Goal: Task Accomplishment & Management: Manage account settings

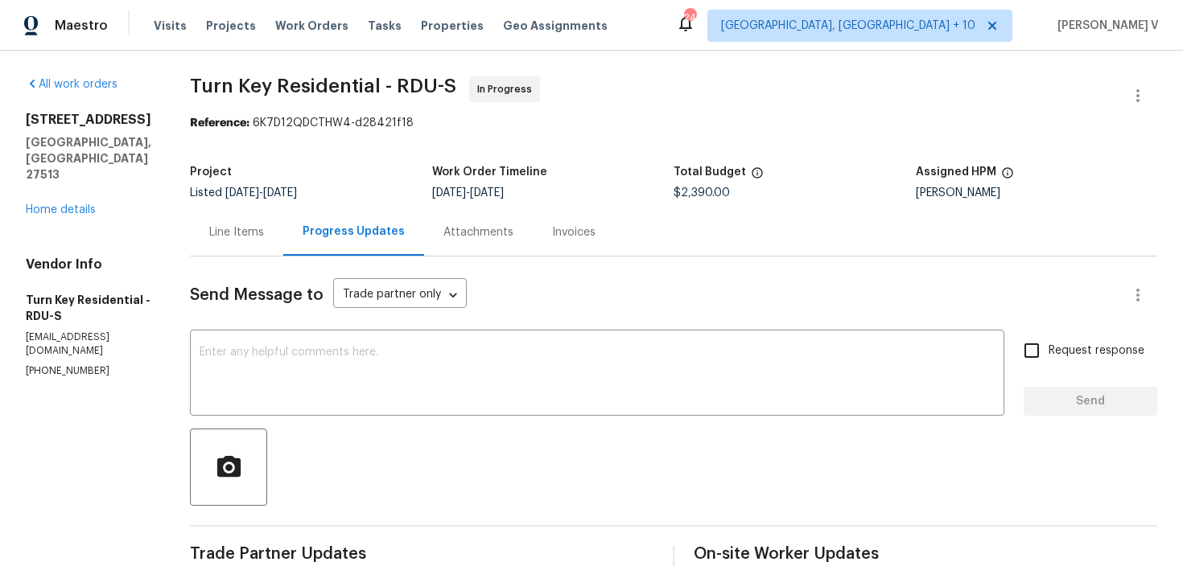
scroll to position [130, 0]
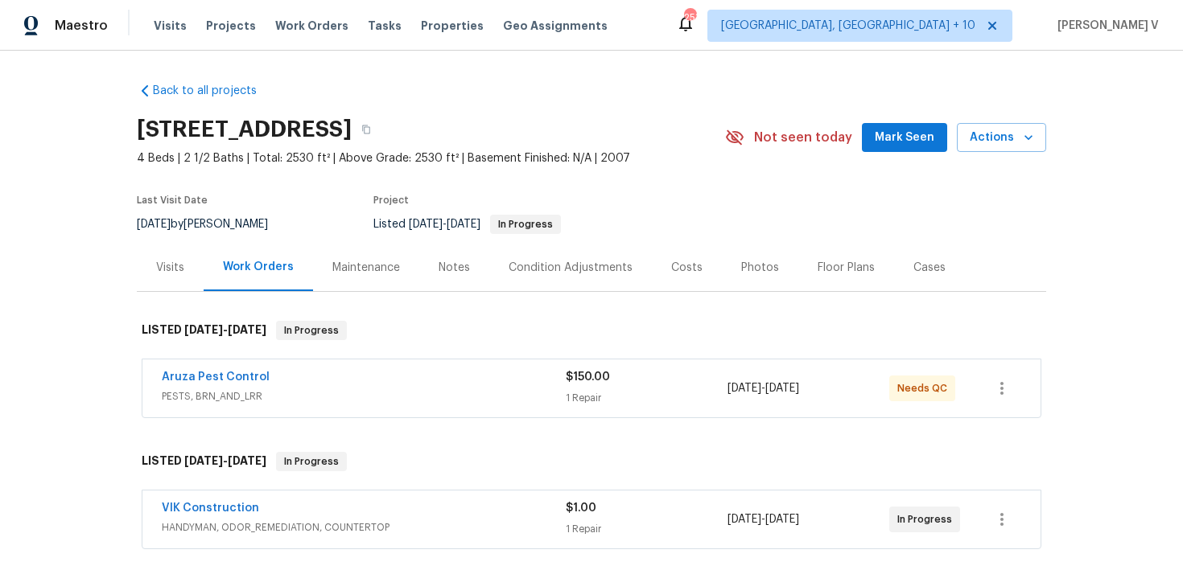
scroll to position [266, 0]
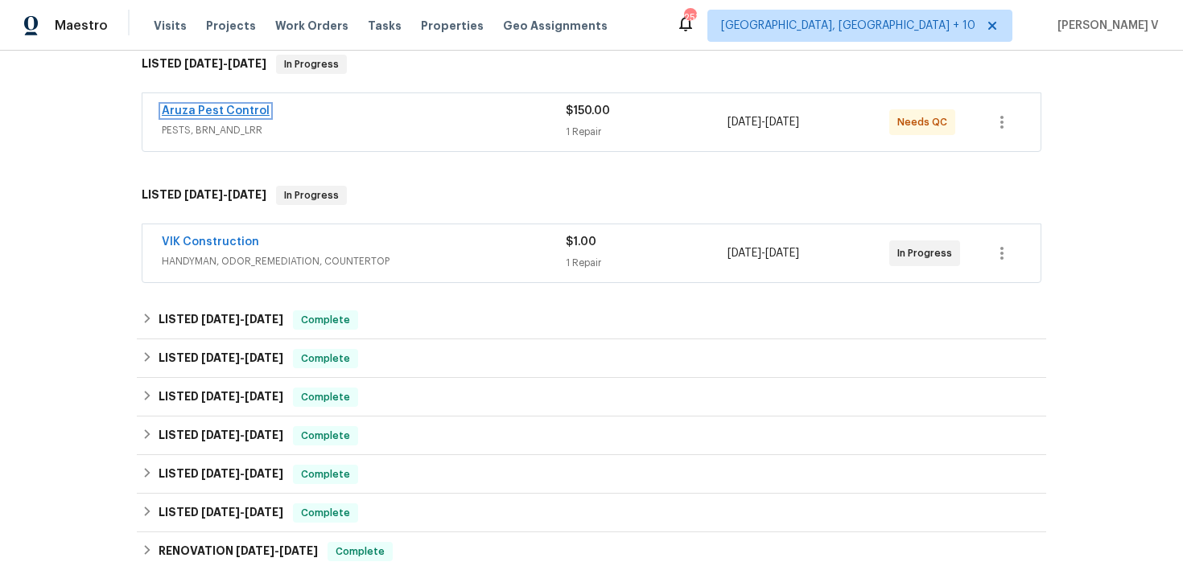
click at [232, 110] on link "Aruza Pest Control" at bounding box center [216, 110] width 108 height 11
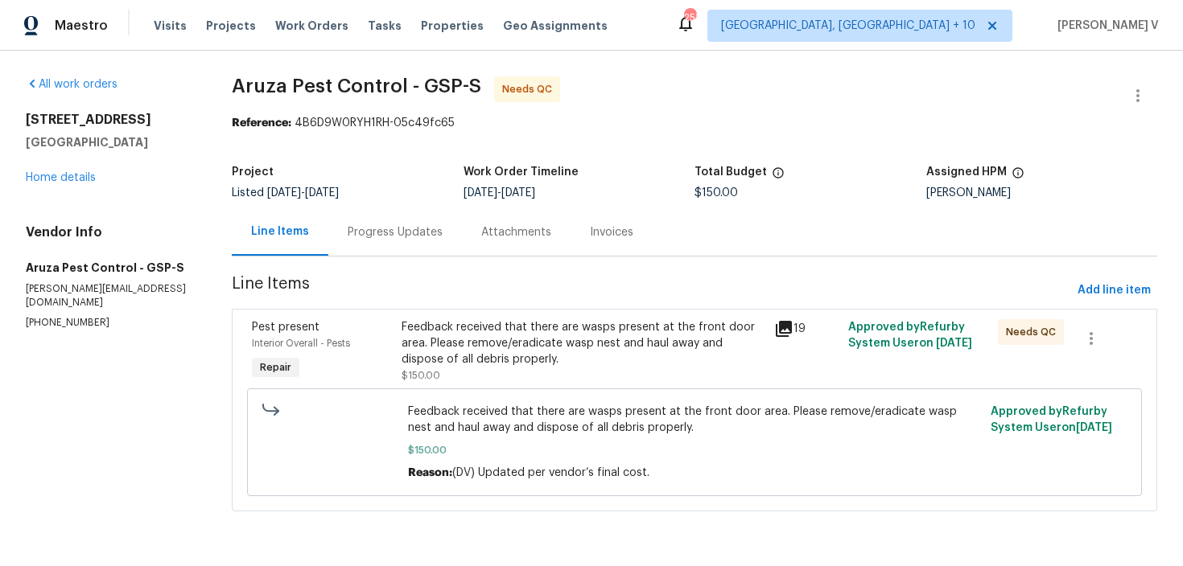
click at [448, 215] on div "Progress Updates" at bounding box center [395, 231] width 134 height 47
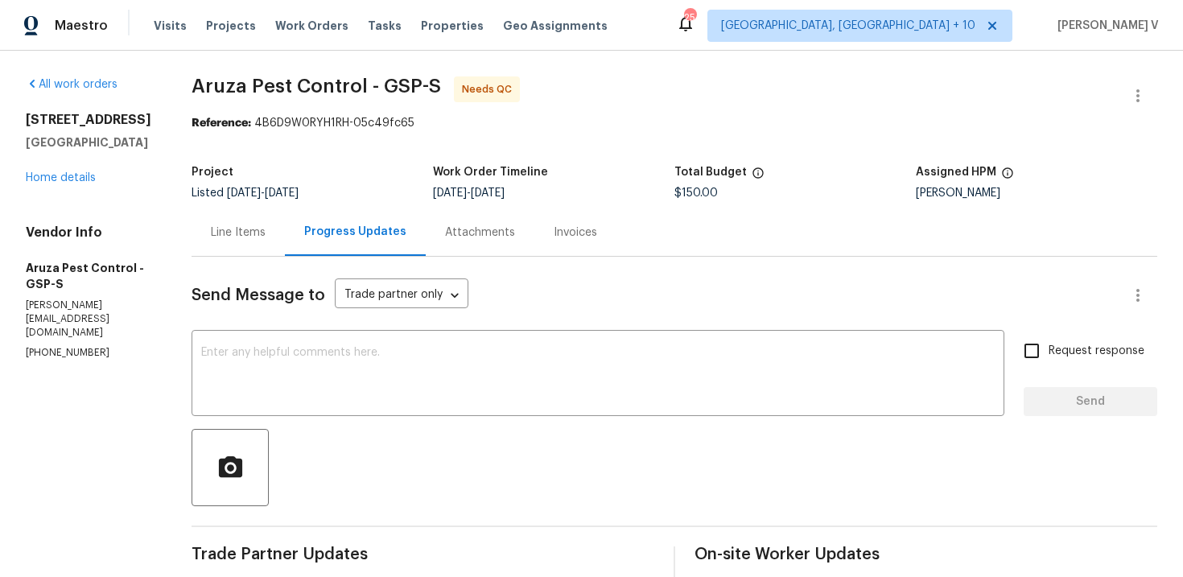
click at [257, 212] on div "Line Items" at bounding box center [237, 231] width 93 height 47
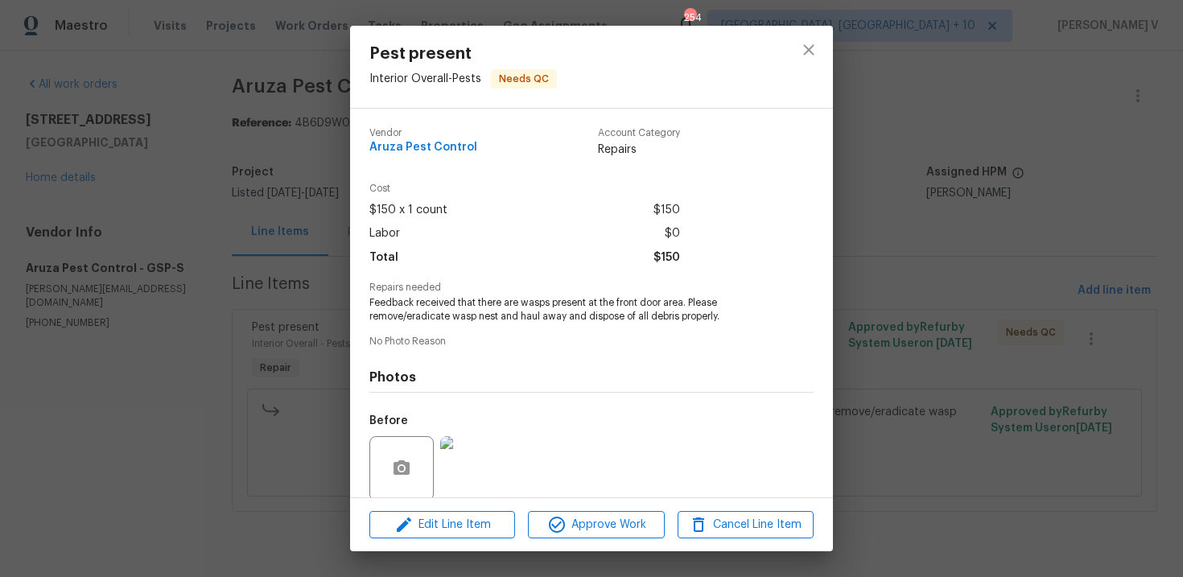
scroll to position [124, 0]
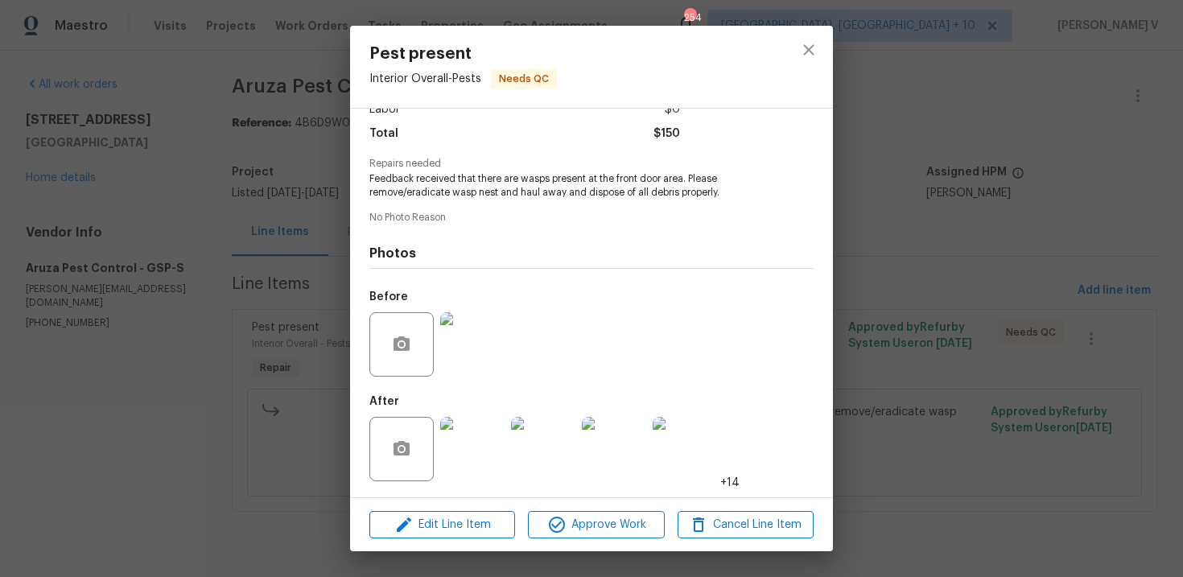
click at [475, 448] on img at bounding box center [472, 449] width 64 height 64
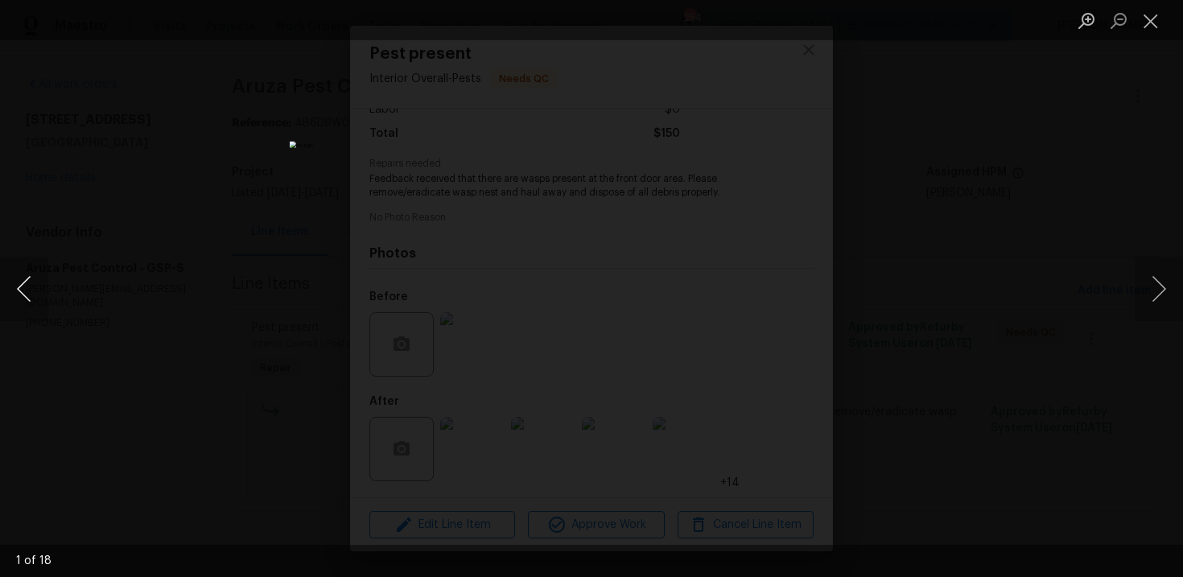
click at [43, 273] on button "Previous image" at bounding box center [24, 289] width 48 height 64
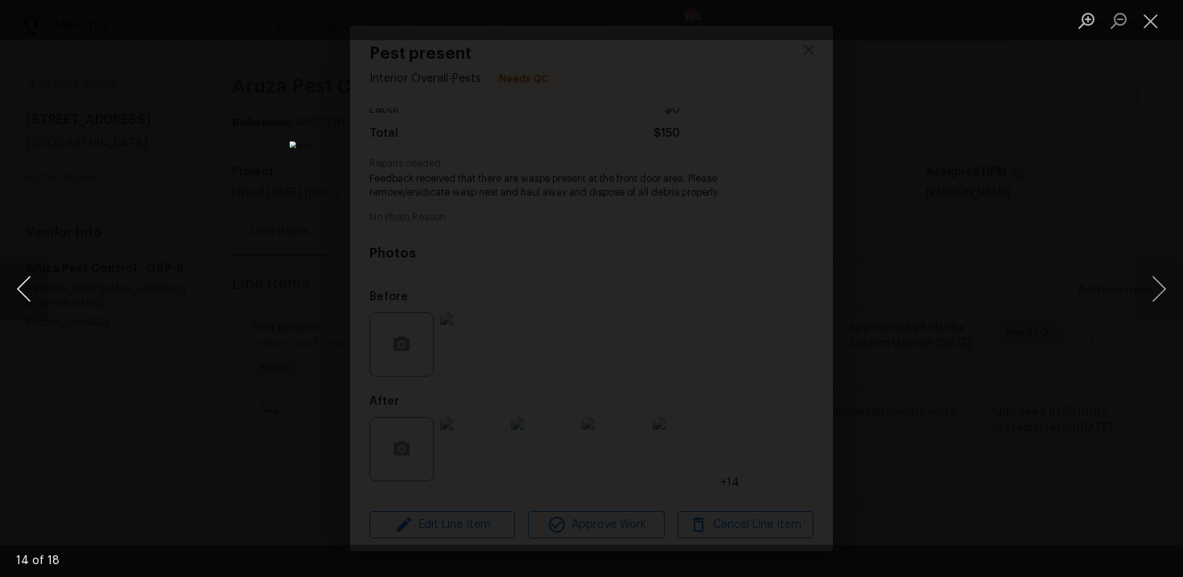
click at [43, 273] on button "Previous image" at bounding box center [24, 289] width 48 height 64
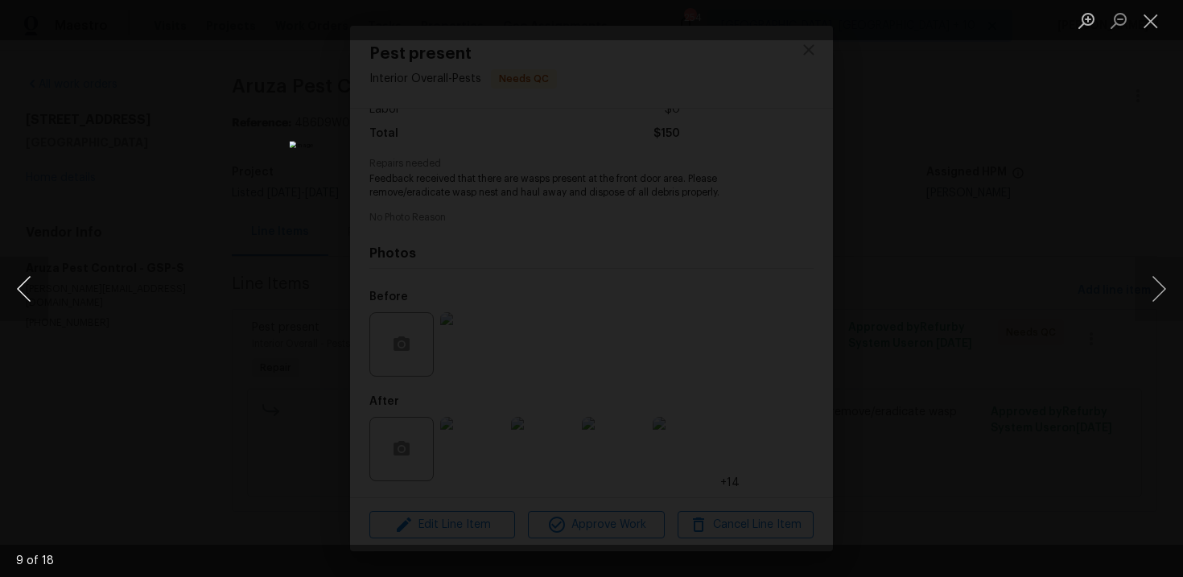
click at [43, 273] on button "Previous image" at bounding box center [24, 289] width 48 height 64
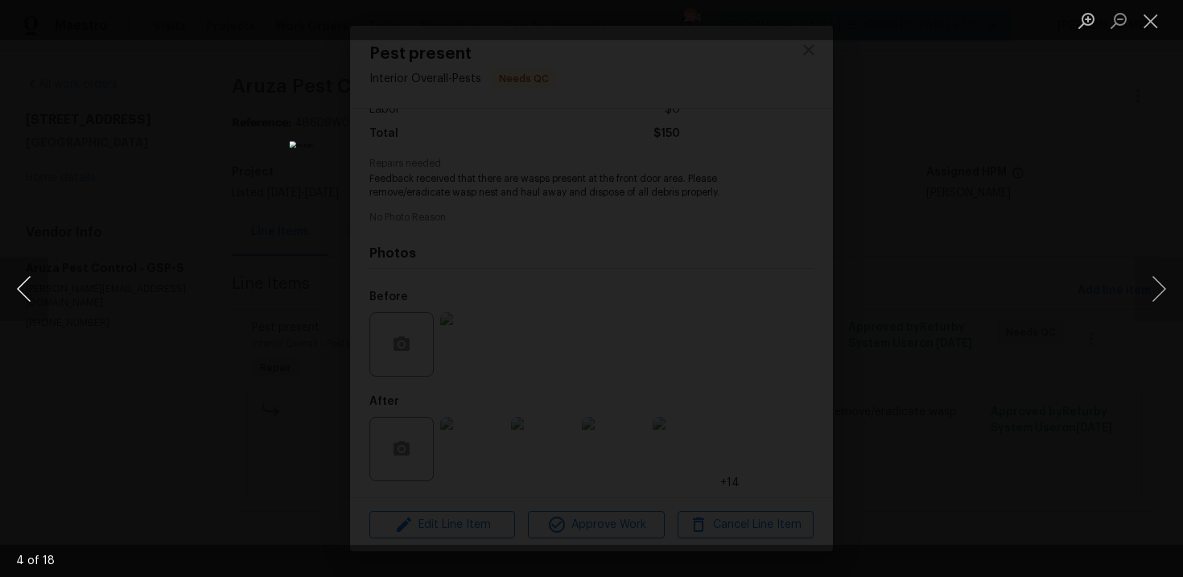
click at [43, 273] on button "Previous image" at bounding box center [24, 289] width 48 height 64
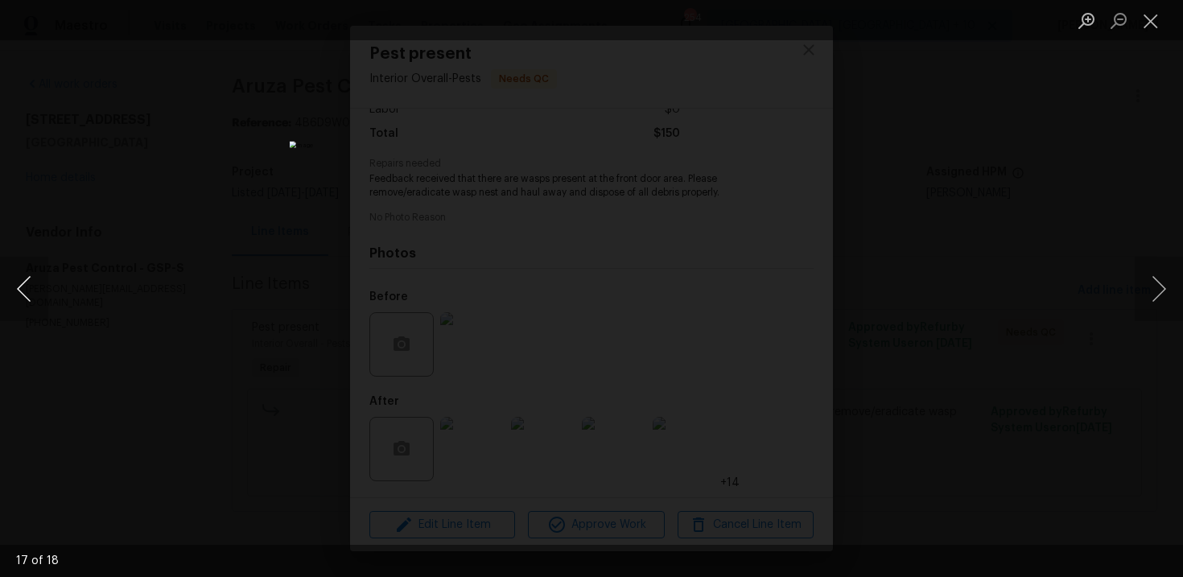
click at [43, 273] on button "Previous image" at bounding box center [24, 289] width 48 height 64
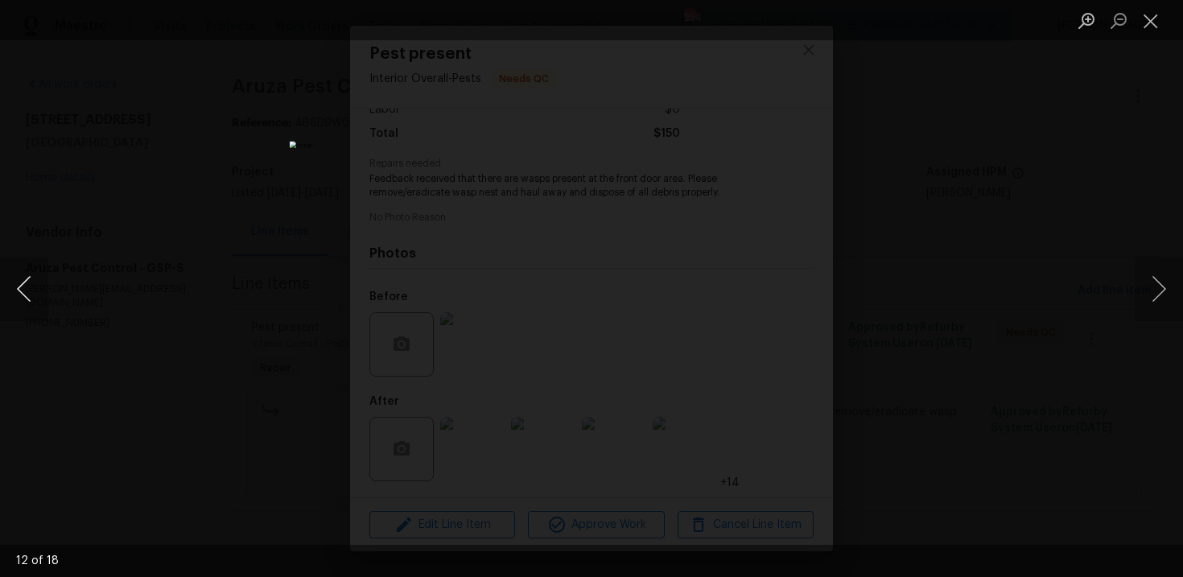
click at [43, 273] on button "Previous image" at bounding box center [24, 289] width 48 height 64
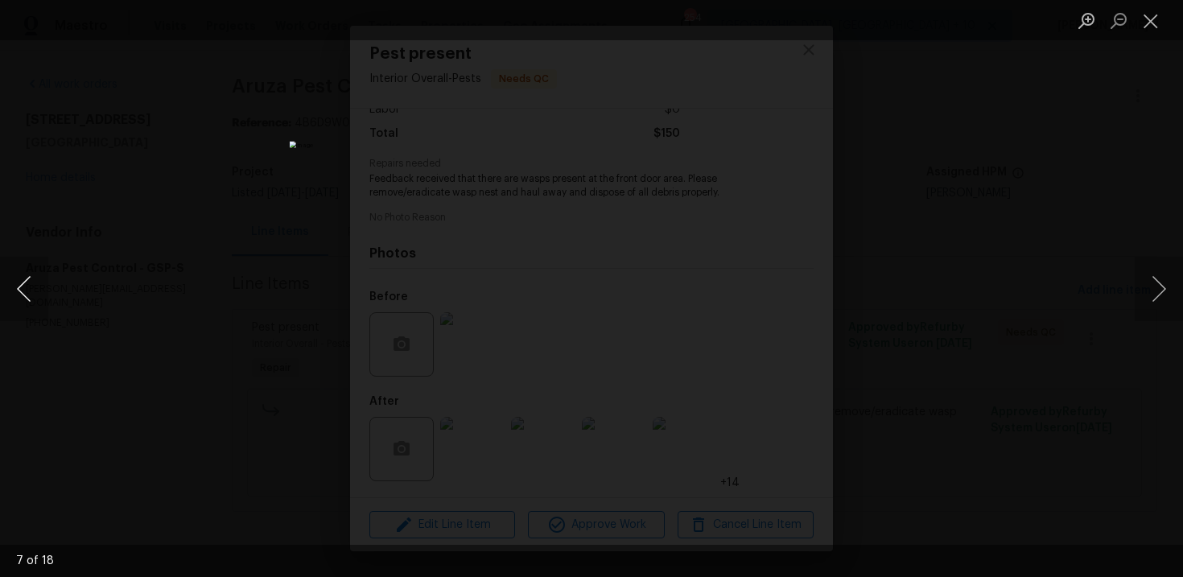
click at [43, 273] on button "Previous image" at bounding box center [24, 289] width 48 height 64
click at [189, 141] on div "Lightbox" at bounding box center [591, 288] width 1183 height 577
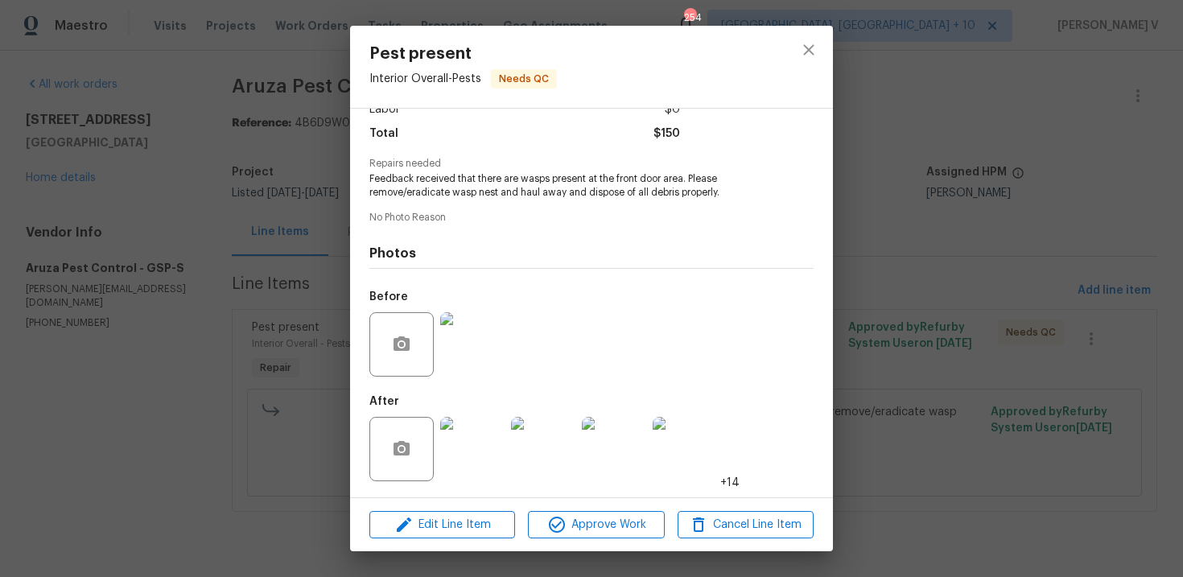
click at [328, 181] on div "Pest present Interior Overall - Pests Needs QC Vendor Aruza Pest Control Accoun…" at bounding box center [591, 288] width 1183 height 577
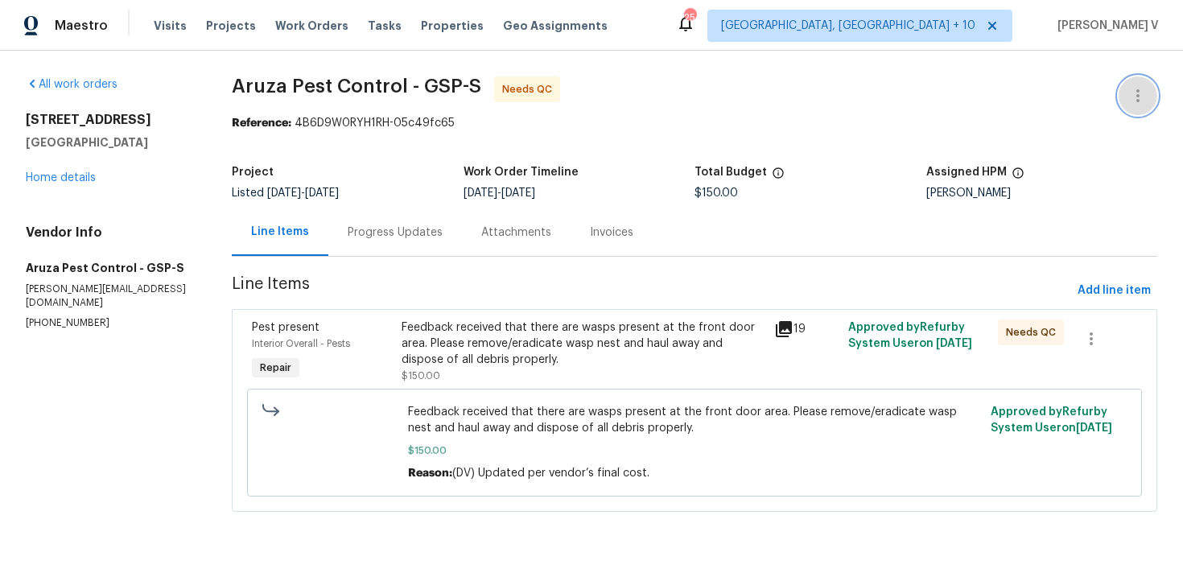
click at [1134, 92] on icon "button" at bounding box center [1137, 95] width 19 height 19
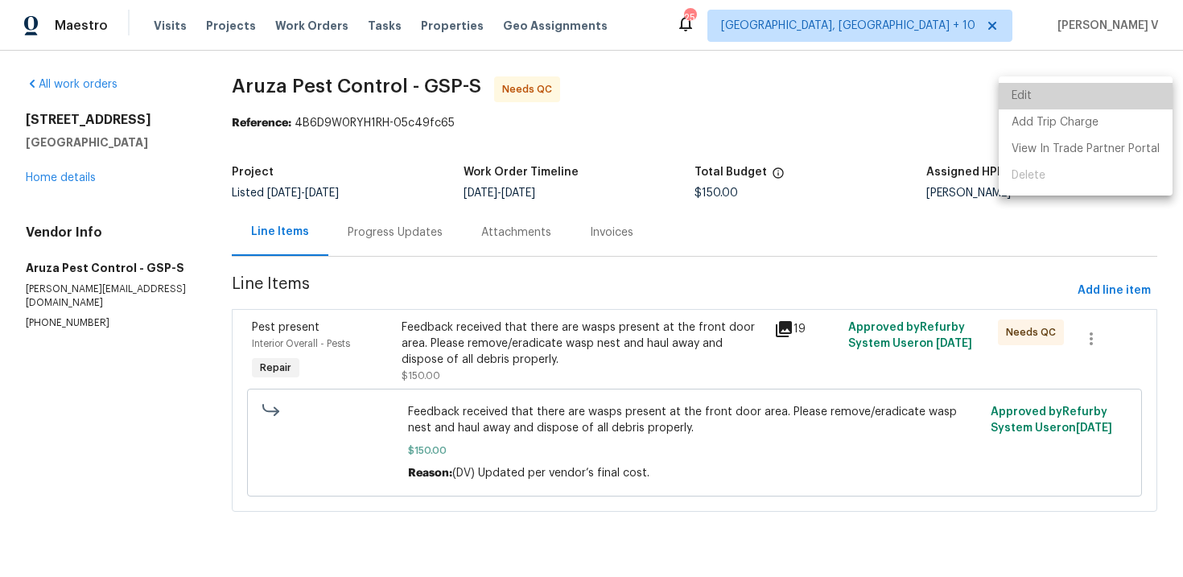
click at [1134, 92] on li "Edit" at bounding box center [1085, 96] width 174 height 27
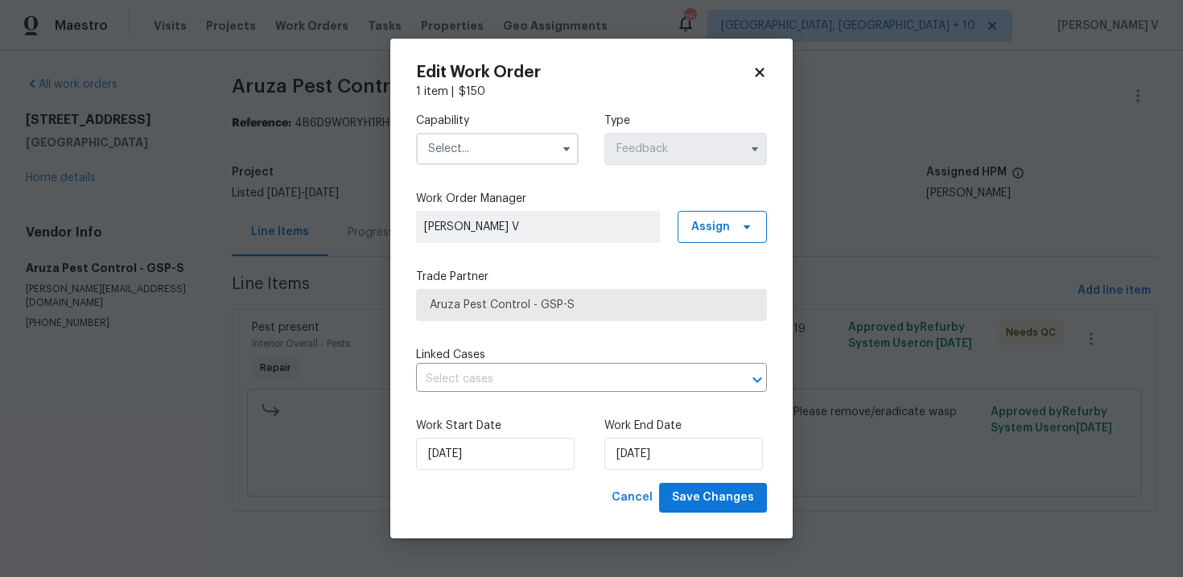
click at [530, 138] on input "text" at bounding box center [497, 149] width 163 height 32
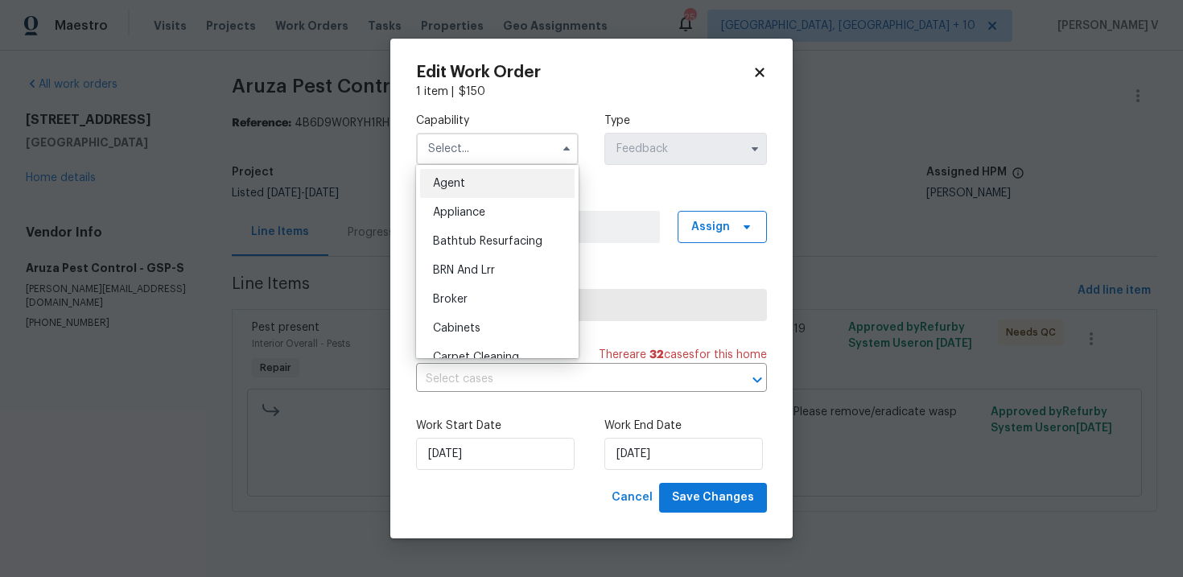
click at [464, 178] on span "Agent" at bounding box center [449, 183] width 32 height 11
type input "Agent"
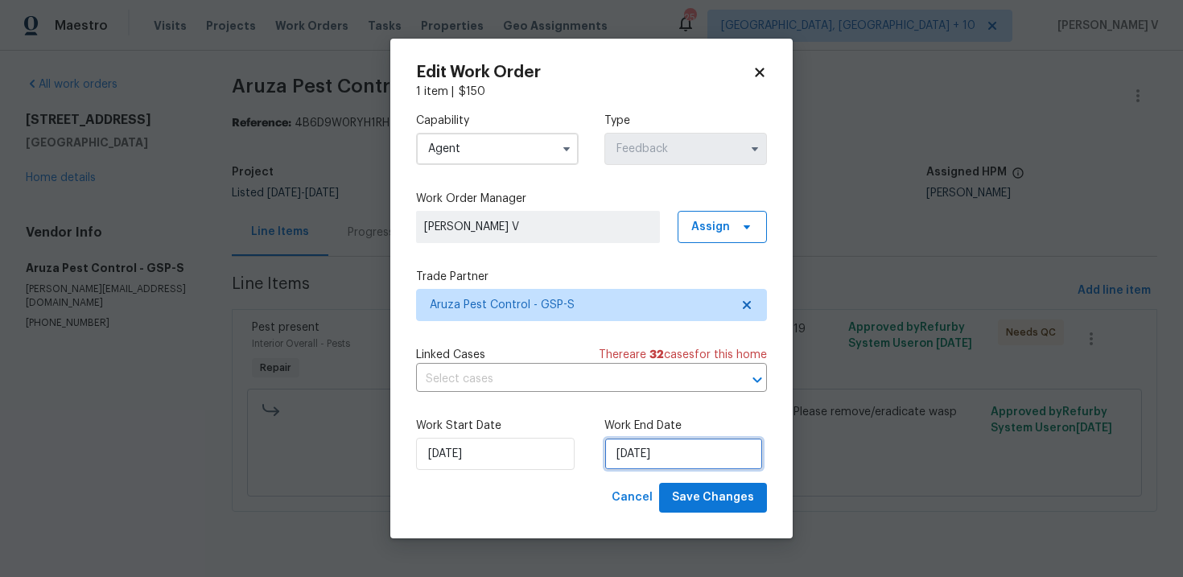
click at [628, 449] on input "25/08/2025" at bounding box center [683, 454] width 159 height 32
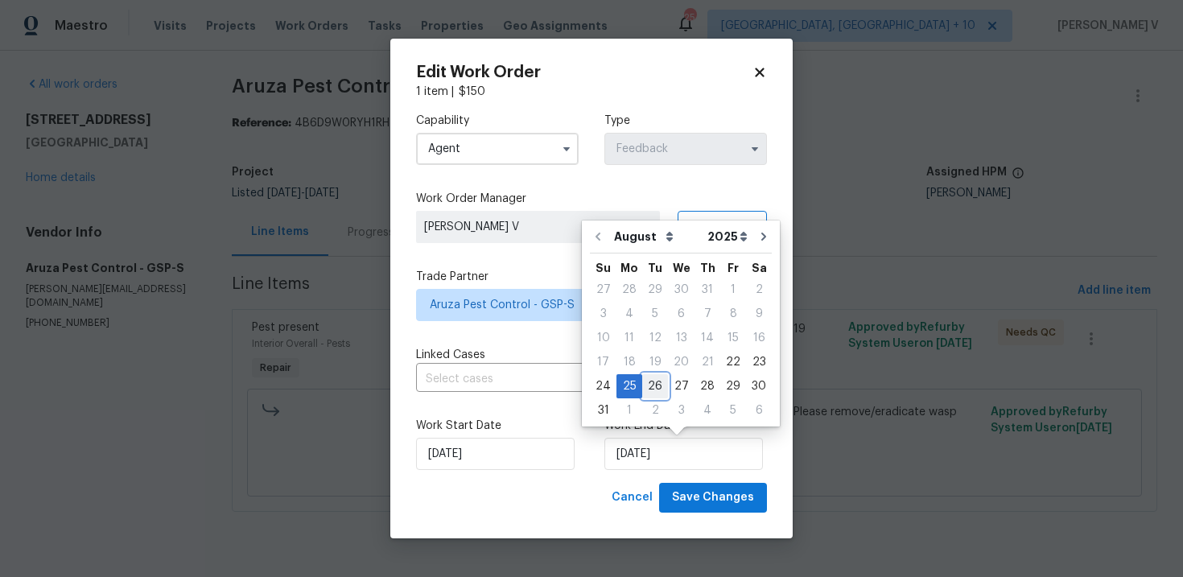
click at [644, 388] on div "26" at bounding box center [655, 386] width 26 height 23
type input "26/08/2025"
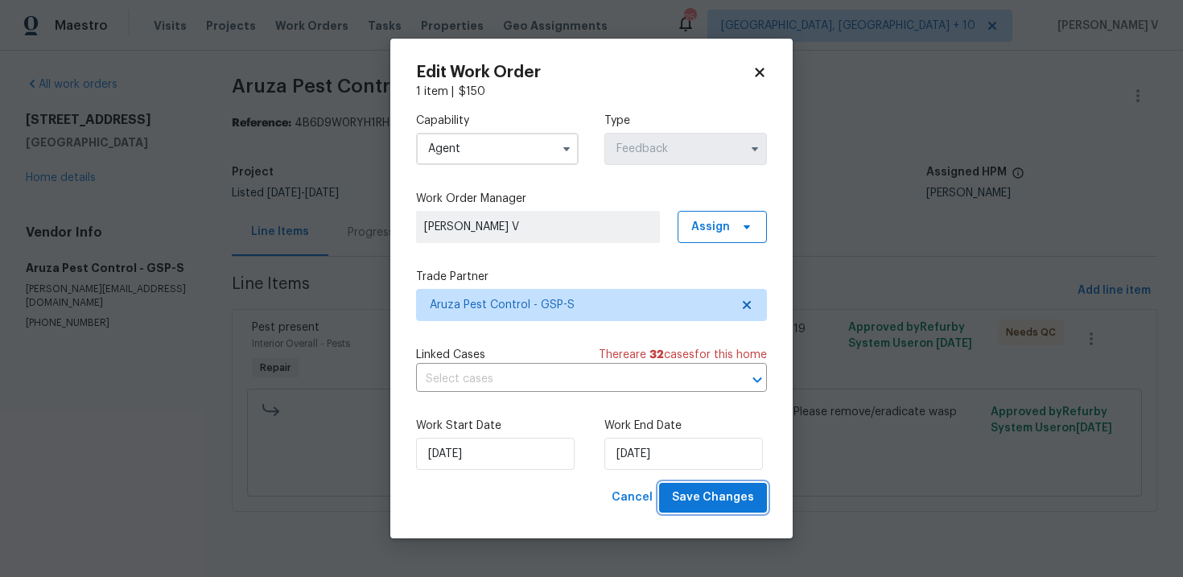
click at [693, 509] on button "Save Changes" at bounding box center [713, 498] width 108 height 30
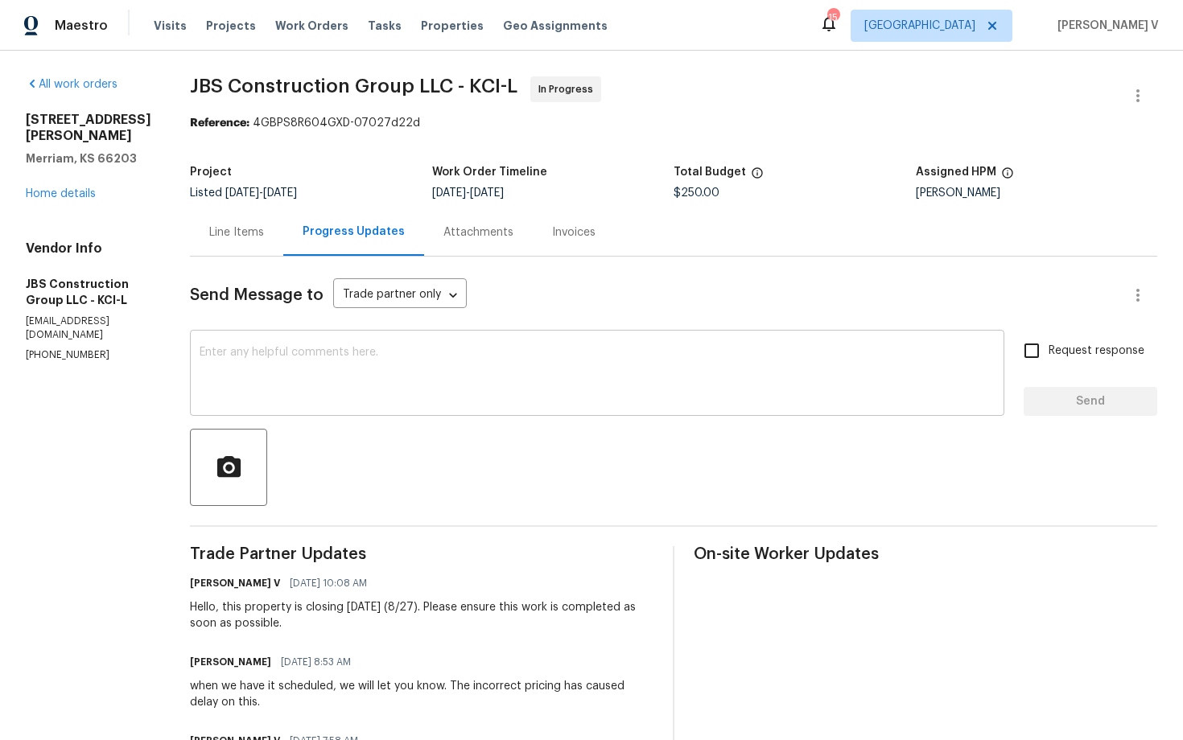
click at [399, 406] on div "x ​" at bounding box center [597, 375] width 814 height 82
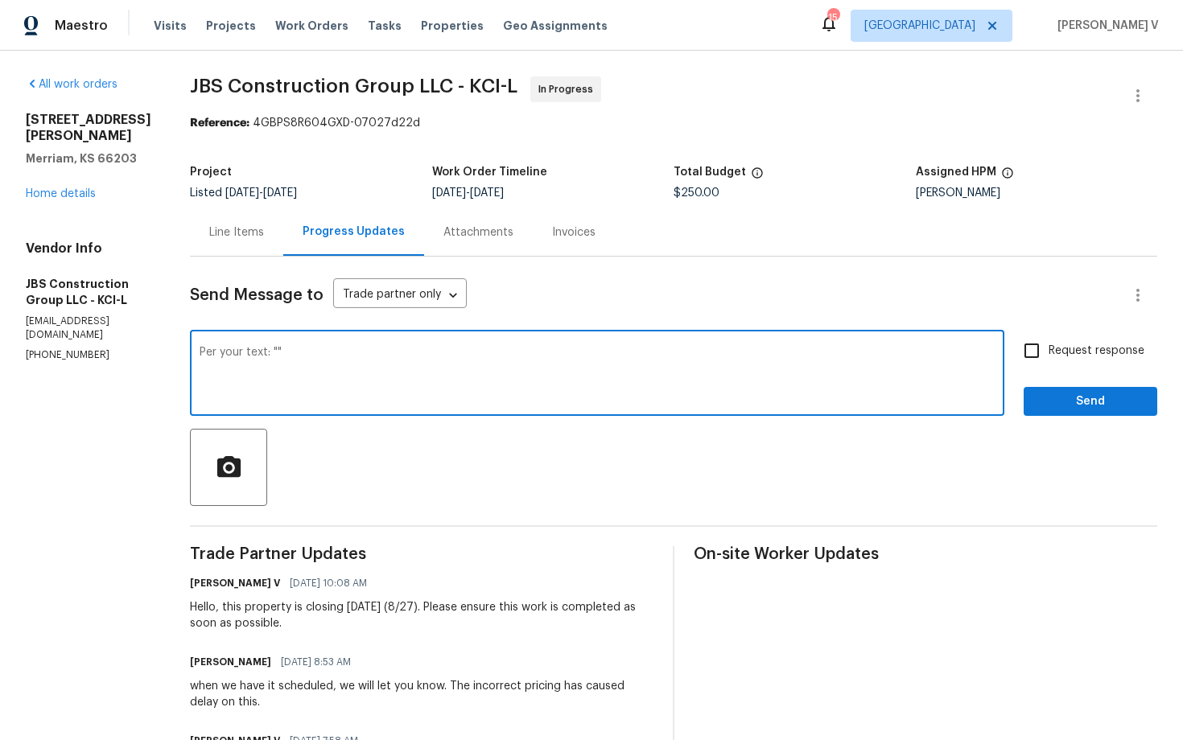
type textarea "Per your text: """
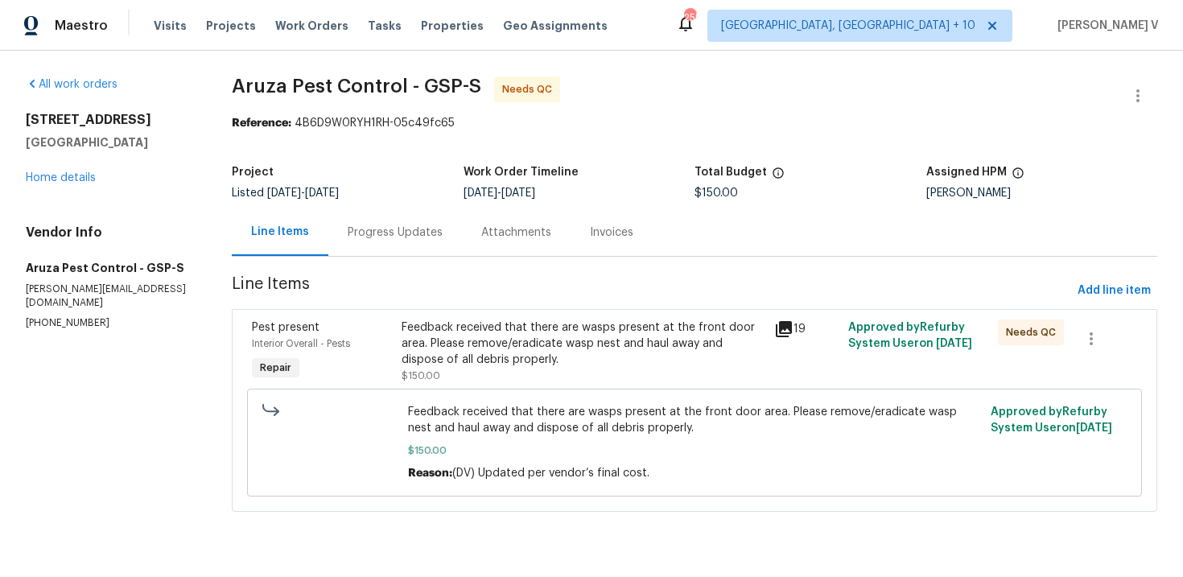
click at [411, 234] on div "Progress Updates" at bounding box center [395, 232] width 95 height 16
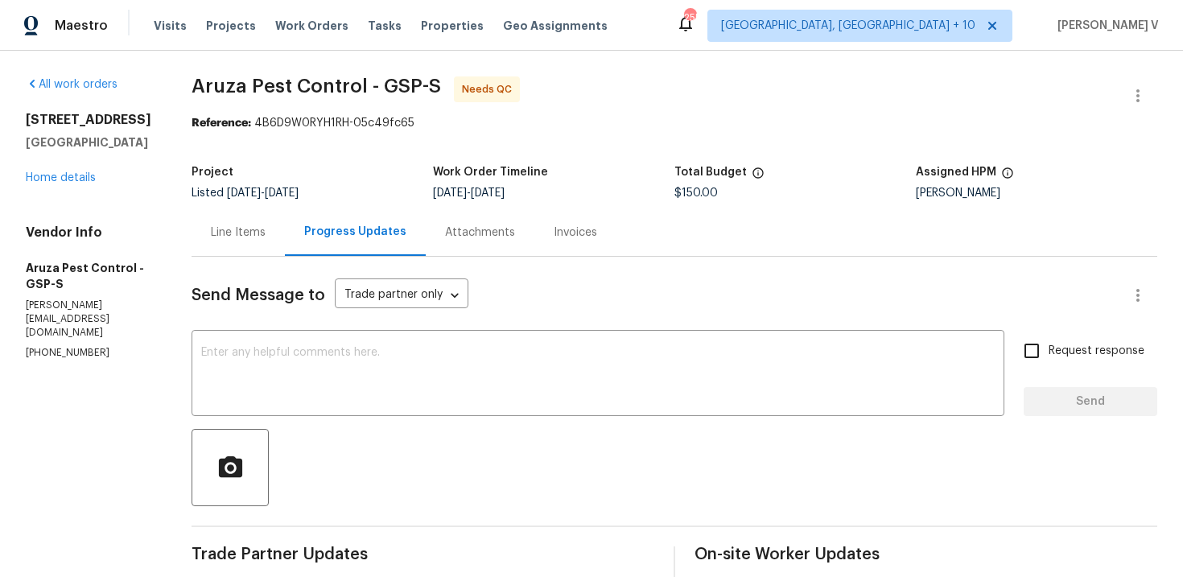
click at [259, 237] on div "Line Items" at bounding box center [238, 232] width 55 height 16
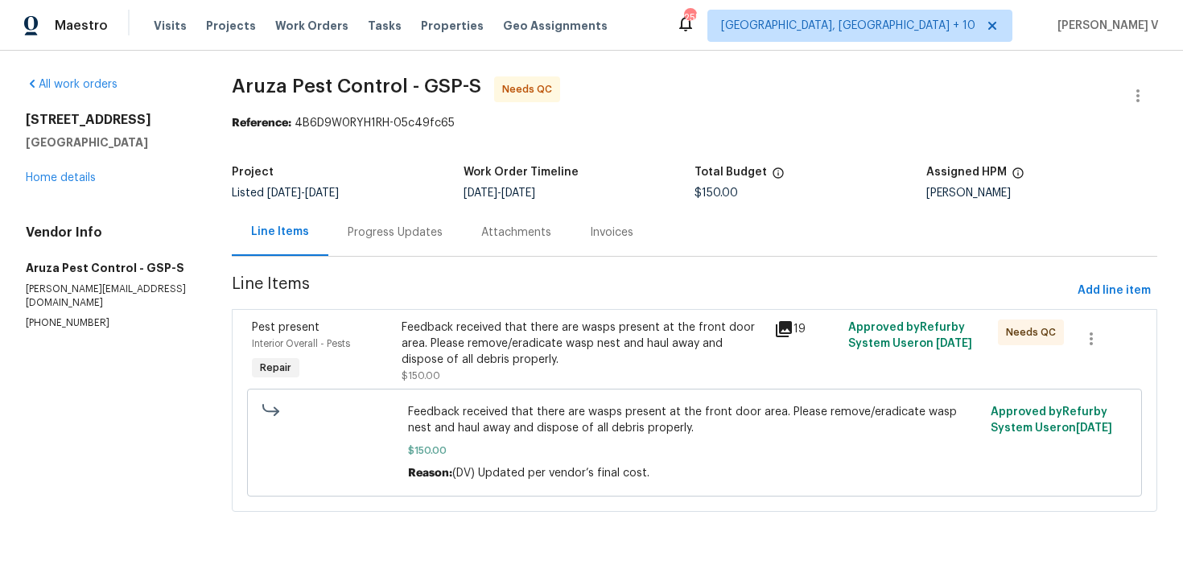
click at [525, 315] on div "Feedback received that there are wasps present at the front door area. Please r…" at bounding box center [583, 352] width 373 height 74
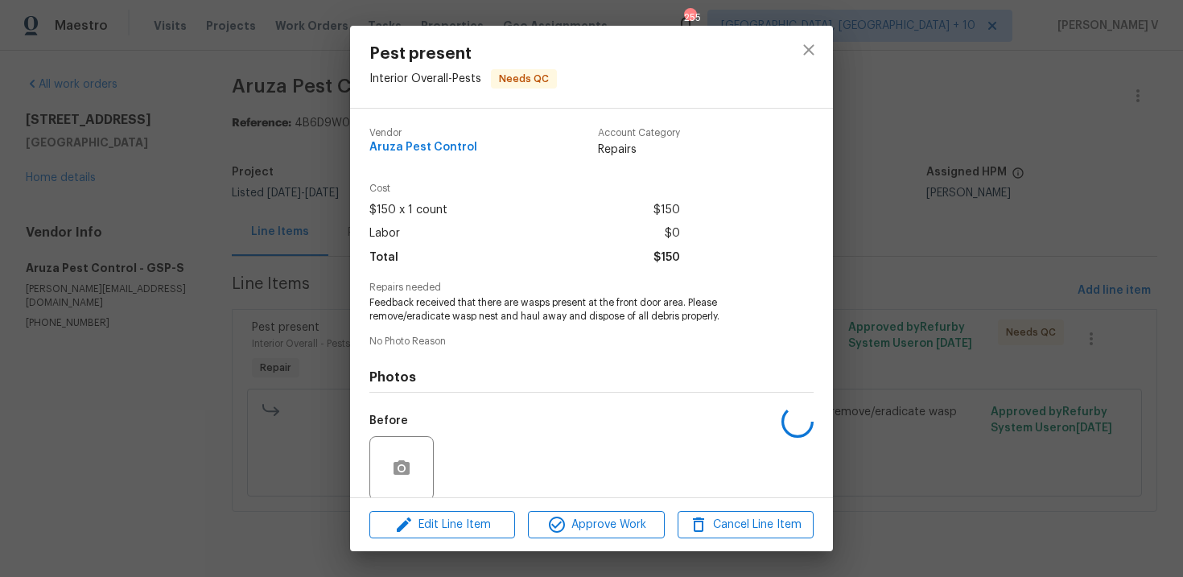
click at [517, 341] on span "No Photo Reason" at bounding box center [591, 341] width 444 height 10
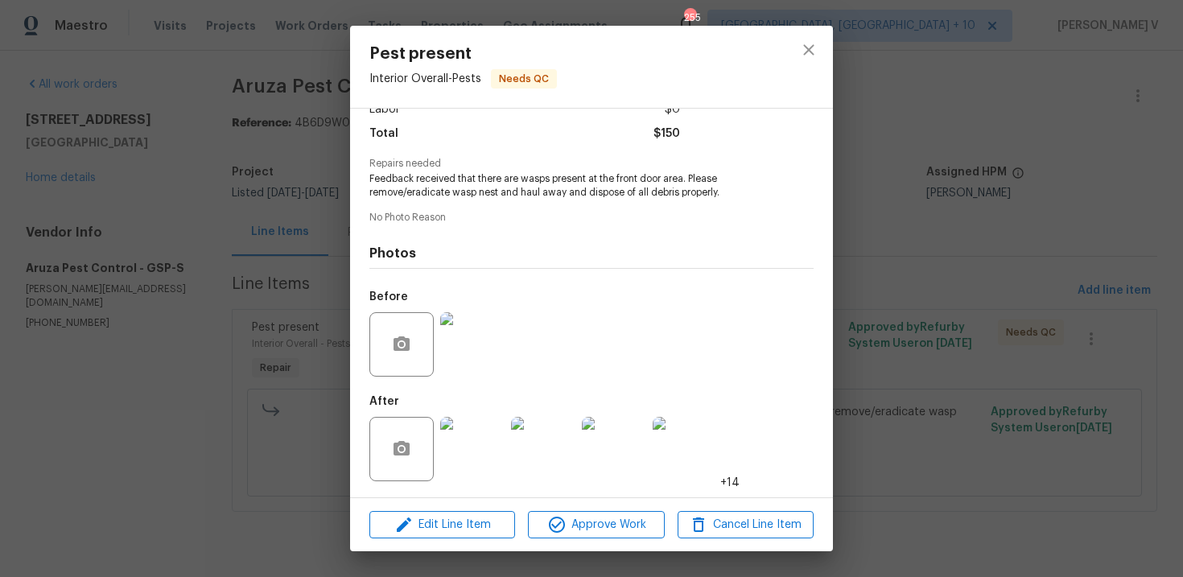
click at [458, 475] on img at bounding box center [472, 449] width 64 height 64
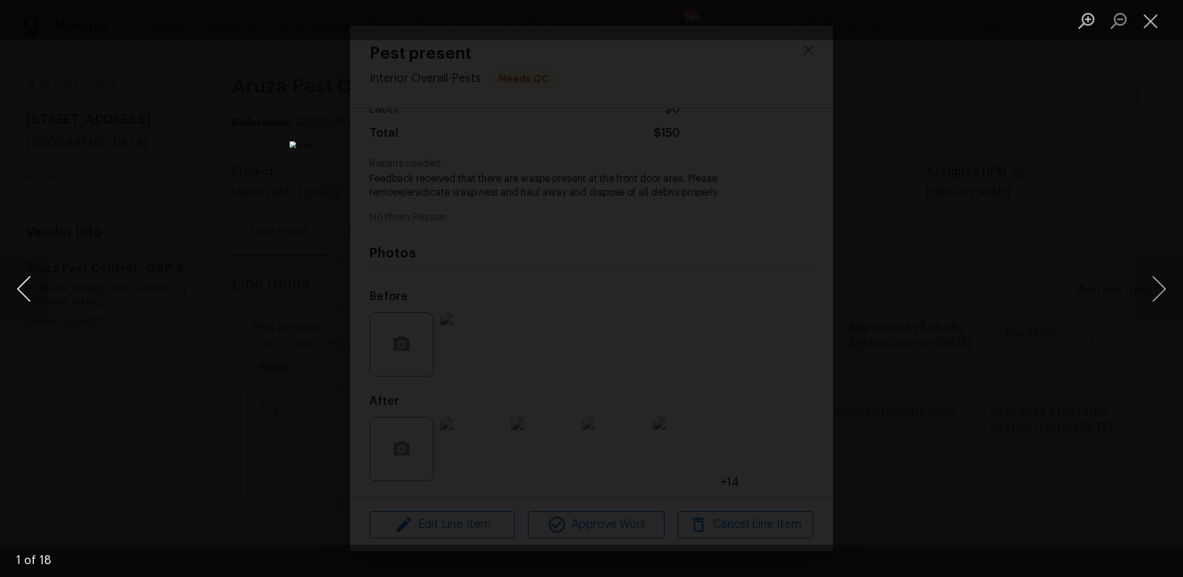
click at [2, 281] on button "Previous image" at bounding box center [24, 289] width 48 height 64
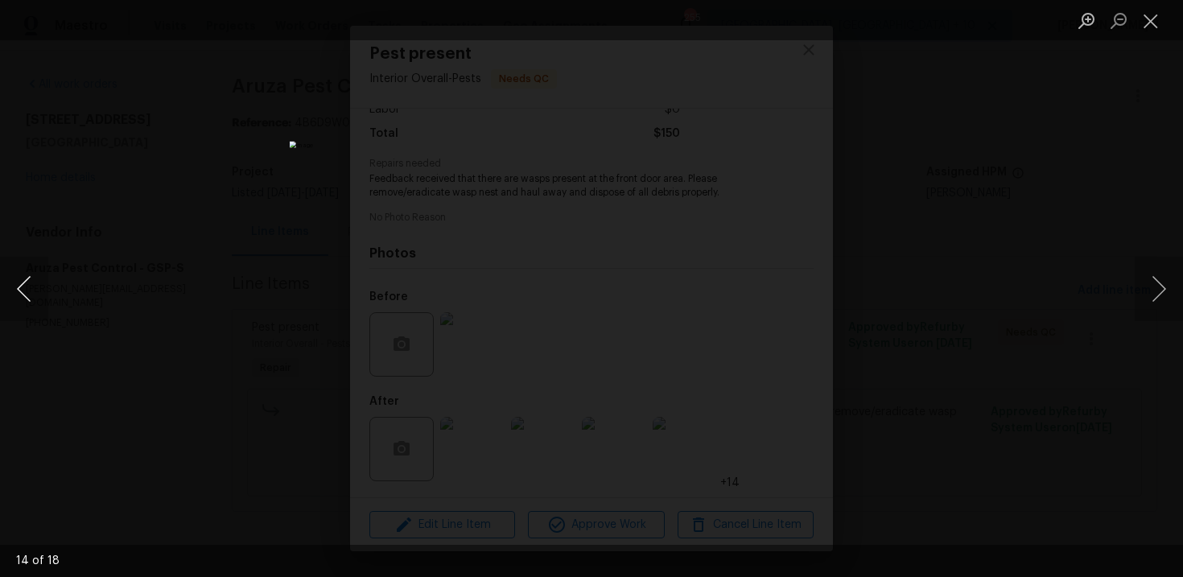
click at [2, 281] on button "Previous image" at bounding box center [24, 289] width 48 height 64
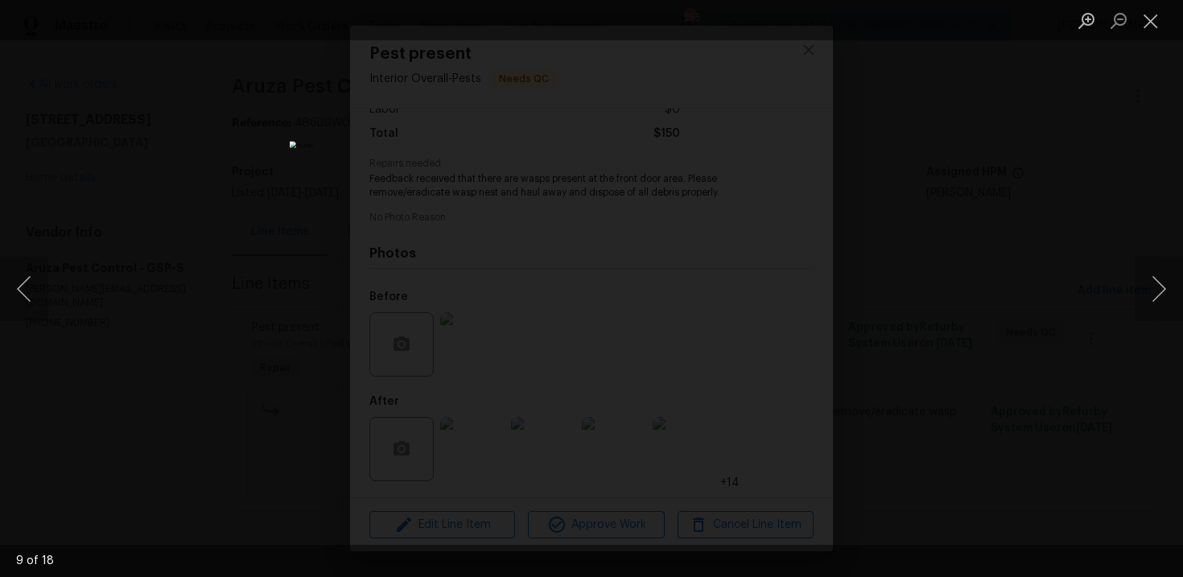
click at [111, 197] on div "Lightbox" at bounding box center [591, 288] width 1183 height 577
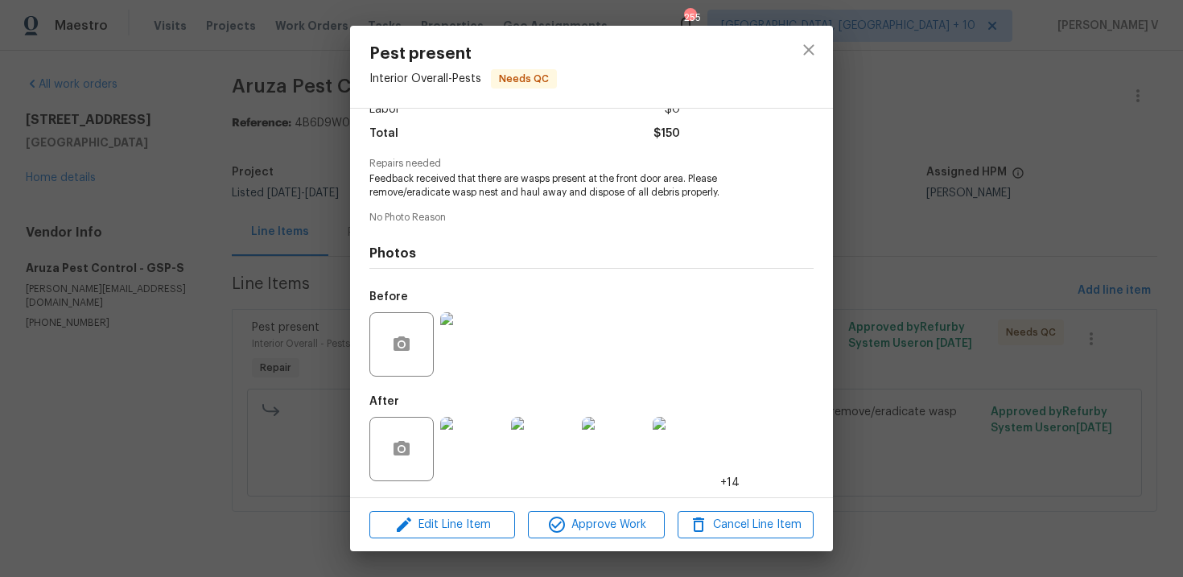
click at [111, 197] on div "Pest present Interior Overall - Pests Needs QC Vendor Aruza Pest Control Accoun…" at bounding box center [591, 288] width 1183 height 577
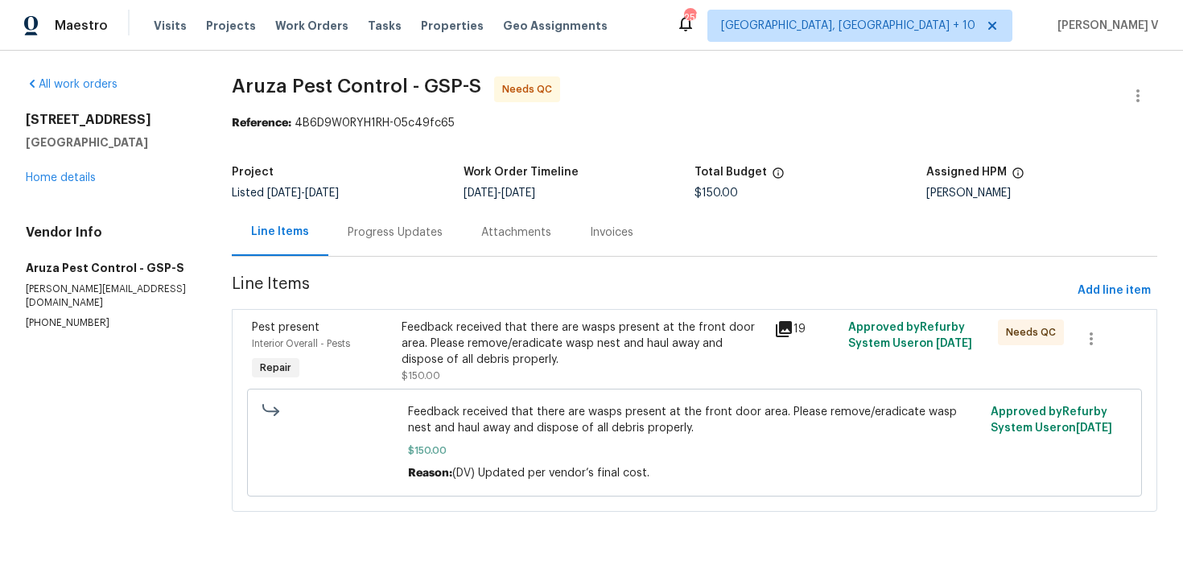
click at [365, 226] on div "Progress Updates" at bounding box center [395, 232] width 95 height 16
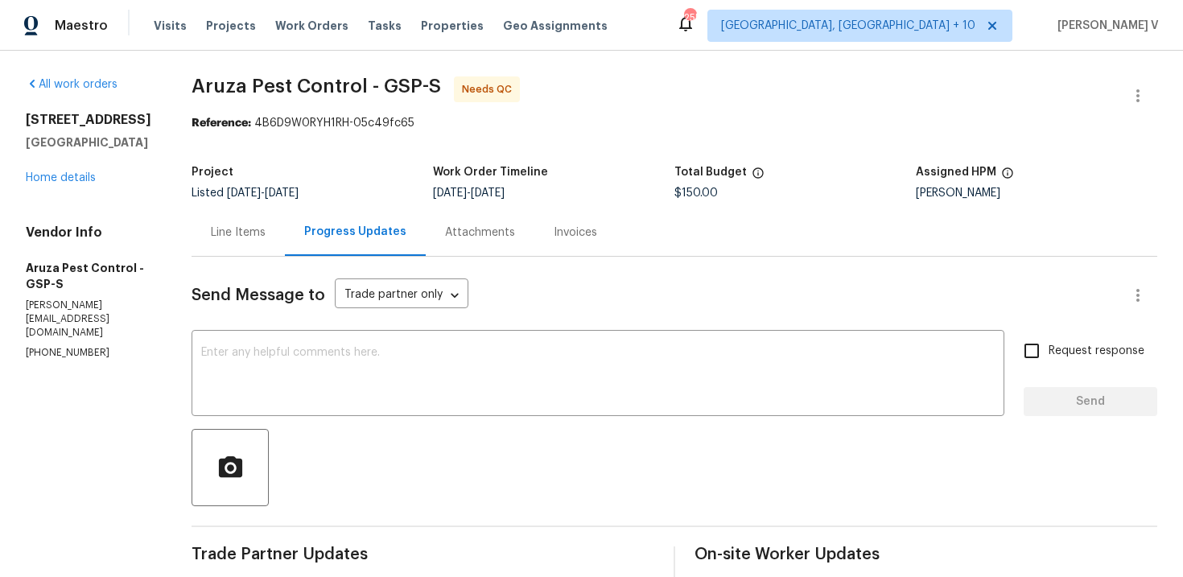
click at [254, 241] on div "Line Items" at bounding box center [237, 231] width 93 height 47
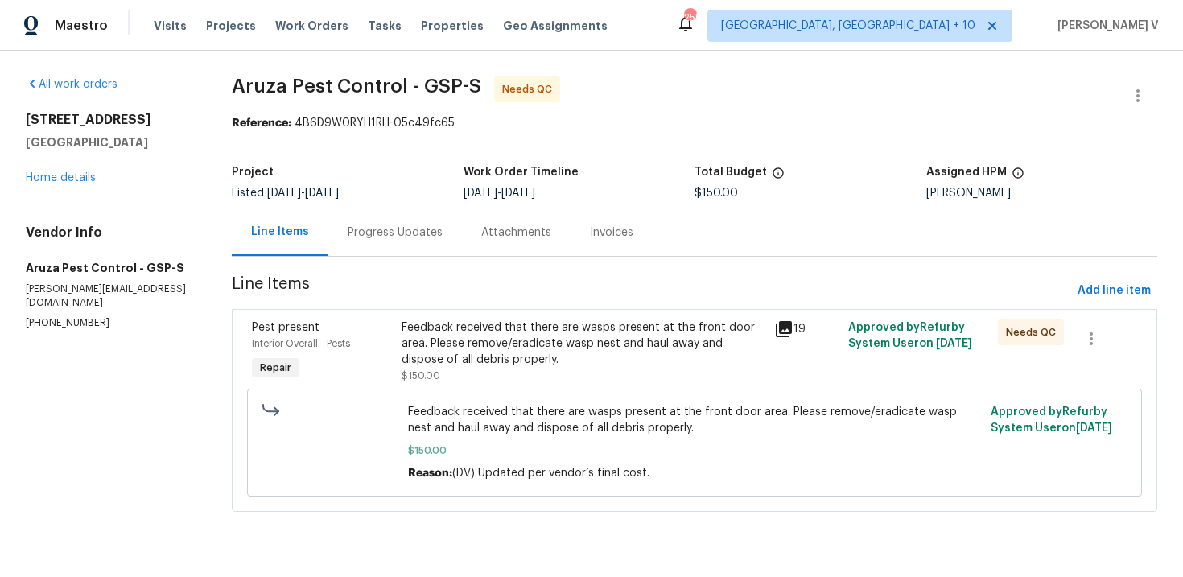
click at [459, 329] on div "Feedback received that there are wasps present at the front door area. Please r…" at bounding box center [582, 343] width 363 height 48
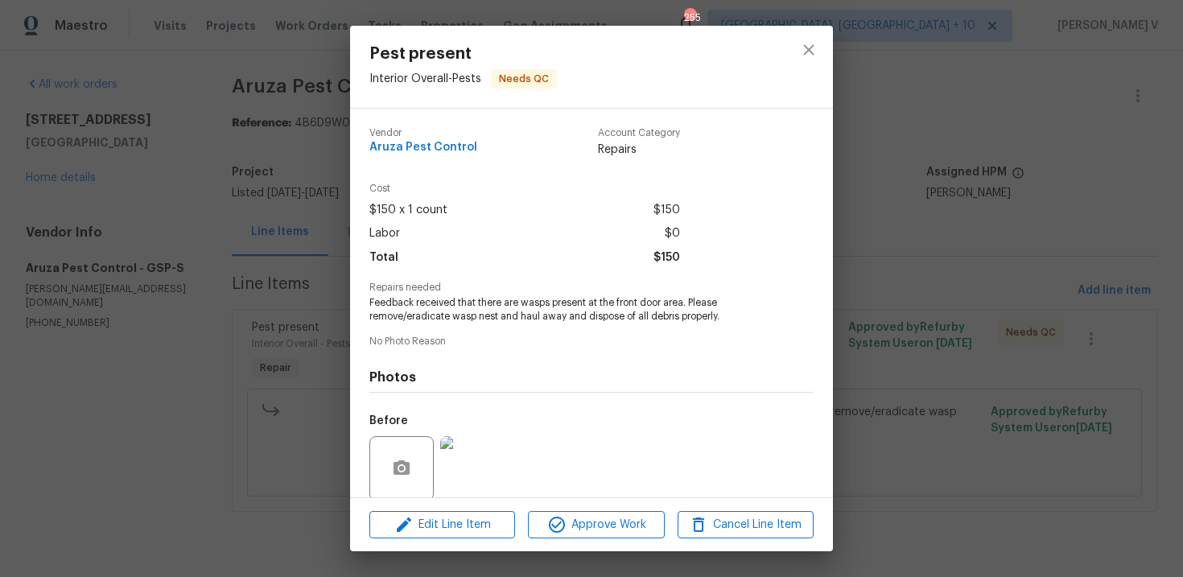
scroll to position [124, 0]
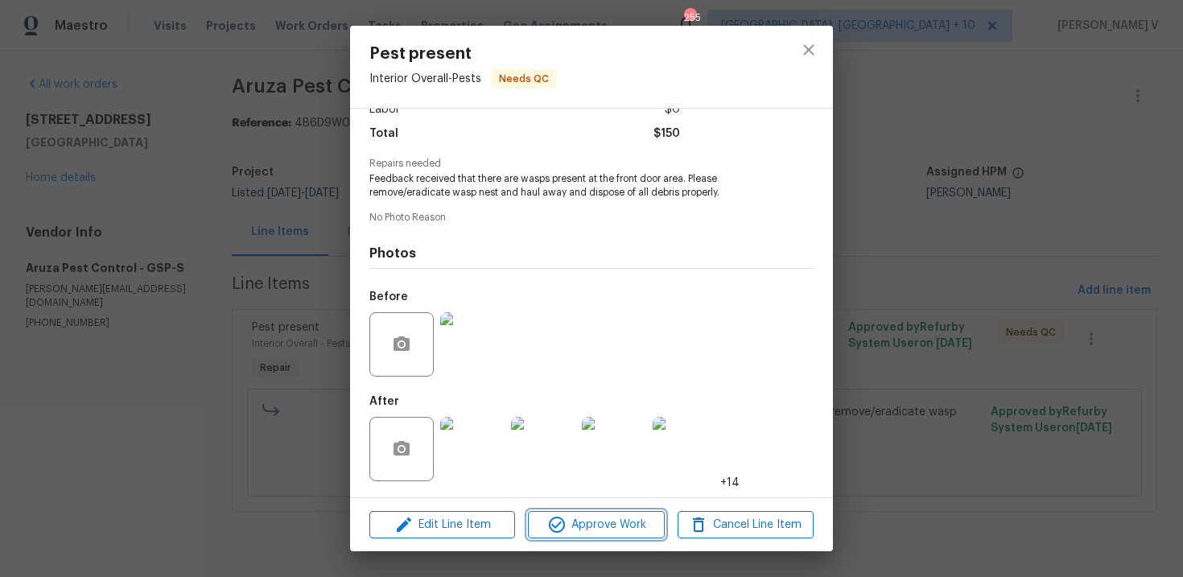
click at [606, 519] on span "Approve Work" at bounding box center [596, 525] width 126 height 20
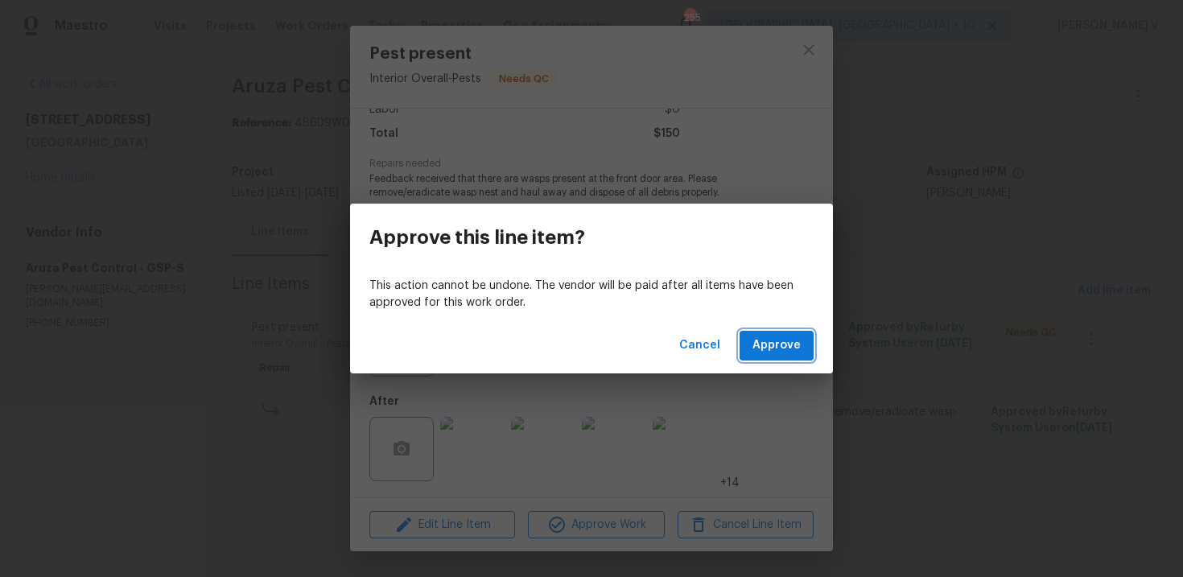
click at [774, 341] on span "Approve" at bounding box center [776, 346] width 48 height 20
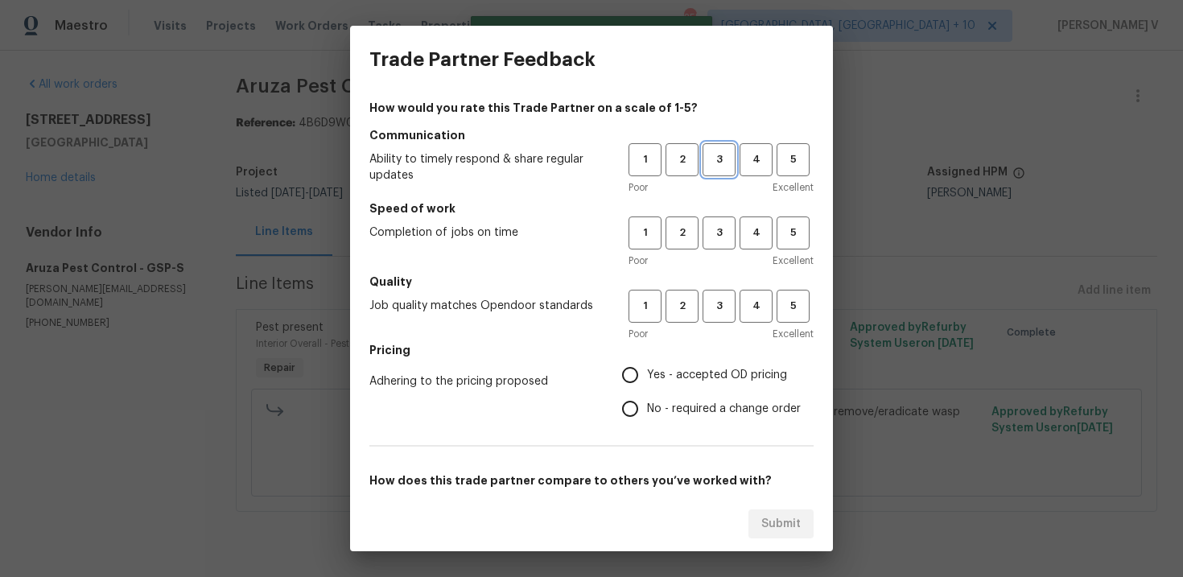
click at [715, 159] on span "3" at bounding box center [719, 159] width 30 height 19
click at [718, 230] on span "3" at bounding box center [719, 233] width 30 height 19
click at [714, 312] on span "3" at bounding box center [719, 306] width 30 height 19
click at [660, 389] on label "Yes - accepted OD pricing" at bounding box center [706, 375] width 187 height 34
click at [647, 389] on input "Yes - accepted OD pricing" at bounding box center [630, 375] width 34 height 34
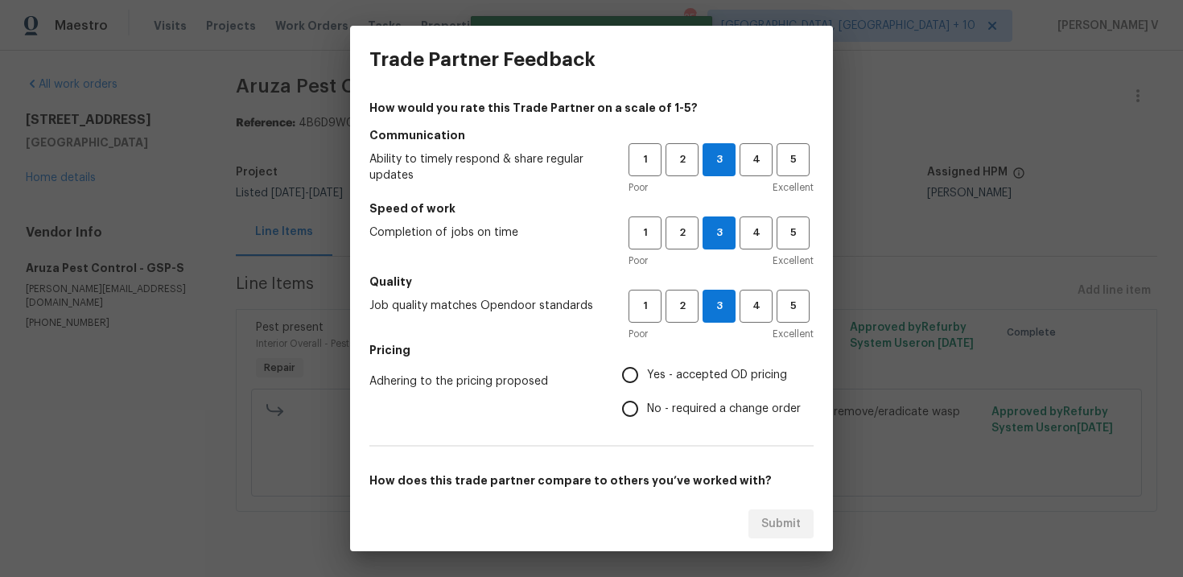
radio input "true"
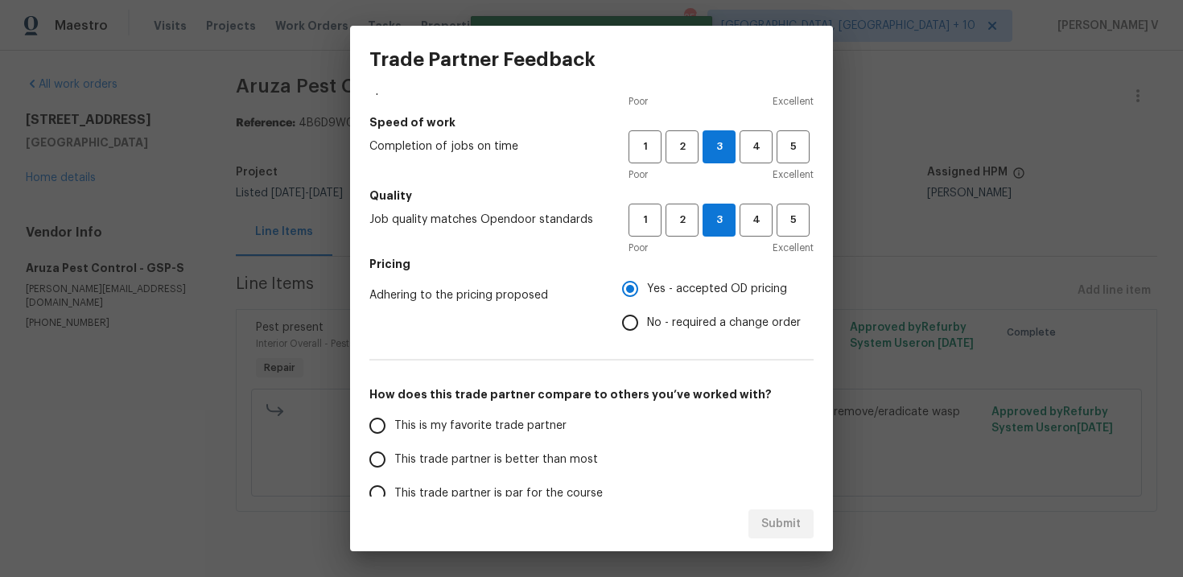
click at [647, 322] on input "No - required a change order" at bounding box center [630, 323] width 34 height 34
radio input "true"
click at [502, 471] on label "This trade partner is better than most" at bounding box center [487, 460] width 254 height 34
click at [394, 471] on input "This trade partner is better than most" at bounding box center [377, 460] width 34 height 34
click at [776, 538] on div "Submit" at bounding box center [591, 524] width 483 height 56
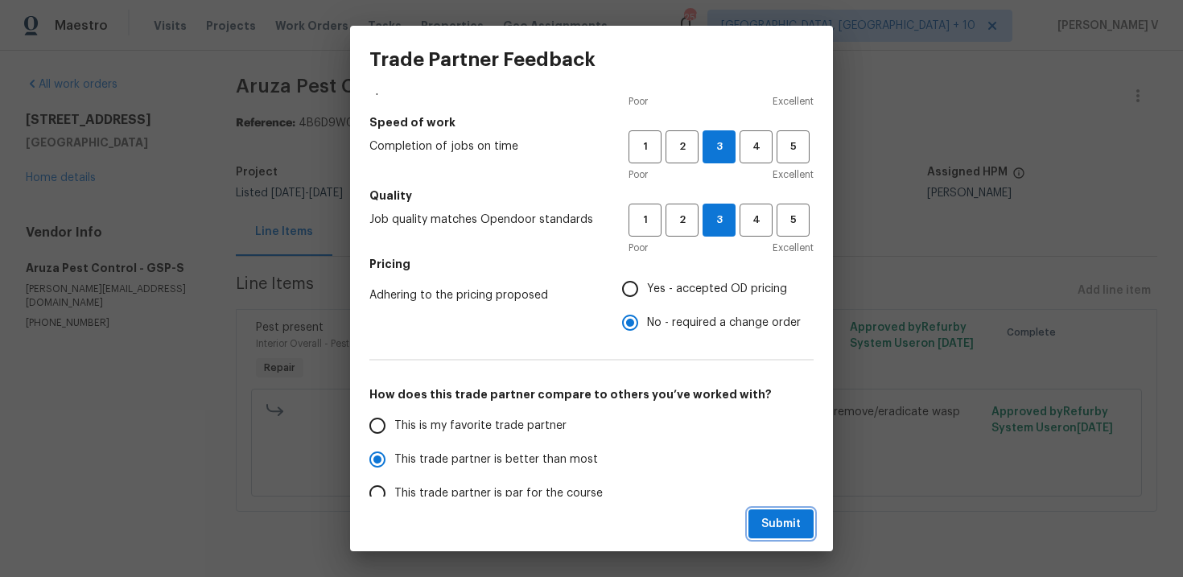
click at [780, 517] on span "Submit" at bounding box center [780, 524] width 39 height 20
radio input "true"
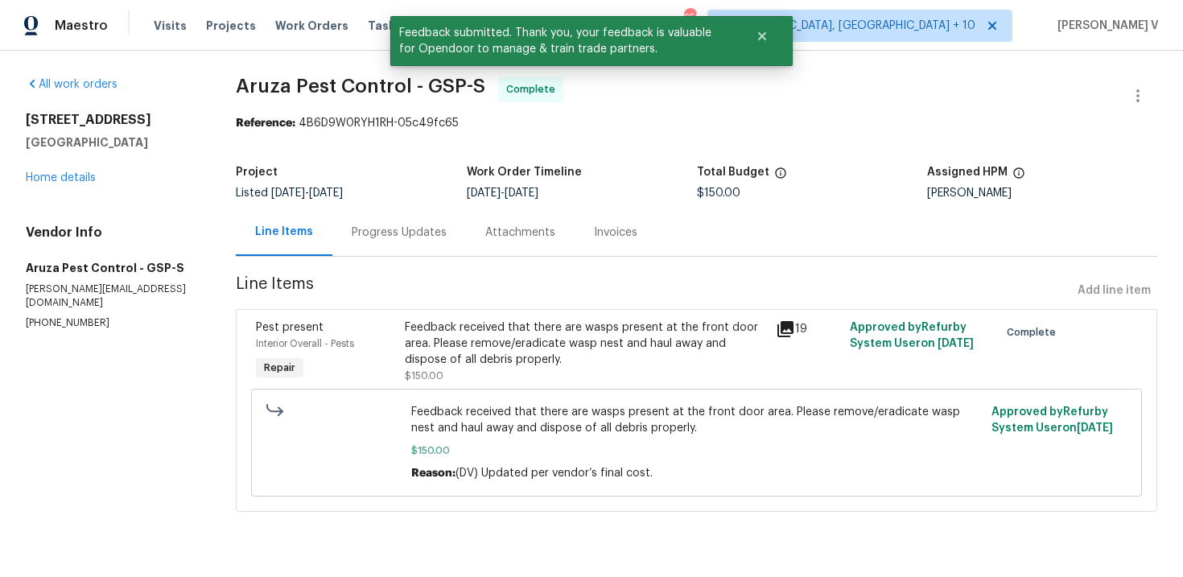
click at [391, 239] on div "Progress Updates" at bounding box center [399, 232] width 95 height 16
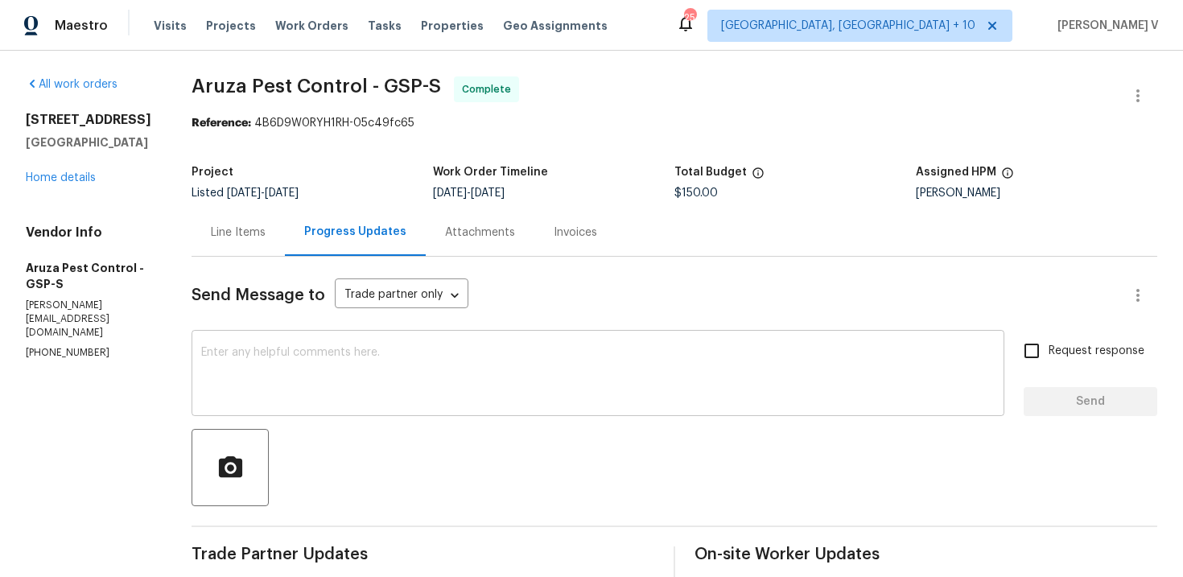
click at [410, 399] on textarea at bounding box center [597, 375] width 793 height 56
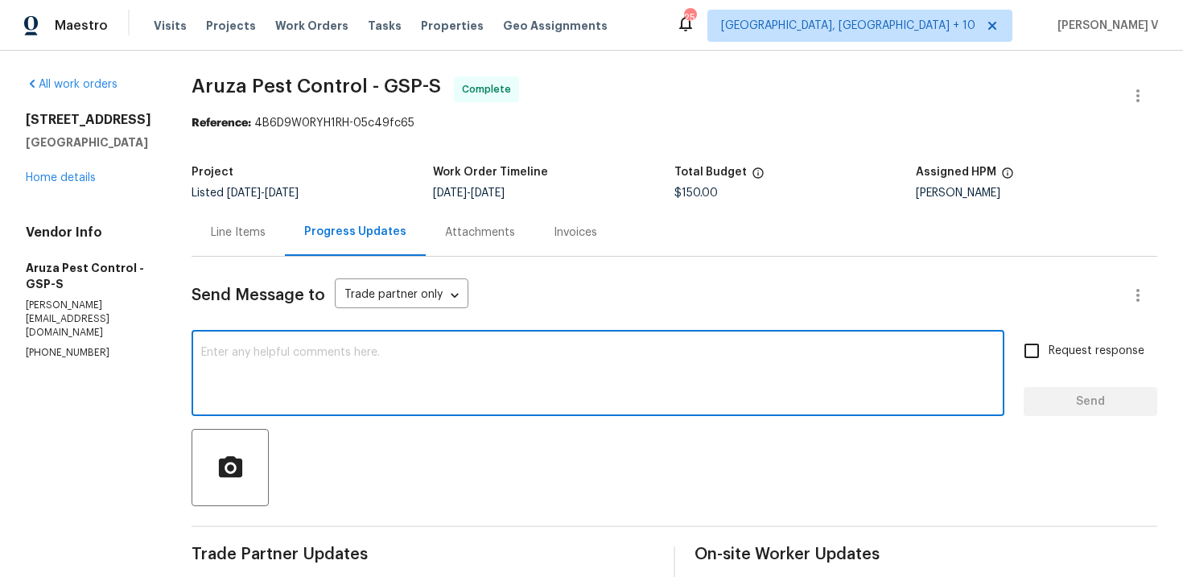
paste textarea "Hey, the work order has been approved. Thanks for the job :)"
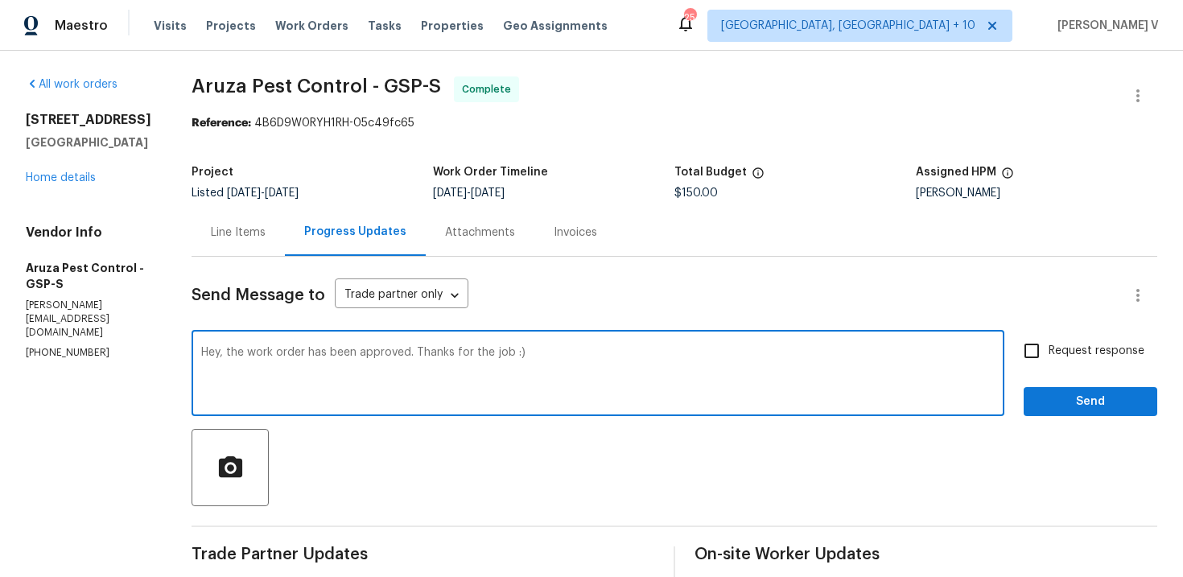
scroll to position [47, 0]
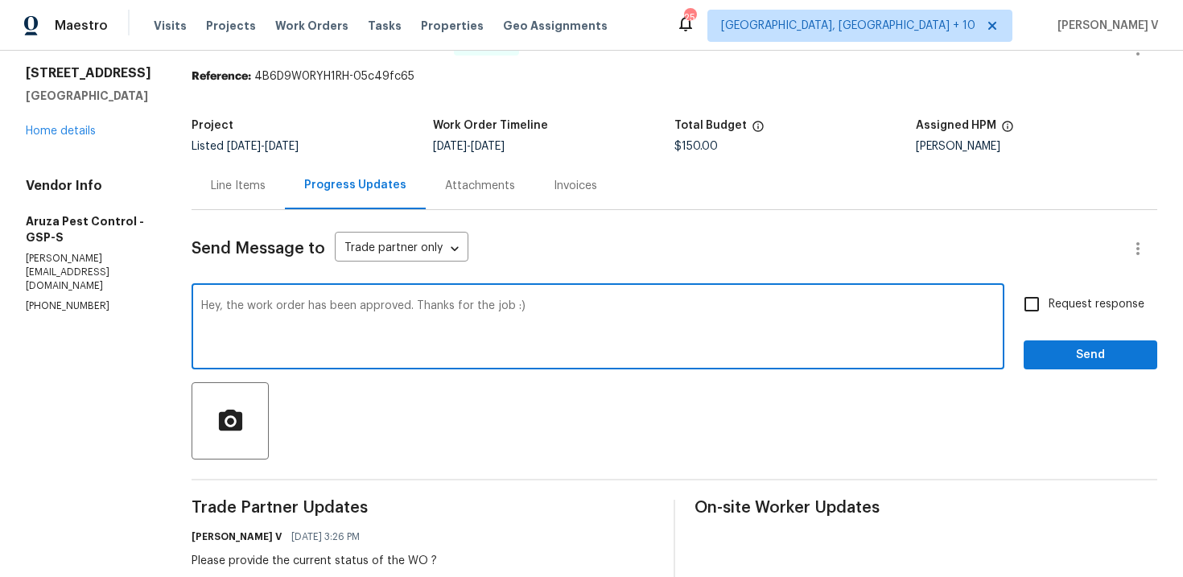
type textarea "Hey, the work order has been approved. Thanks for the job :)"
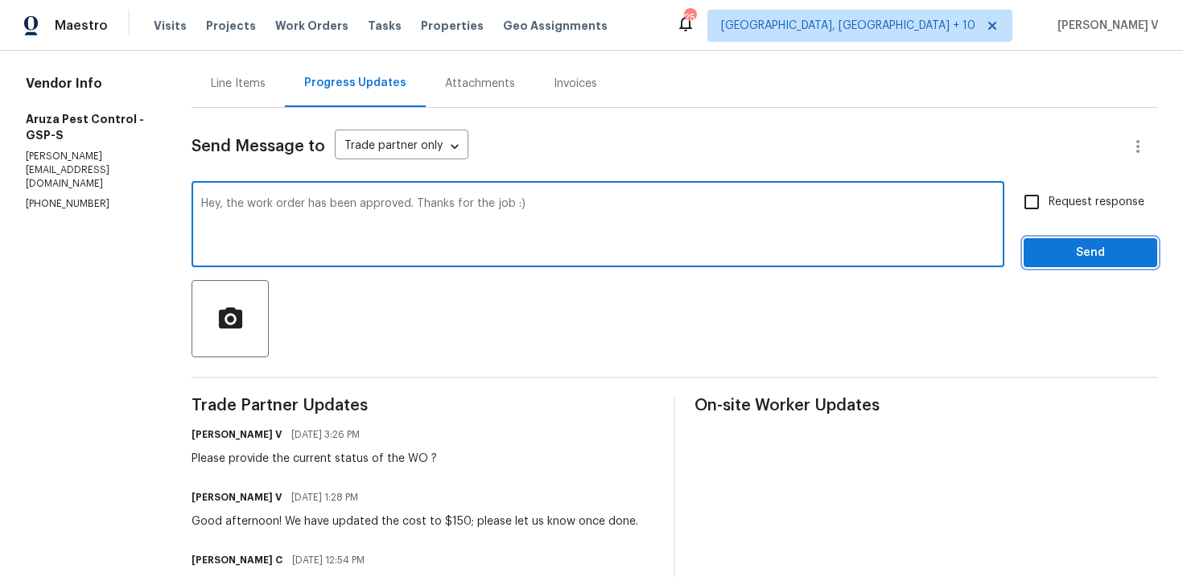
click at [1066, 265] on button "Send" at bounding box center [1090, 253] width 134 height 30
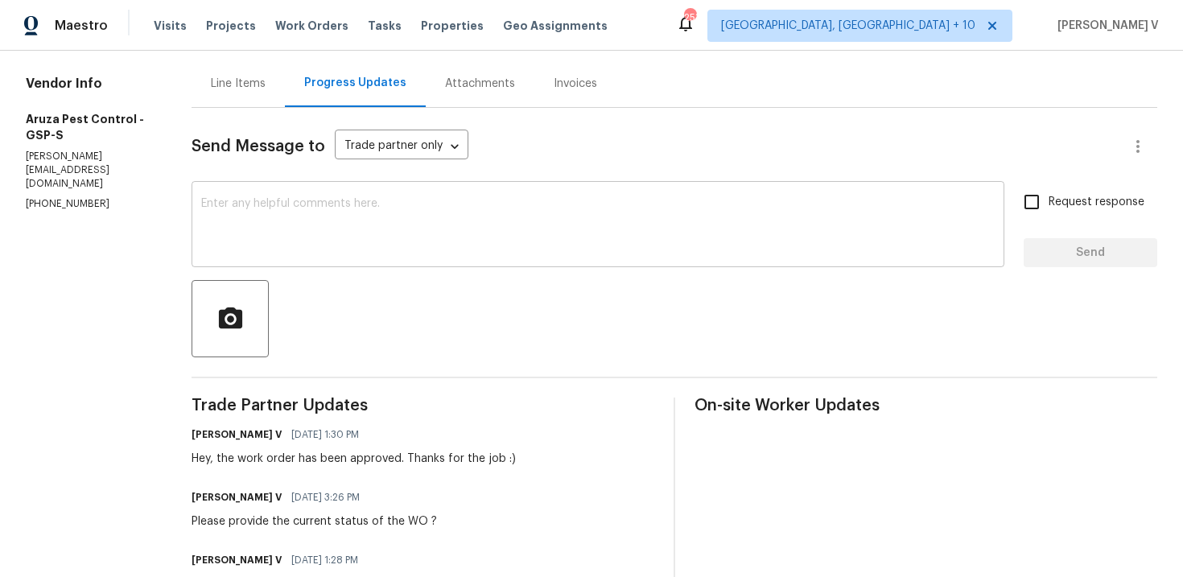
scroll to position [0, 0]
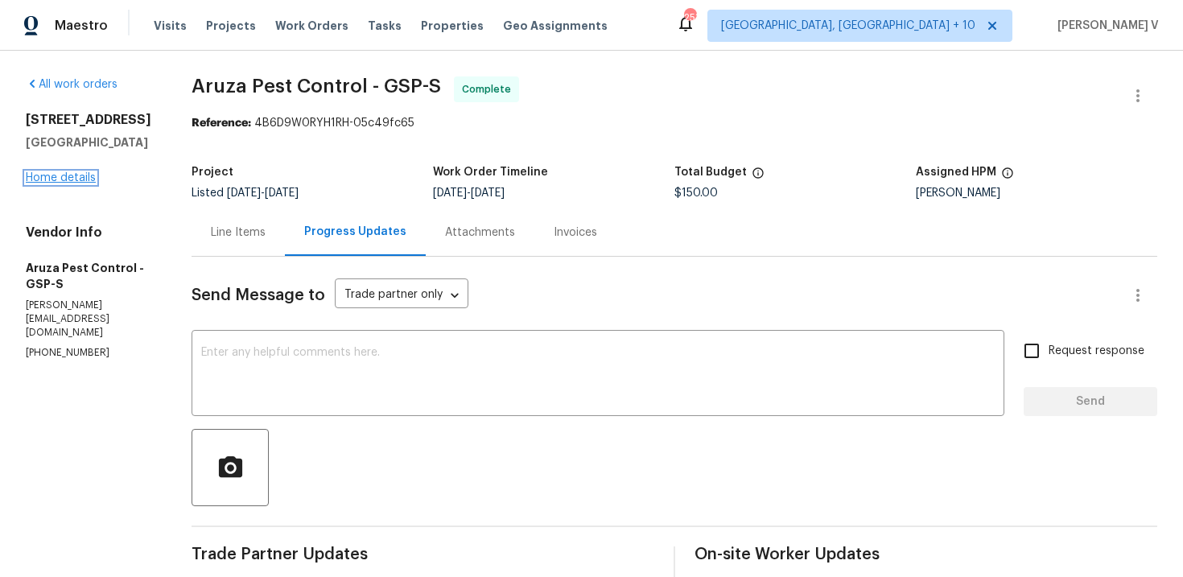
click at [82, 175] on link "Home details" at bounding box center [61, 177] width 70 height 11
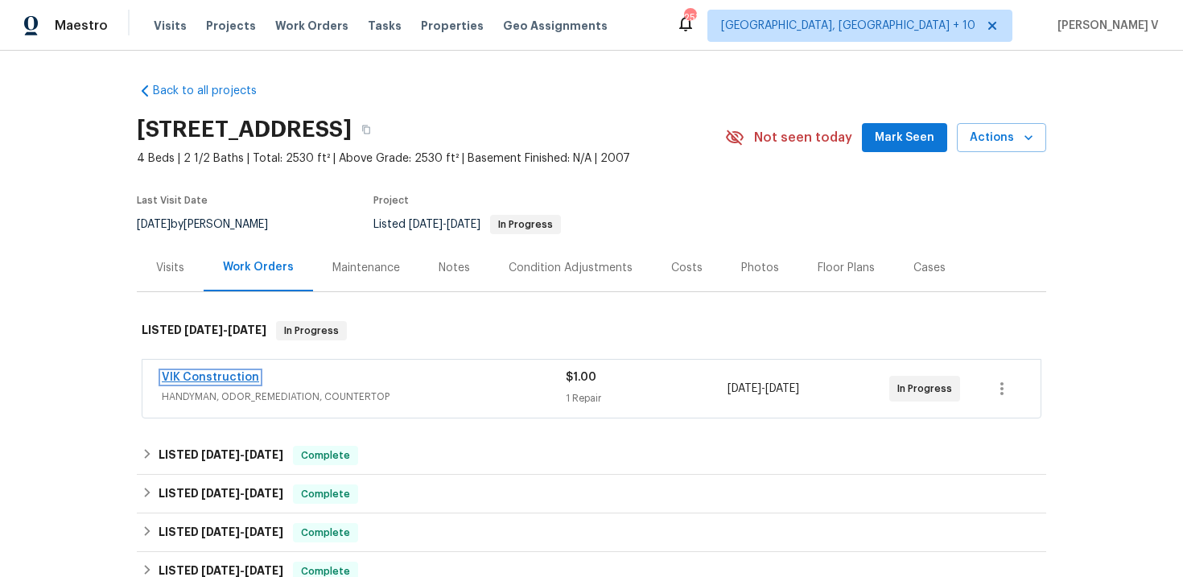
click at [231, 375] on link "VIK Construction" at bounding box center [210, 377] width 97 height 11
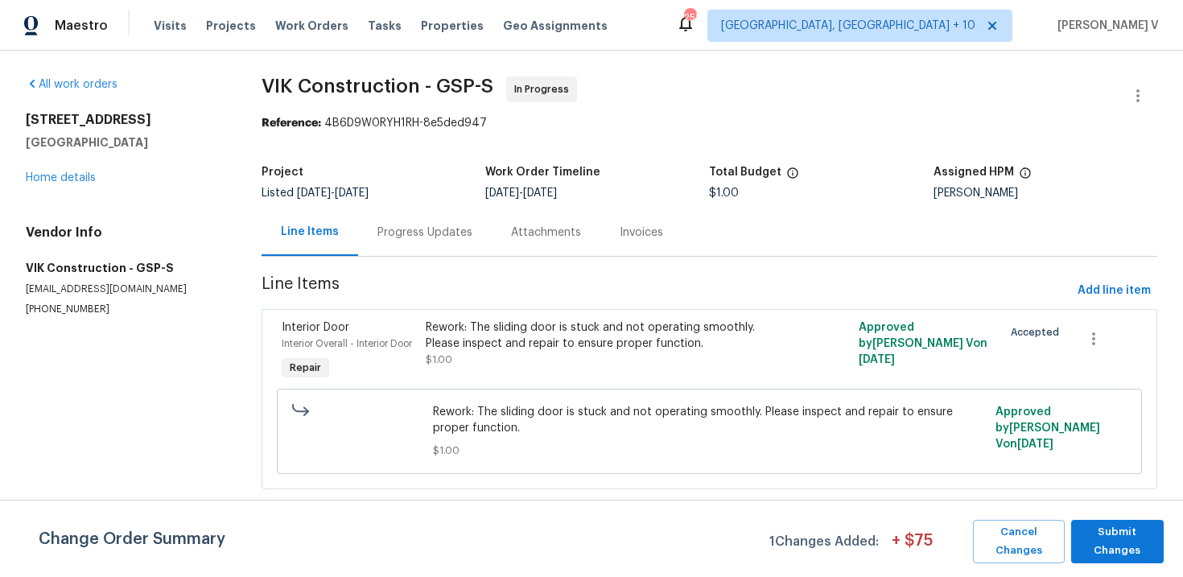
click at [444, 241] on div "Progress Updates" at bounding box center [425, 231] width 134 height 47
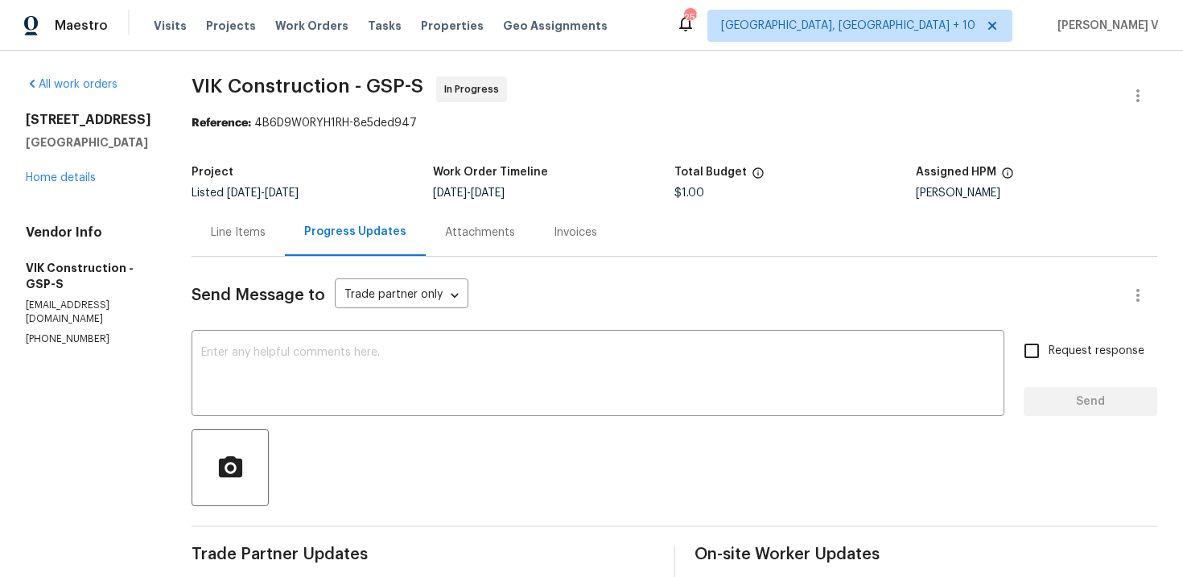
click at [69, 332] on p "(916) 804-9045" at bounding box center [89, 339] width 127 height 14
copy p "(916) 804-9045"
click at [249, 260] on div "Send Message to Trade partner only Trade partner only ​ x ​ Request response Se…" at bounding box center [673, 549] width 965 height 584
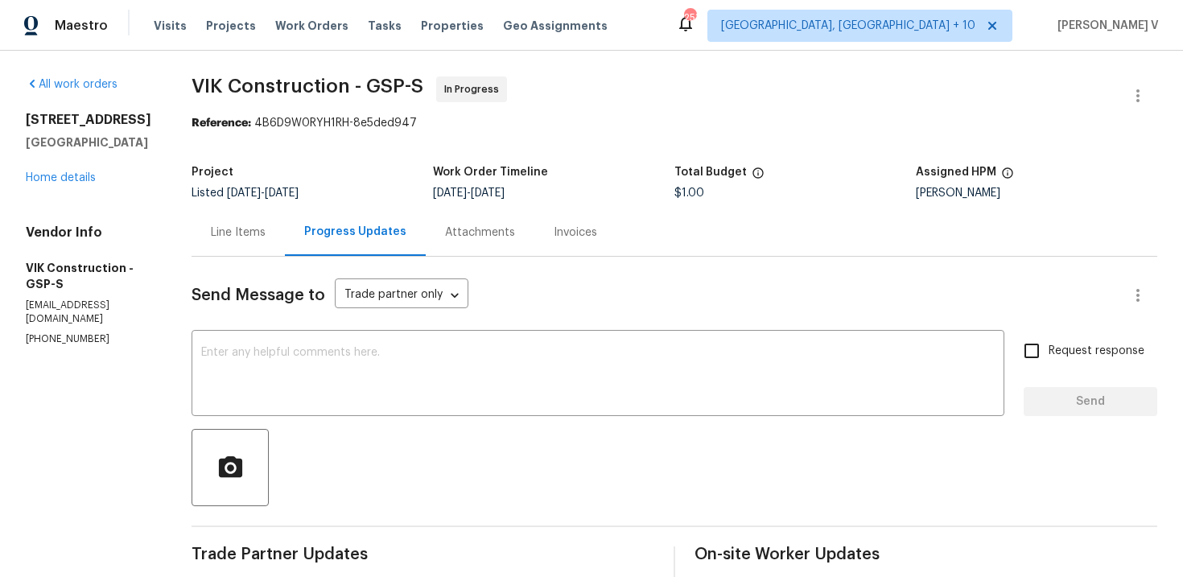
click at [266, 240] on div "Line Items" at bounding box center [238, 232] width 55 height 16
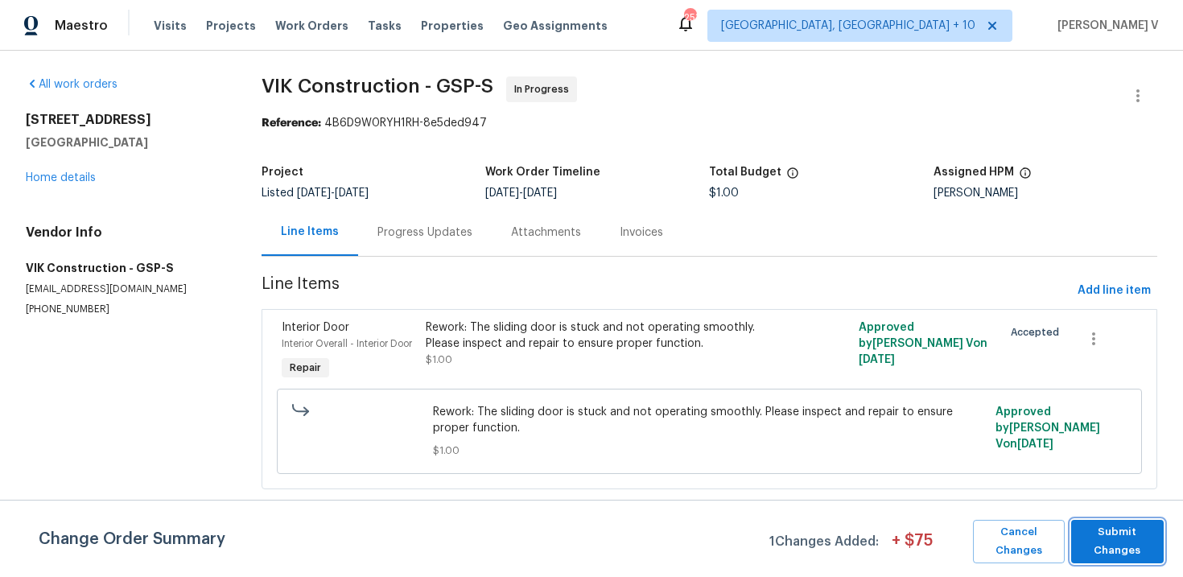
click at [1113, 541] on span "Submit Changes" at bounding box center [1117, 541] width 76 height 37
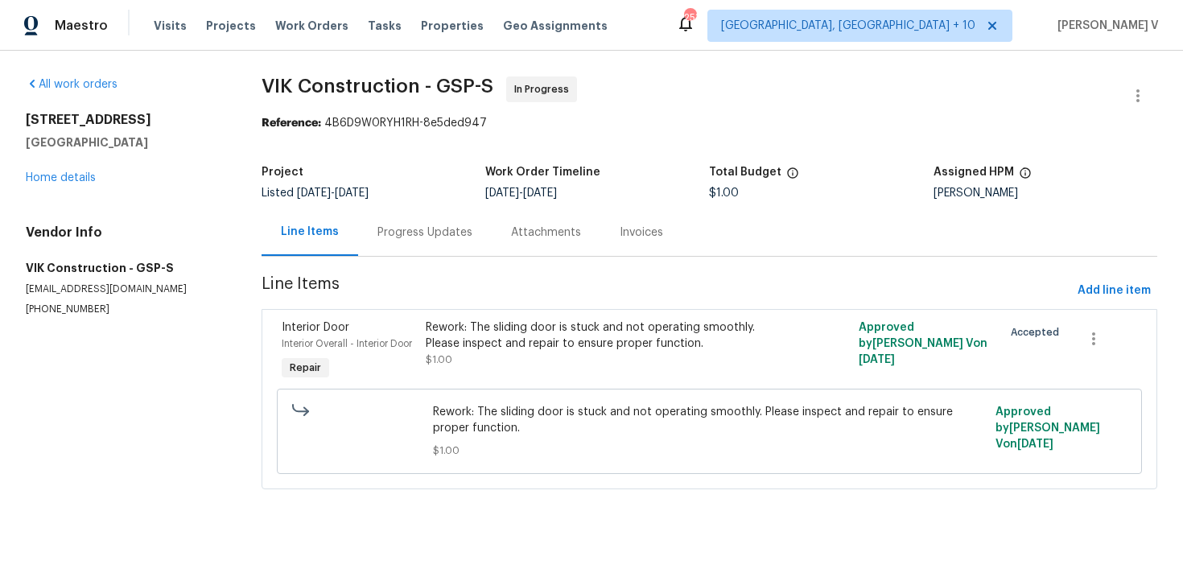
click at [451, 247] on div "Progress Updates" at bounding box center [425, 231] width 134 height 47
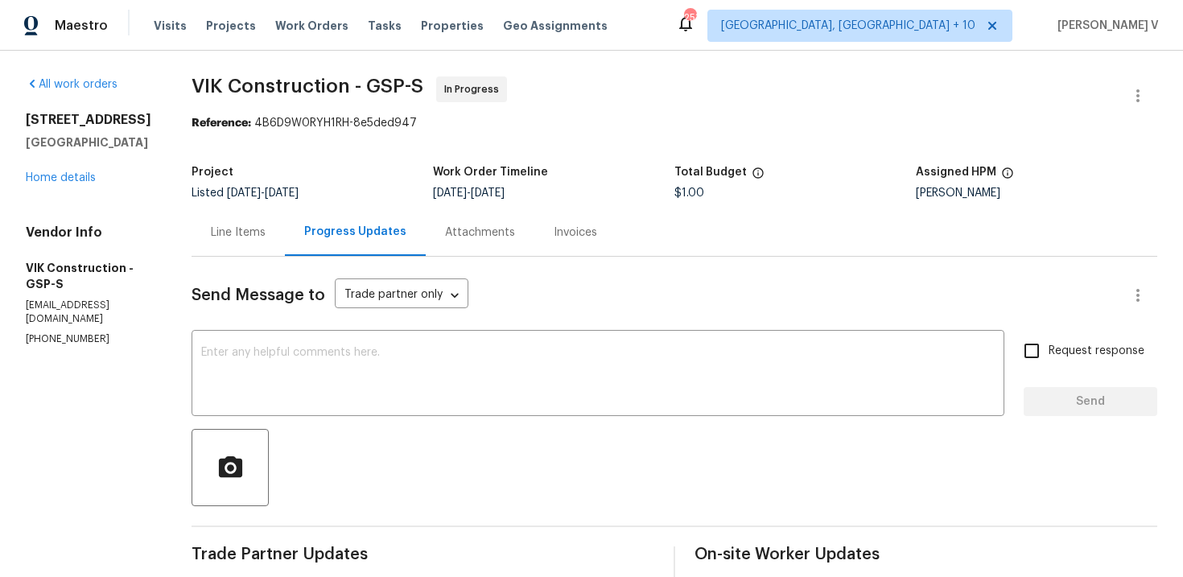
click at [260, 228] on div "Line Items" at bounding box center [238, 232] width 55 height 16
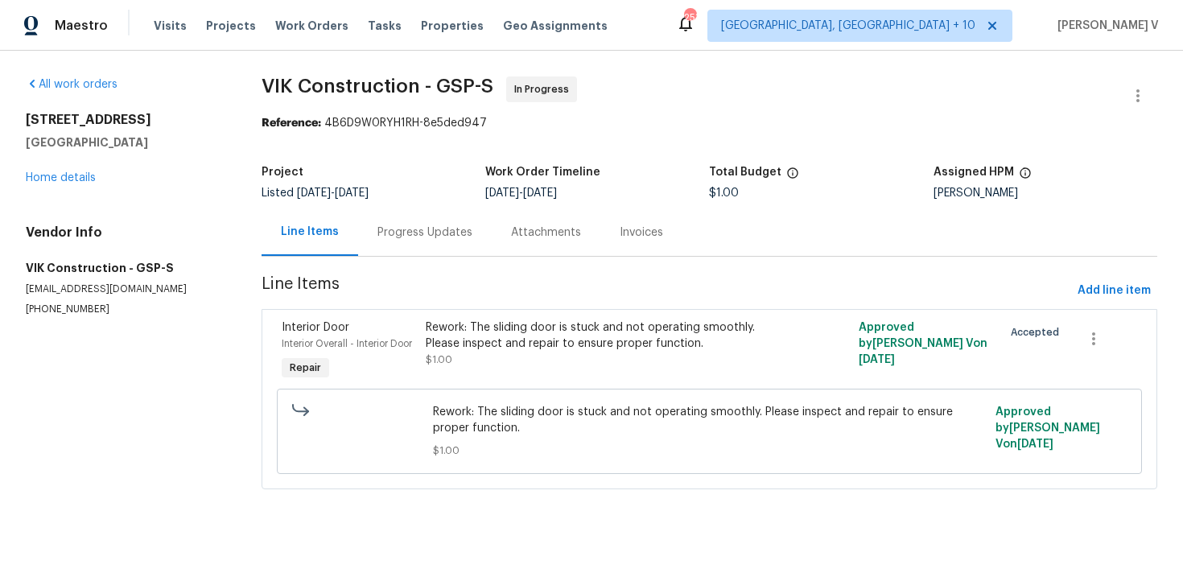
click at [526, 340] on div "Rework: The sliding door is stuck and not operating smoothly. Please inspect an…" at bounding box center [601, 335] width 351 height 32
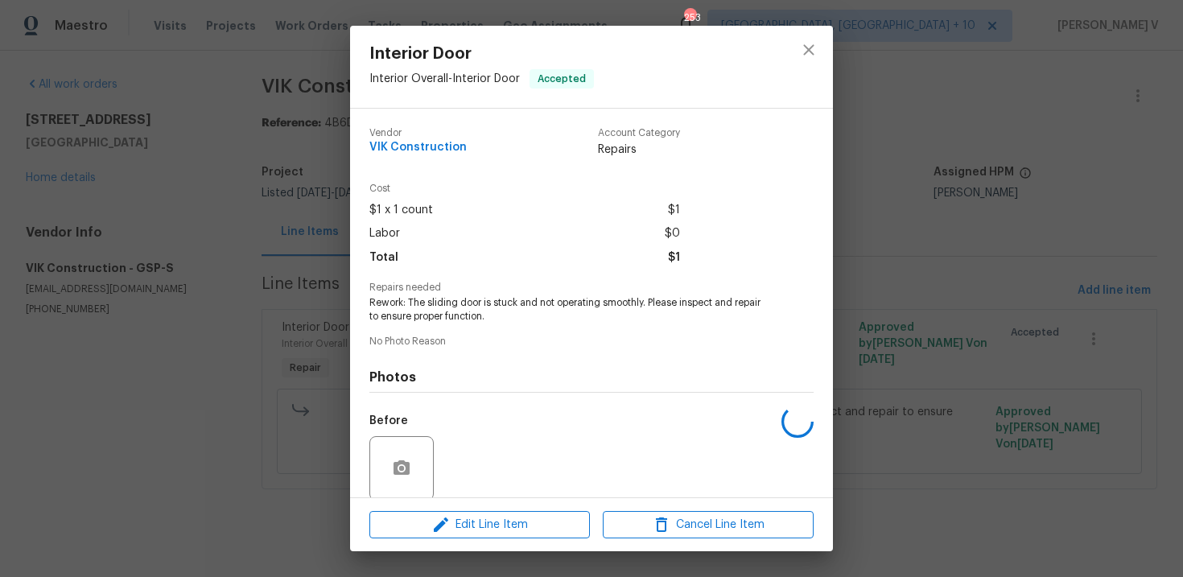
click at [188, 242] on div "Interior Door Interior Overall - Interior Door Accepted Vendor VIK Construction…" at bounding box center [591, 288] width 1183 height 577
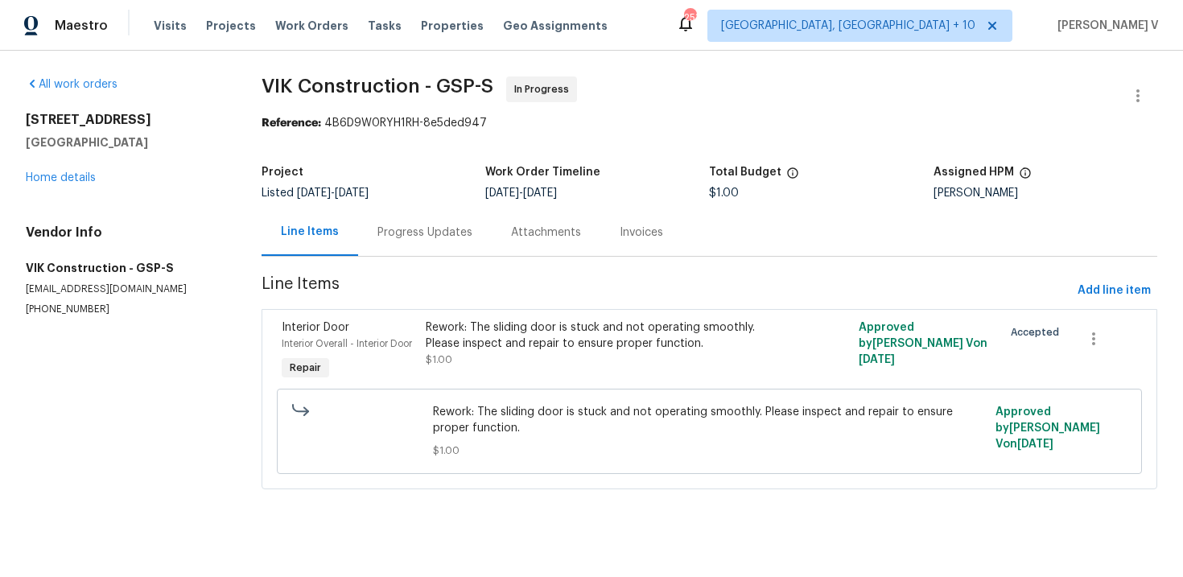
click at [46, 165] on div "103 Nut Leaf Ln Greenville, SC 29605 Home details" at bounding box center [124, 149] width 197 height 74
click at [48, 171] on div "103 Nut Leaf Ln Greenville, SC 29605 Home details" at bounding box center [124, 149] width 197 height 74
click at [56, 178] on link "Home details" at bounding box center [61, 177] width 70 height 11
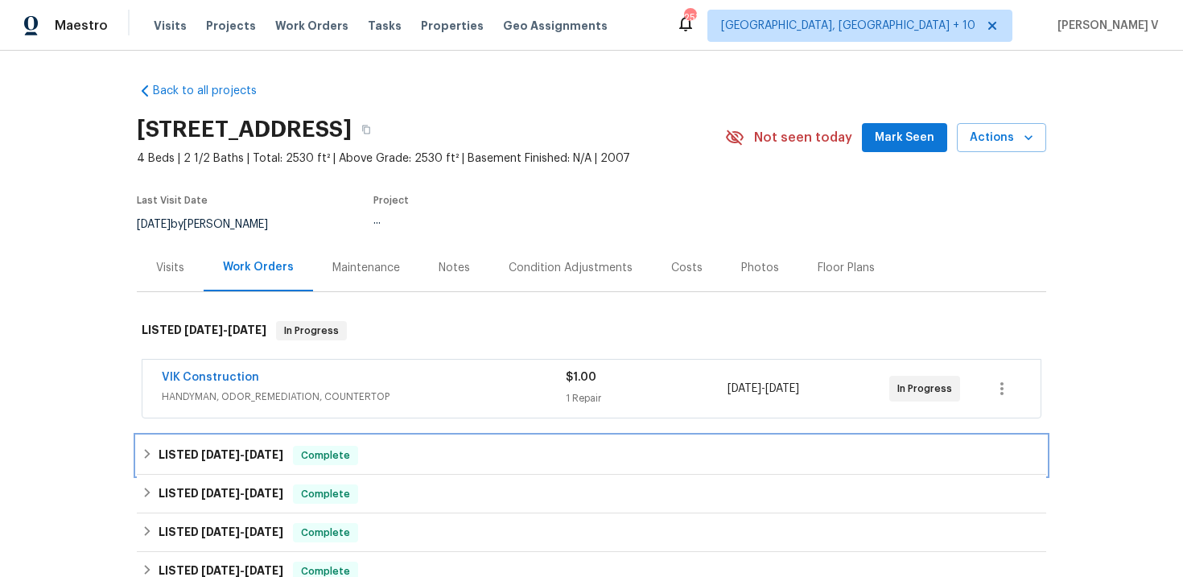
click at [323, 462] on span "Complete" at bounding box center [325, 455] width 62 height 16
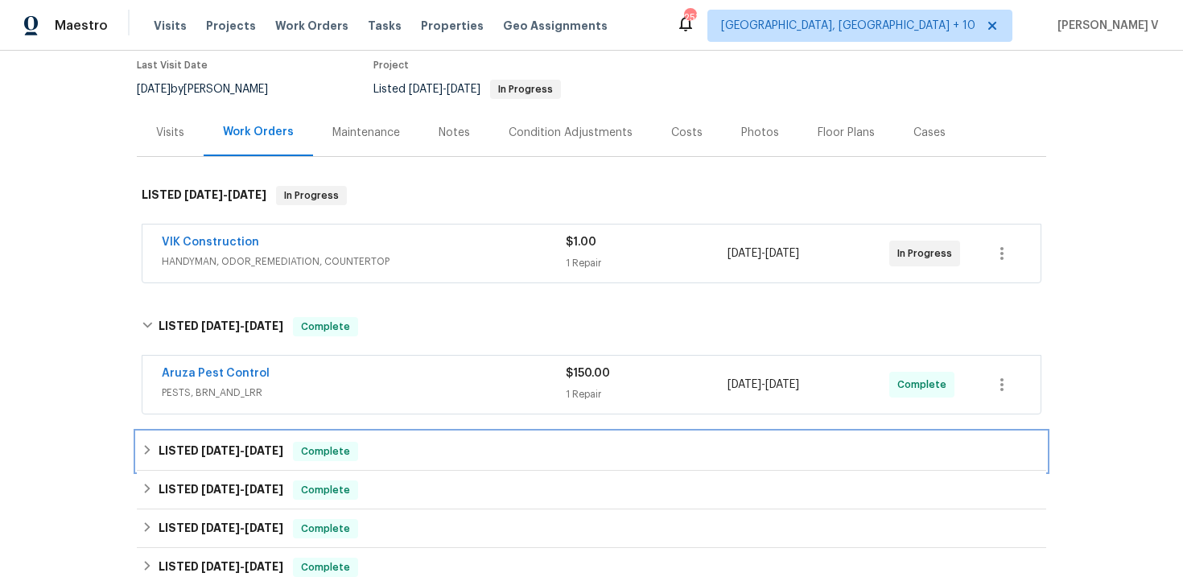
click at [322, 465] on div "LISTED 7/7/25 - 7/9/25 Complete" at bounding box center [591, 451] width 909 height 39
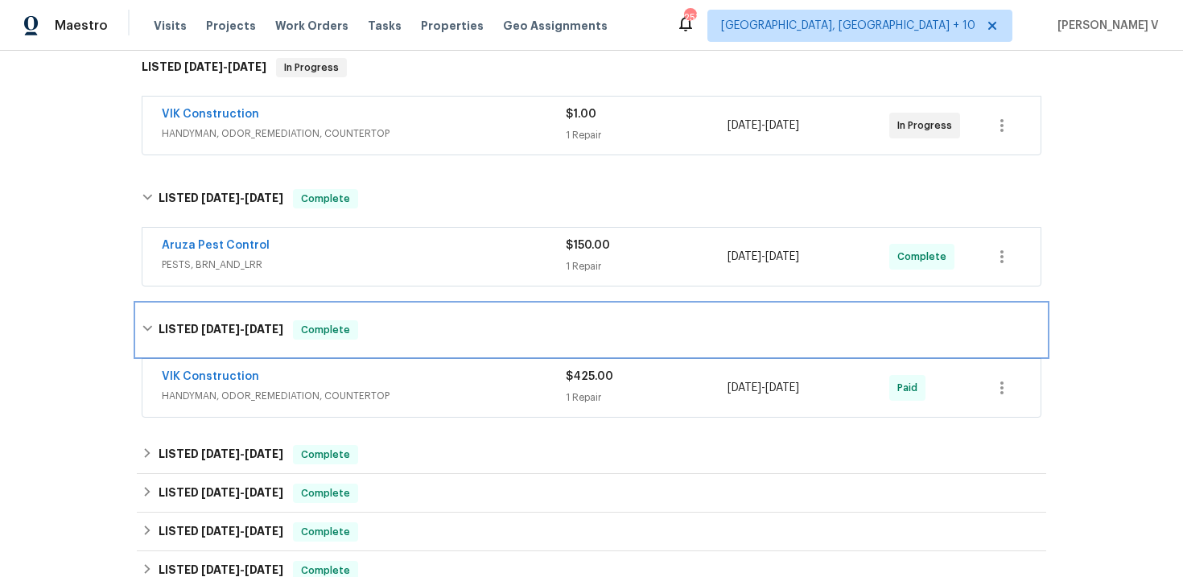
scroll to position [271, 0]
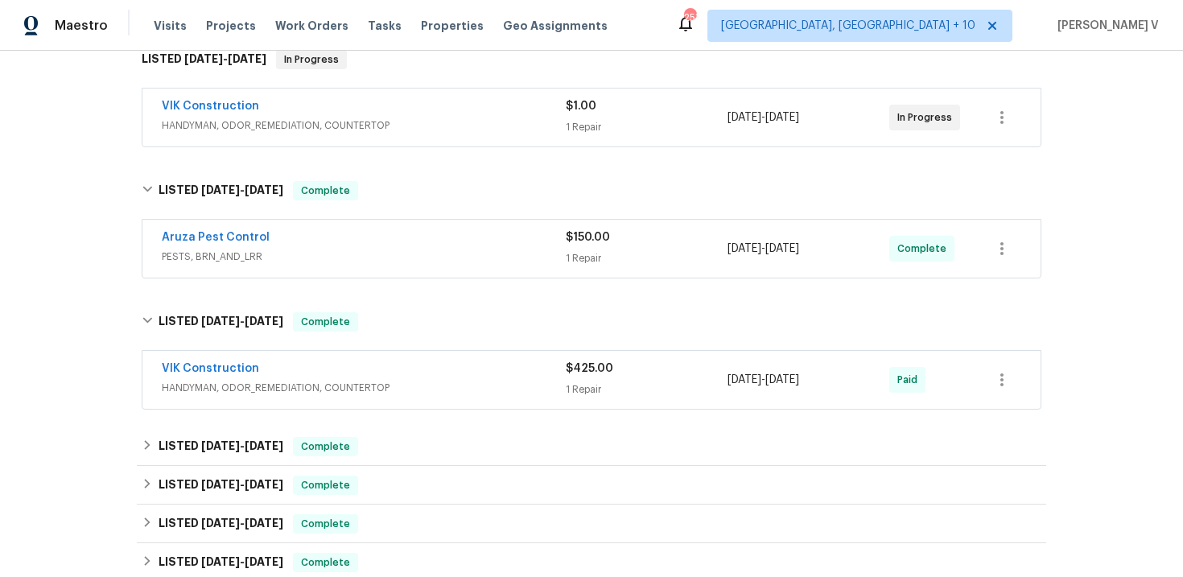
click at [421, 385] on span "HANDYMAN, ODOR_REMEDIATION, COUNTERTOP" at bounding box center [364, 388] width 404 height 16
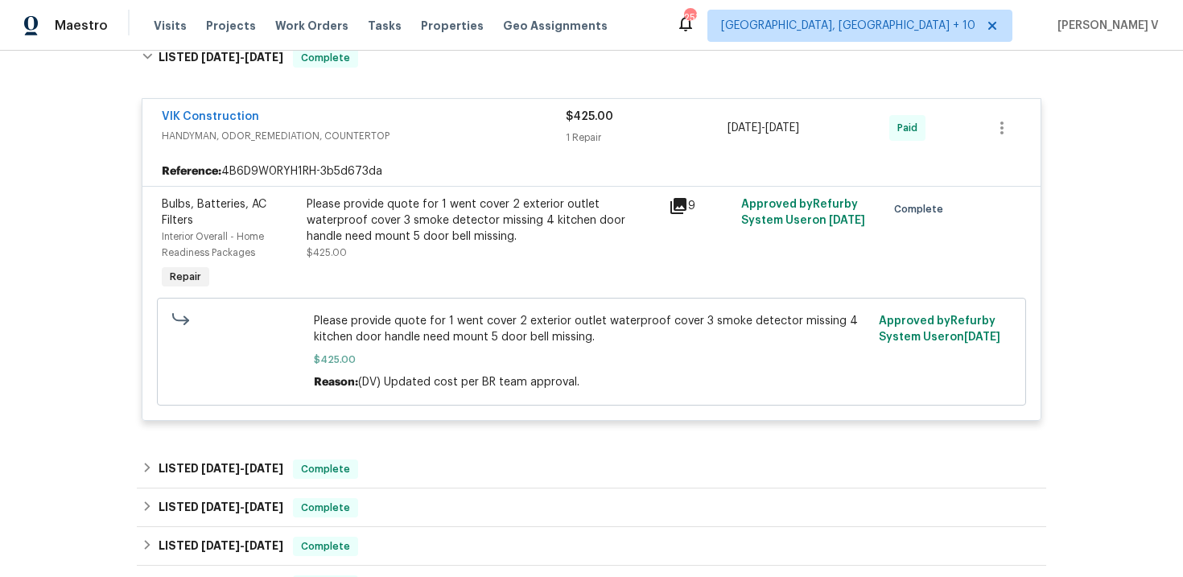
scroll to position [555, 0]
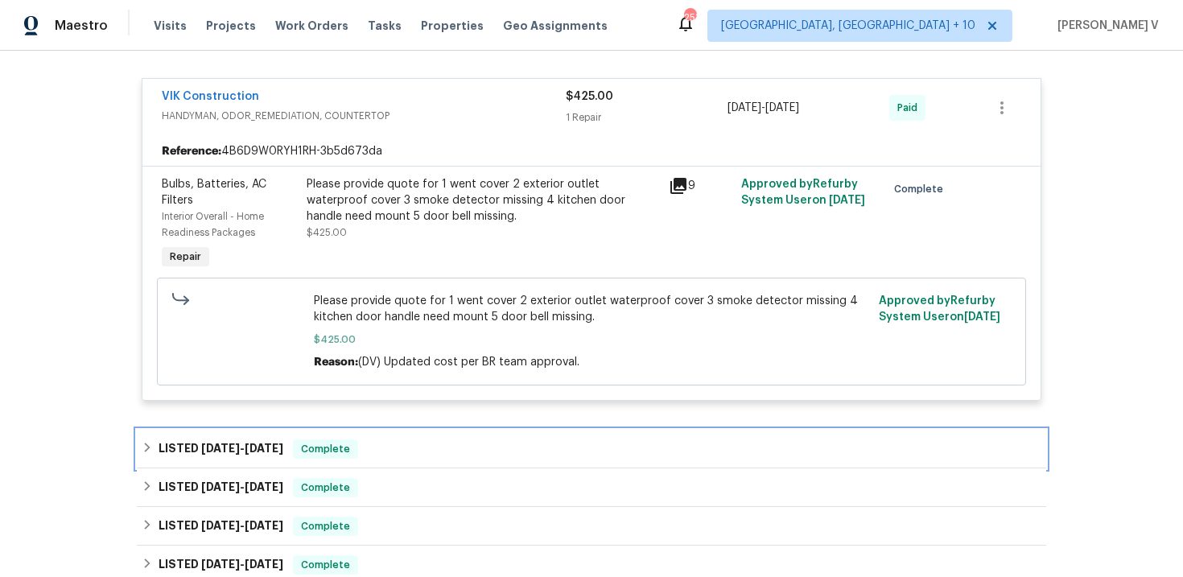
click at [437, 459] on div "LISTED 6/27/25 - 7/2/25 Complete" at bounding box center [592, 448] width 900 height 19
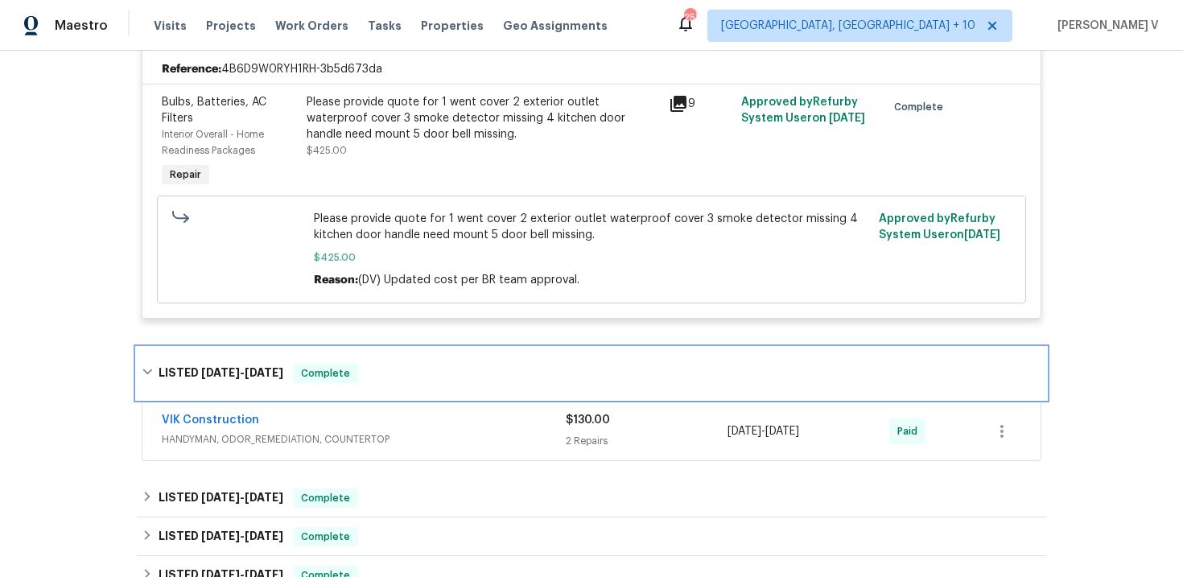
scroll to position [674, 0]
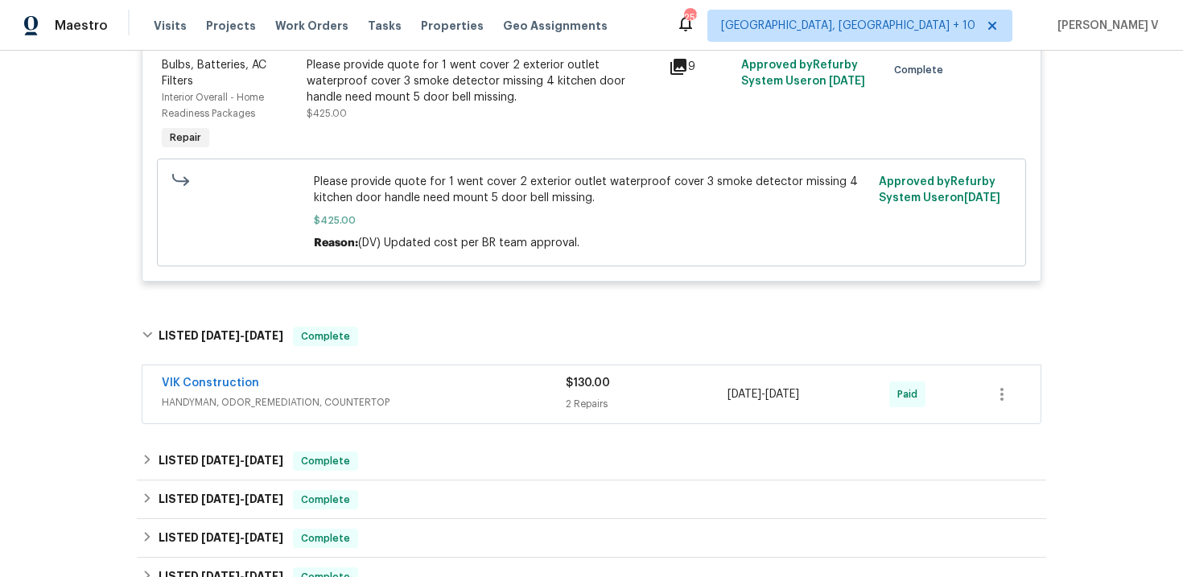
click at [453, 414] on div "VIK Construction HANDYMAN, ODOR_REMEDIATION, COUNTERTOP" at bounding box center [364, 394] width 404 height 39
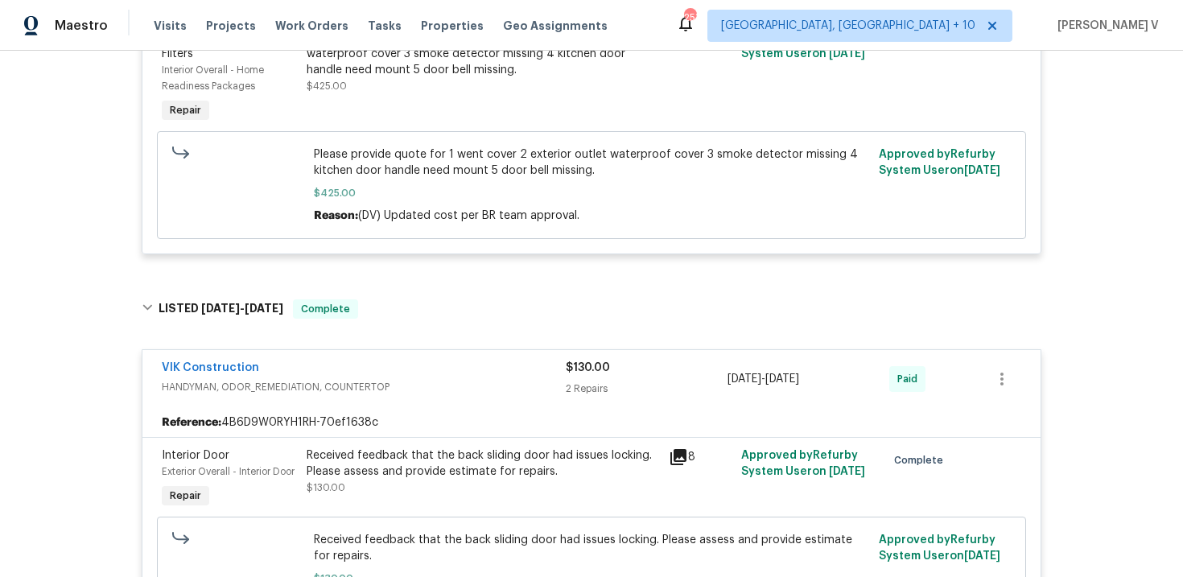
scroll to position [756, 0]
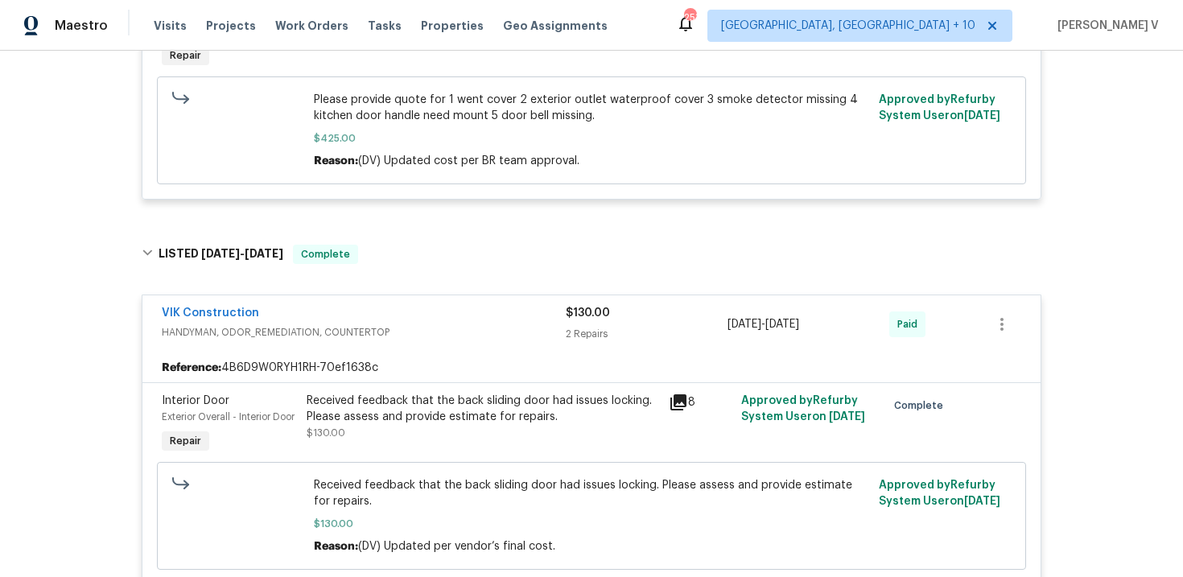
click at [453, 414] on div "Received feedback that the back sliding door had issues locking. Please assess …" at bounding box center [483, 409] width 352 height 32
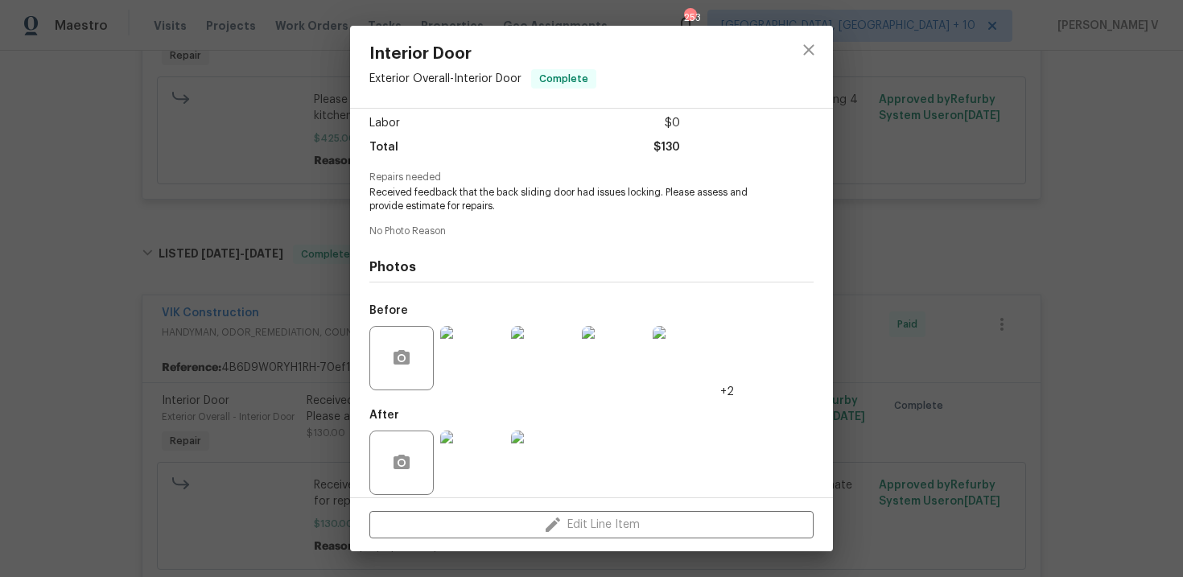
scroll to position [124, 0]
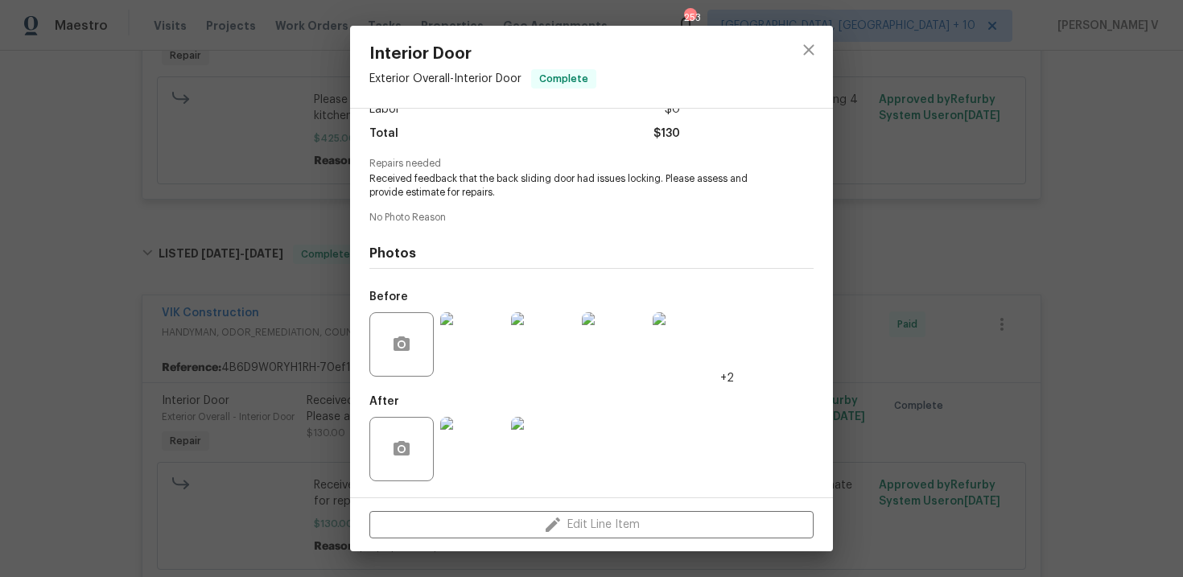
click at [477, 401] on div "After" at bounding box center [473, 438] width 209 height 105
click at [517, 445] on img at bounding box center [543, 449] width 64 height 64
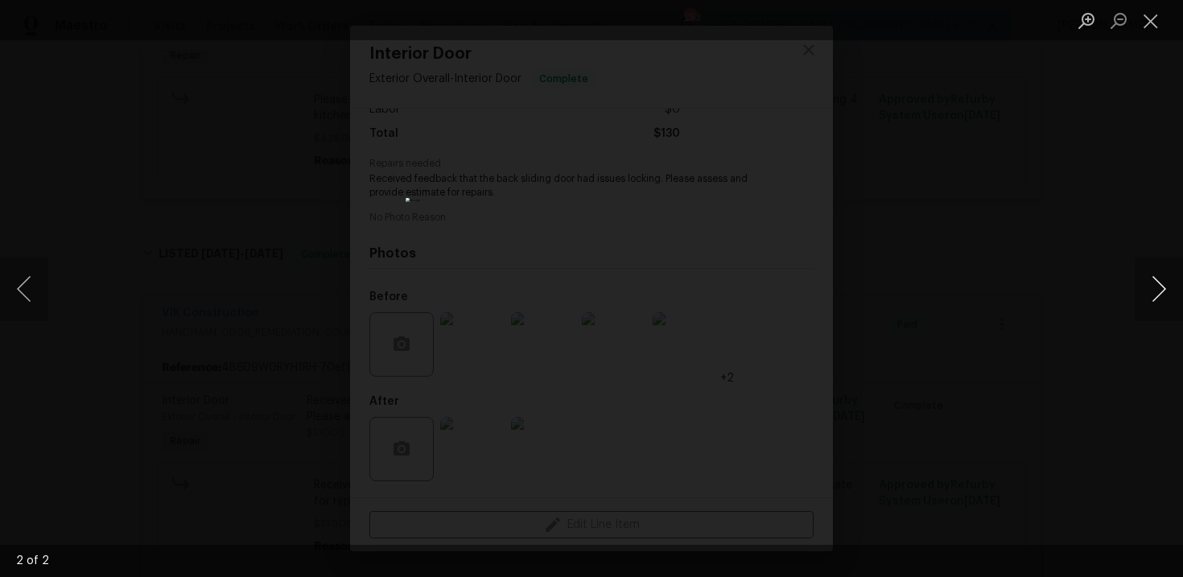
click at [1166, 282] on button "Next image" at bounding box center [1158, 289] width 48 height 64
click at [1105, 206] on div "Lightbox" at bounding box center [591, 288] width 1183 height 577
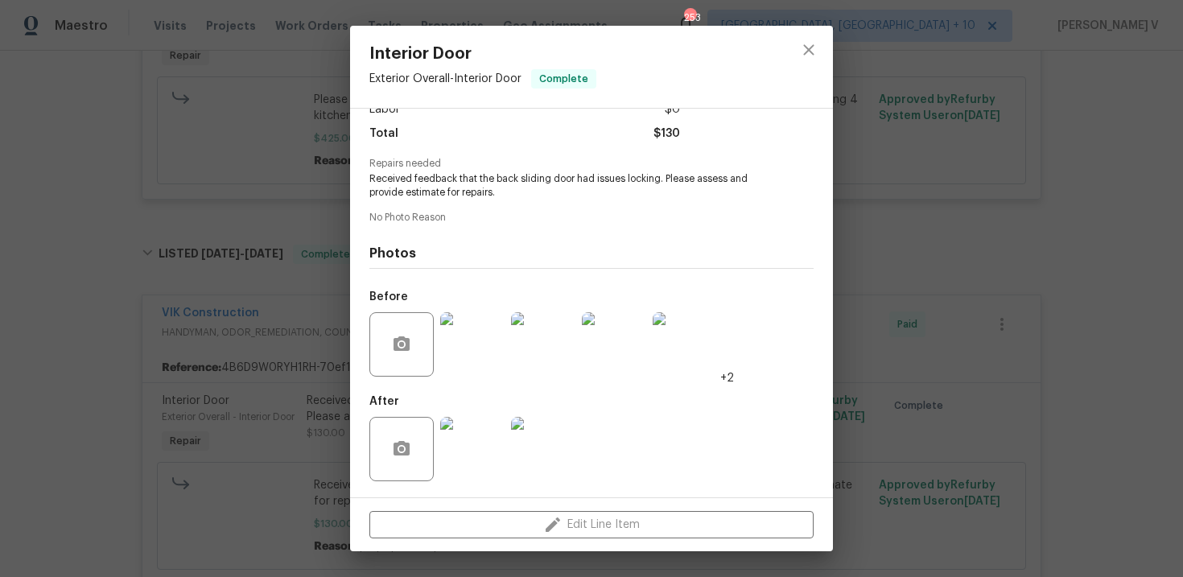
click at [863, 281] on div "Interior Door Exterior Overall - Interior Door Complete Vendor VIK Construction…" at bounding box center [591, 288] width 1183 height 577
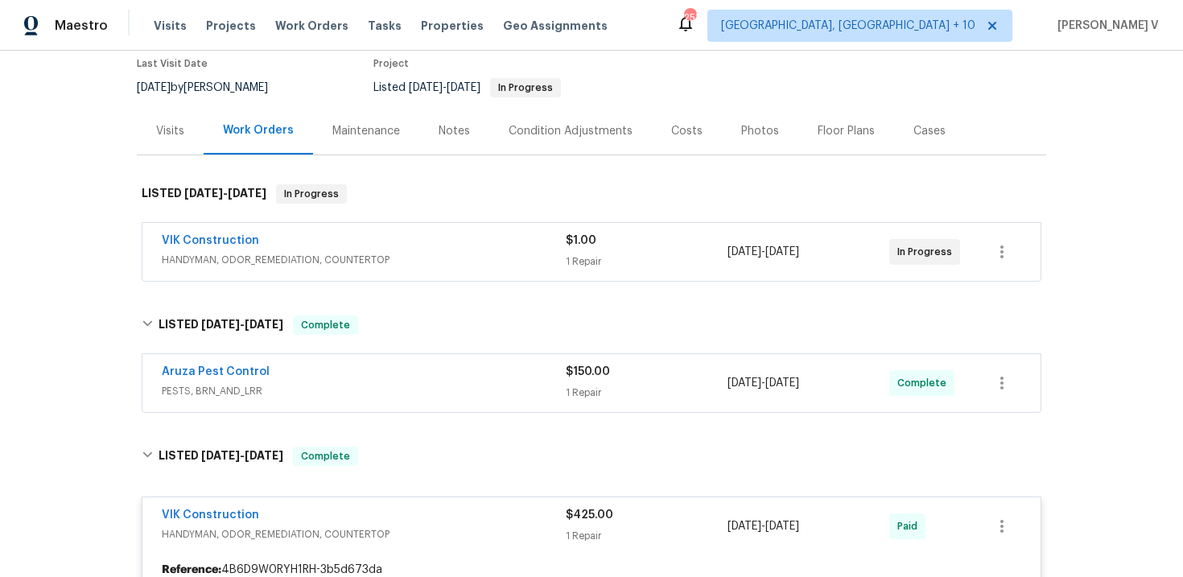
scroll to position [0, 0]
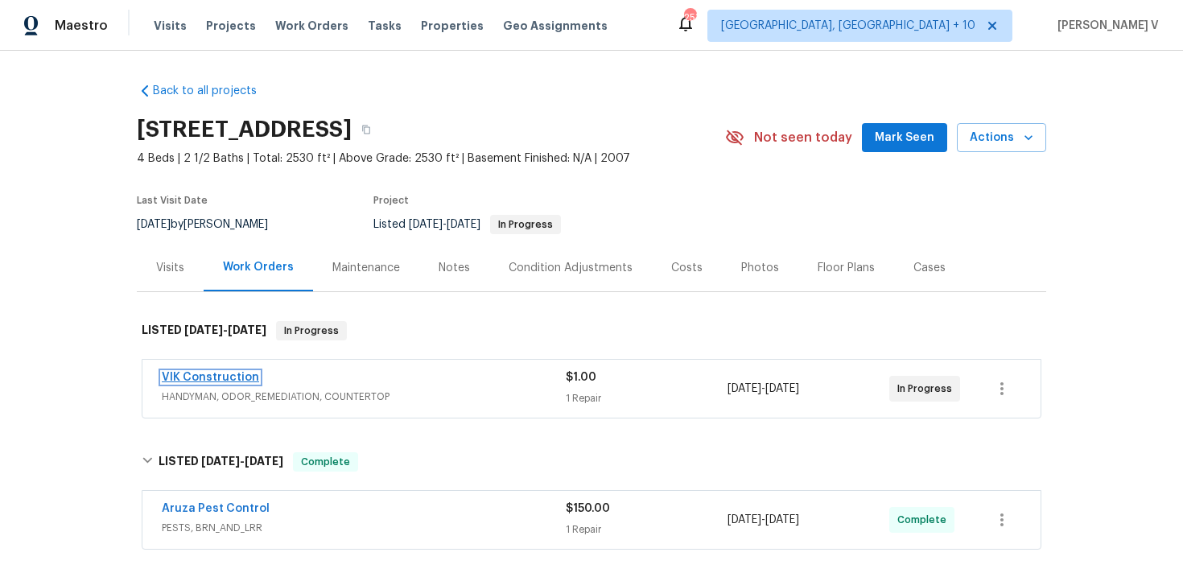
click at [211, 373] on link "VIK Construction" at bounding box center [210, 377] width 97 height 11
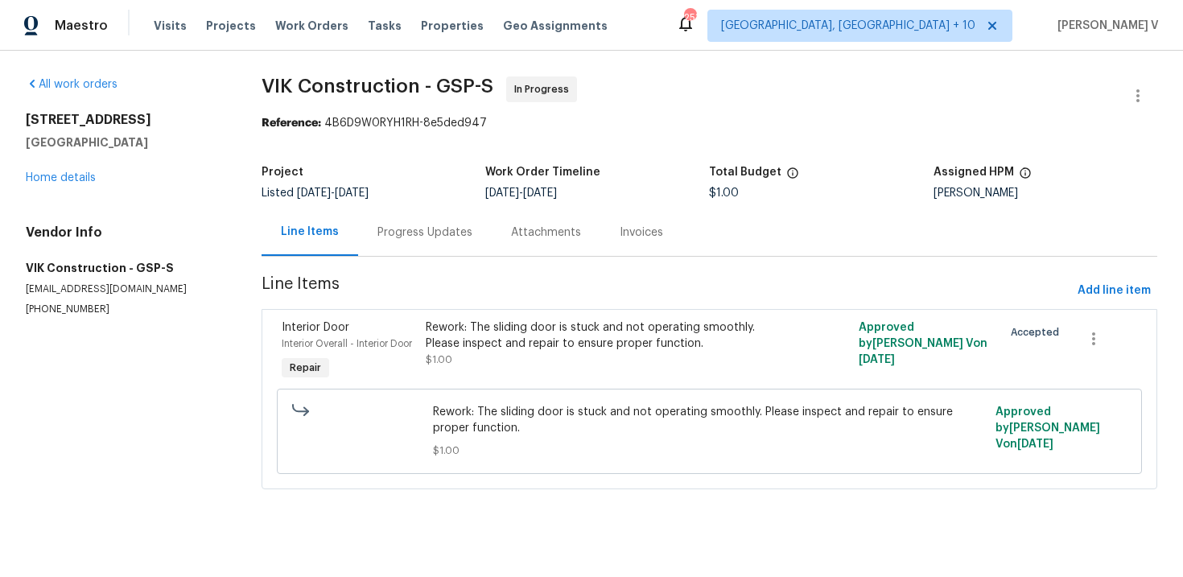
click at [412, 250] on div "Progress Updates" at bounding box center [425, 231] width 134 height 47
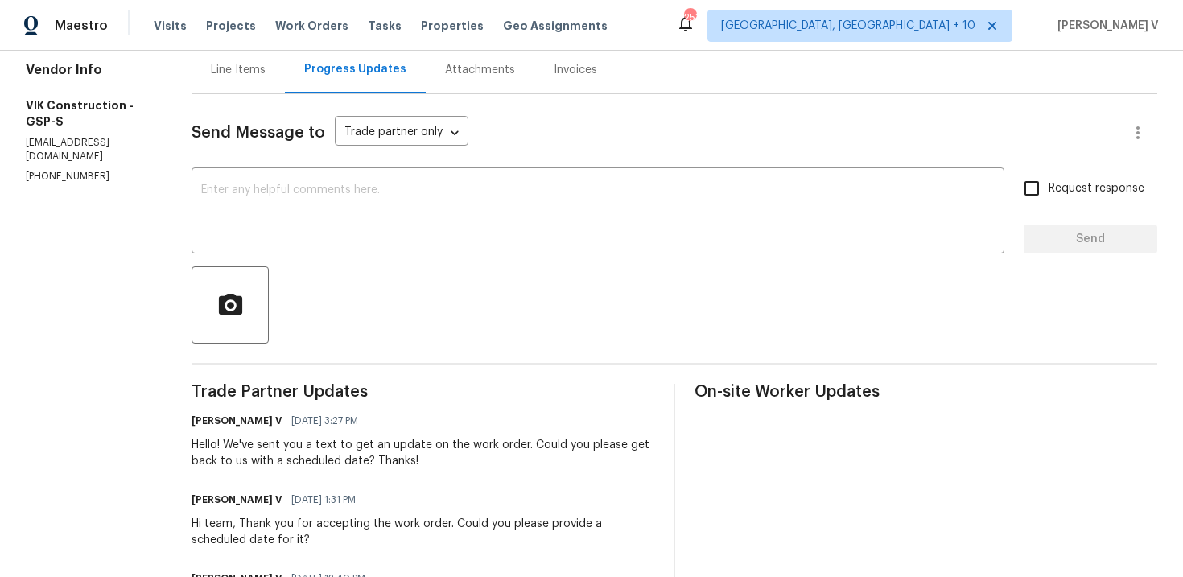
scroll to position [178, 0]
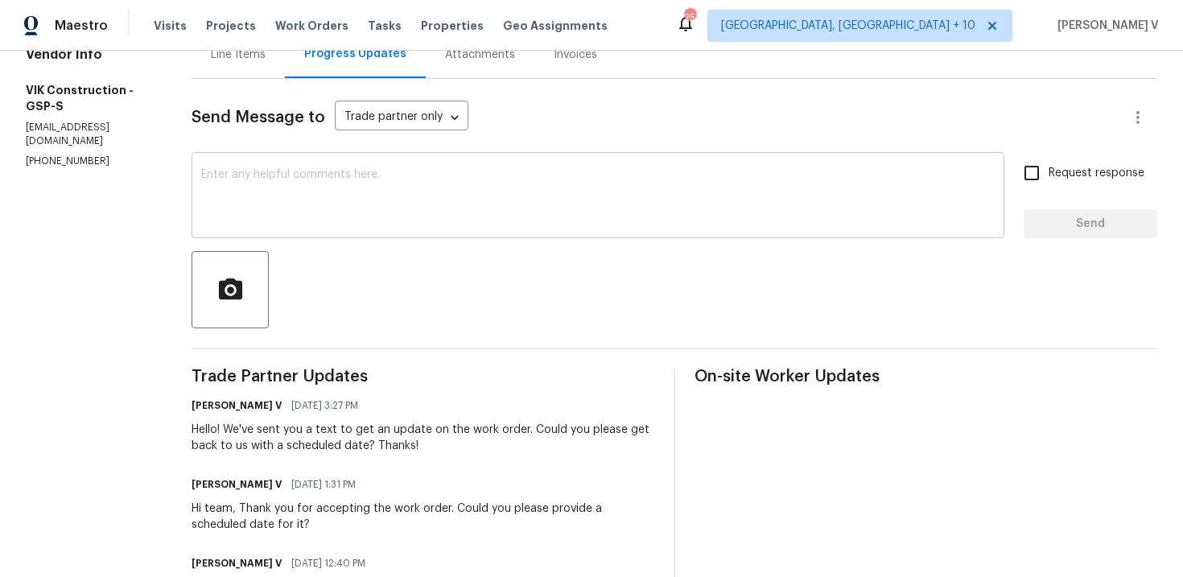
click at [378, 204] on textarea at bounding box center [597, 197] width 793 height 56
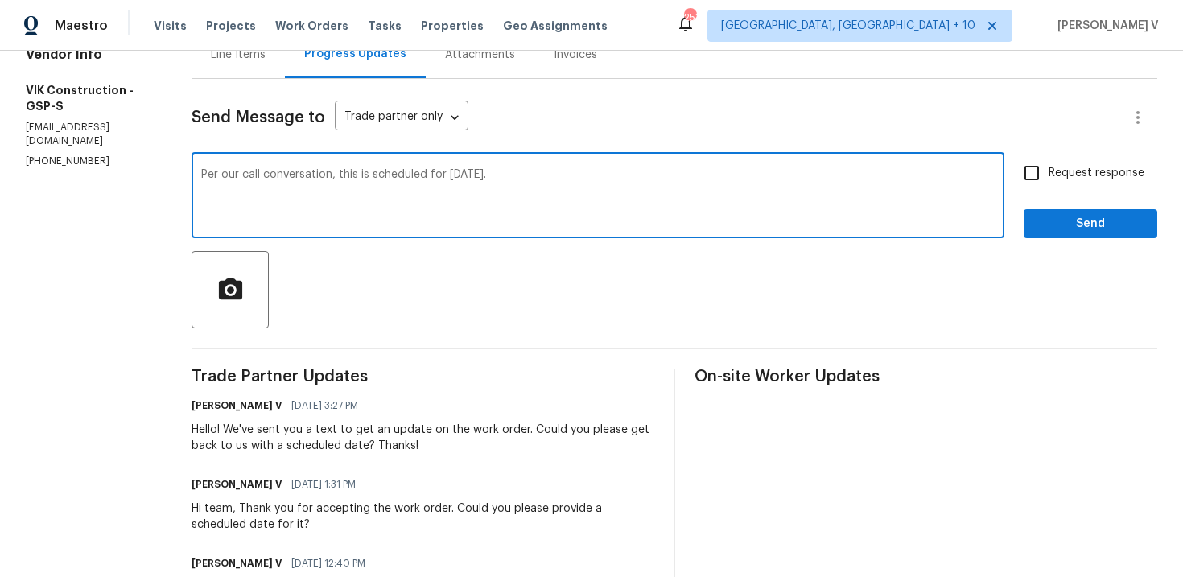
click at [378, 204] on textarea "Per our call conversation, this is scheduled for tomorrow, 8/28." at bounding box center [597, 197] width 793 height 56
type textarea "Per our call conversation, this is scheduled for tomorrow, 8/28."
click at [1058, 224] on span "Send" at bounding box center [1090, 224] width 108 height 20
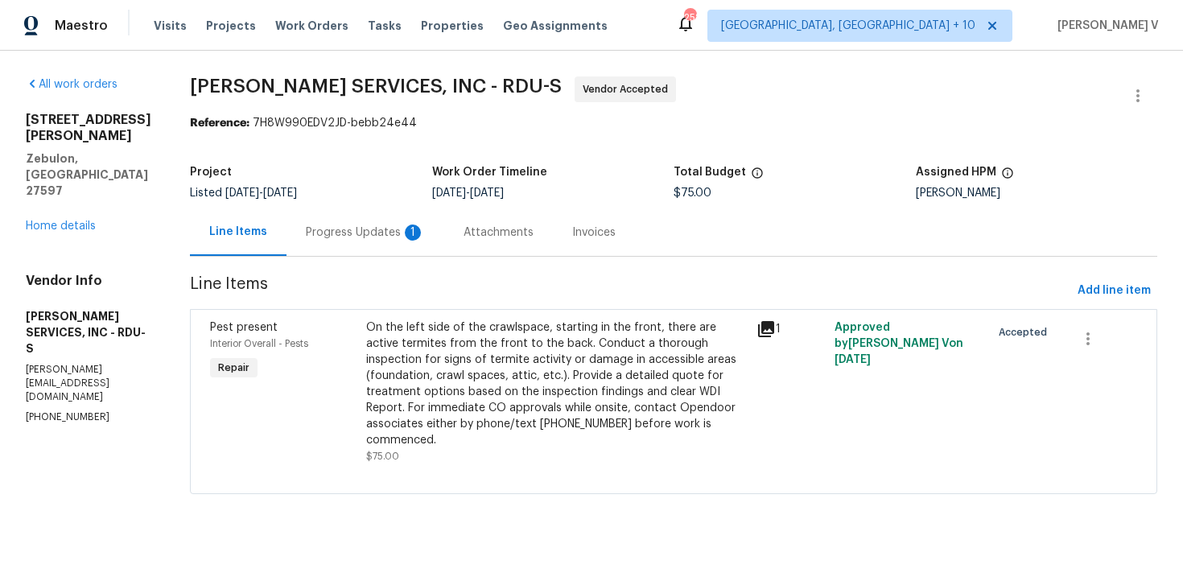
click at [406, 225] on div "Progress Updates 1" at bounding box center [365, 232] width 119 height 16
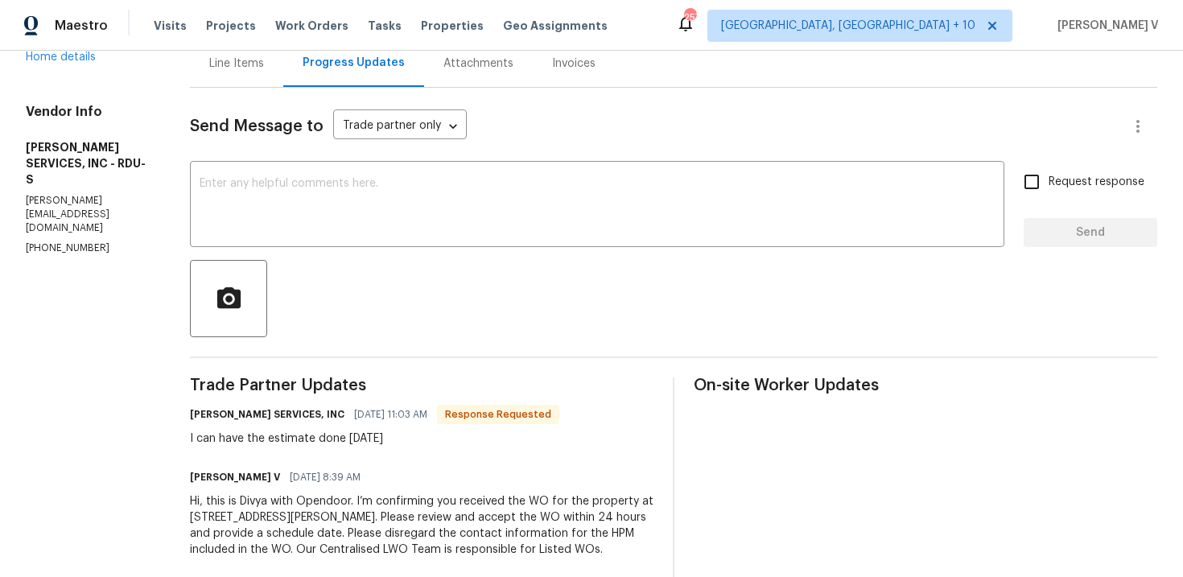
scroll to position [195, 0]
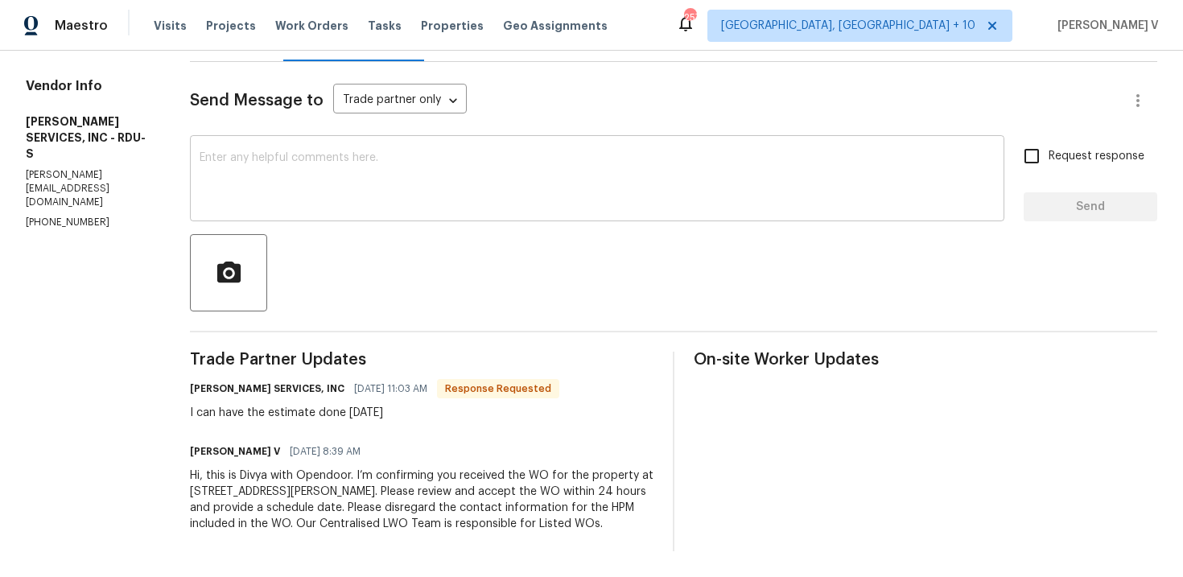
click at [377, 212] on div "x ​" at bounding box center [597, 180] width 814 height 82
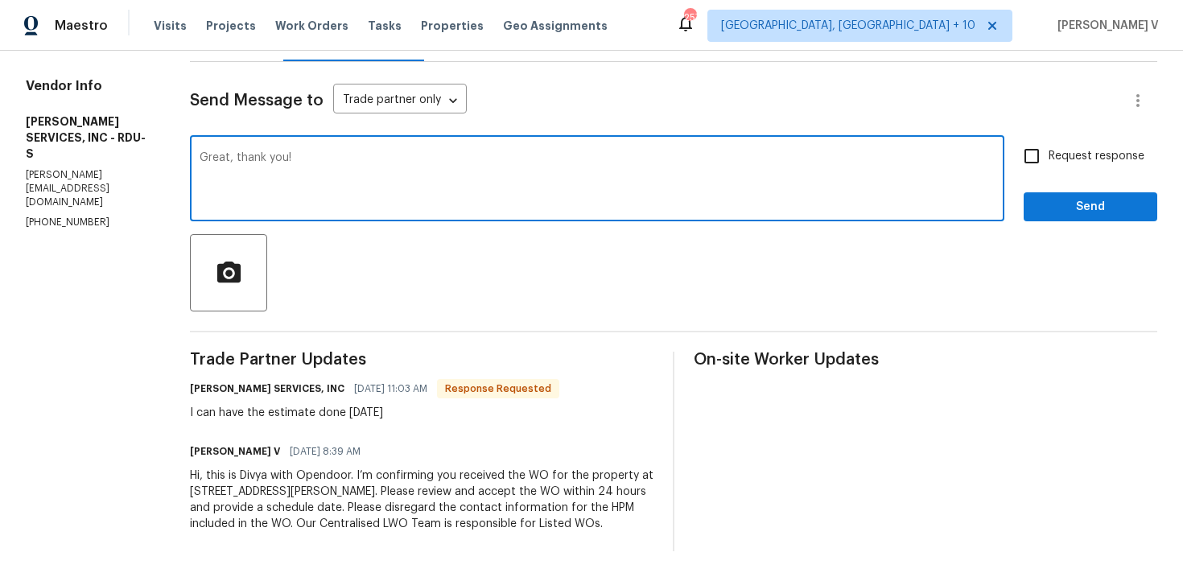
type textarea "Great, thank you!"
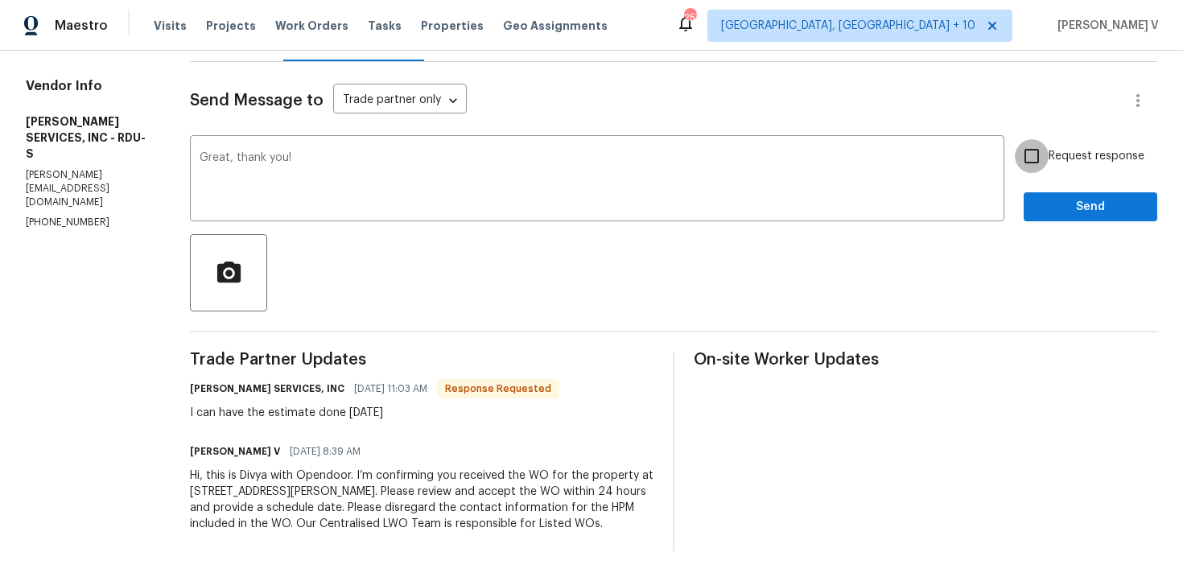
click at [1042, 151] on input "Request response" at bounding box center [1032, 156] width 34 height 34
checkbox input "true"
click at [1055, 193] on button "Send" at bounding box center [1090, 207] width 134 height 30
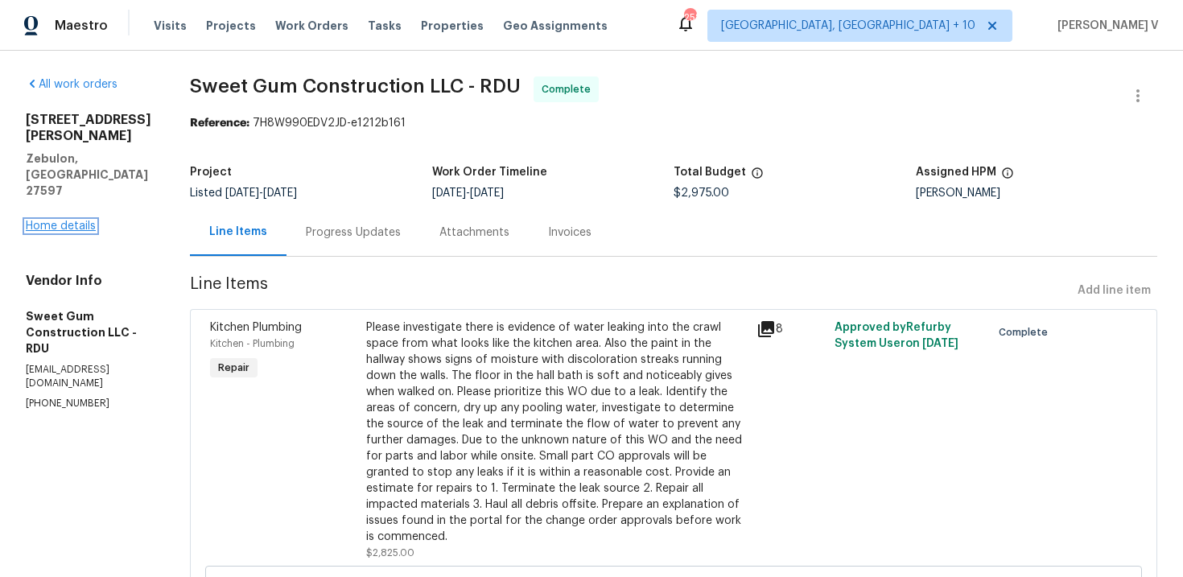
click at [69, 220] on link "Home details" at bounding box center [61, 225] width 70 height 11
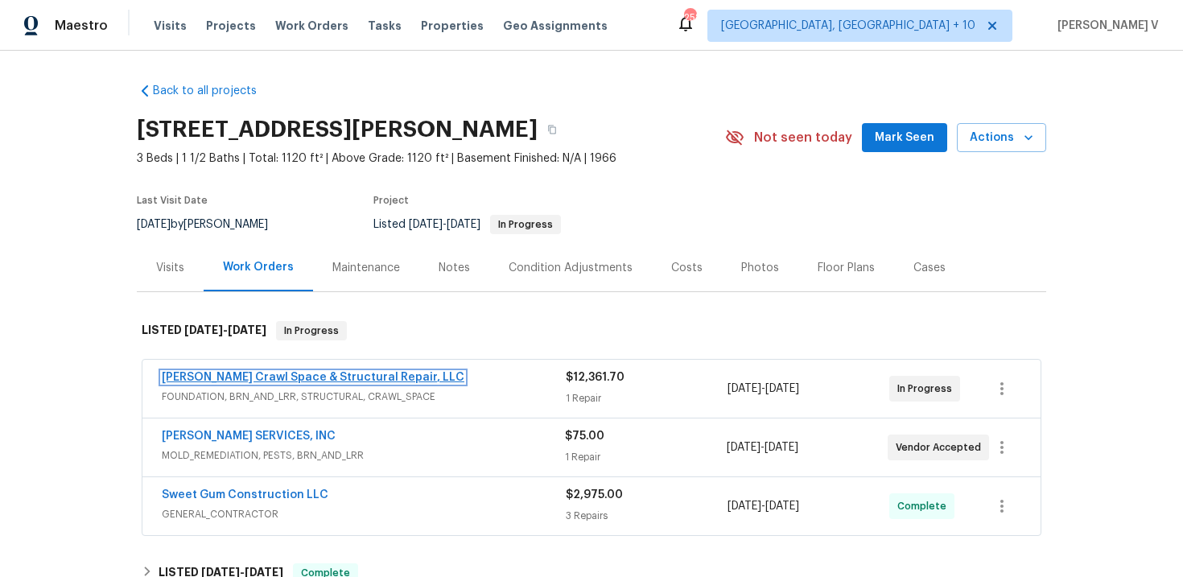
click at [249, 375] on link "[PERSON_NAME] Crawl Space & Structural Repair, LLC" at bounding box center [313, 377] width 303 height 11
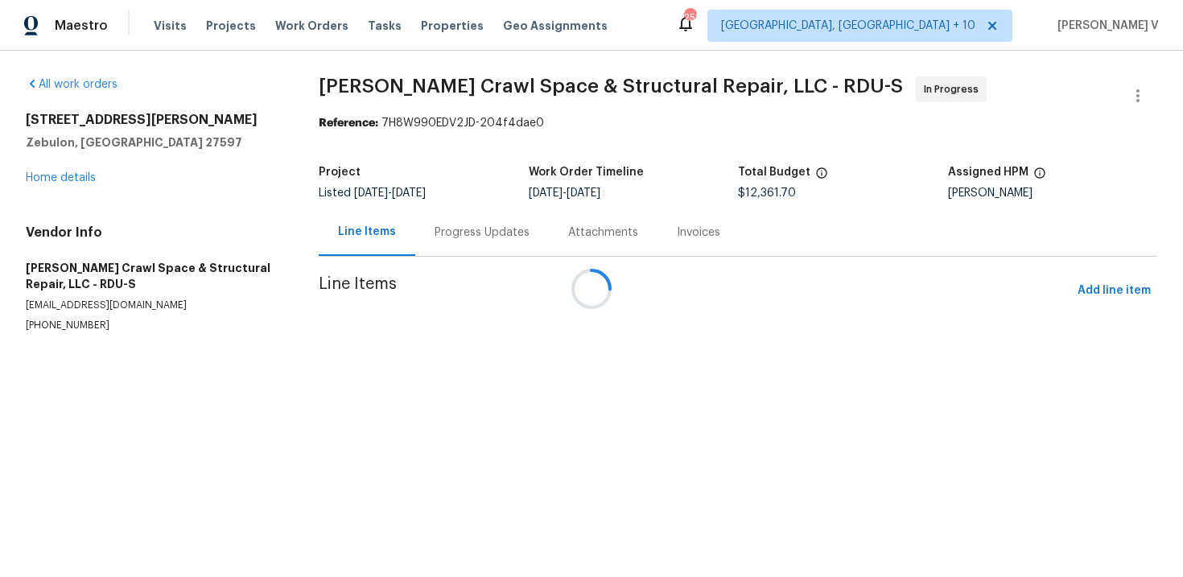
click at [471, 235] on div at bounding box center [591, 288] width 1183 height 577
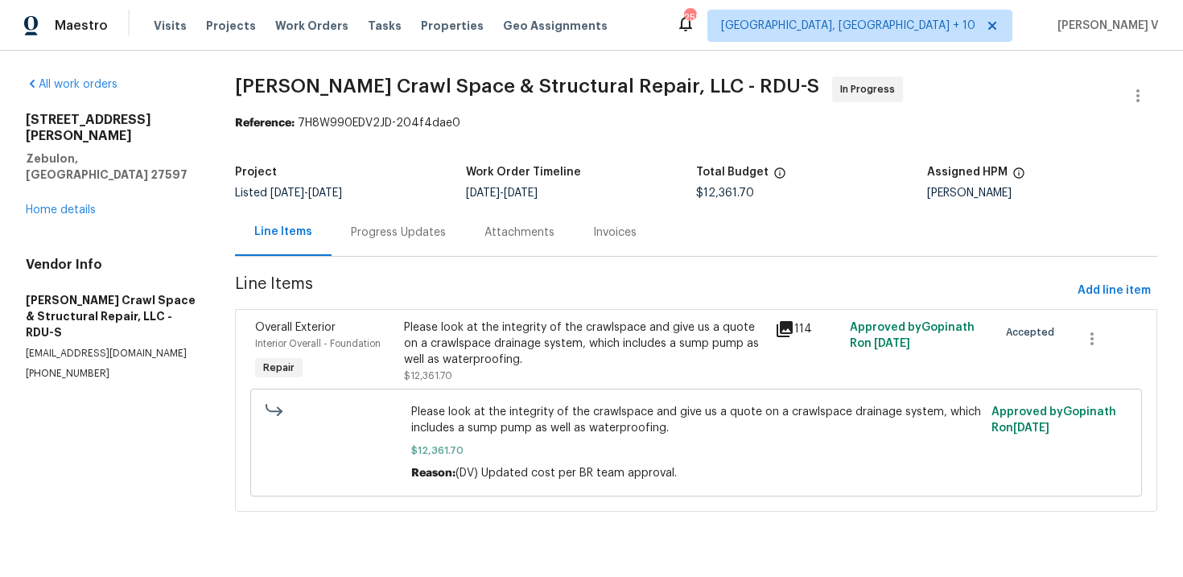
click at [399, 235] on div "Progress Updates" at bounding box center [398, 232] width 95 height 16
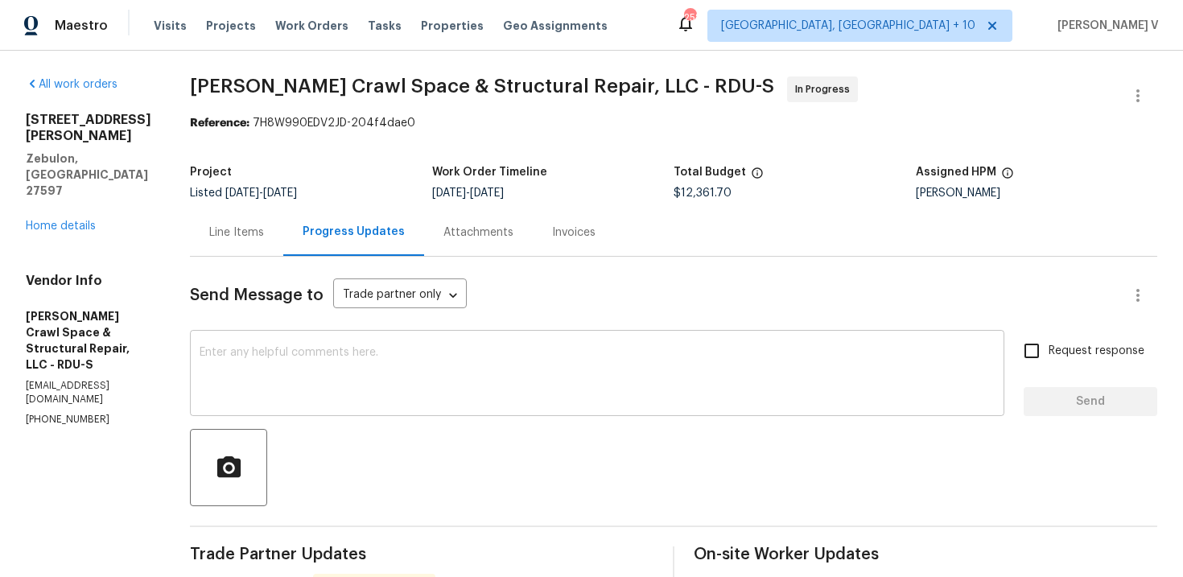
click at [413, 377] on textarea at bounding box center [597, 375] width 795 height 56
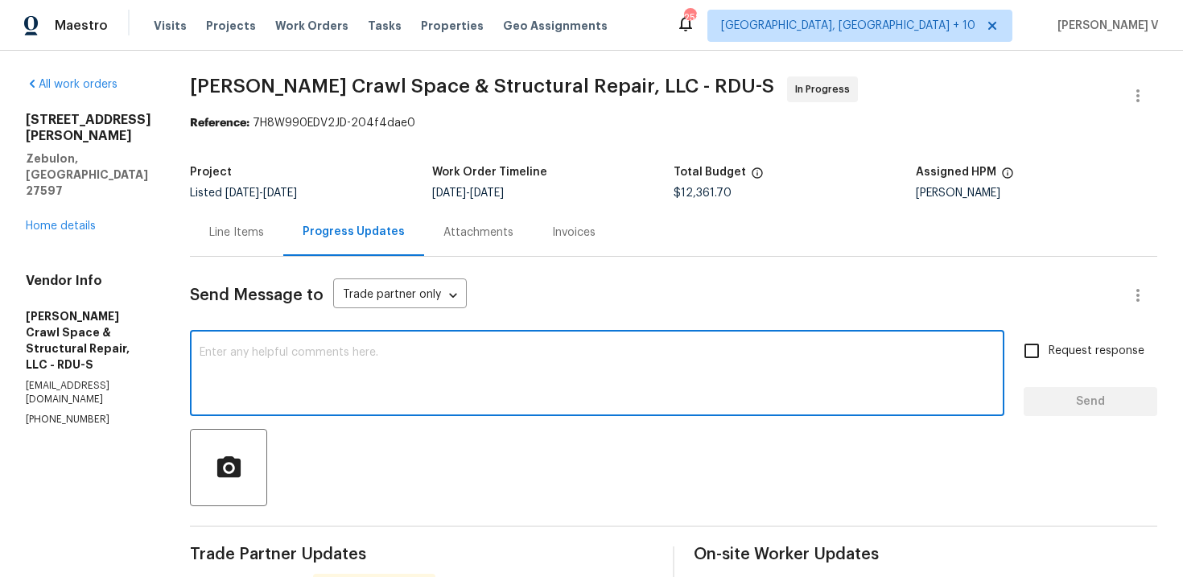
type textarea ":"
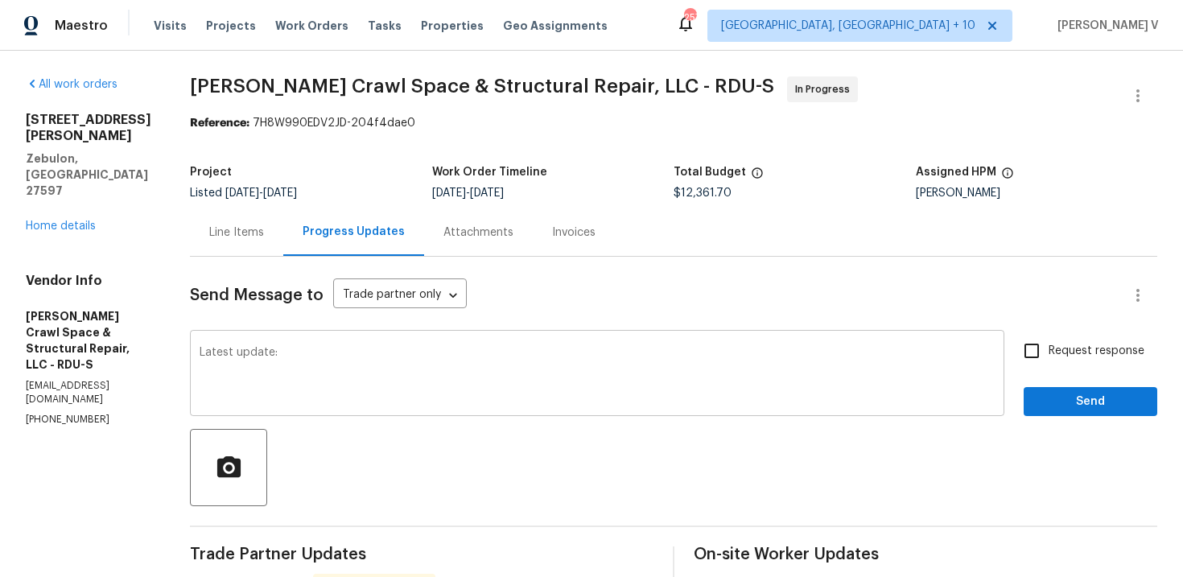
click at [352, 361] on textarea "Latest update:" at bounding box center [597, 375] width 795 height 56
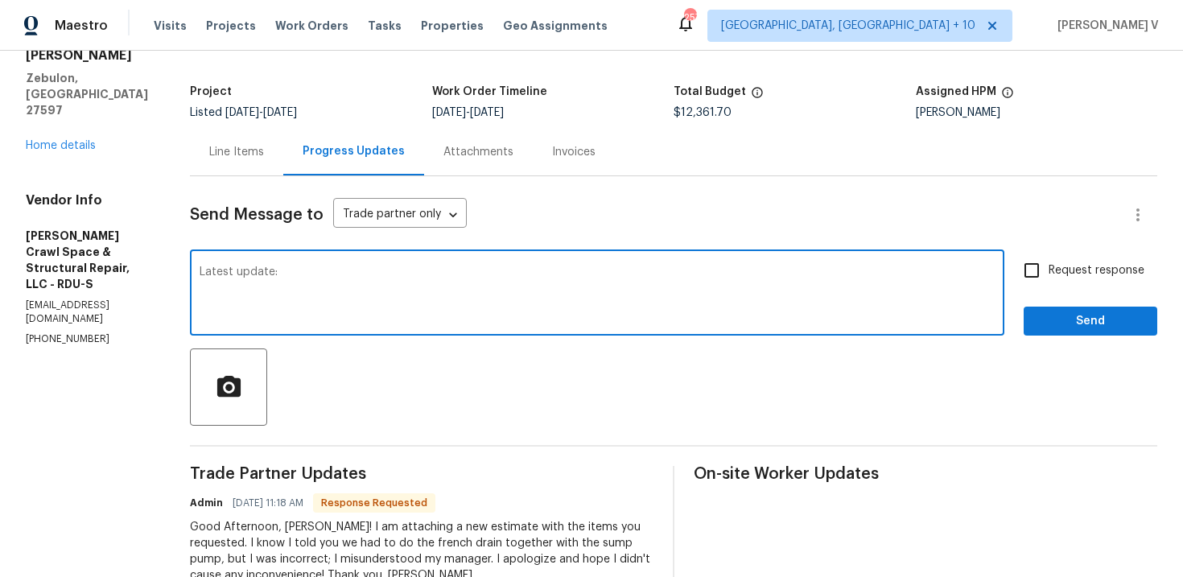
scroll to position [85, 0]
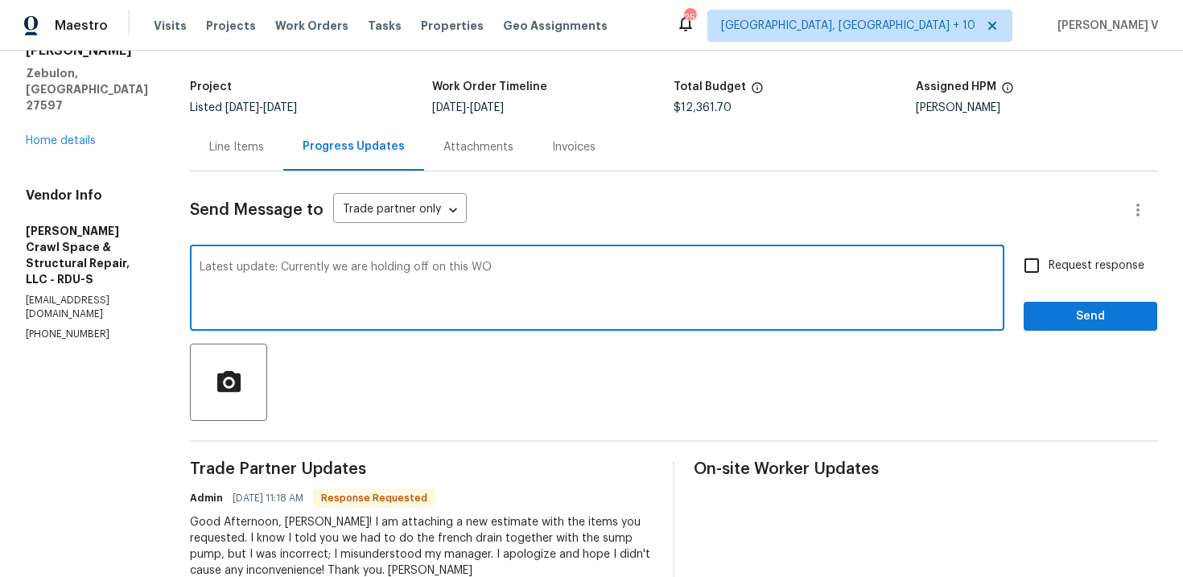
click at [216, 265] on textarea "Latest update: Currently we are holding off on this WO" at bounding box center [597, 289] width 795 height 56
drag, startPoint x: 375, startPoint y: 266, endPoint x: 811, endPoint y: 265, distance: 436.1
click at [811, 265] on textarea "Noted! Received the estimate. Latest update: Currently we are holding off on th…" at bounding box center [597, 289] width 795 height 56
type textarea "Noted! Received the estimate."
click at [1136, 315] on span "Send" at bounding box center [1090, 317] width 108 height 20
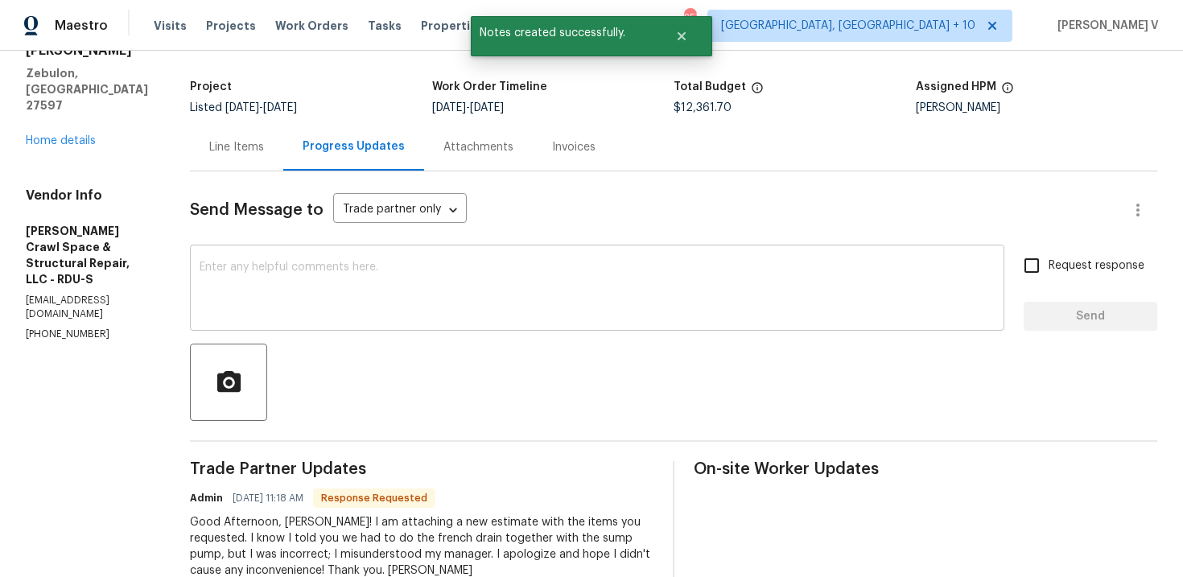
click at [523, 321] on div "x ​" at bounding box center [597, 290] width 814 height 82
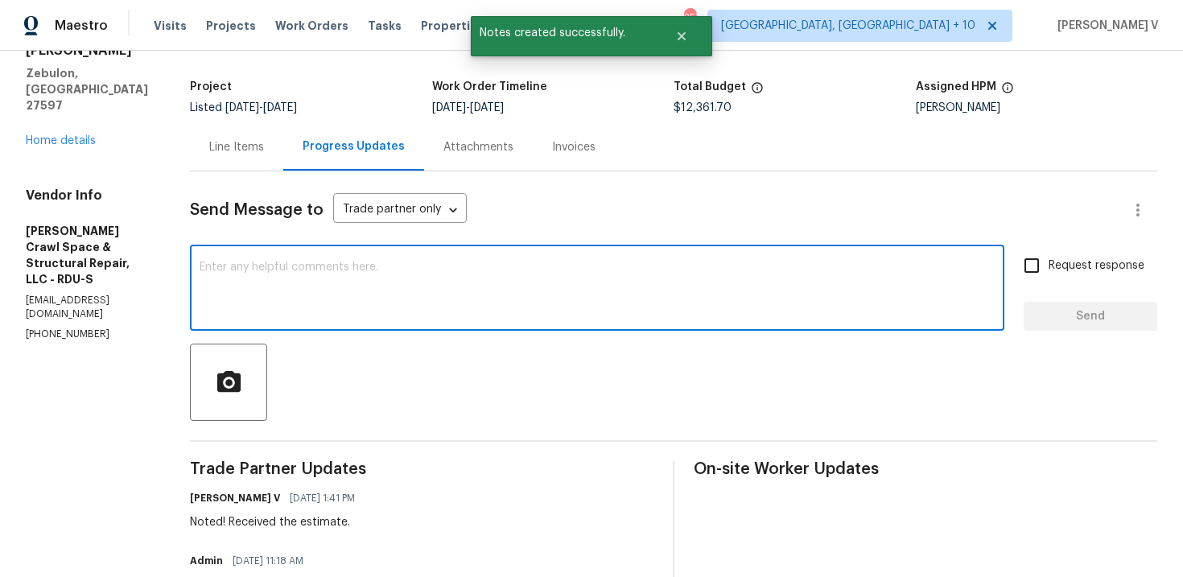
paste textarea "Latest update: Currently we are holding off on this WO"
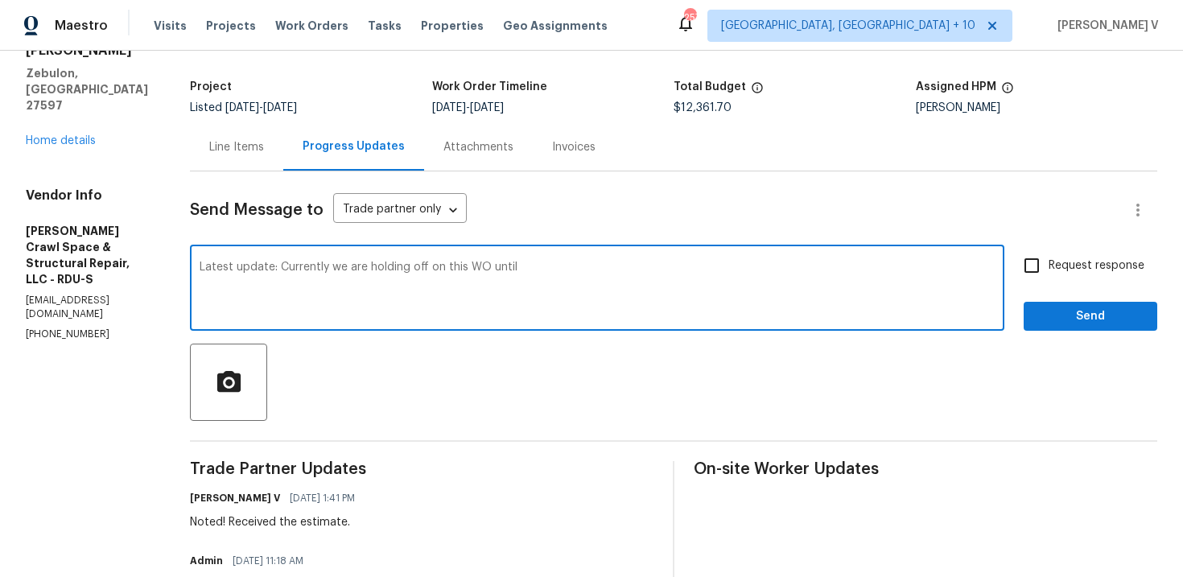
paste textarea "termite treatment"
click at [0, 0] on qb-div "Correct the article the termite" at bounding box center [0, 0] width 0 height 0
type textarea "Latest update: Currently we are holding off on this WO until the termite treatm…"
click at [1048, 316] on span "Send" at bounding box center [1090, 317] width 108 height 20
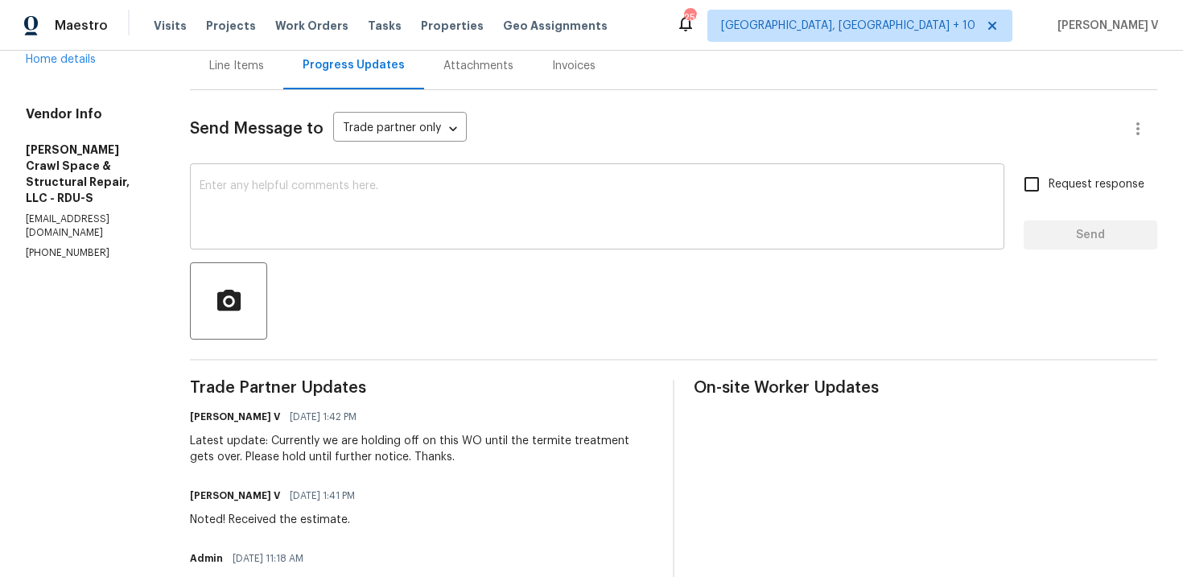
scroll to position [166, 0]
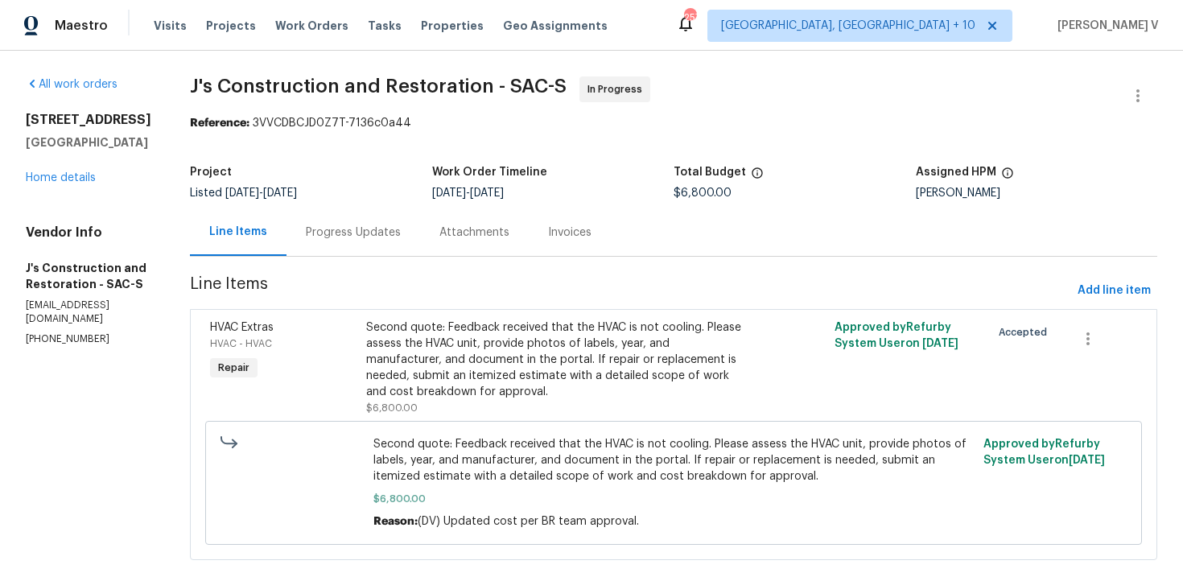
click at [383, 233] on div "Progress Updates" at bounding box center [353, 232] width 95 height 16
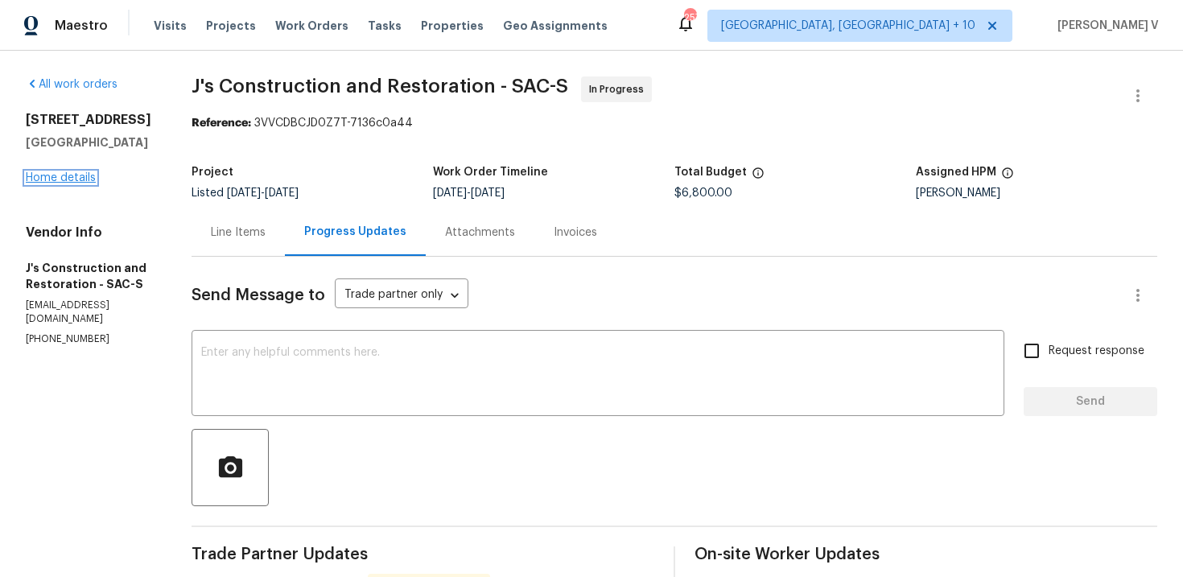
click at [81, 183] on link "Home details" at bounding box center [61, 177] width 70 height 11
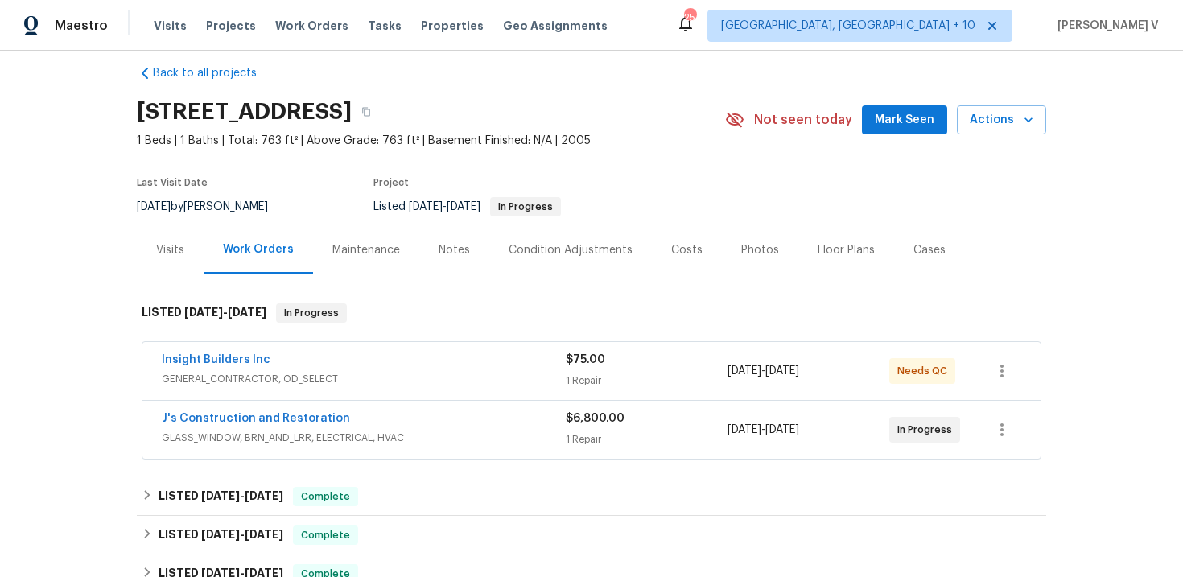
scroll to position [17, 0]
click at [243, 357] on link "Insight Builders Inc" at bounding box center [216, 360] width 109 height 11
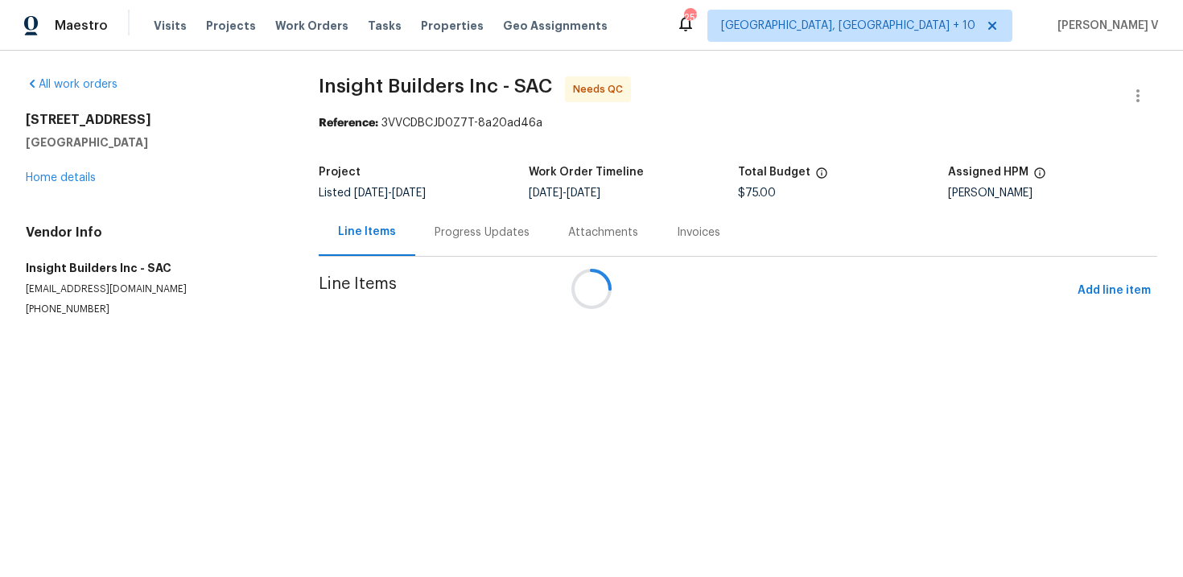
click at [549, 222] on div "Attachments" at bounding box center [603, 231] width 109 height 47
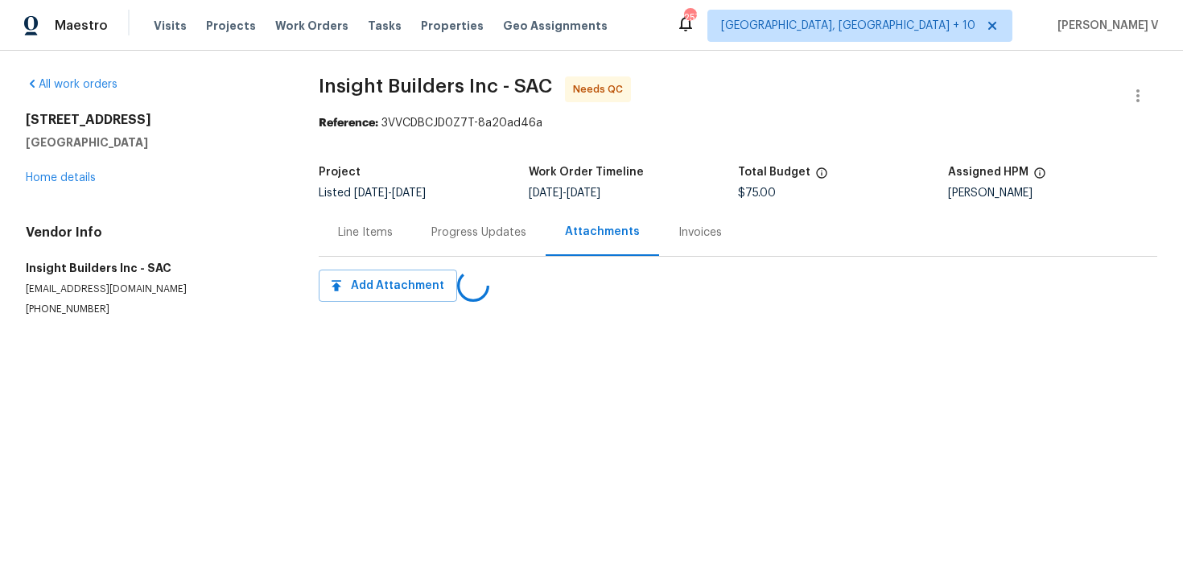
click at [443, 222] on div "Progress Updates" at bounding box center [479, 231] width 134 height 47
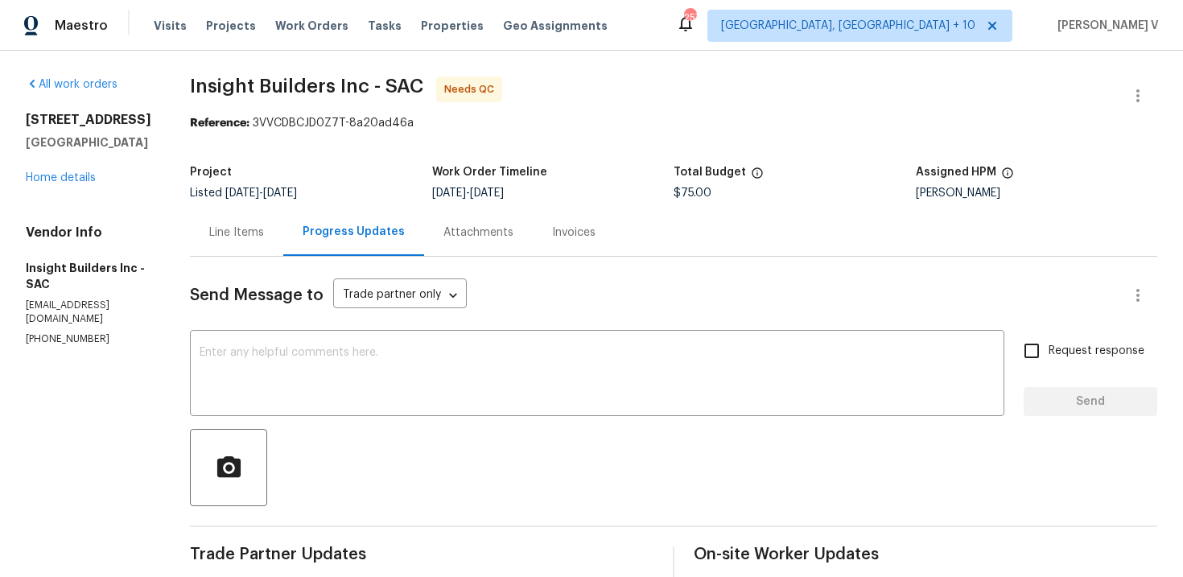
click at [1151, 80] on div at bounding box center [1137, 95] width 39 height 39
click at [1134, 80] on button "button" at bounding box center [1137, 95] width 39 height 39
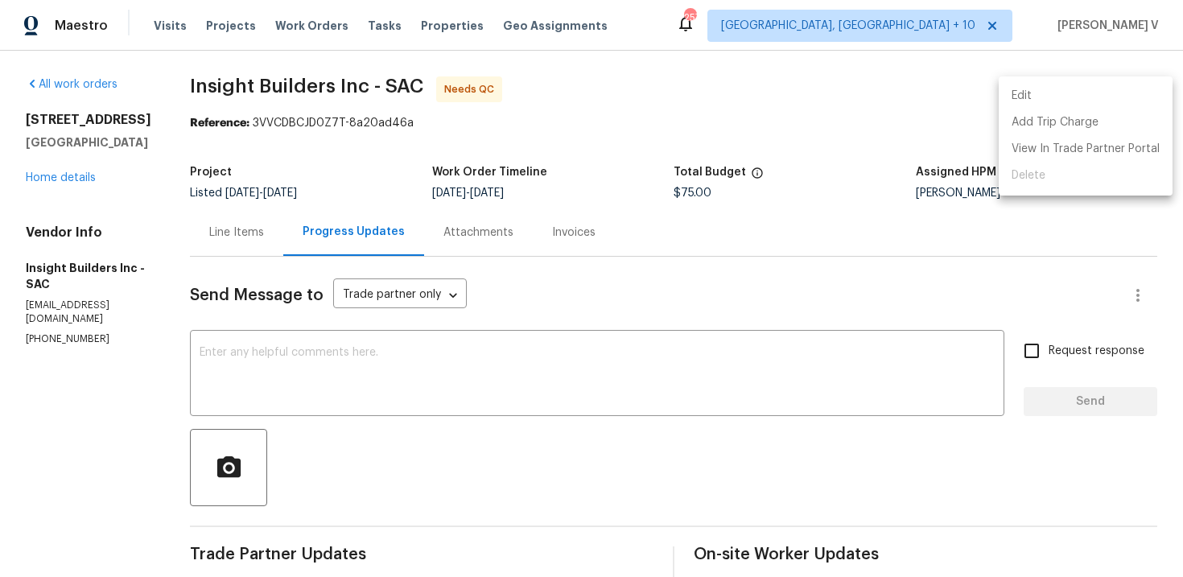
click at [1116, 93] on li "Edit" at bounding box center [1085, 96] width 174 height 27
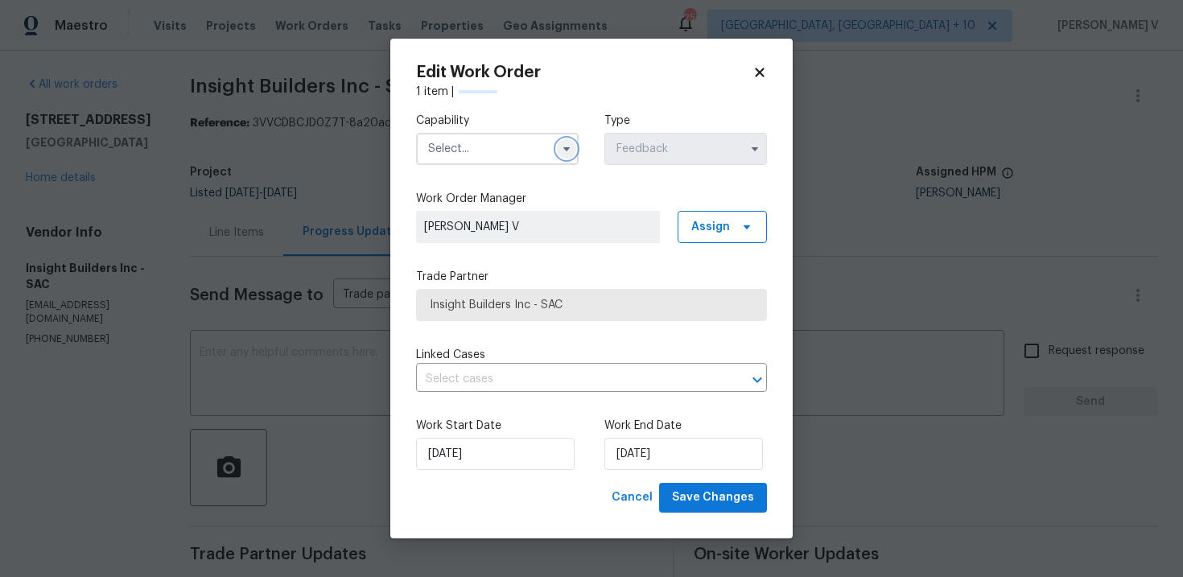
click at [574, 147] on button "button" at bounding box center [566, 148] width 19 height 19
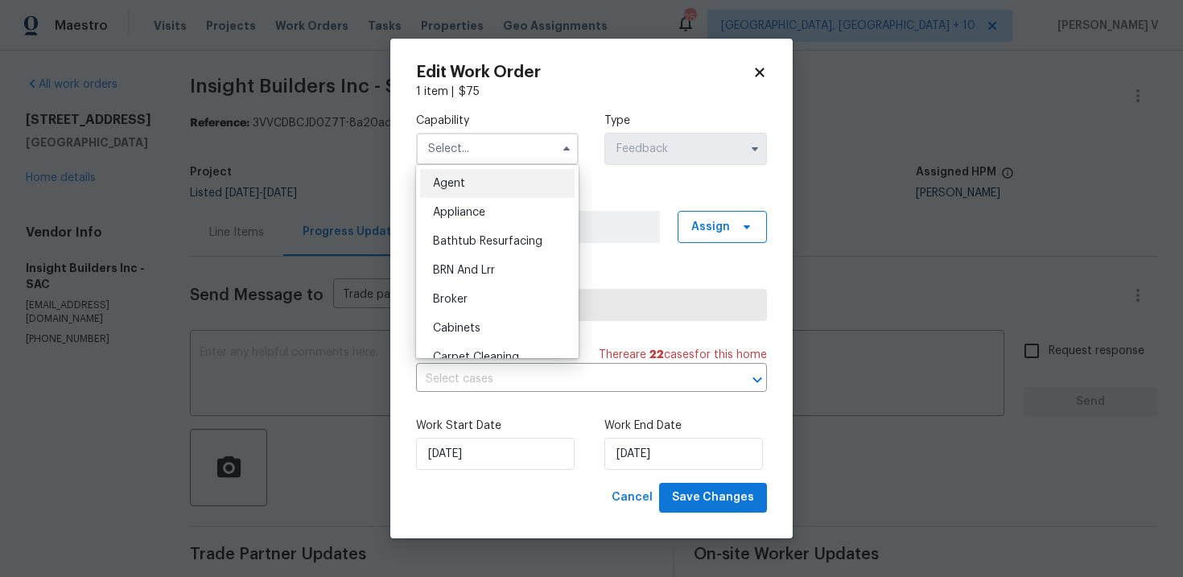
click at [479, 173] on div "Agent" at bounding box center [497, 183] width 154 height 29
type input "Agent"
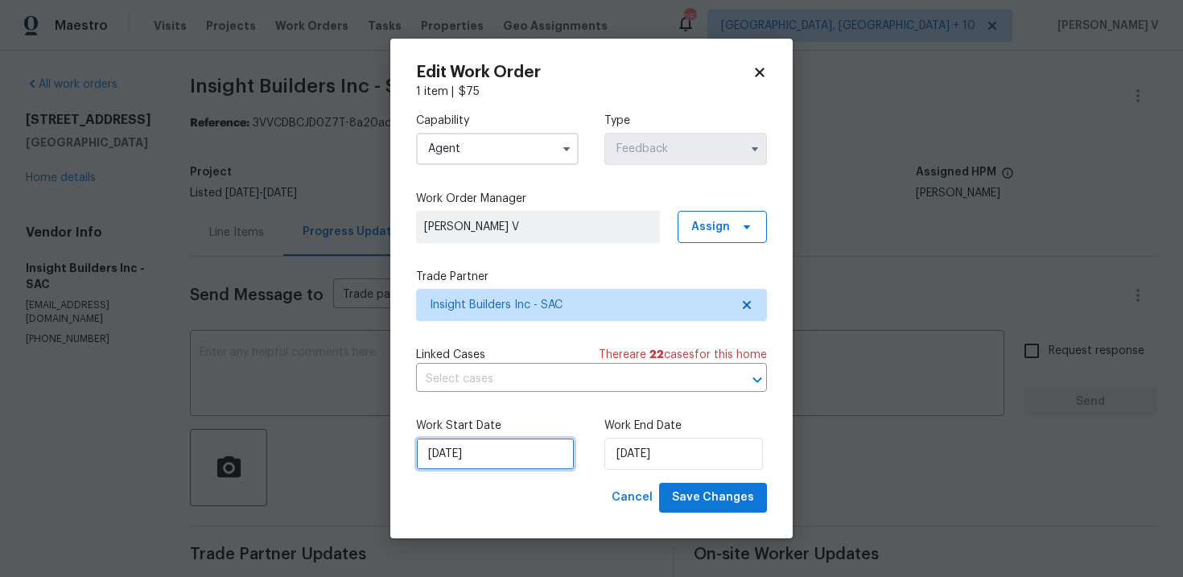
click at [489, 451] on input "12/08/2025" at bounding box center [495, 454] width 159 height 32
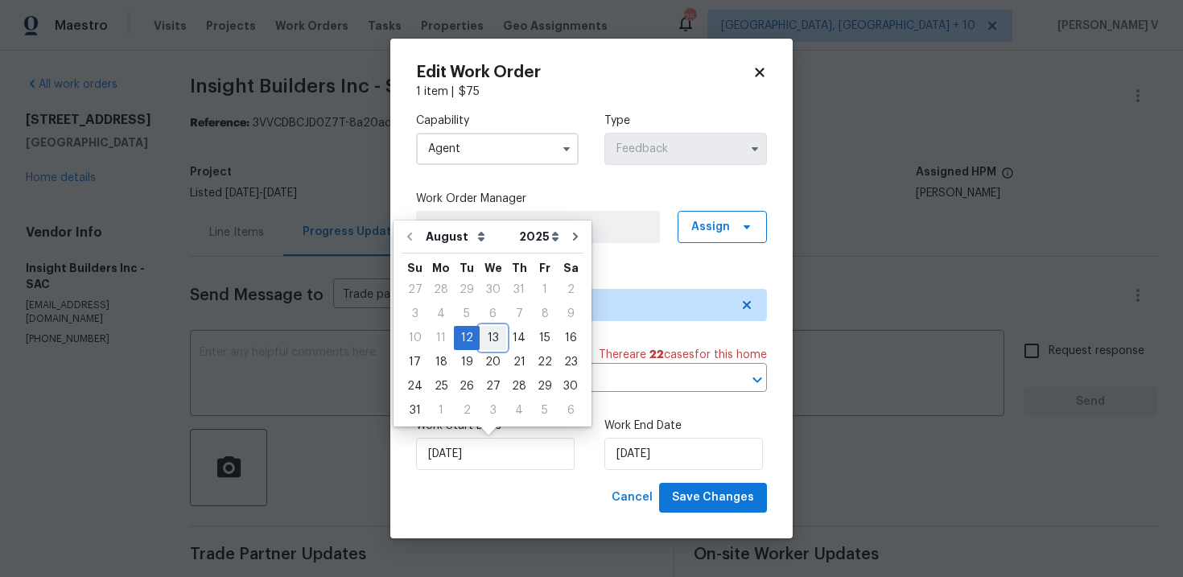
drag, startPoint x: 482, startPoint y: 339, endPoint x: 514, endPoint y: 366, distance: 42.2
click at [482, 339] on div "13" at bounding box center [493, 338] width 27 height 23
type input "13/08/2025"
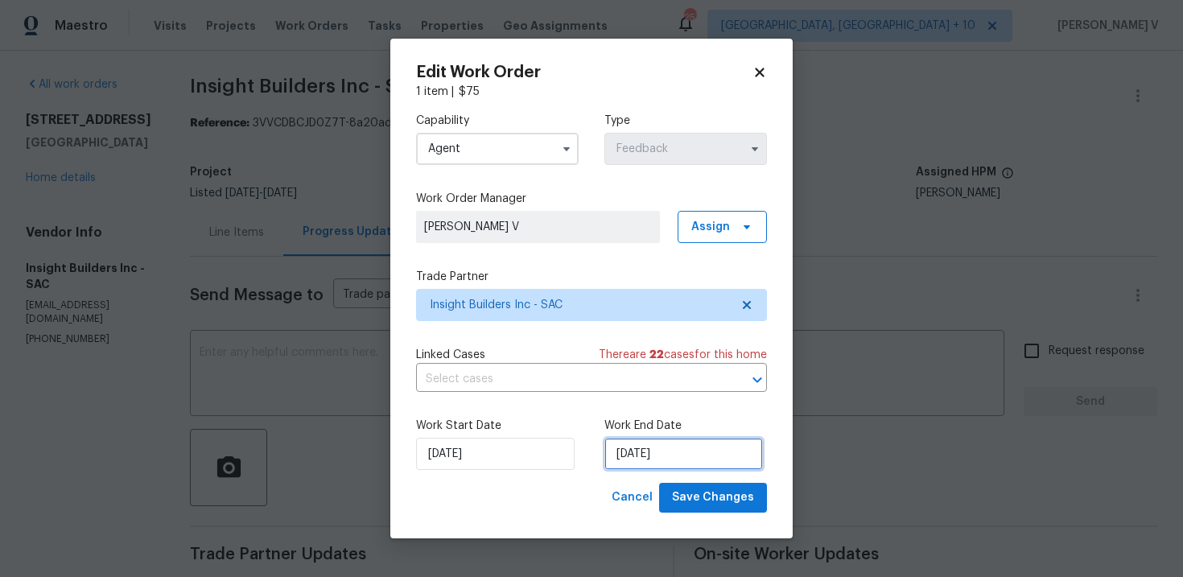
click at [612, 454] on input "14/08/2025" at bounding box center [683, 454] width 159 height 32
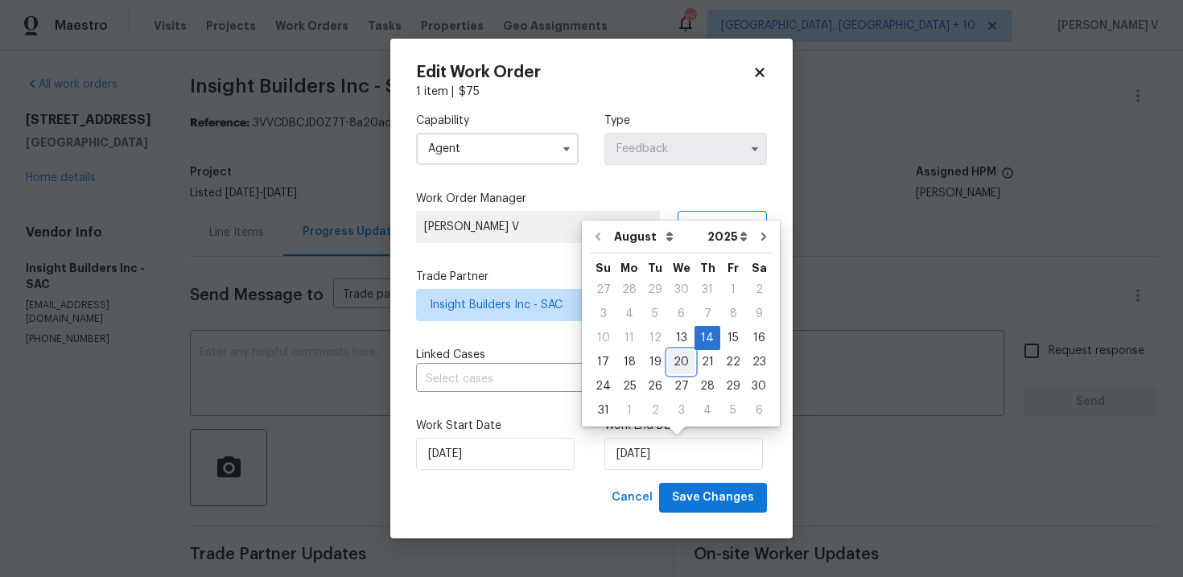
click at [669, 356] on div "20" at bounding box center [681, 362] width 27 height 23
type input "20/08/2025"
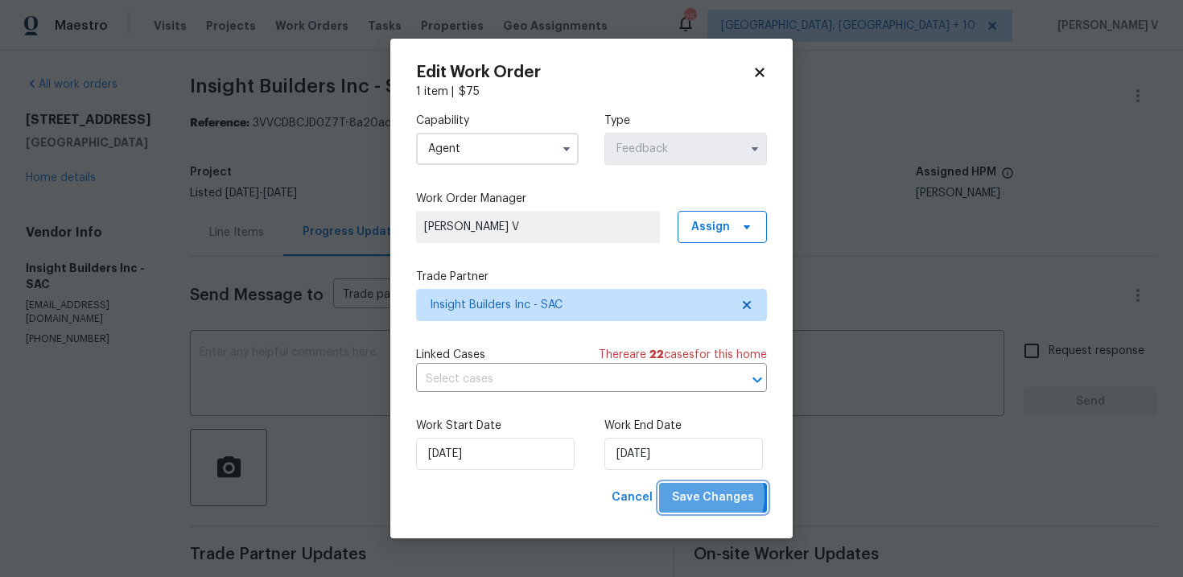
click at [703, 496] on span "Save Changes" at bounding box center [713, 498] width 82 height 20
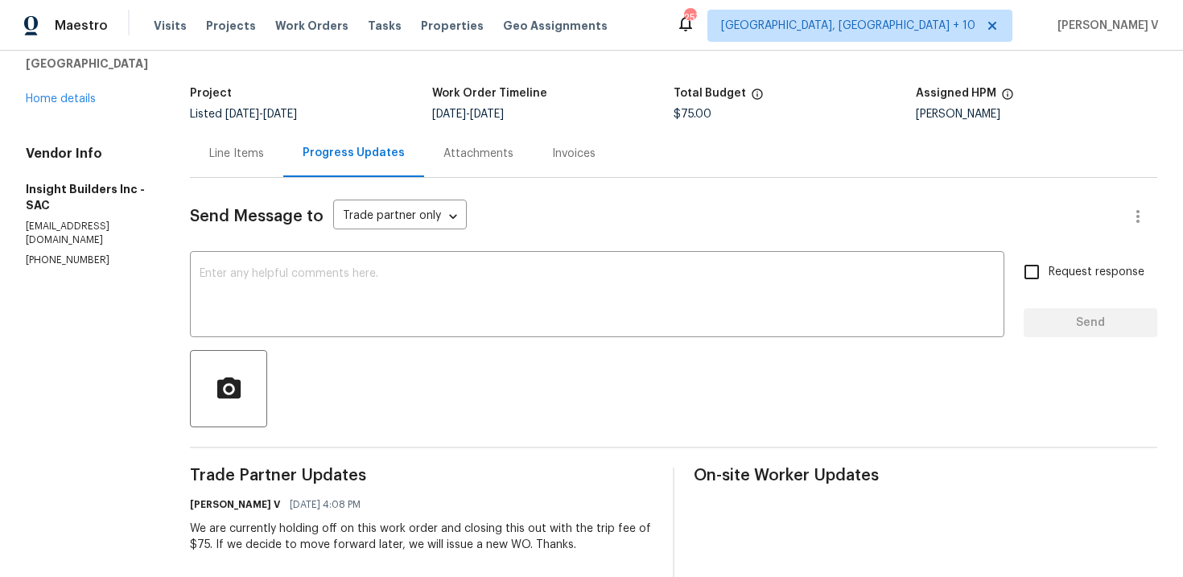
scroll to position [70, 0]
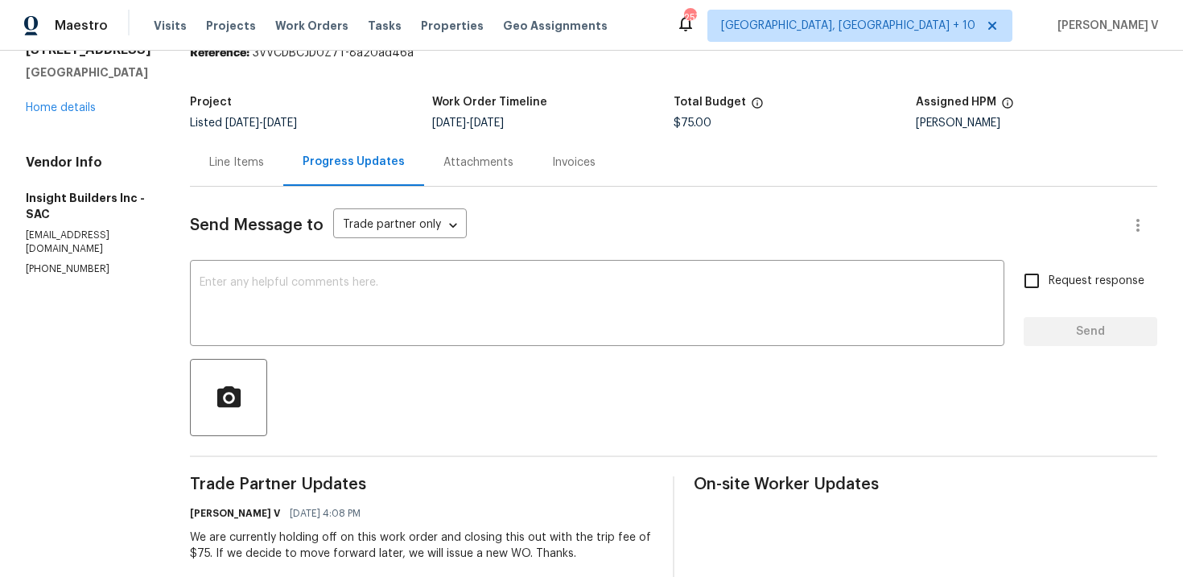
click at [217, 161] on div "Line Items" at bounding box center [236, 162] width 55 height 16
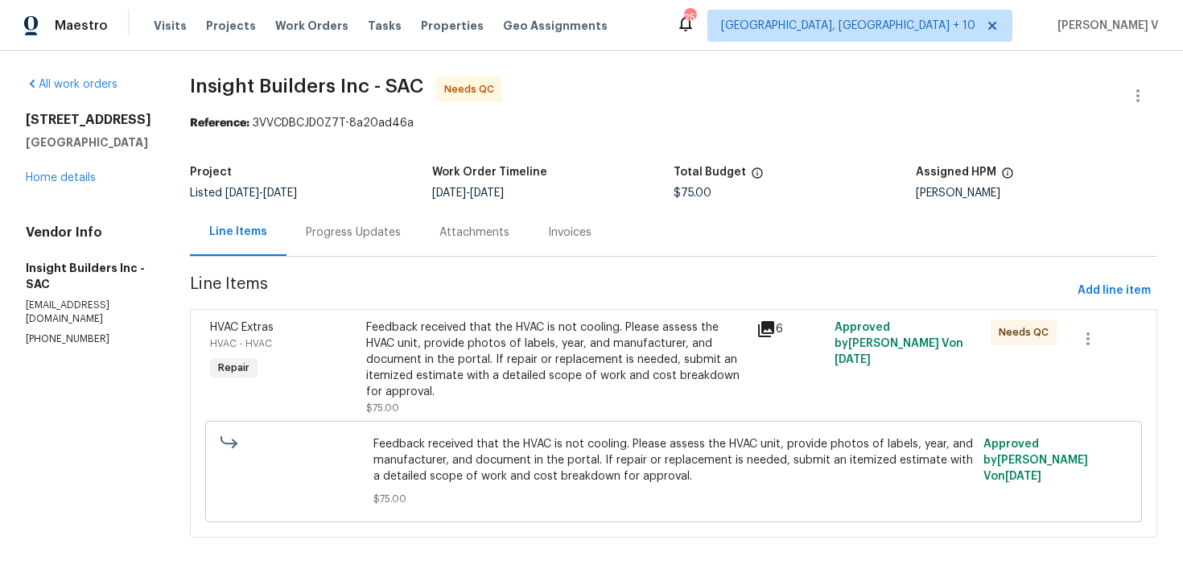
click at [459, 347] on div "Feedback received that the HVAC is not cooling. Please assess the HVAC unit, pr…" at bounding box center [556, 359] width 381 height 80
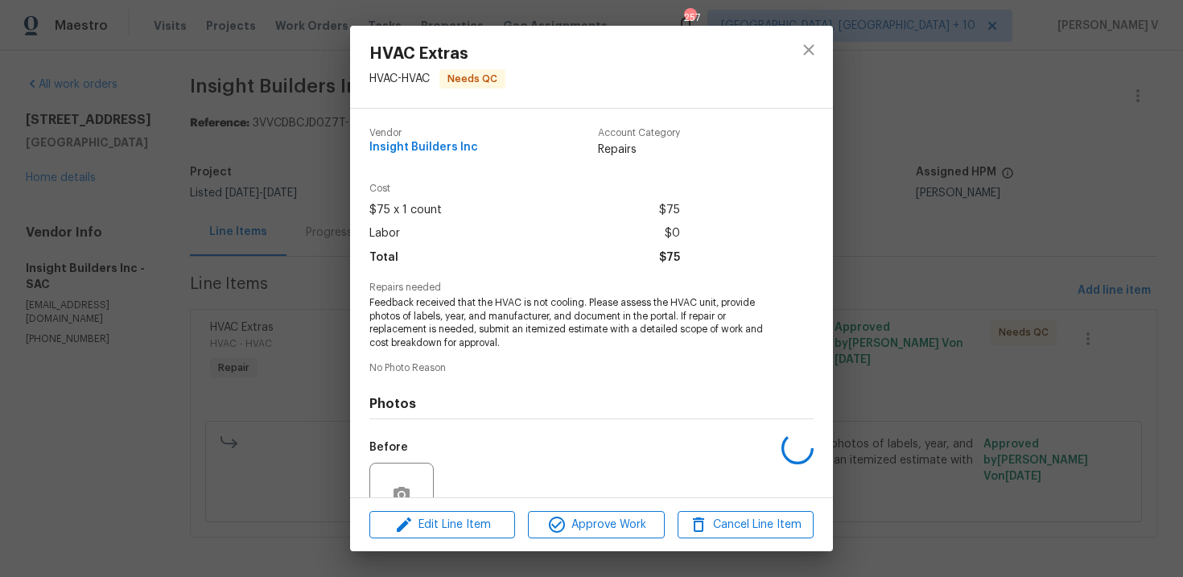
scroll to position [150, 0]
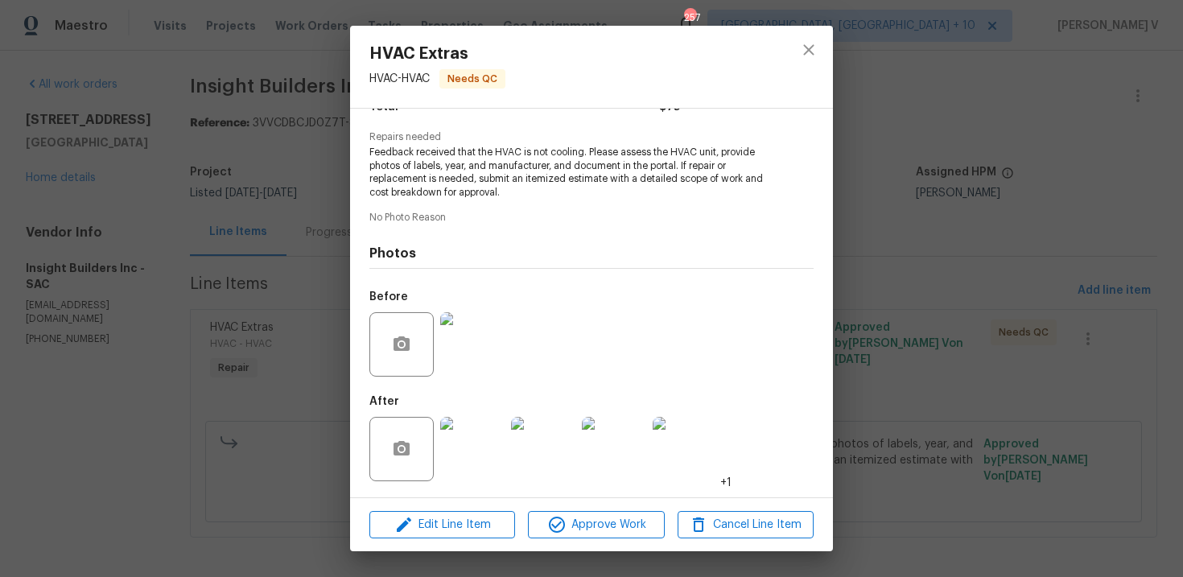
click at [230, 162] on div "HVAC Extras HVAC - HVAC Needs QC Vendor Insight Builders Inc Account Category R…" at bounding box center [591, 288] width 1183 height 577
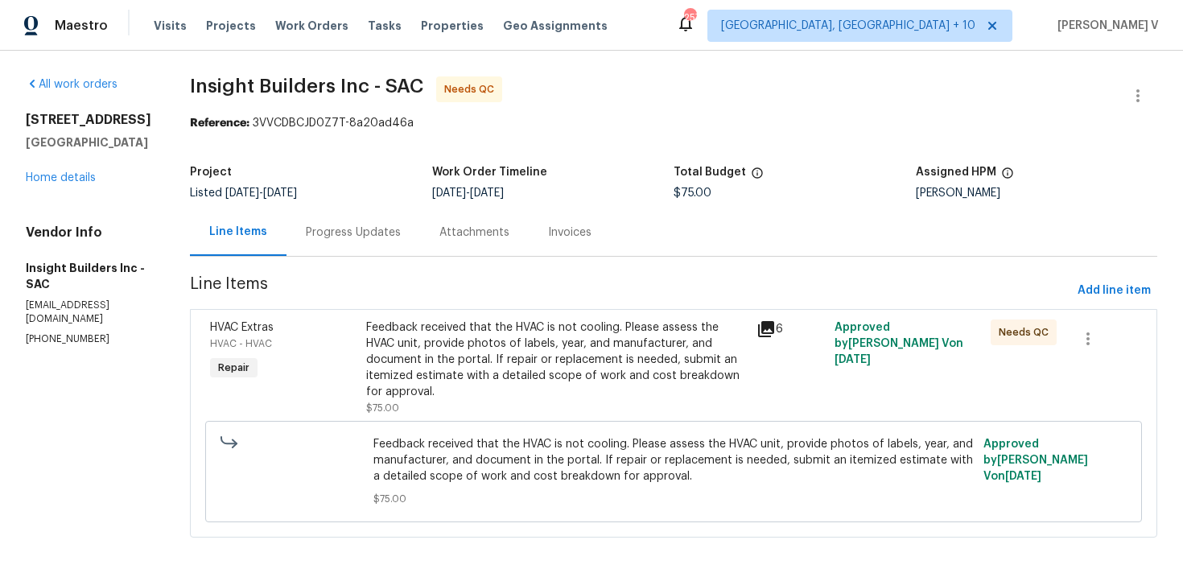
click at [566, 354] on div "Feedback received that the HVAC is not cooling. Please assess the HVAC unit, pr…" at bounding box center [556, 359] width 381 height 80
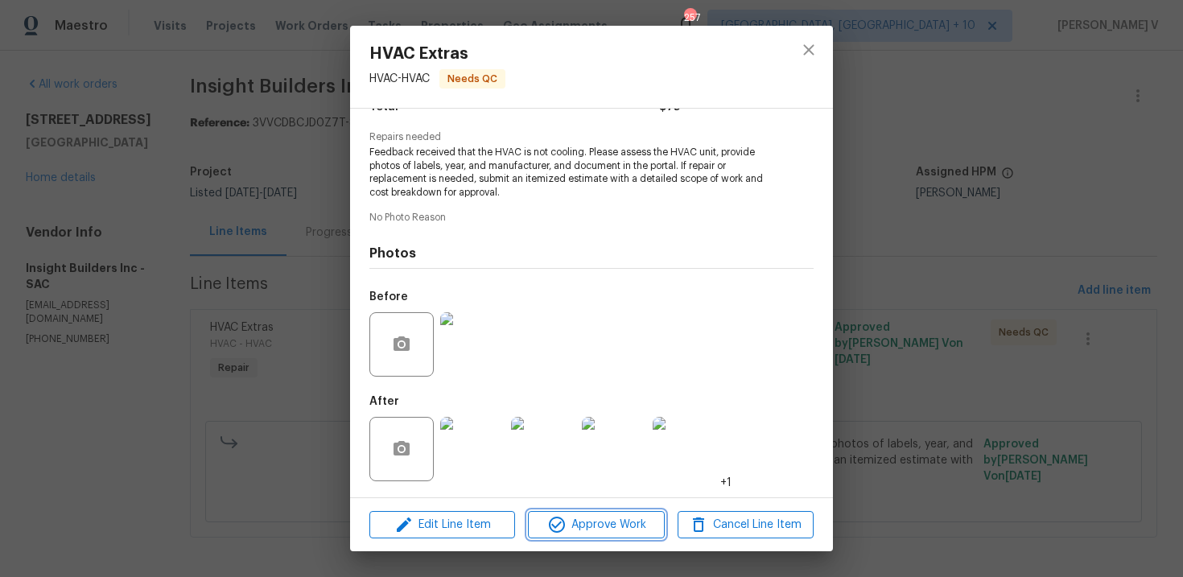
click at [591, 515] on span "Approve Work" at bounding box center [596, 525] width 126 height 20
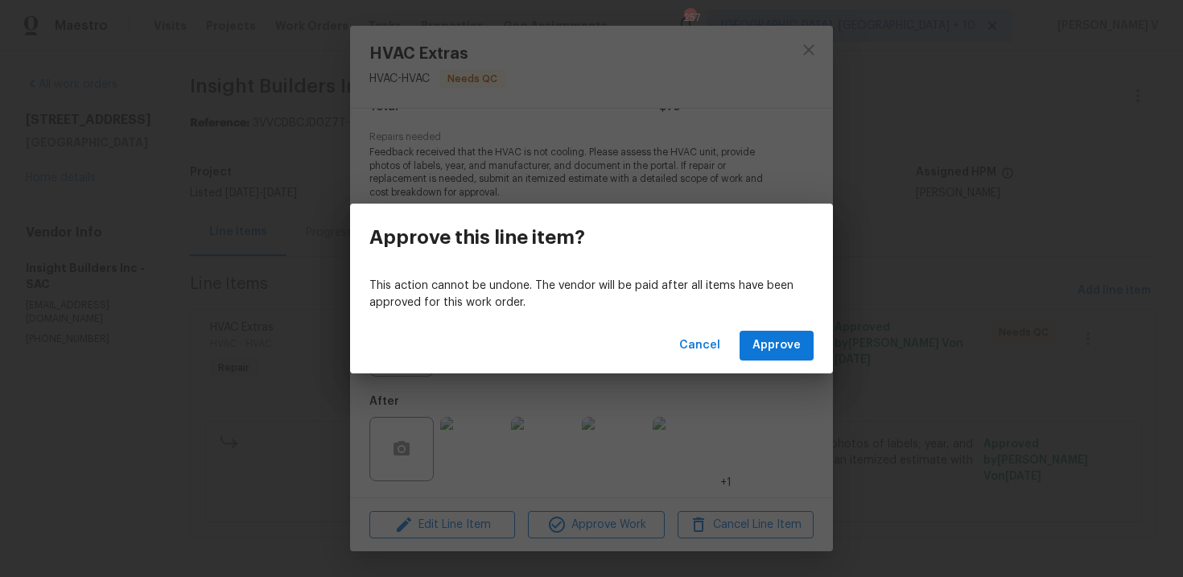
click at [788, 329] on div "Cancel Approve" at bounding box center [591, 346] width 483 height 56
click at [776, 340] on span "Approve" at bounding box center [776, 346] width 48 height 20
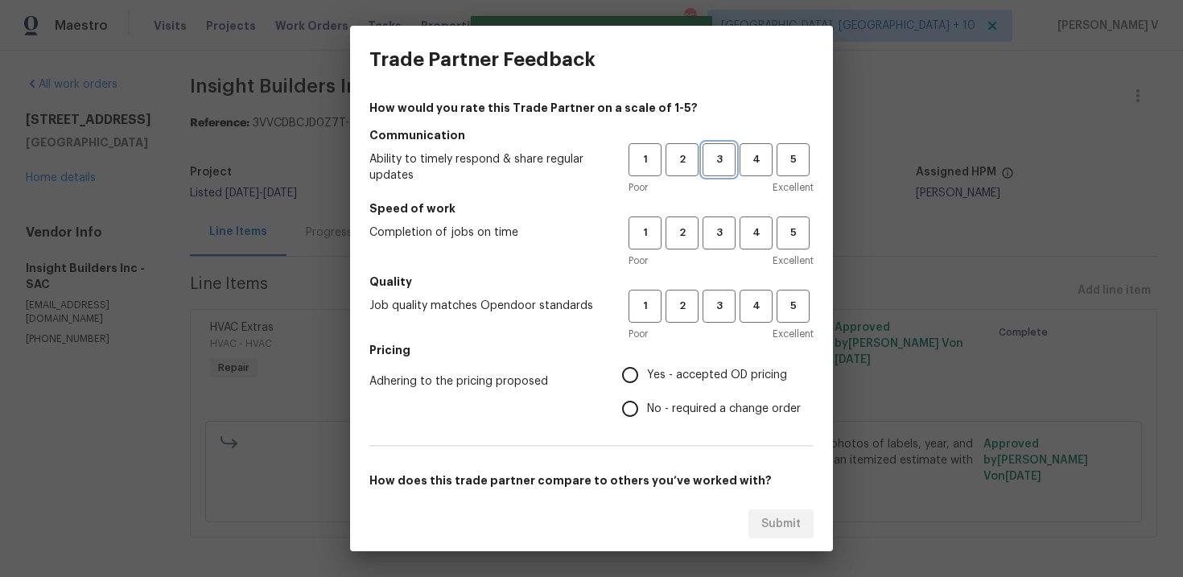
click at [718, 175] on button "3" at bounding box center [718, 159] width 33 height 33
click at [718, 227] on span "3" at bounding box center [719, 233] width 30 height 19
click at [714, 313] on span "3" at bounding box center [719, 306] width 30 height 19
click at [641, 401] on input "No - required a change order" at bounding box center [630, 409] width 34 height 34
radio input "true"
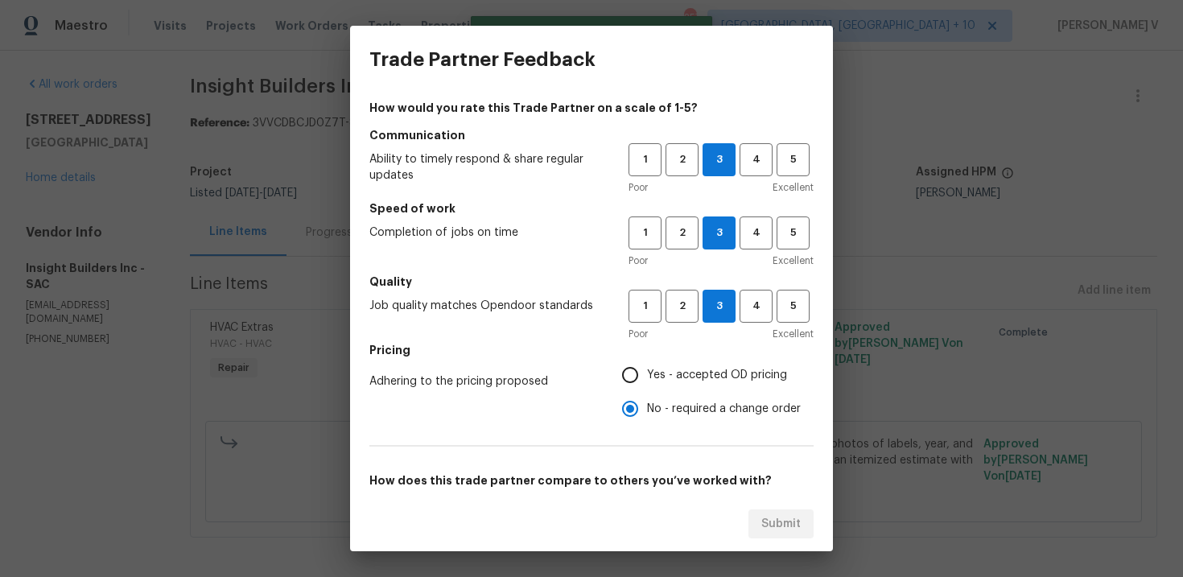
scroll to position [157, 0]
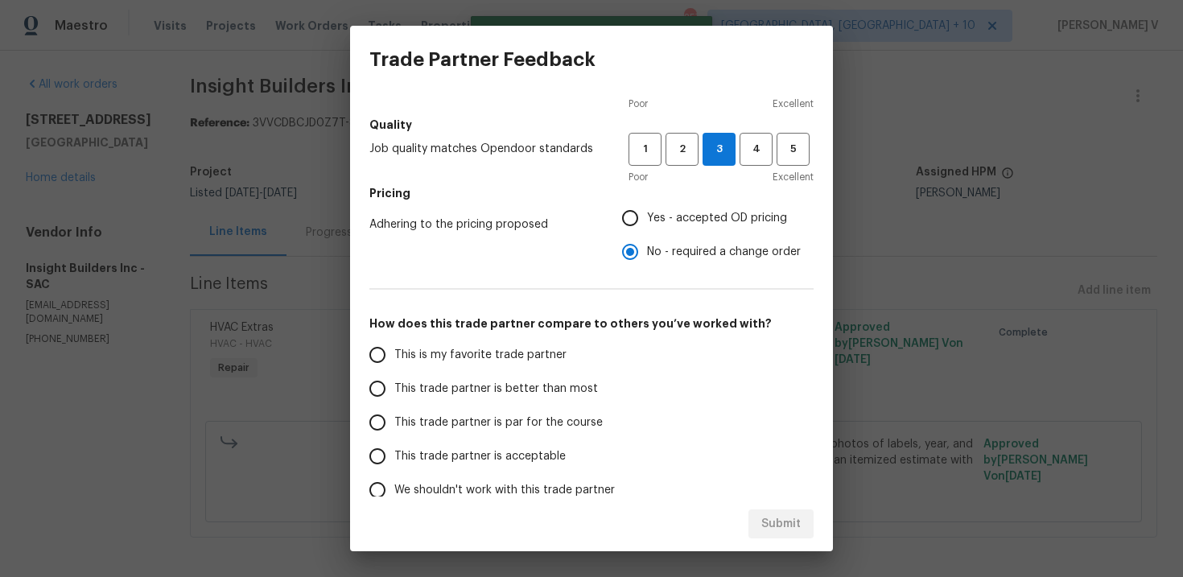
click at [524, 400] on label "This trade partner is better than most" at bounding box center [487, 389] width 254 height 34
click at [394, 400] on input "This trade partner is better than most" at bounding box center [377, 389] width 34 height 34
click at [777, 524] on span "Submit" at bounding box center [780, 524] width 39 height 20
radio input "true"
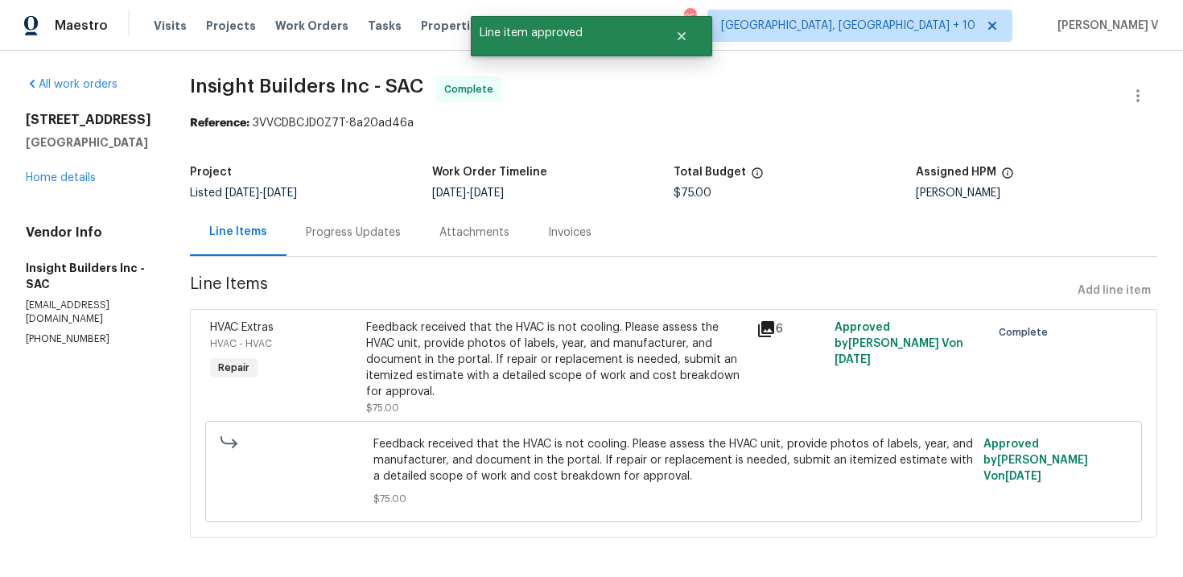
click at [387, 244] on div "Progress Updates" at bounding box center [353, 231] width 134 height 47
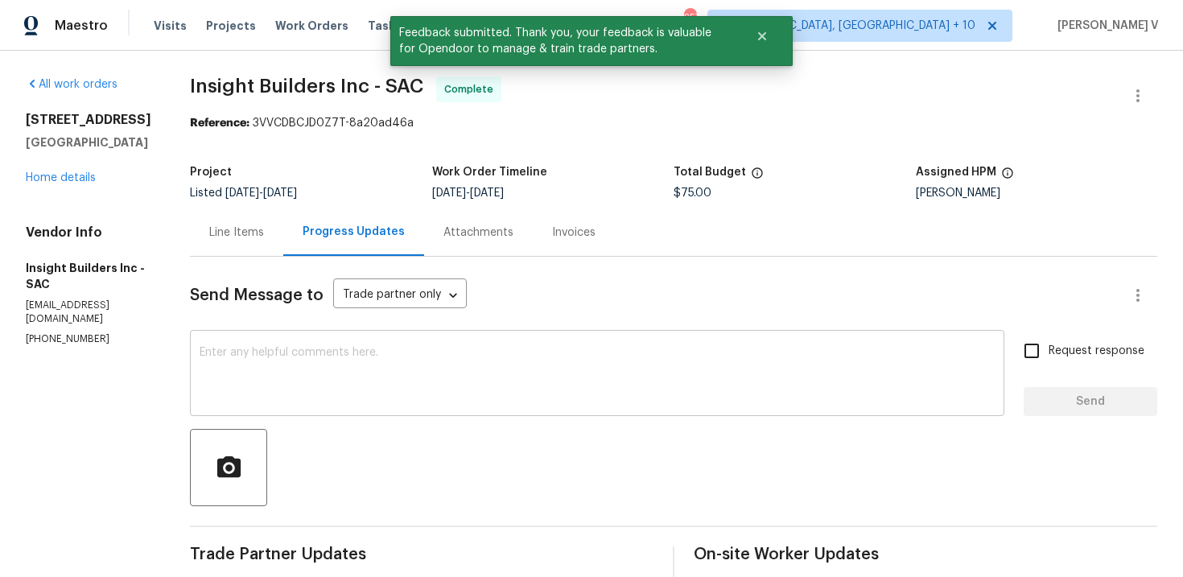
click at [303, 339] on div "x ​" at bounding box center [597, 375] width 814 height 82
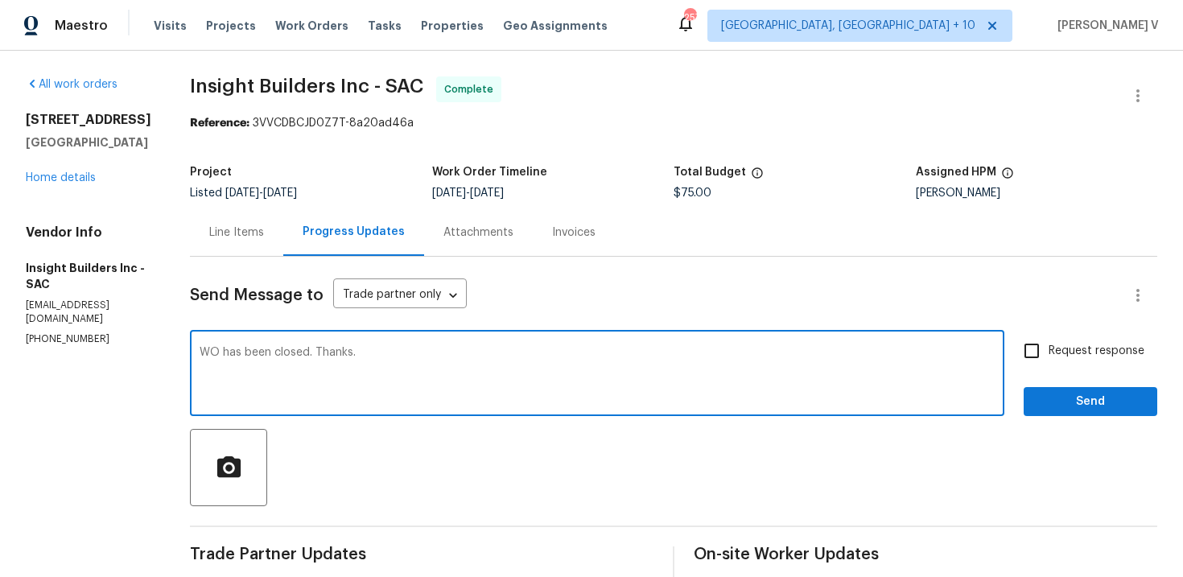
type textarea "WO has been closed. Thanks."
click at [1094, 416] on button "Send" at bounding box center [1090, 402] width 134 height 30
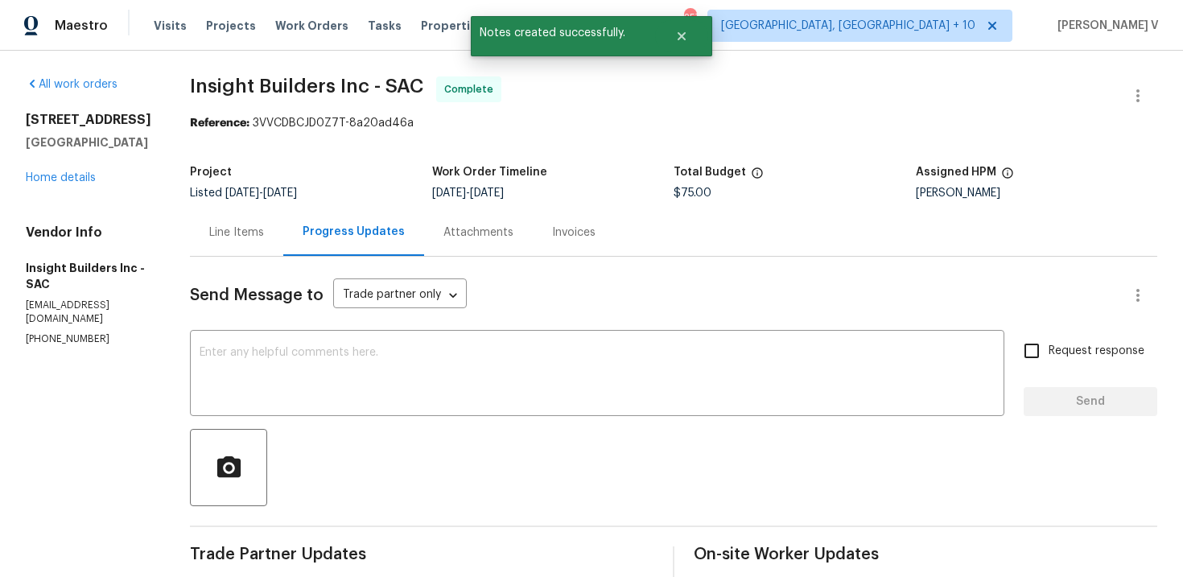
click at [87, 179] on div "1900 Danbrook Dr Unit 1415 Sacramento, CA 95835 Home details" at bounding box center [89, 149] width 126 height 74
click at [80, 183] on link "Home details" at bounding box center [61, 177] width 70 height 11
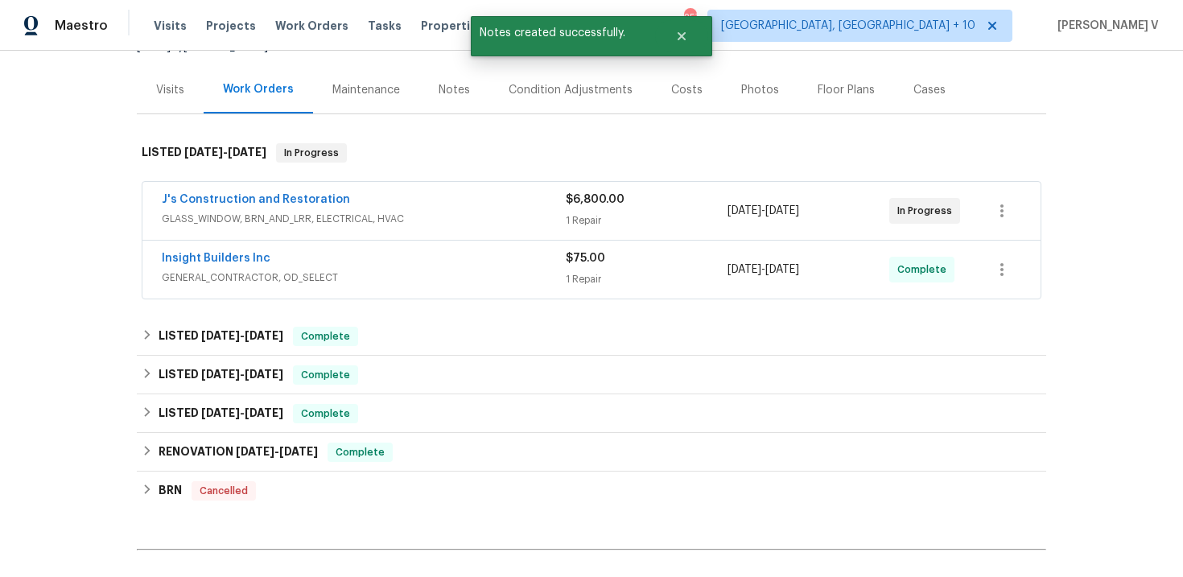
scroll to position [215, 0]
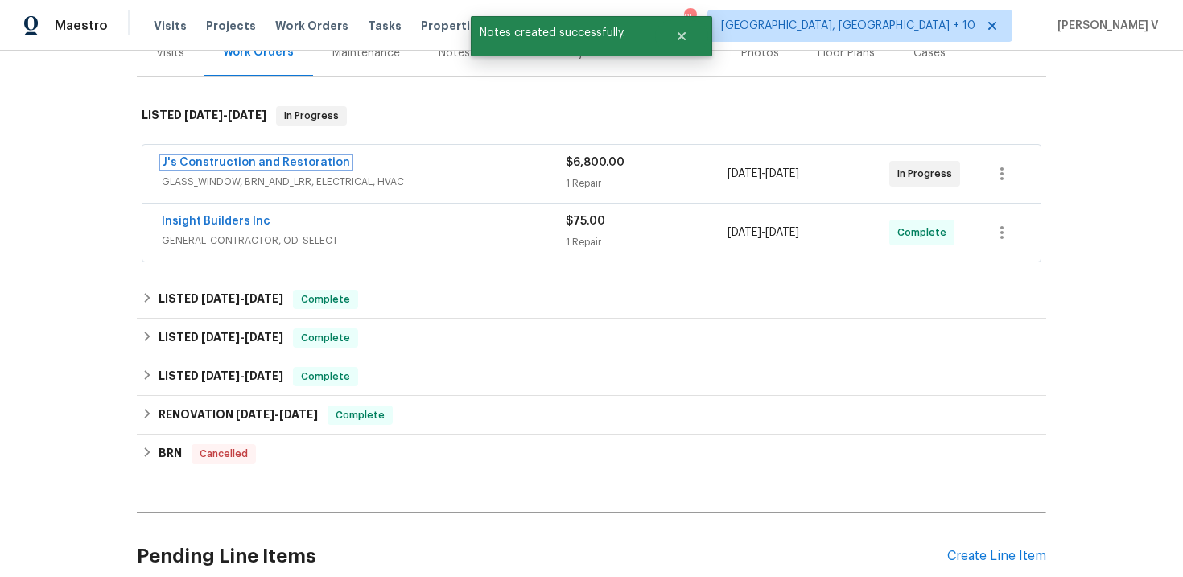
click at [325, 164] on link "J's Construction and Restoration" at bounding box center [256, 162] width 188 height 11
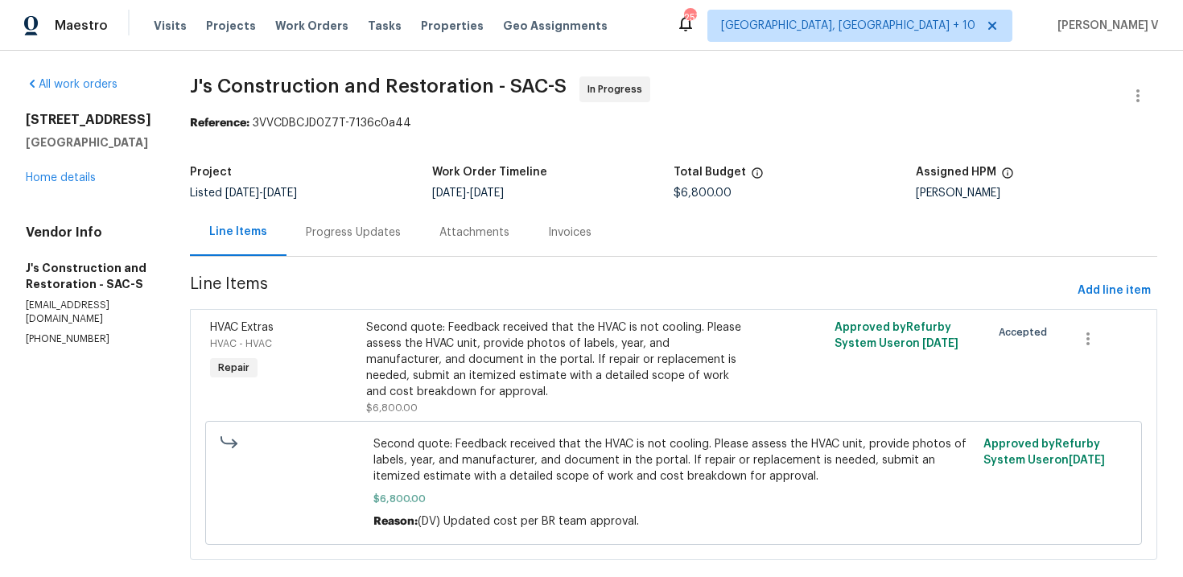
click at [313, 236] on div "Progress Updates" at bounding box center [353, 231] width 134 height 47
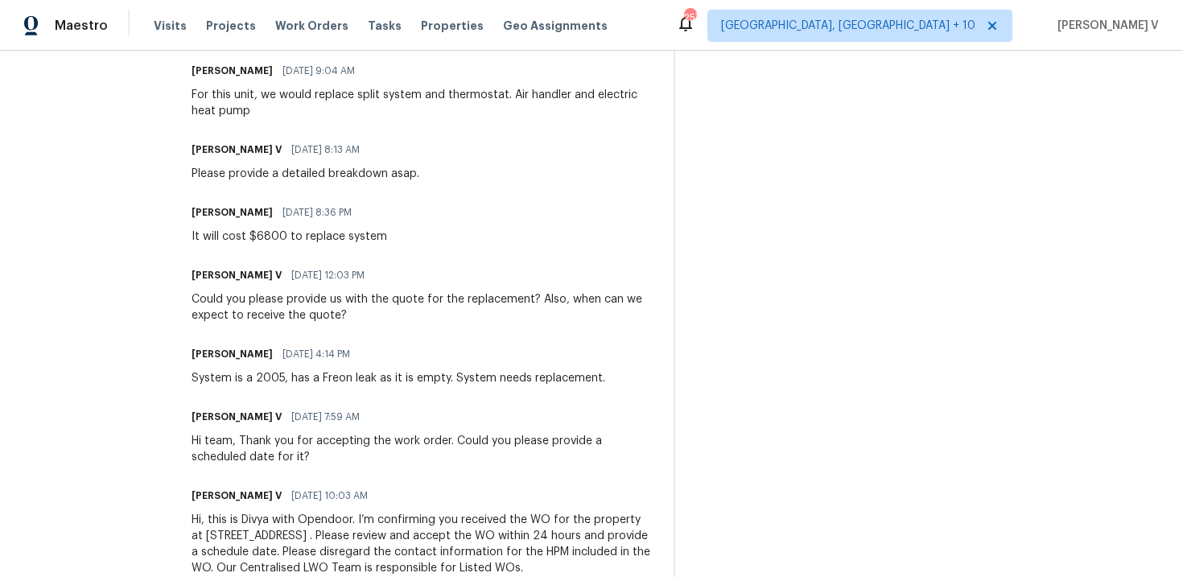
scroll to position [793, 0]
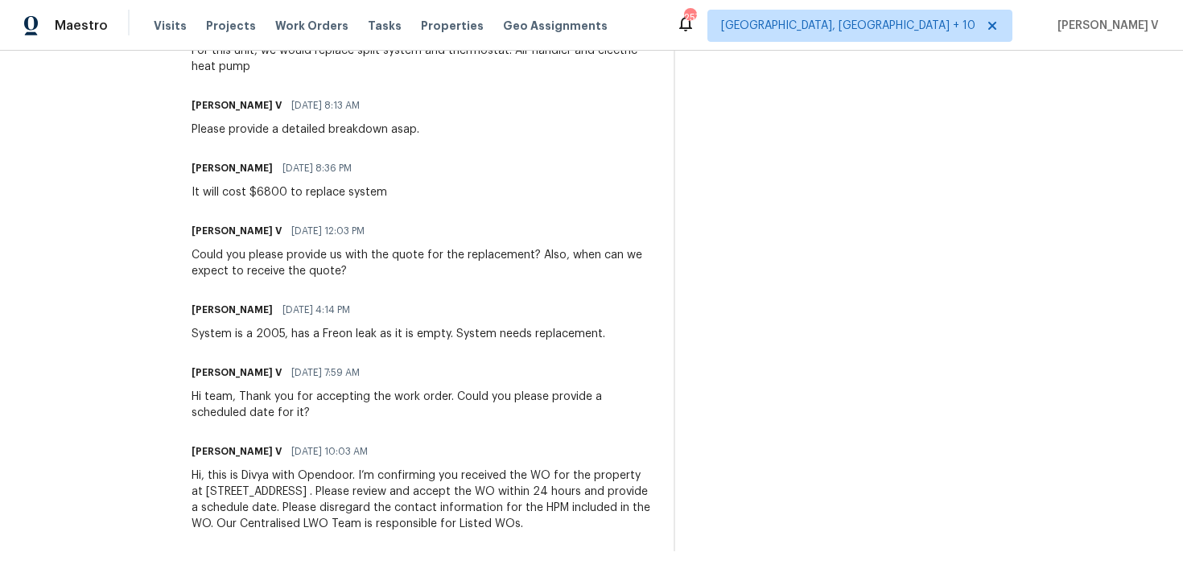
drag, startPoint x: 210, startPoint y: 189, endPoint x: 336, endPoint y: 640, distance: 468.5
click at [336, 576] on html "Maestro Visits Projects Work Orders Tasks Properties Geo Assignments 257 Cincin…" at bounding box center [591, 288] width 1183 height 577
copy div "Trade Partner Updates Jerry 08/27/2025 10:45 AM Response Requested So we have a…"
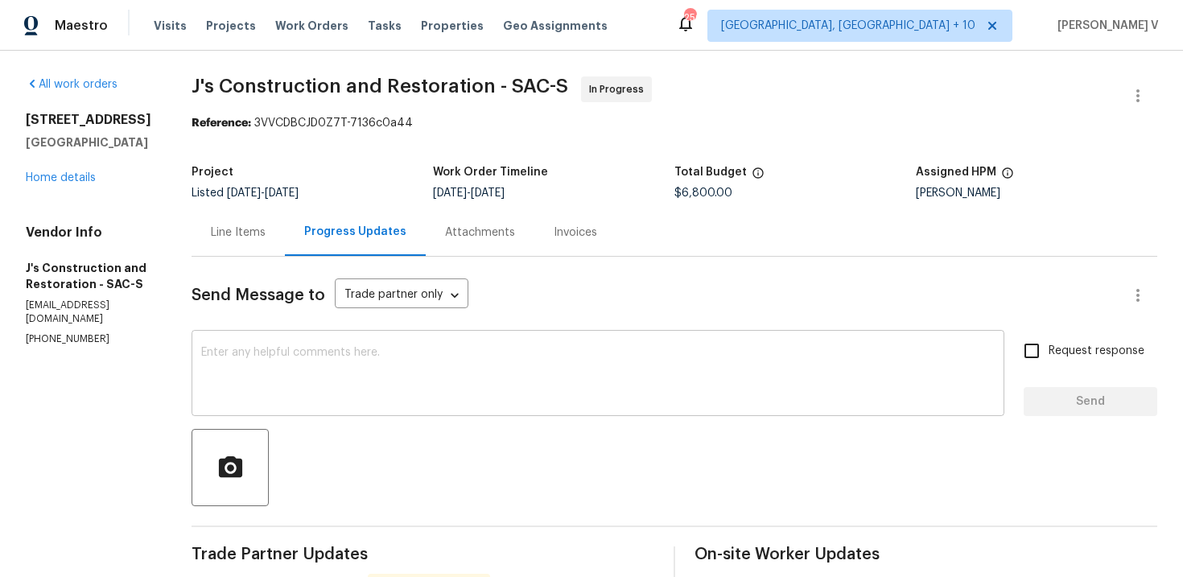
click at [333, 384] on textarea at bounding box center [597, 375] width 793 height 56
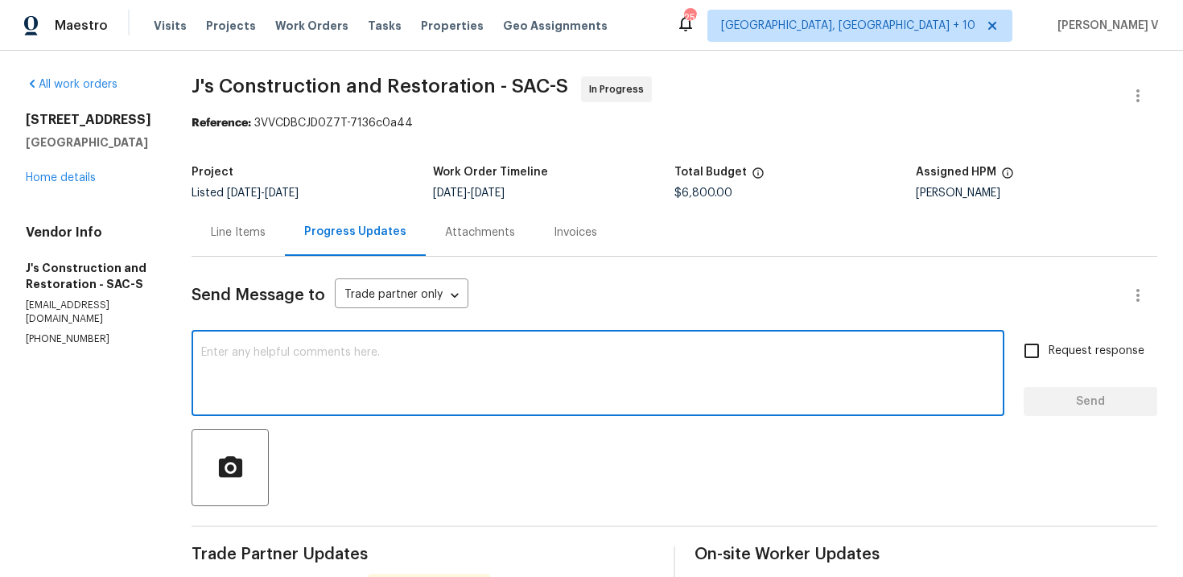
paste textarea "Thanks for the update, Jerry. Understood on the system being hot water–heated a…"
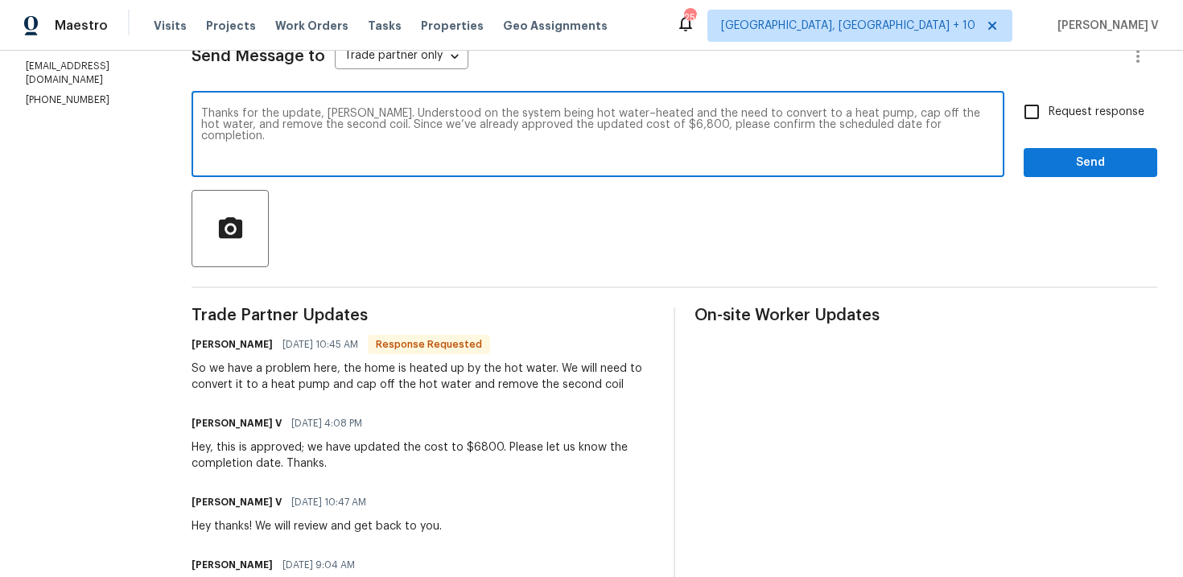
scroll to position [211, 0]
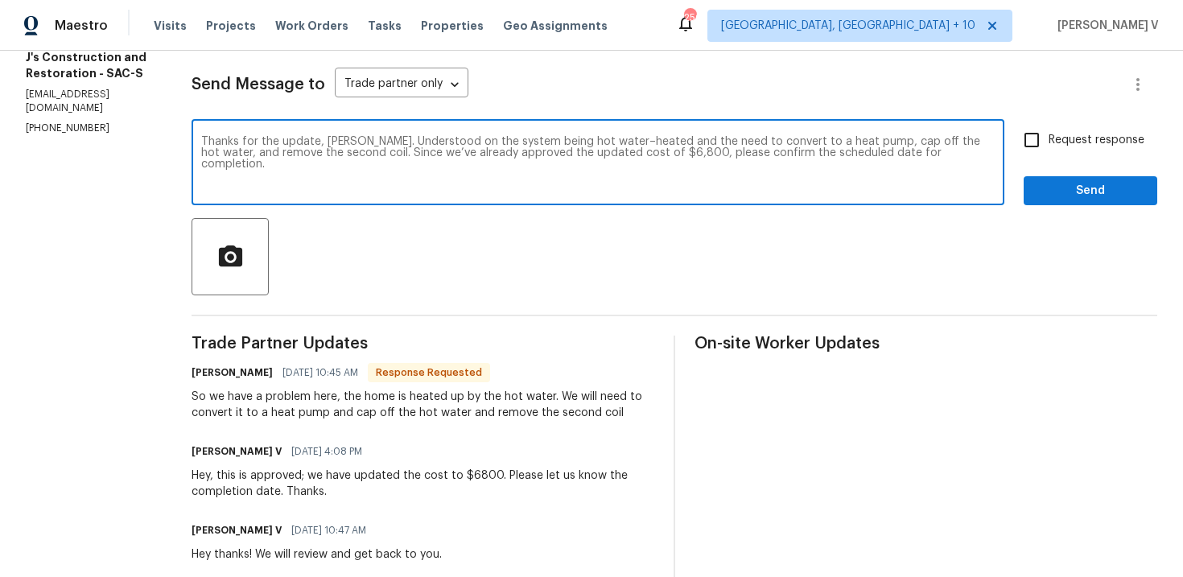
click at [331, 168] on textarea "Thanks for the update, Jerry. Understood on the system being hot water–heated a…" at bounding box center [597, 164] width 793 height 56
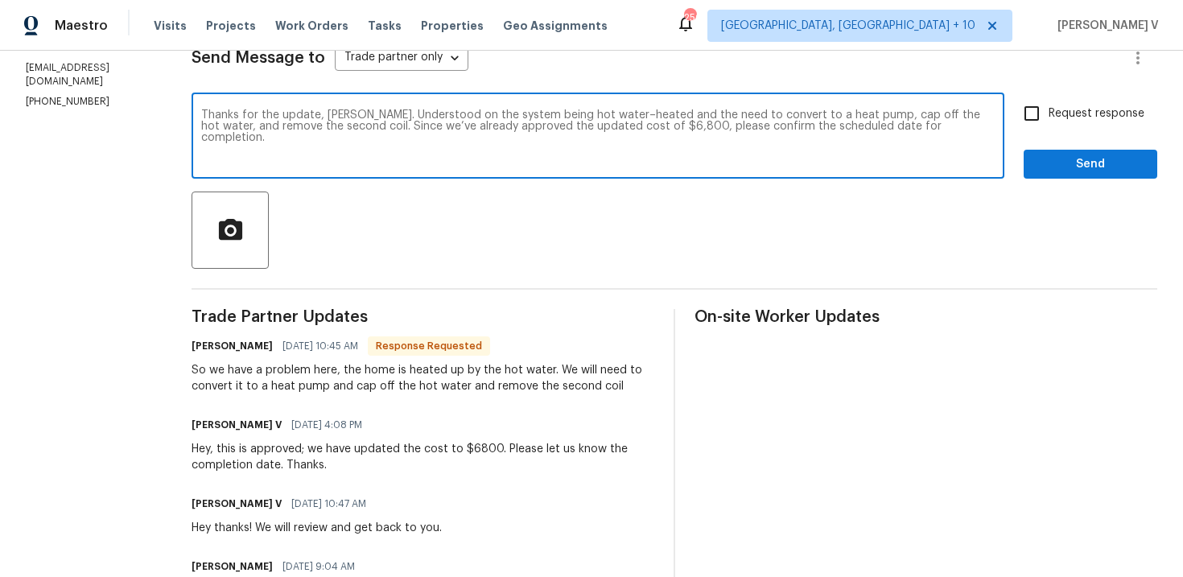
click at [437, 121] on textarea "Thanks for the update, Jerry. Understood on the system being hot water–heated a…" at bounding box center [597, 137] width 793 height 56
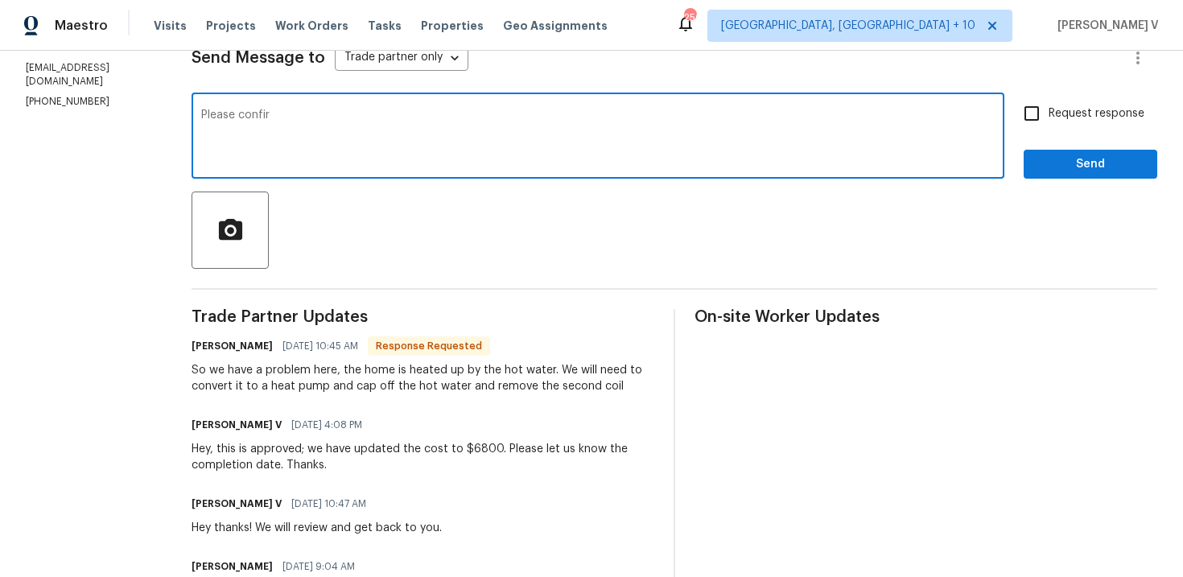
type textarea "Please confir"
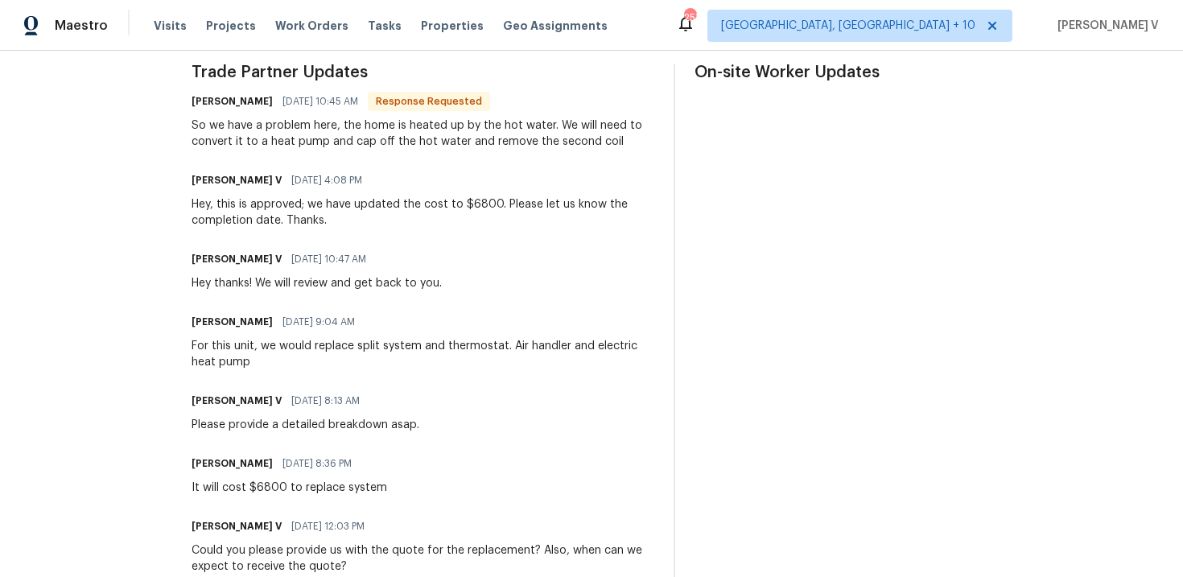
scroll to position [0, 0]
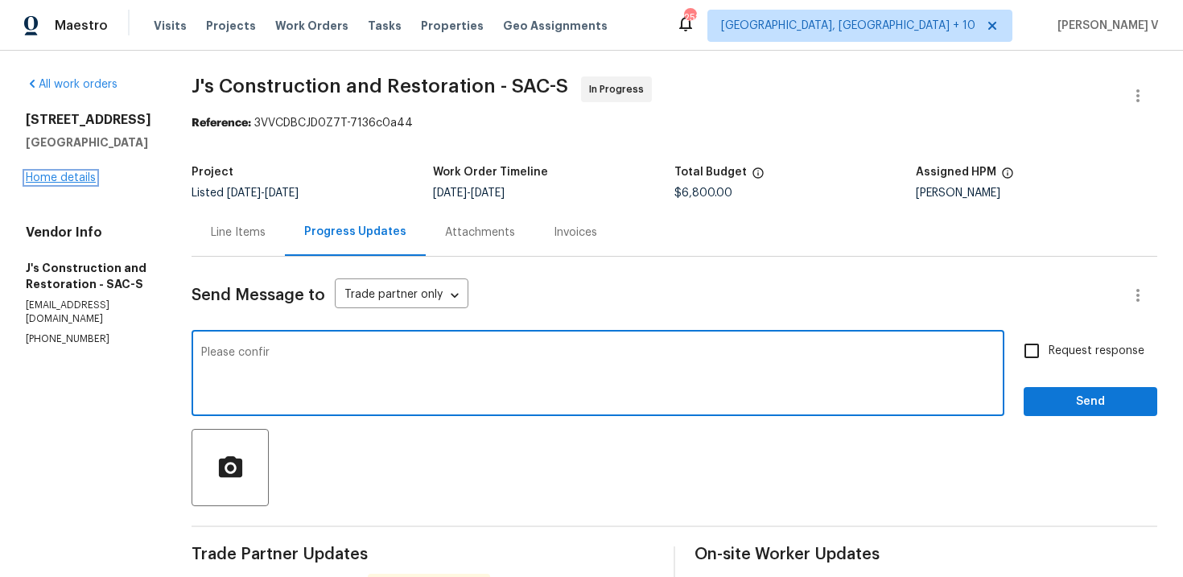
click at [69, 183] on link "Home details" at bounding box center [61, 177] width 70 height 11
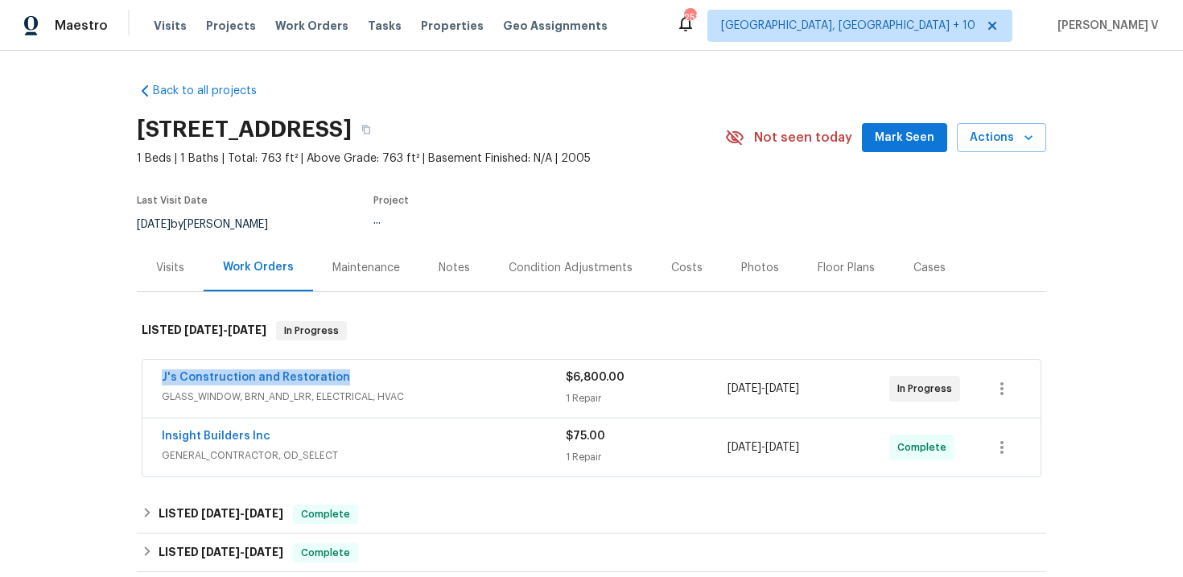
drag, startPoint x: 135, startPoint y: 376, endPoint x: 419, endPoint y: 374, distance: 284.0
click at [420, 375] on div "Back to all projects 1900 Danbrook Dr Unit 1415, Sacramento, CA 95835 1 Beds | …" at bounding box center [591, 314] width 1183 height 526
copy link "J's Construction and Restoration"
click at [253, 375] on link "J's Construction and Restoration" at bounding box center [256, 377] width 188 height 11
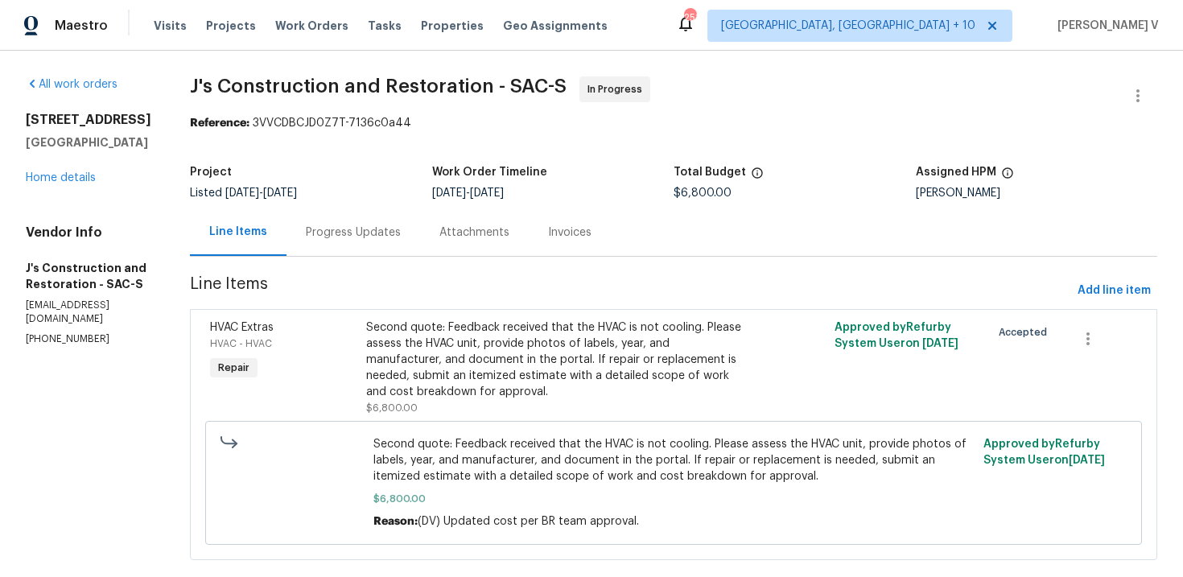
click at [420, 244] on div "Progress Updates" at bounding box center [353, 231] width 134 height 47
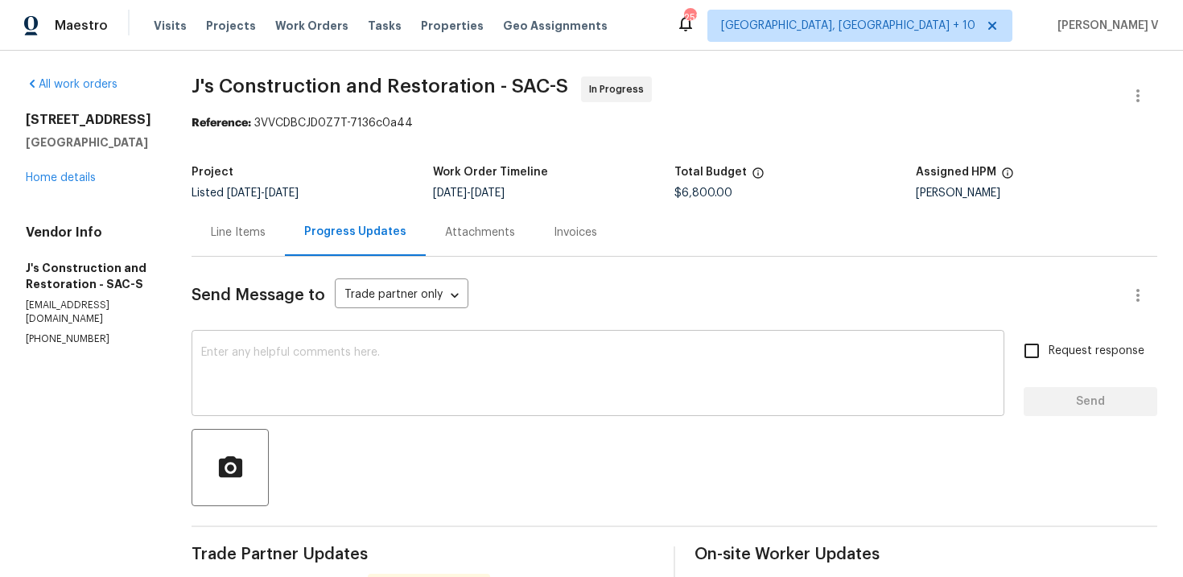
click at [409, 371] on textarea at bounding box center [597, 375] width 793 height 56
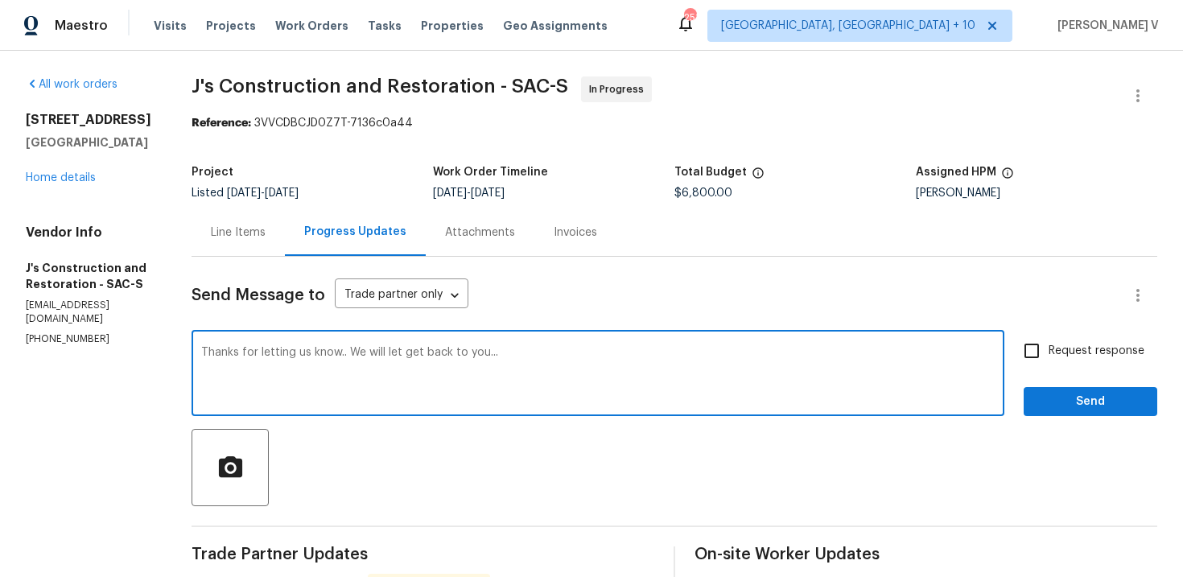
type textarea "Thanks for letting us know.. We will let get back to you..."
click at [1128, 410] on span "Send" at bounding box center [1090, 402] width 108 height 20
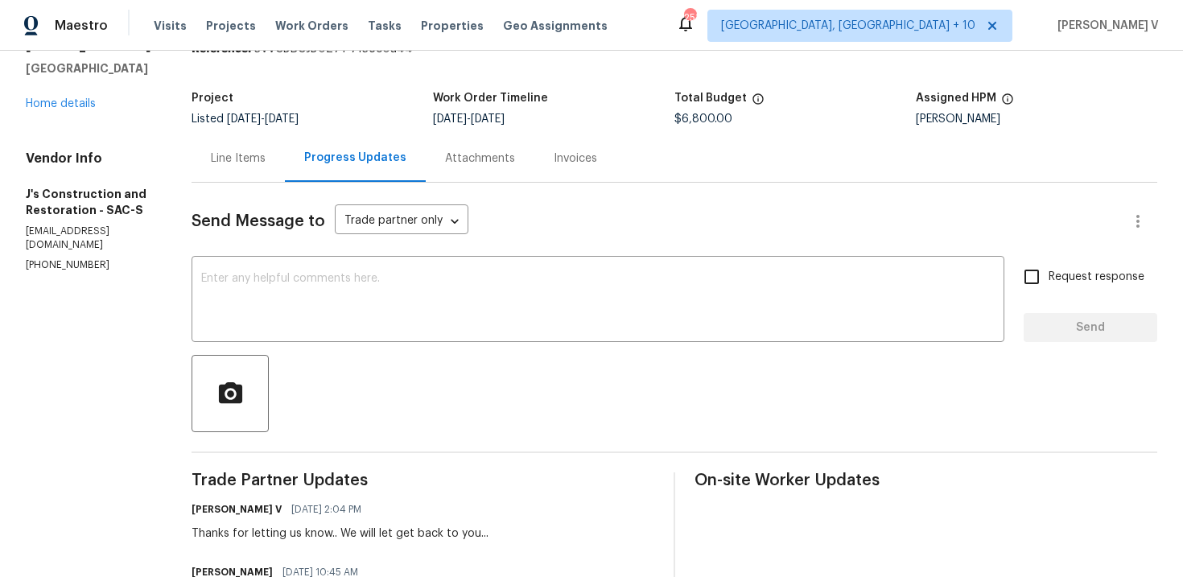
scroll to position [151, 0]
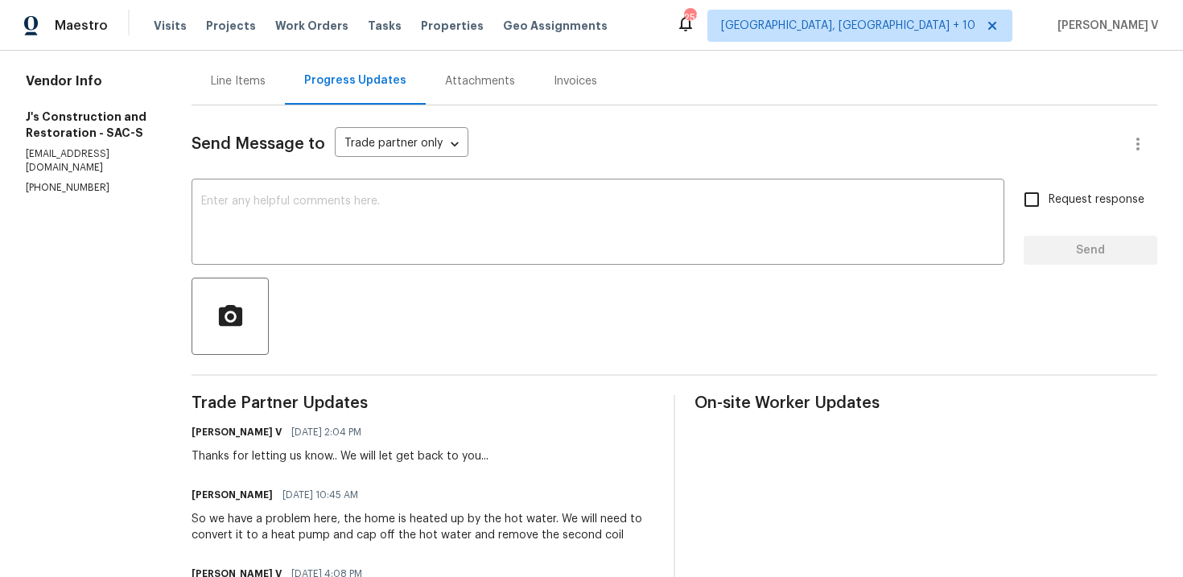
click at [269, 522] on div "So we have a problem here, the home is heated up by the hot water. We will need…" at bounding box center [422, 527] width 463 height 32
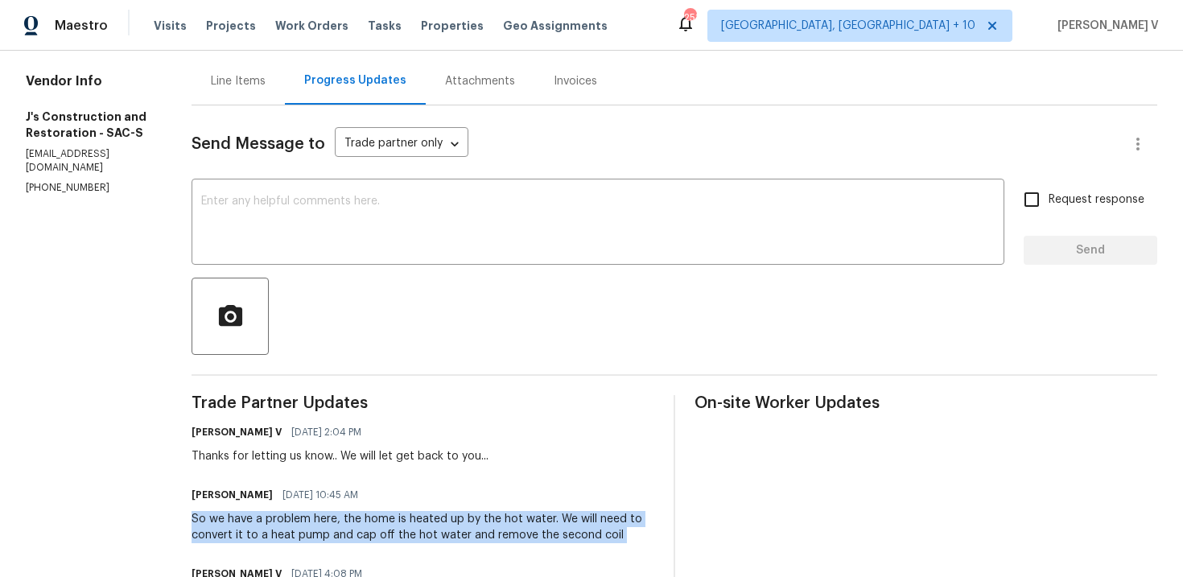
copy div "So we have a problem here, the home is heated up by the hot water. We will need…"
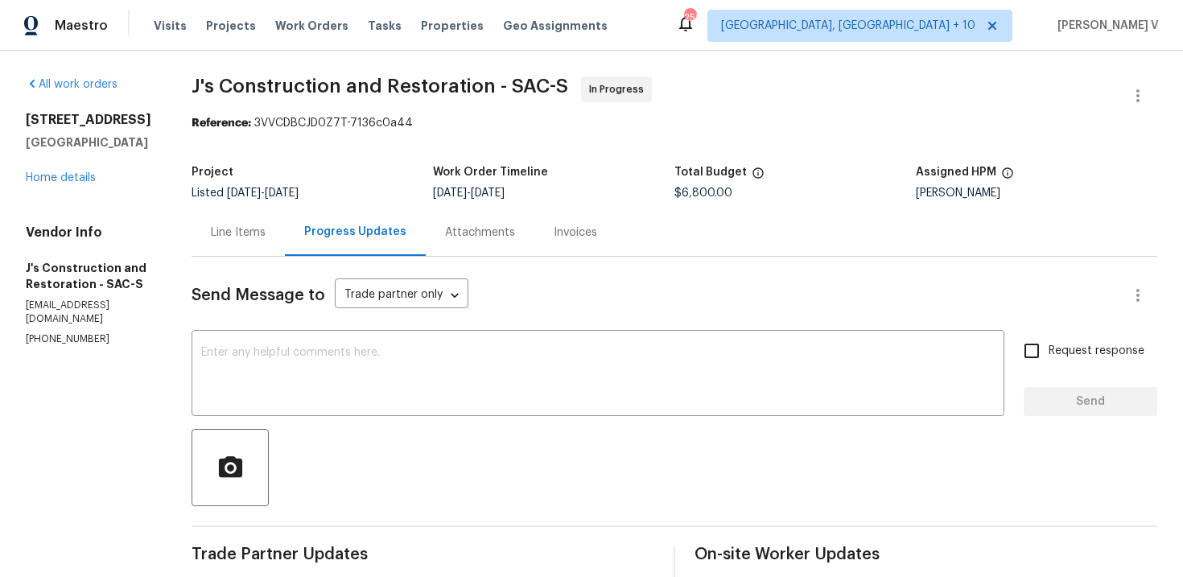
click at [237, 237] on div "Line Items" at bounding box center [238, 232] width 55 height 16
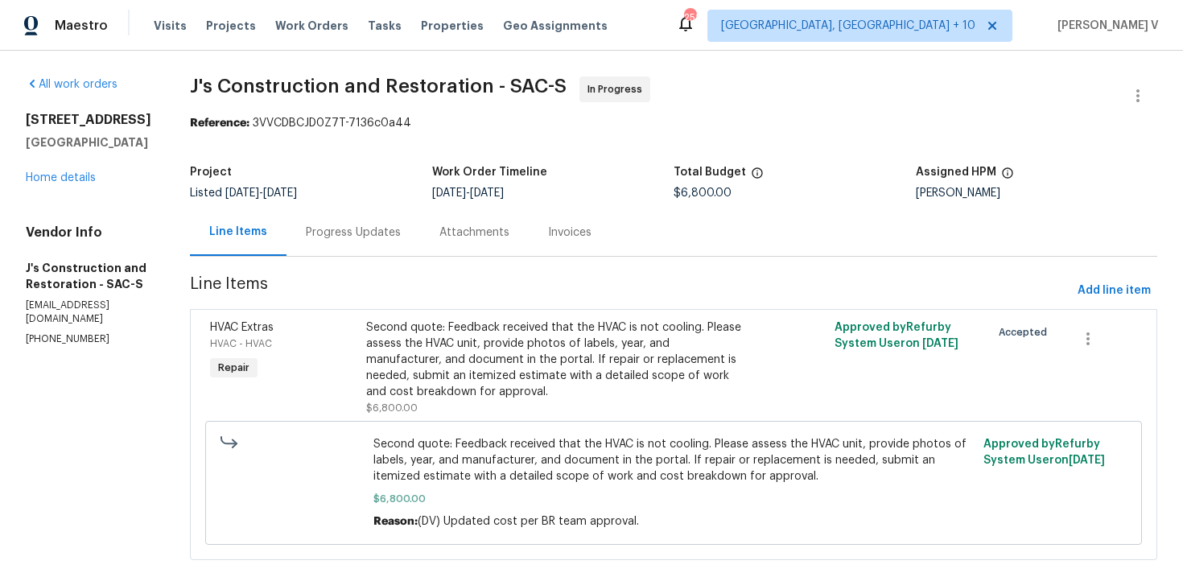
click at [495, 367] on div "Second quote: Feedback received that the HVAC is not cooling. Please assess the…" at bounding box center [556, 359] width 381 height 80
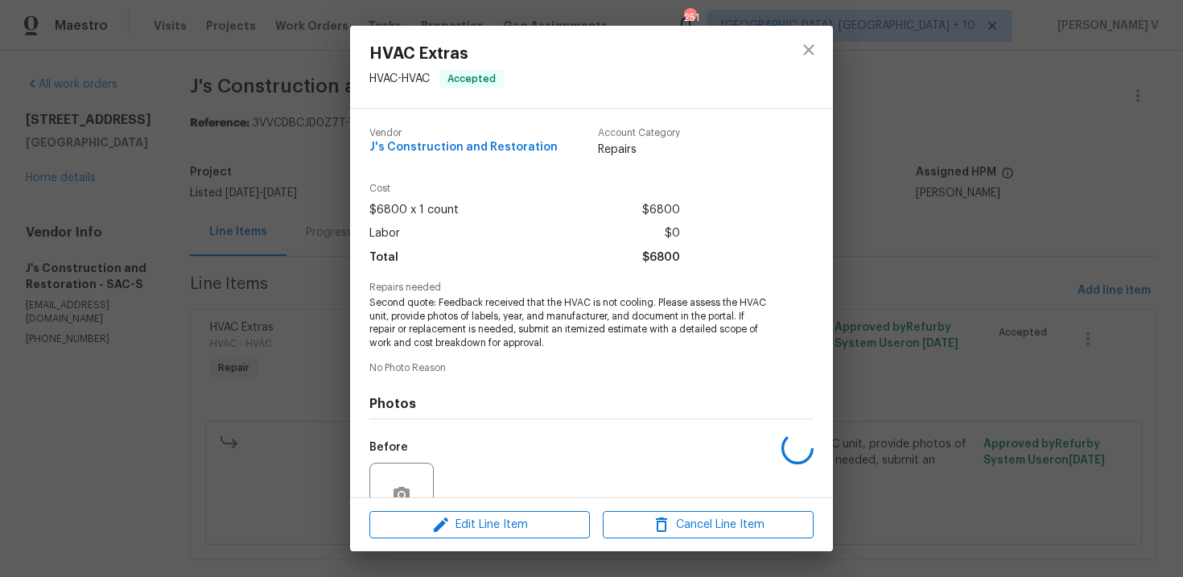
click at [439, 303] on span "Second quote: Feedback received that the HVAC is not cooling. Please assess the…" at bounding box center [569, 323] width 400 height 54
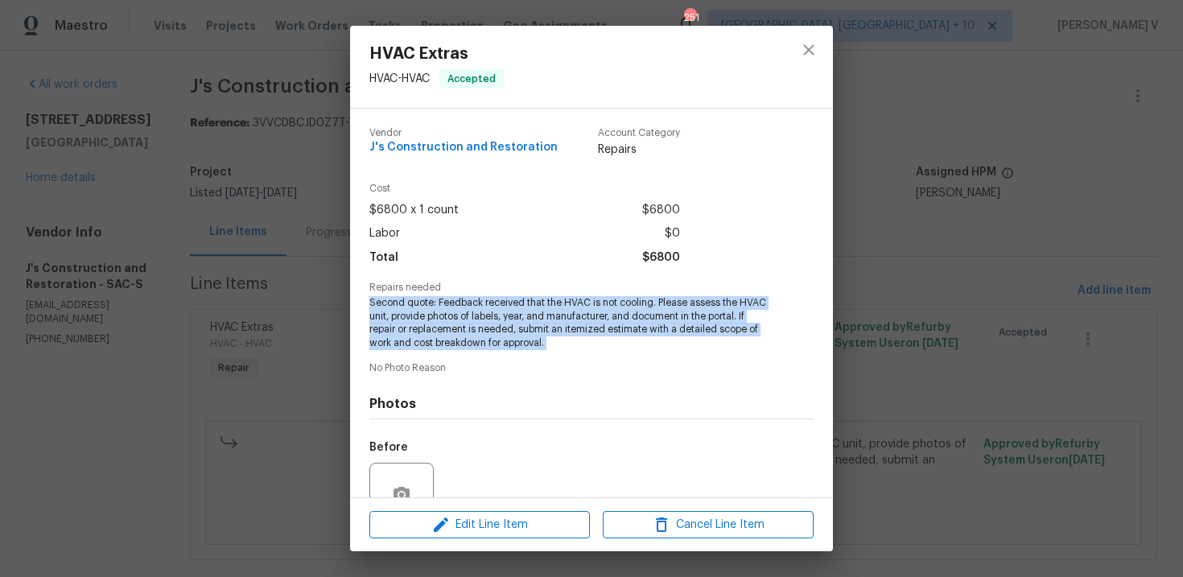
copy span "Second quote: Feedback received that the HVAC is not cooling. Please assess the…"
click at [81, 109] on div "HVAC Extras HVAC - HVAC Accepted Vendor J's Construction and Restoration Accoun…" at bounding box center [591, 288] width 1183 height 577
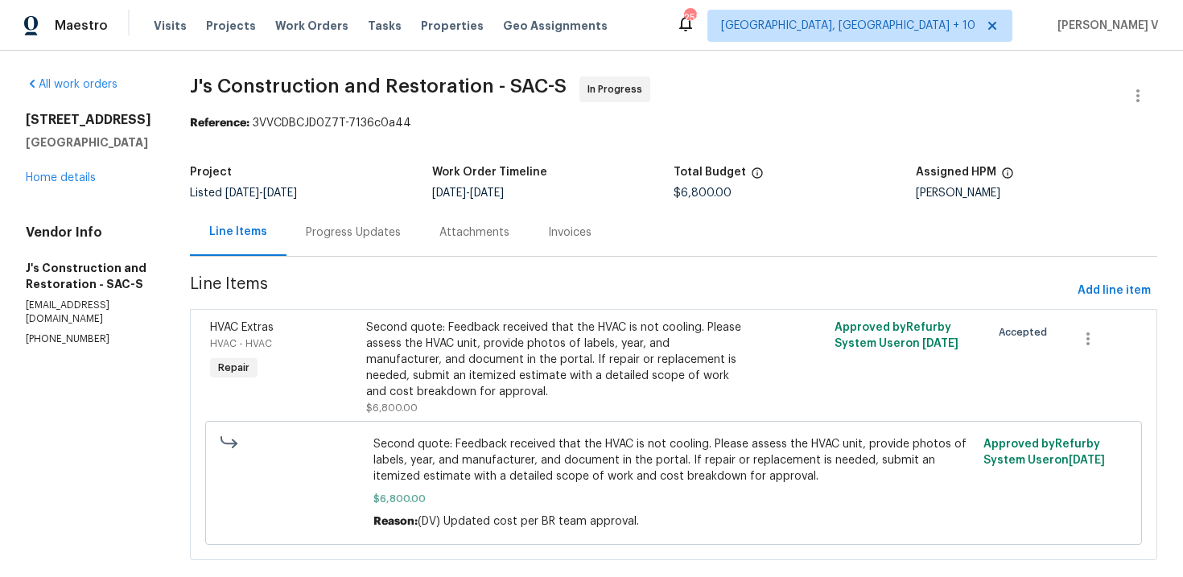
click at [65, 186] on div "1900 Danbrook Dr Unit 1415 Sacramento, CA 95835 Home details" at bounding box center [89, 149] width 126 height 74
click at [80, 183] on link "Home details" at bounding box center [61, 177] width 70 height 11
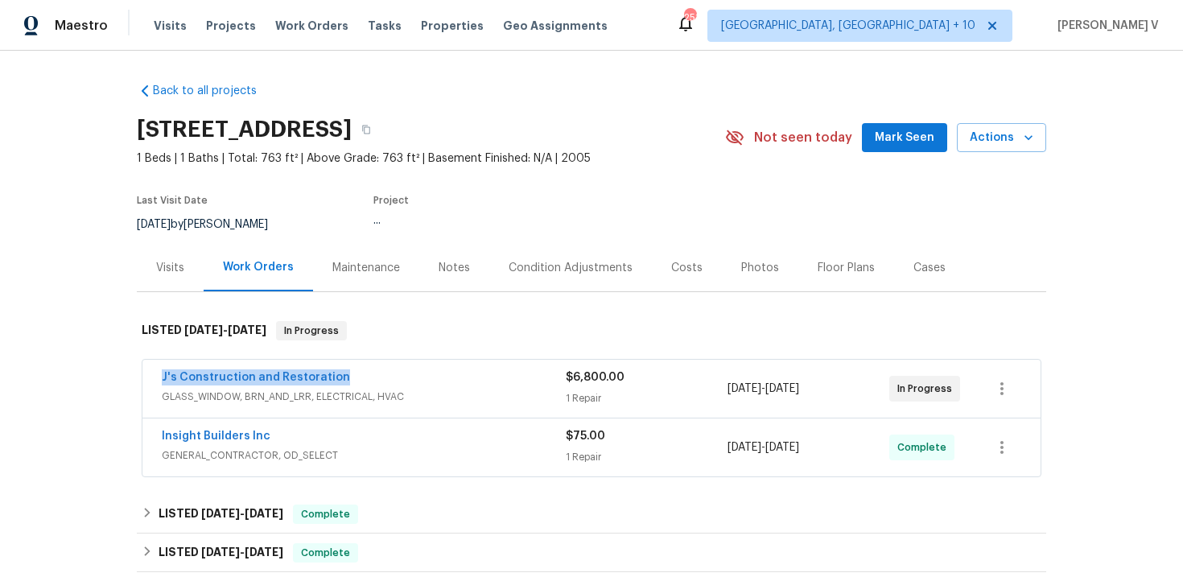
drag, startPoint x: 169, startPoint y: 371, endPoint x: 445, endPoint y: 371, distance: 276.0
click at [445, 371] on div "J's Construction and Restoration GLASS_WINDOW, BRN_AND_LRR, ELECTRICAL, HVAC $6…" at bounding box center [591, 389] width 898 height 58
copy link "J's Construction and Restoration"
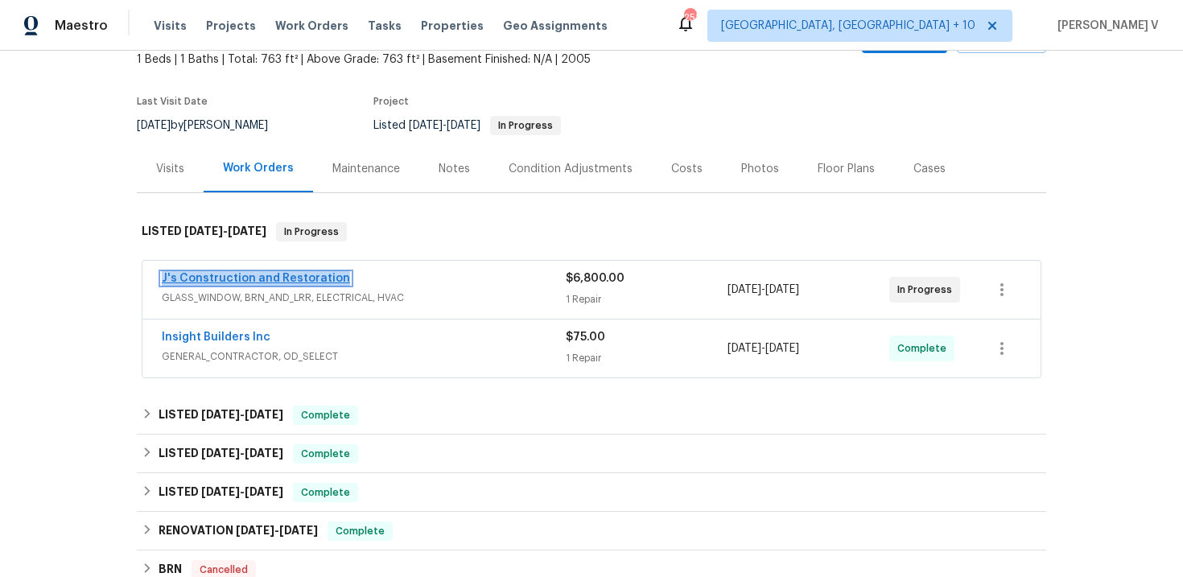
click at [253, 283] on link "J's Construction and Restoration" at bounding box center [256, 278] width 188 height 11
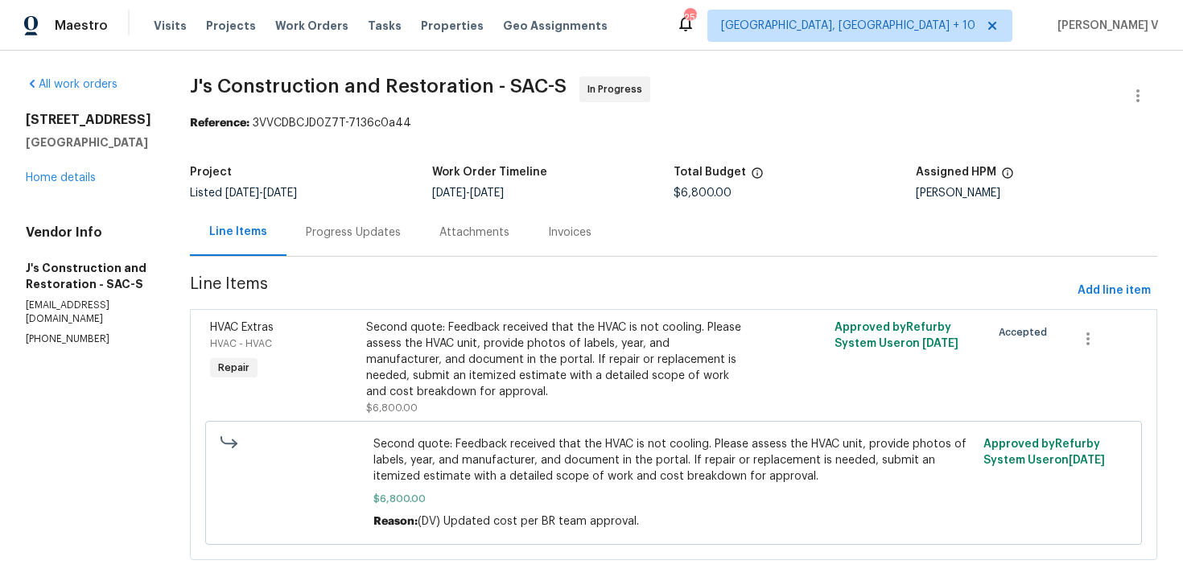
click at [370, 248] on div "Progress Updates" at bounding box center [353, 231] width 134 height 47
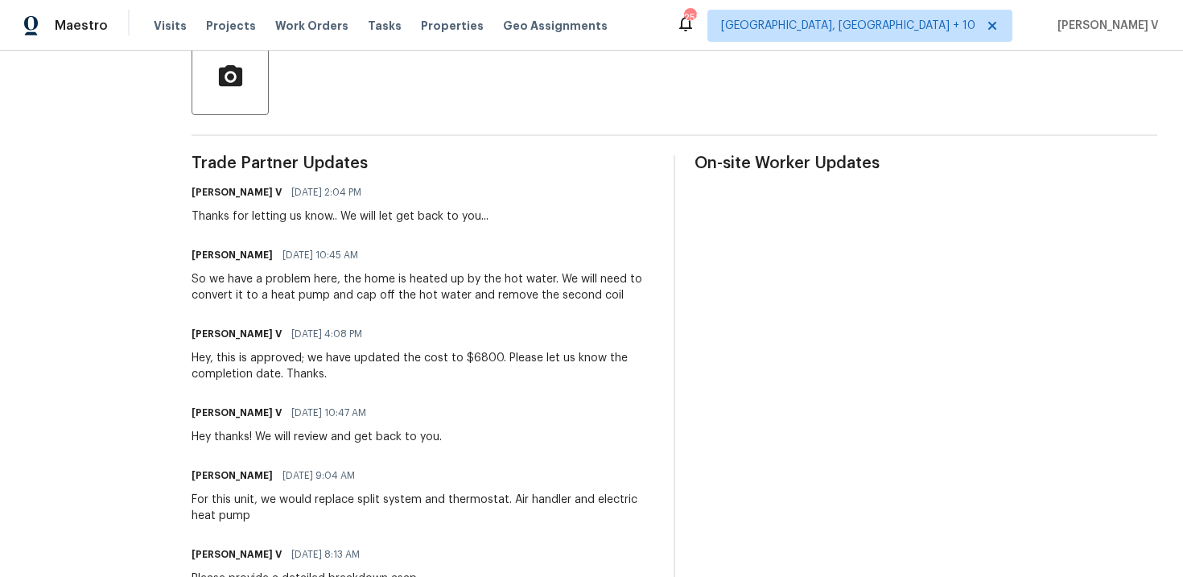
scroll to position [307, 0]
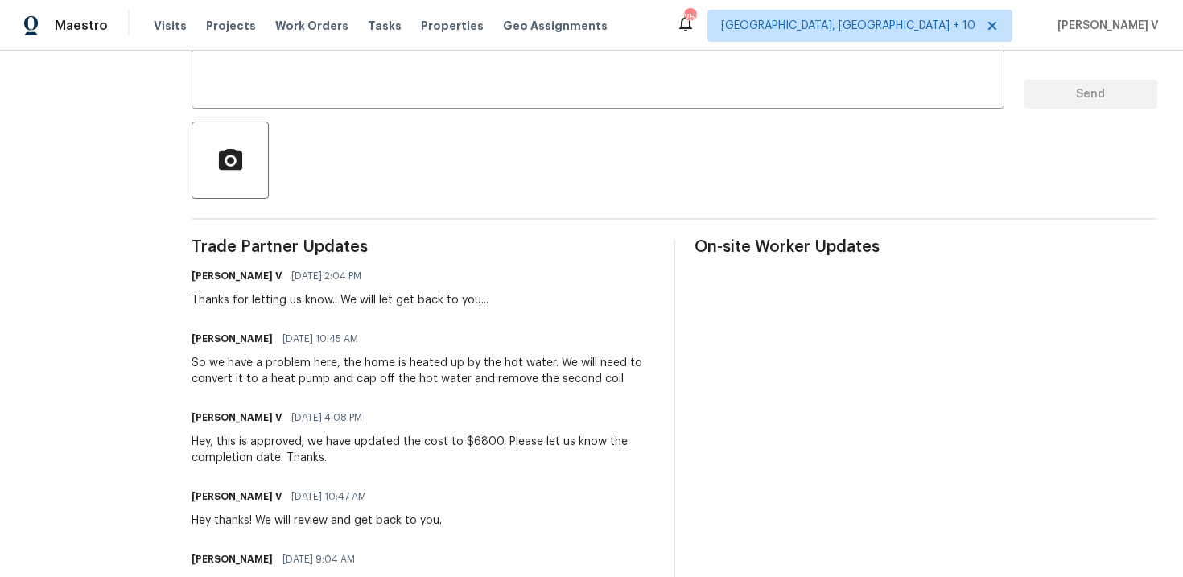
click at [287, 380] on div "So we have a problem here, the home is heated up by the hot water. We will need…" at bounding box center [422, 371] width 463 height 32
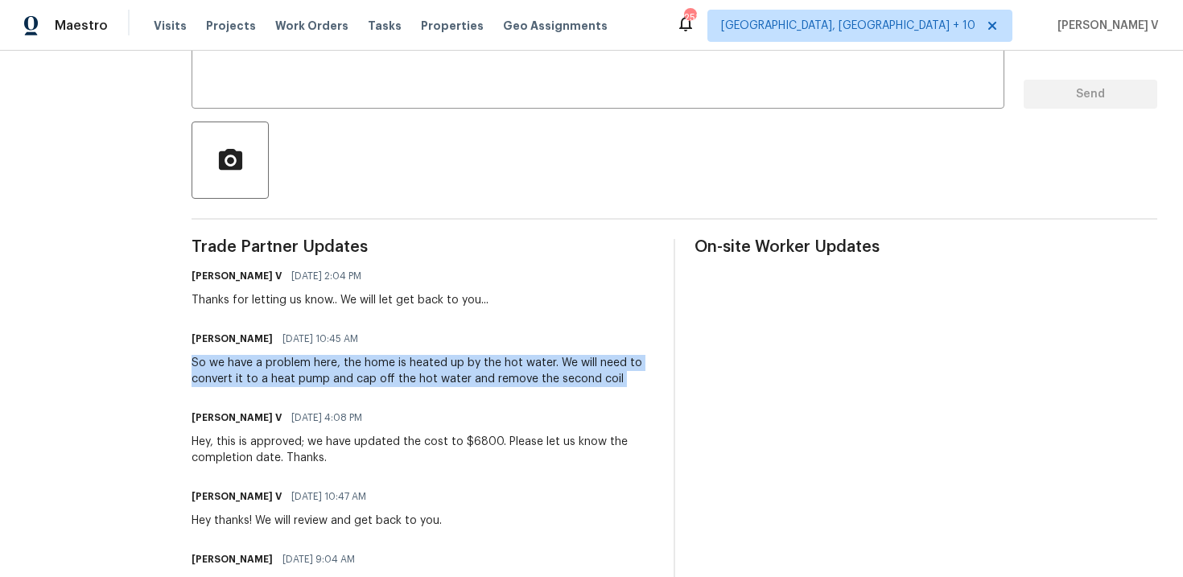
copy div "So we have a problem here, the home is heated up by the hot water. We will need…"
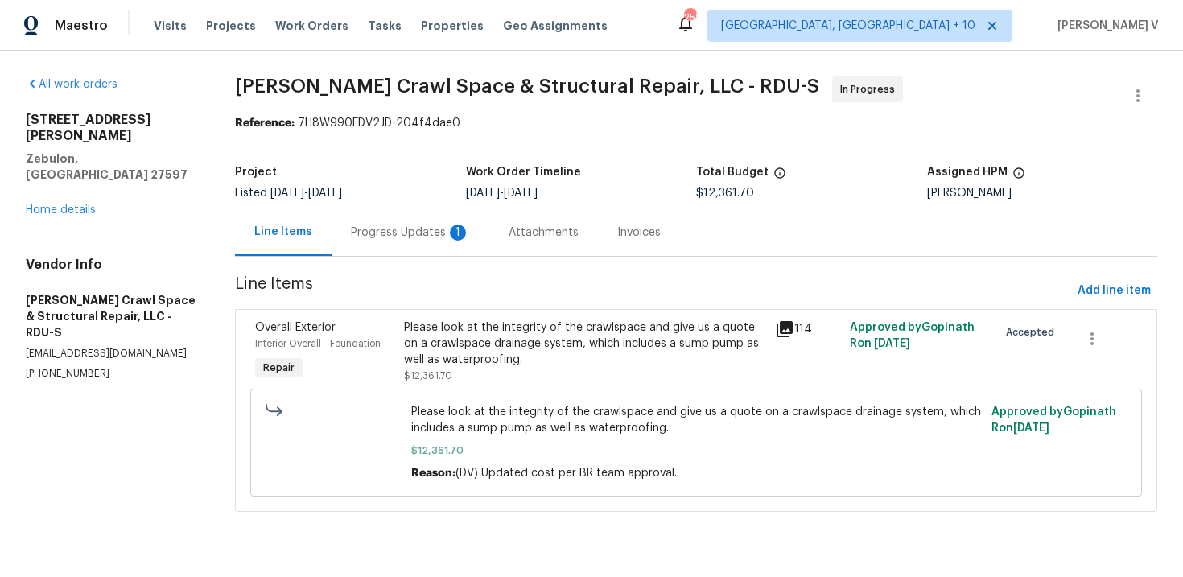
click at [410, 223] on div "Progress Updates 1" at bounding box center [410, 231] width 158 height 47
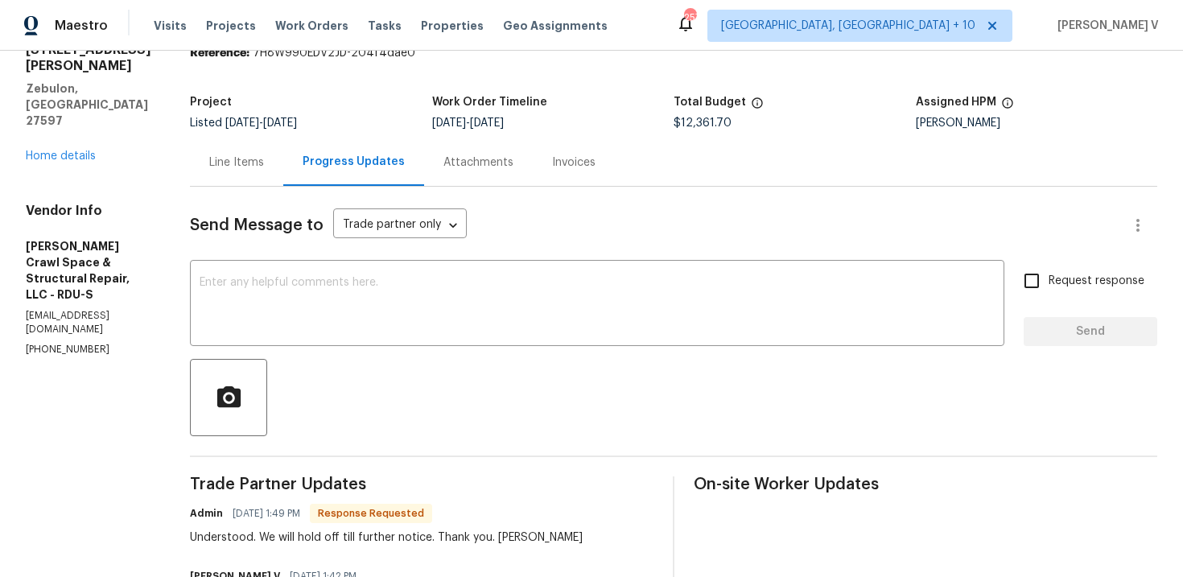
scroll to position [208, 0]
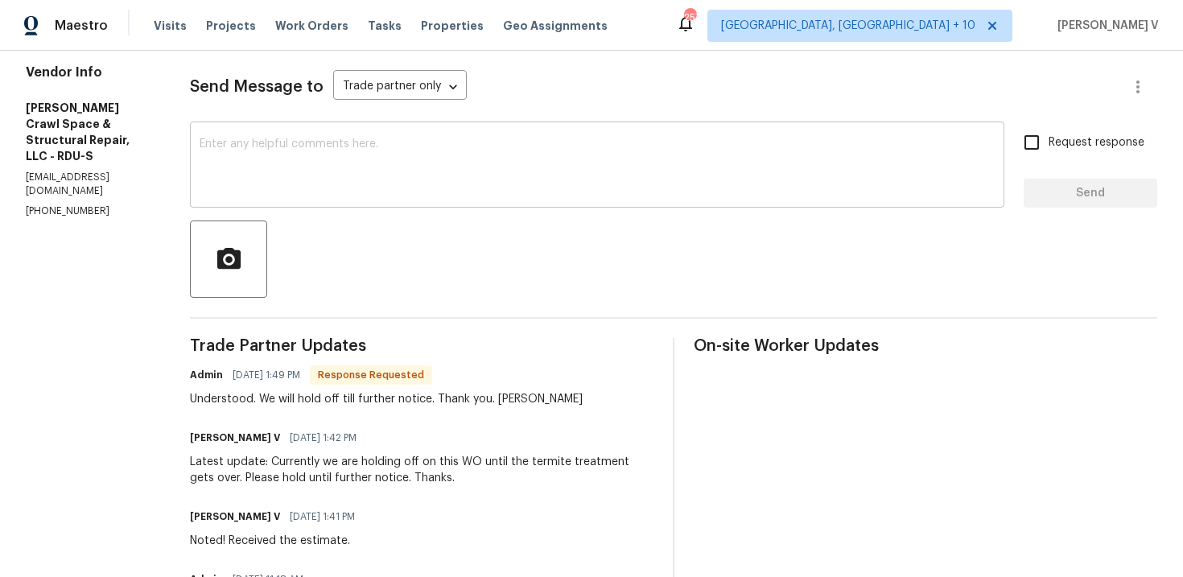
click at [375, 181] on textarea at bounding box center [597, 166] width 795 height 56
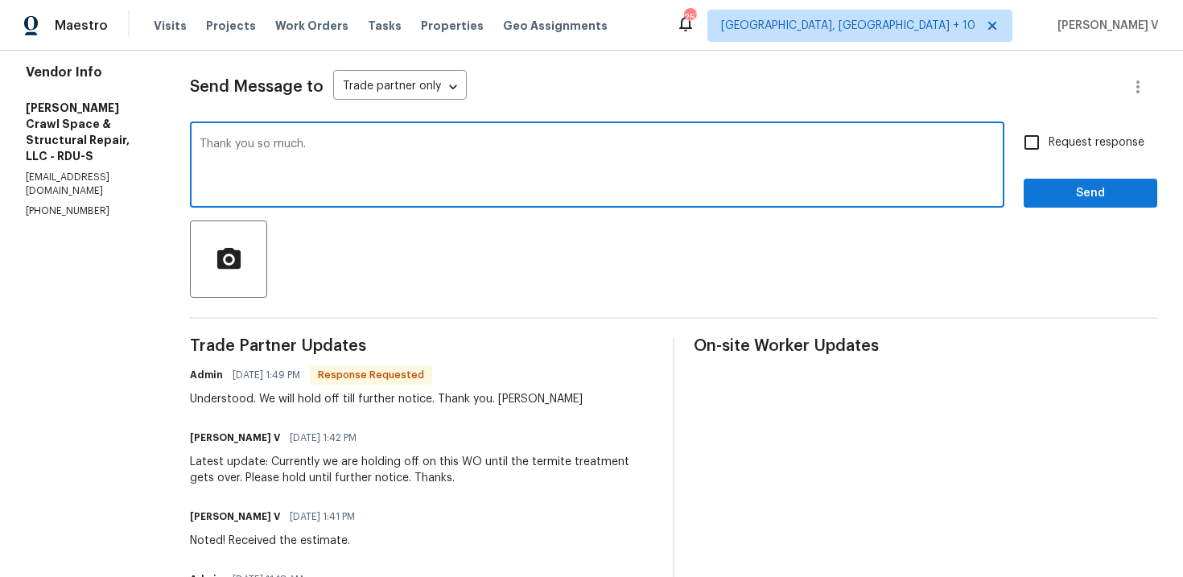
type textarea "Thank you so much."
click at [1092, 186] on span "Send" at bounding box center [1090, 193] width 108 height 20
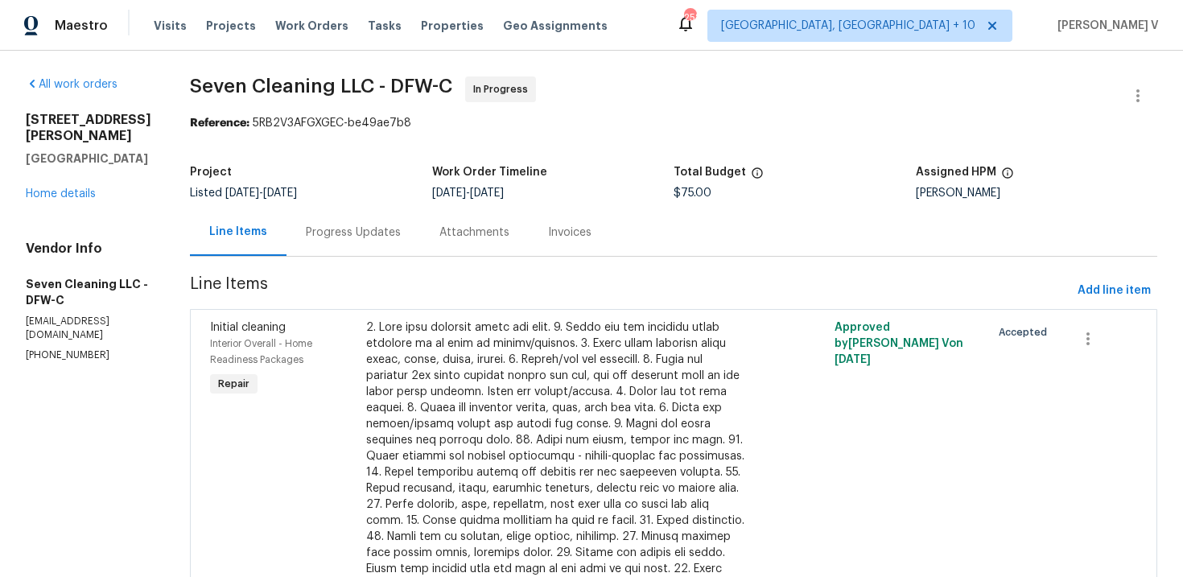
click at [406, 164] on div "Project Listed [DATE] - [DATE] Work Order Timeline [DATE] - [DATE] Total Budget…" at bounding box center [673, 182] width 967 height 51
click at [366, 234] on div "Progress Updates" at bounding box center [353, 232] width 95 height 16
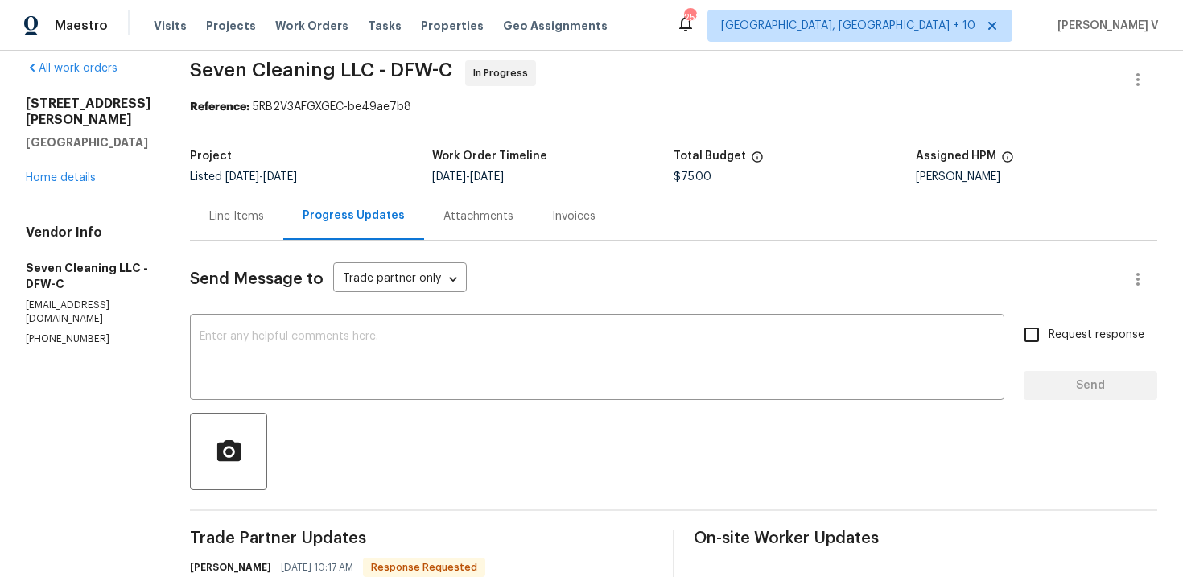
scroll to position [17, 0]
click at [264, 218] on div "Line Items" at bounding box center [236, 216] width 55 height 16
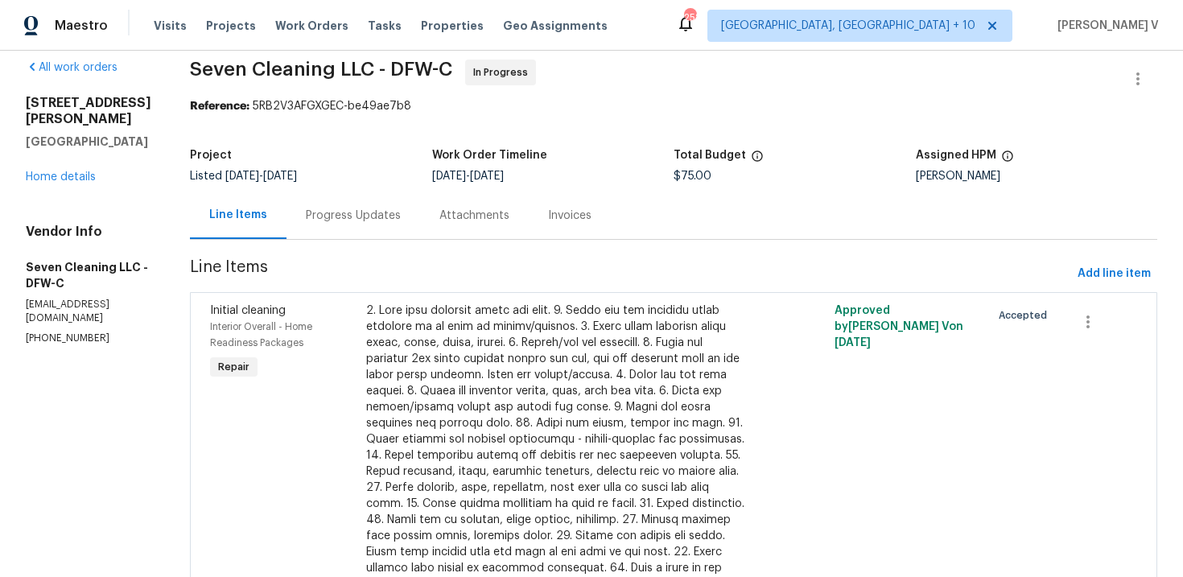
click at [486, 364] on div at bounding box center [556, 464] width 381 height 322
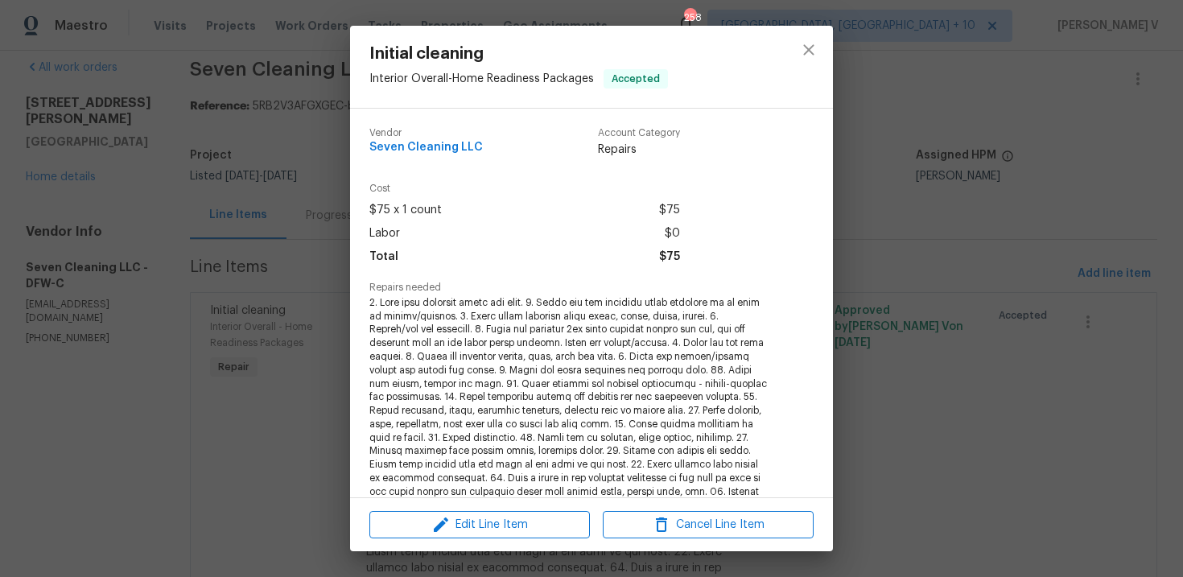
scroll to position [312, 0]
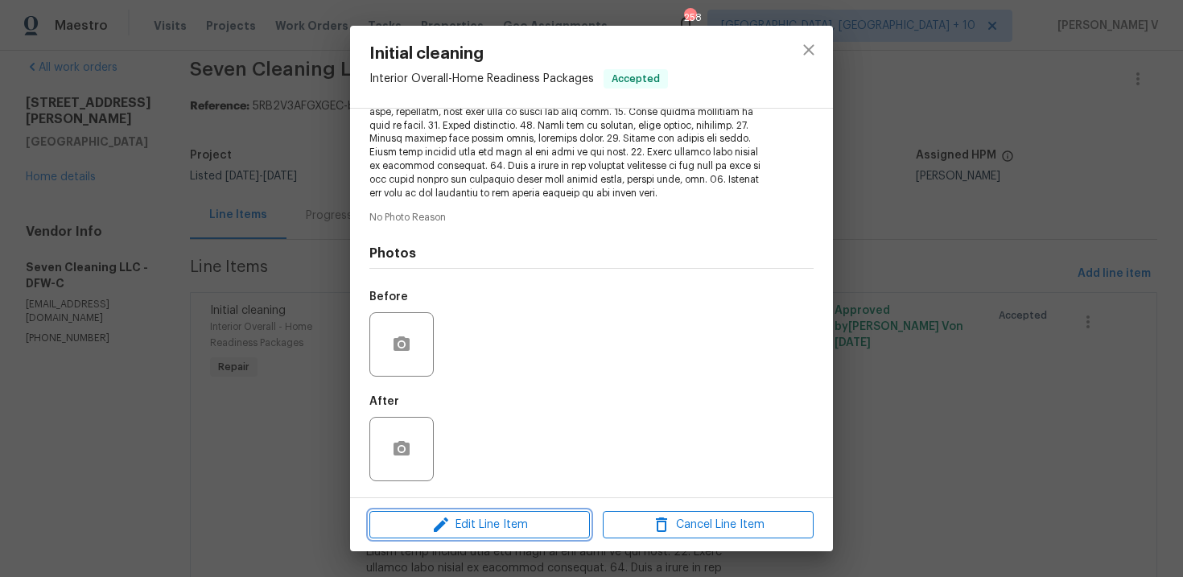
click at [444, 527] on icon "button" at bounding box center [440, 524] width 19 height 19
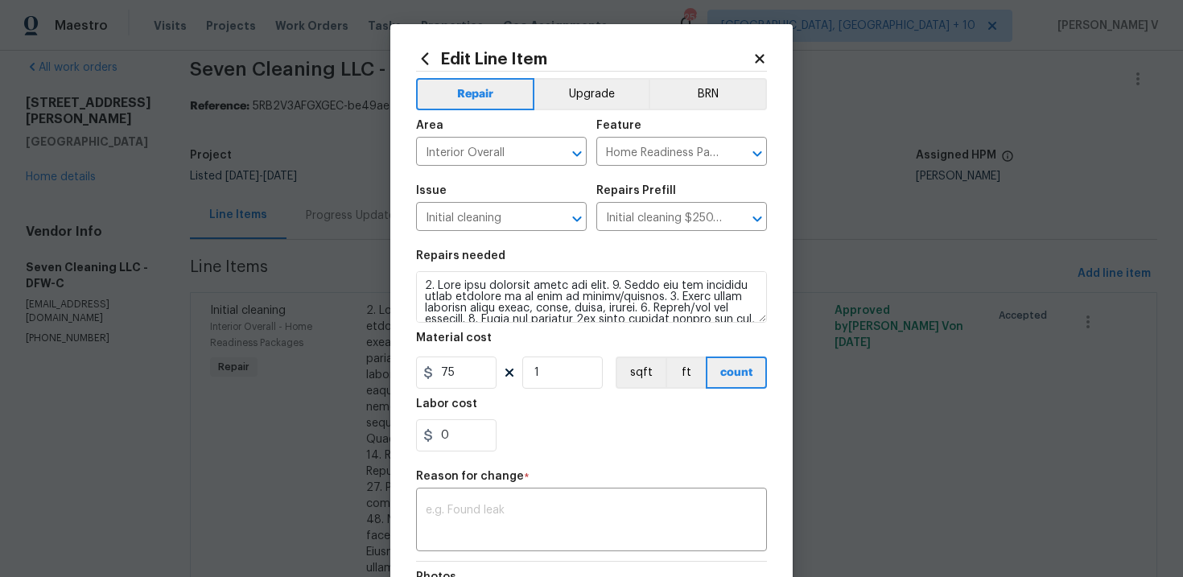
click at [451, 355] on figure "Material cost 75 1 sqft ft count" at bounding box center [591, 360] width 351 height 56
click at [451, 360] on input "75" at bounding box center [456, 372] width 80 height 32
type input "250"
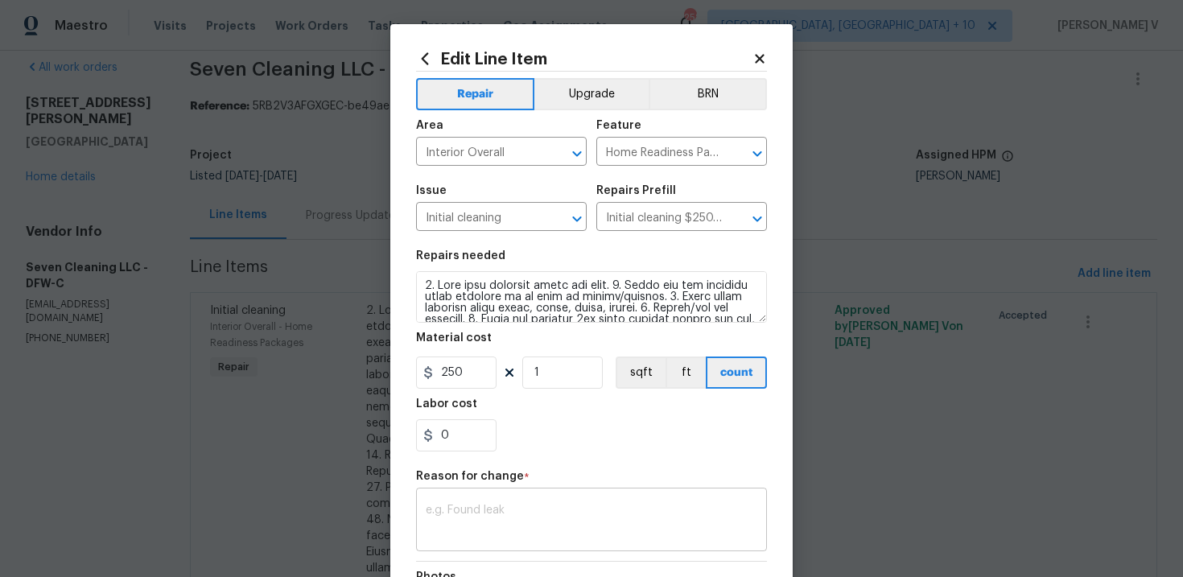
click at [497, 512] on textarea at bounding box center [591, 521] width 331 height 34
paste textarea "(DV) Updated per vendor’s final cost."
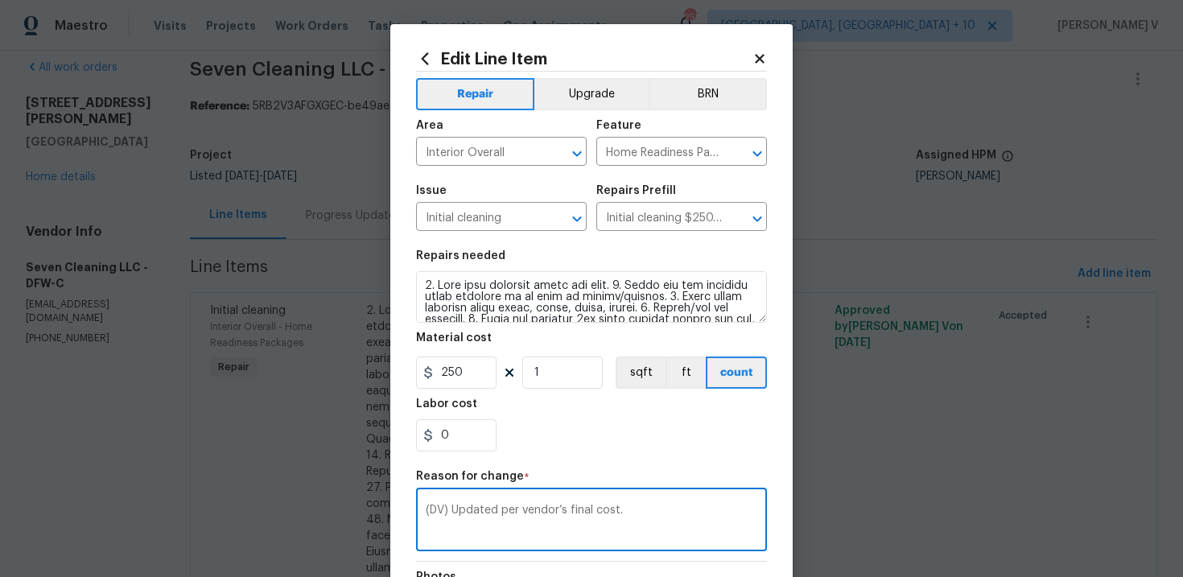
scroll to position [216, 0]
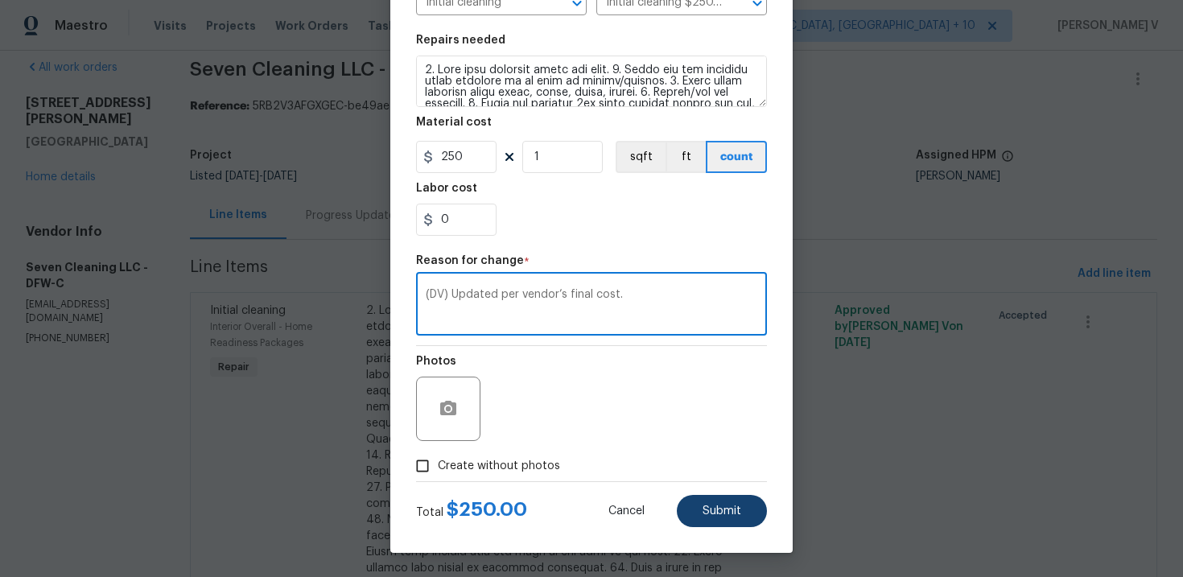
type textarea "(DV) Updated per vendor’s final cost."
click at [708, 508] on span "Submit" at bounding box center [721, 511] width 39 height 12
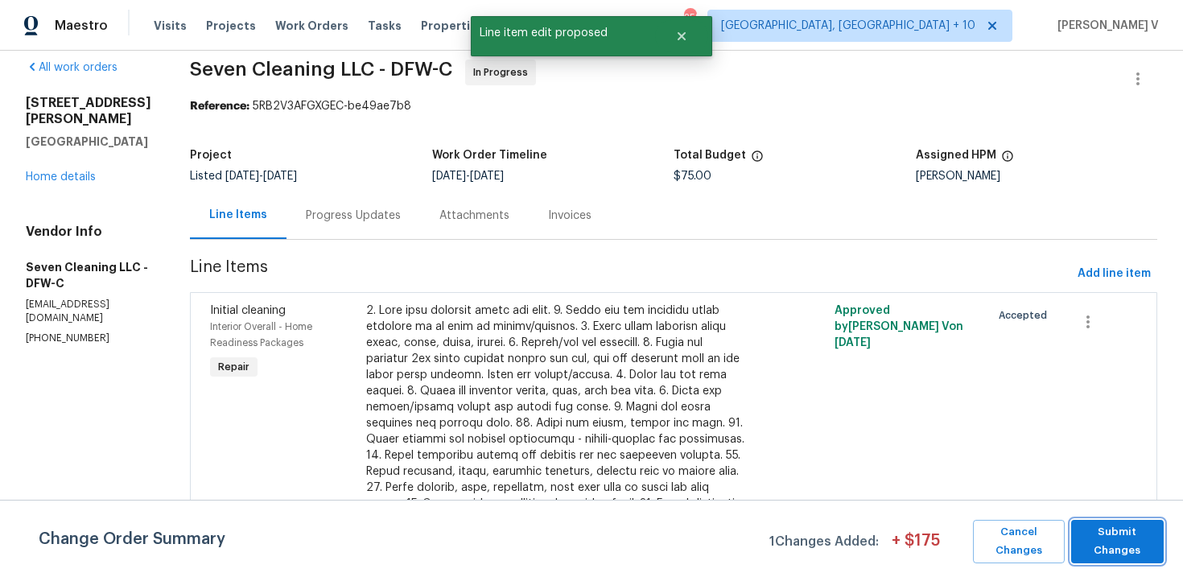
click at [1130, 532] on span "Submit Changes" at bounding box center [1117, 541] width 76 height 37
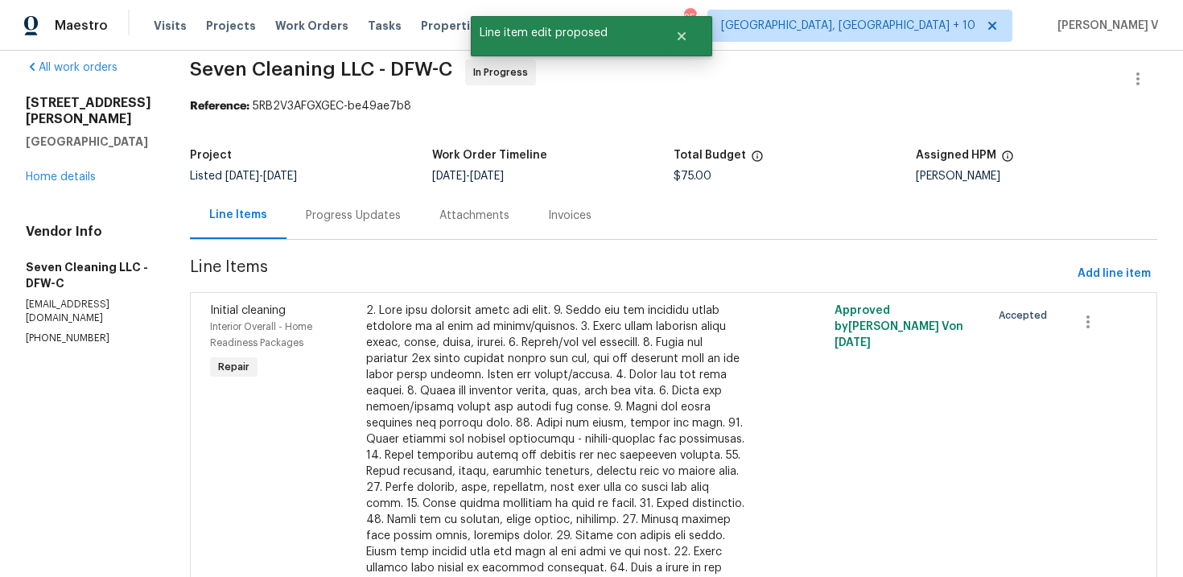
click at [400, 206] on div "Progress Updates" at bounding box center [353, 214] width 134 height 47
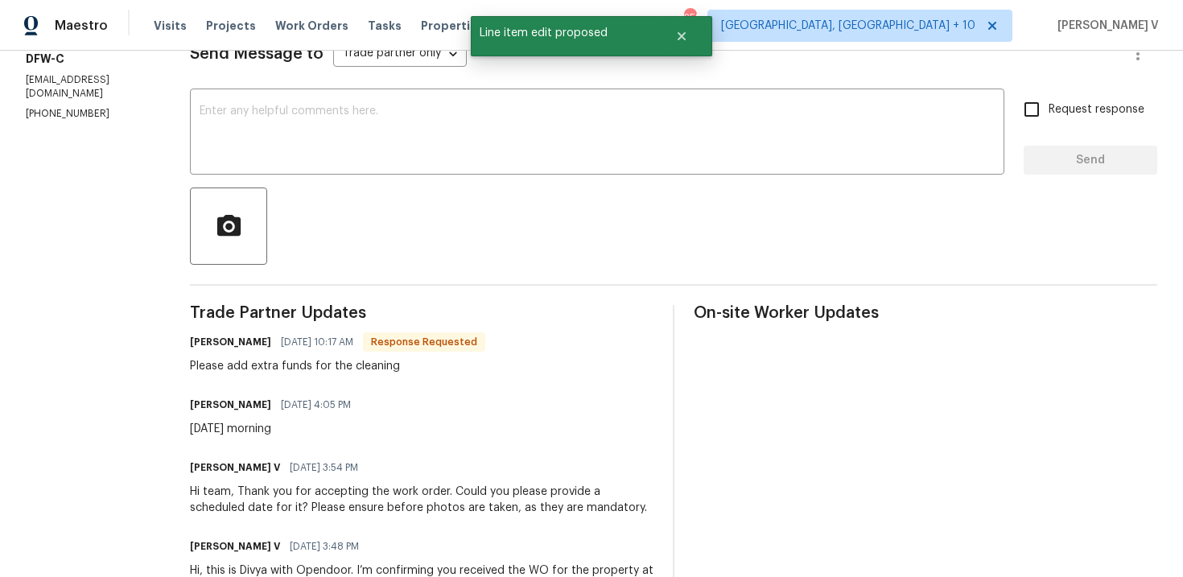
scroll to position [215, 0]
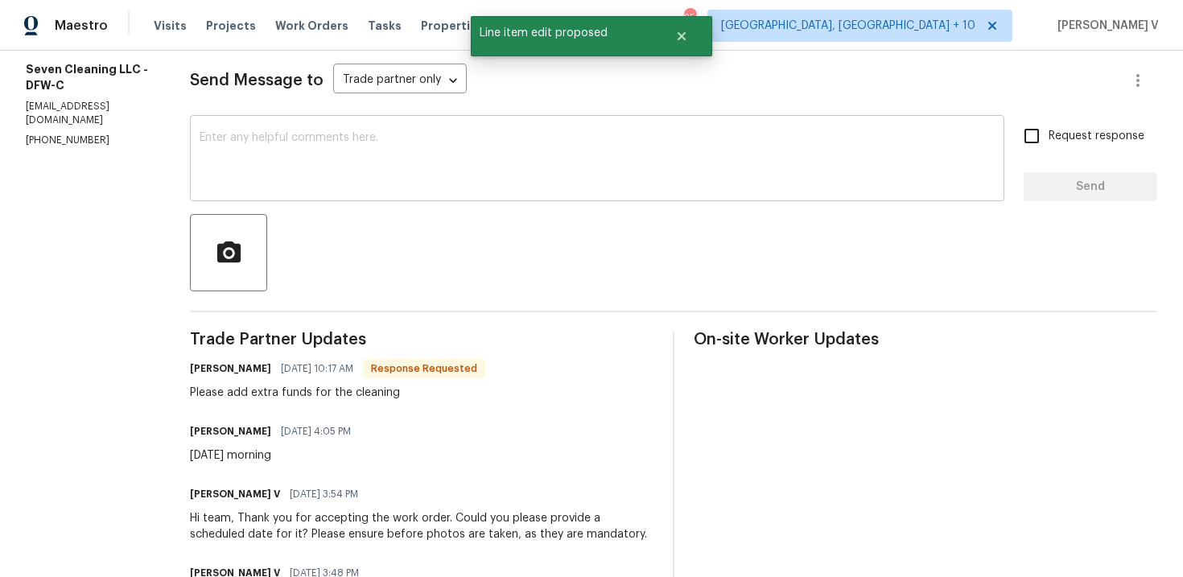
click at [367, 184] on textarea at bounding box center [597, 160] width 795 height 56
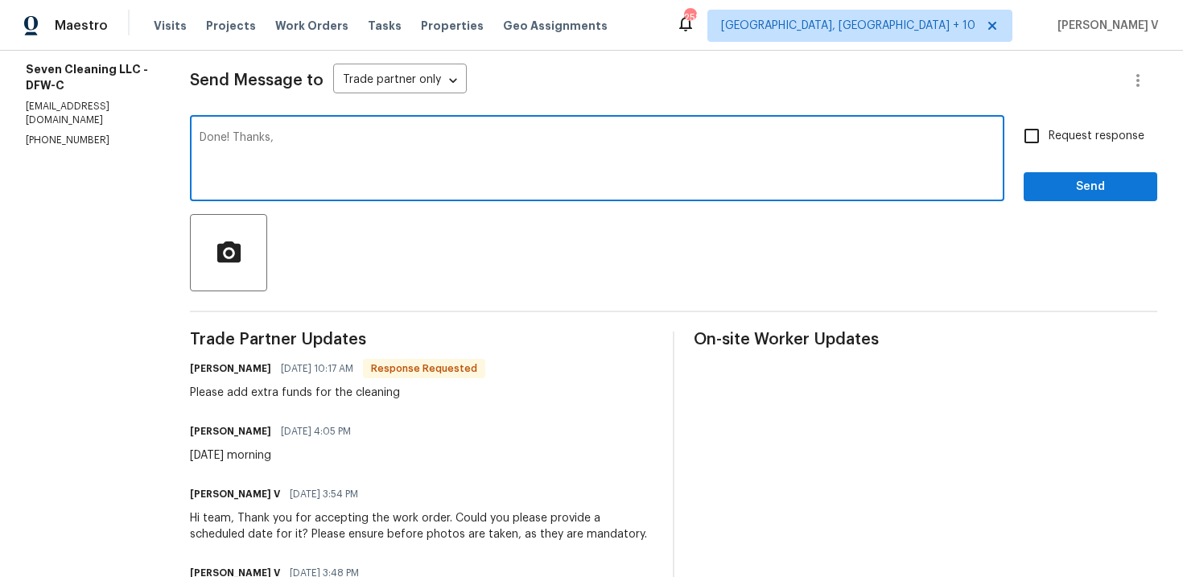
type textarea "Done! Thanks,"
click at [1055, 184] on span "Send" at bounding box center [1090, 187] width 108 height 20
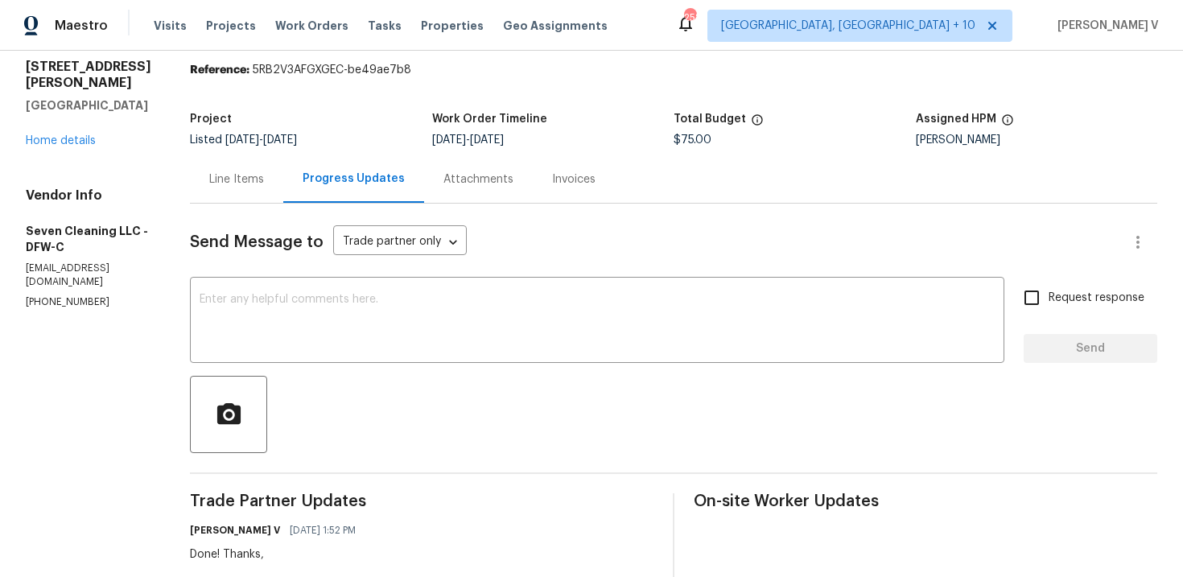
scroll to position [138, 0]
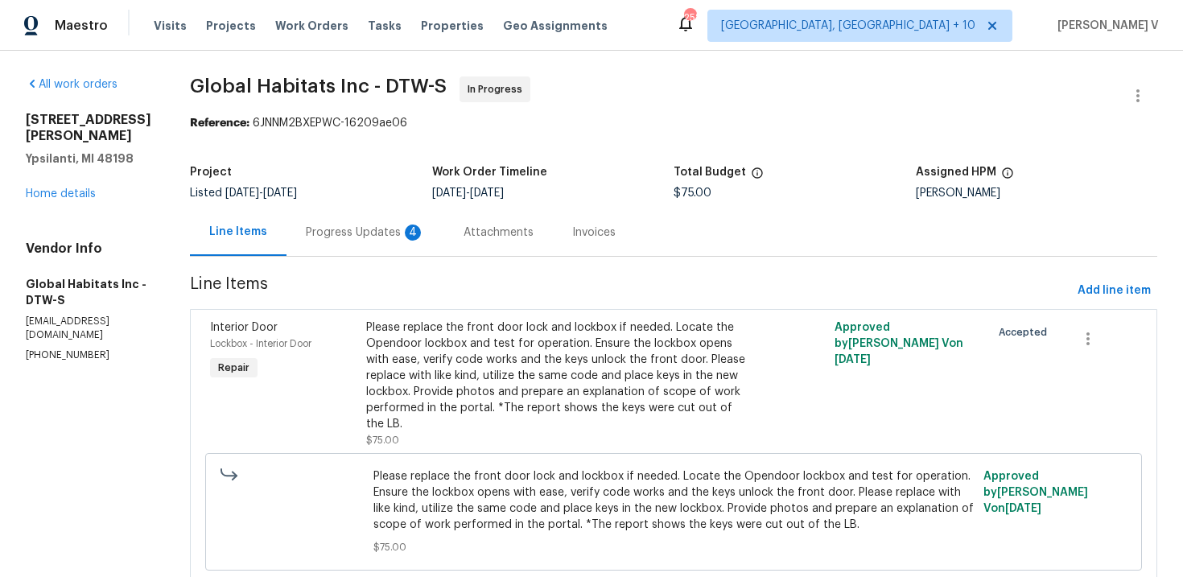
click at [402, 213] on div "Progress Updates 4" at bounding box center [365, 231] width 158 height 47
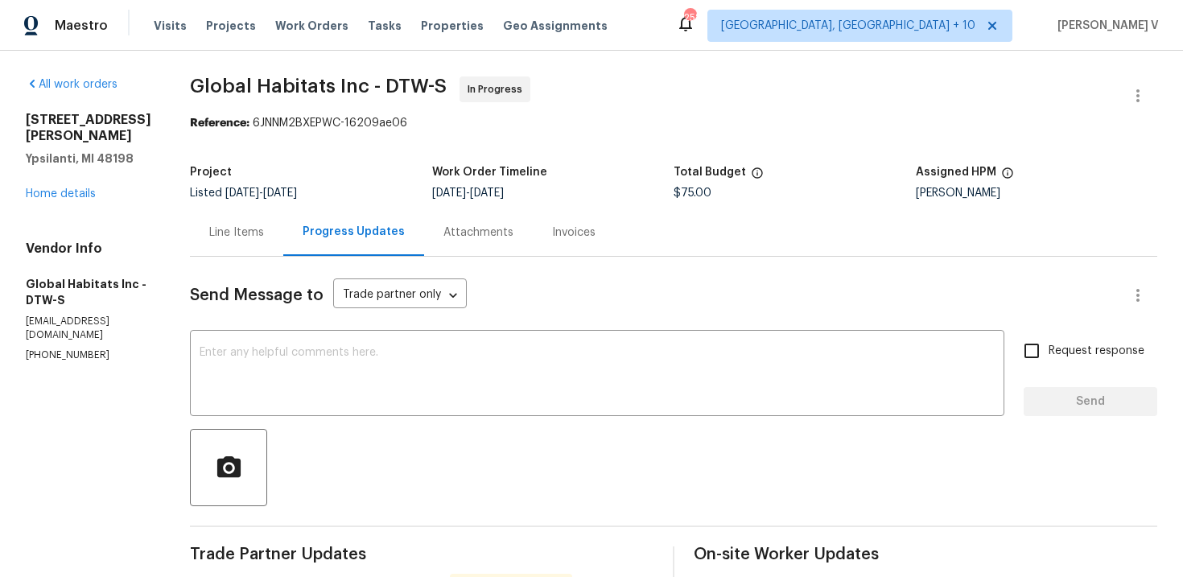
click at [219, 224] on div "Line Items" at bounding box center [236, 232] width 55 height 16
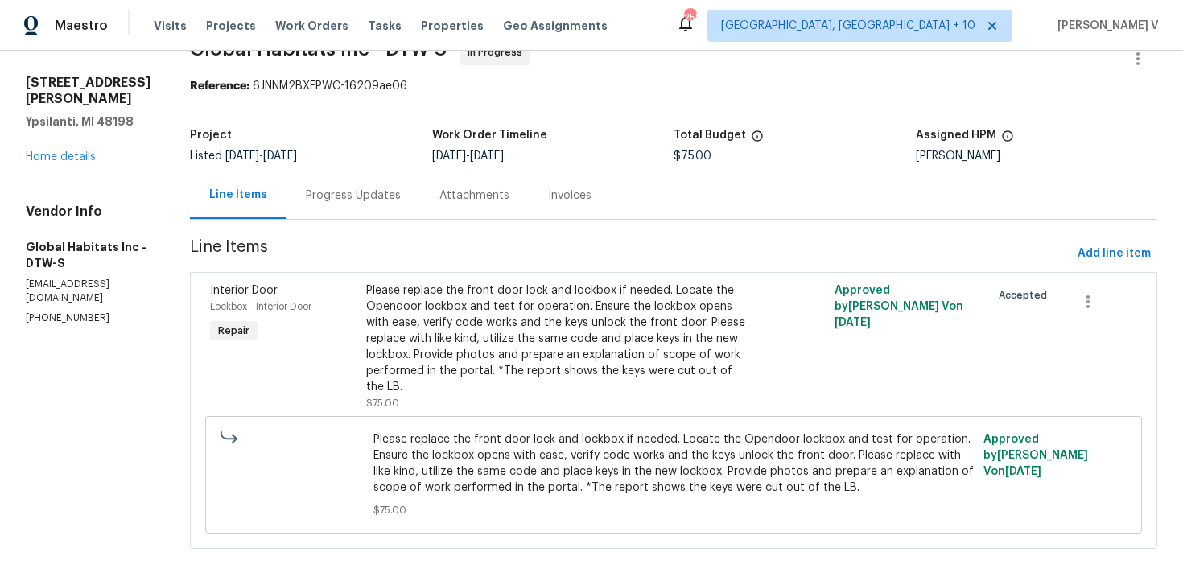
scroll to position [51, 0]
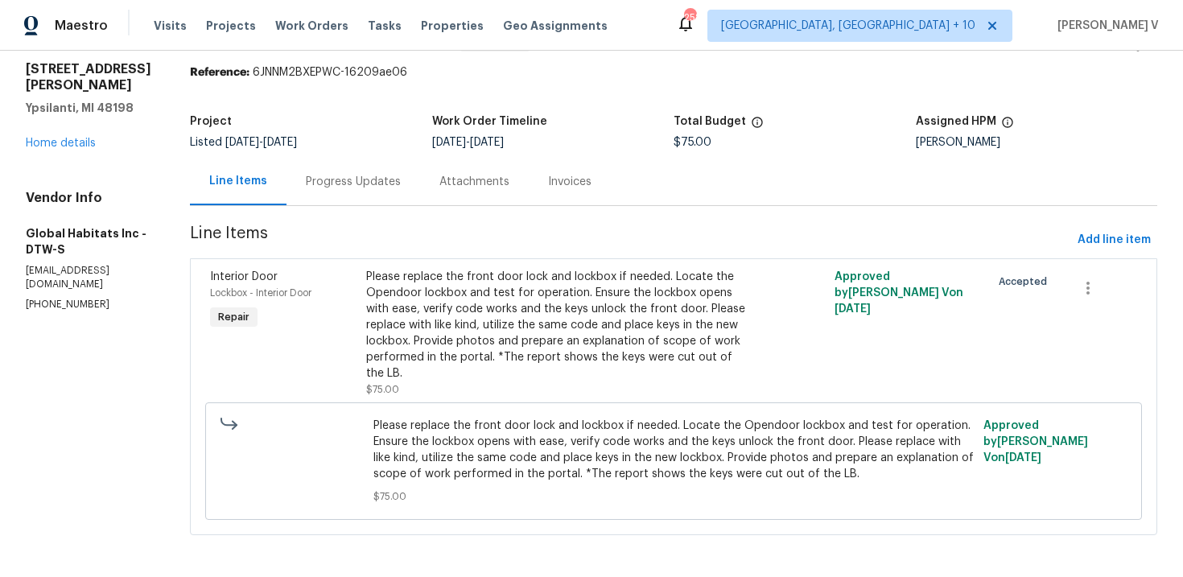
click at [355, 188] on div "Progress Updates" at bounding box center [353, 182] width 95 height 16
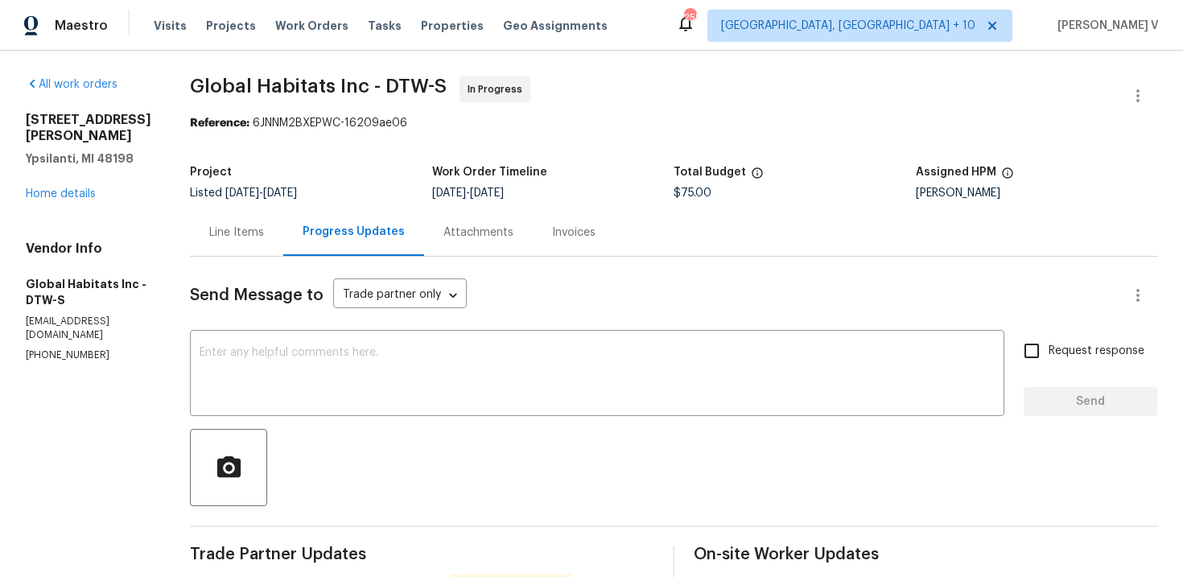
click at [258, 224] on div "Line Items" at bounding box center [236, 232] width 55 height 16
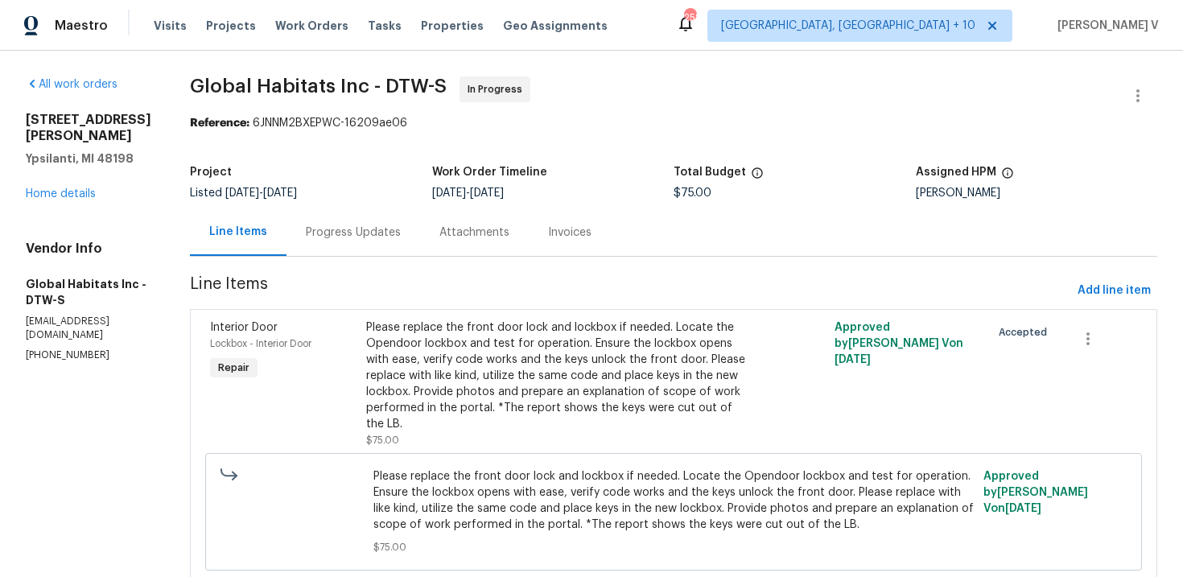
click at [312, 244] on div "Progress Updates" at bounding box center [353, 231] width 134 height 47
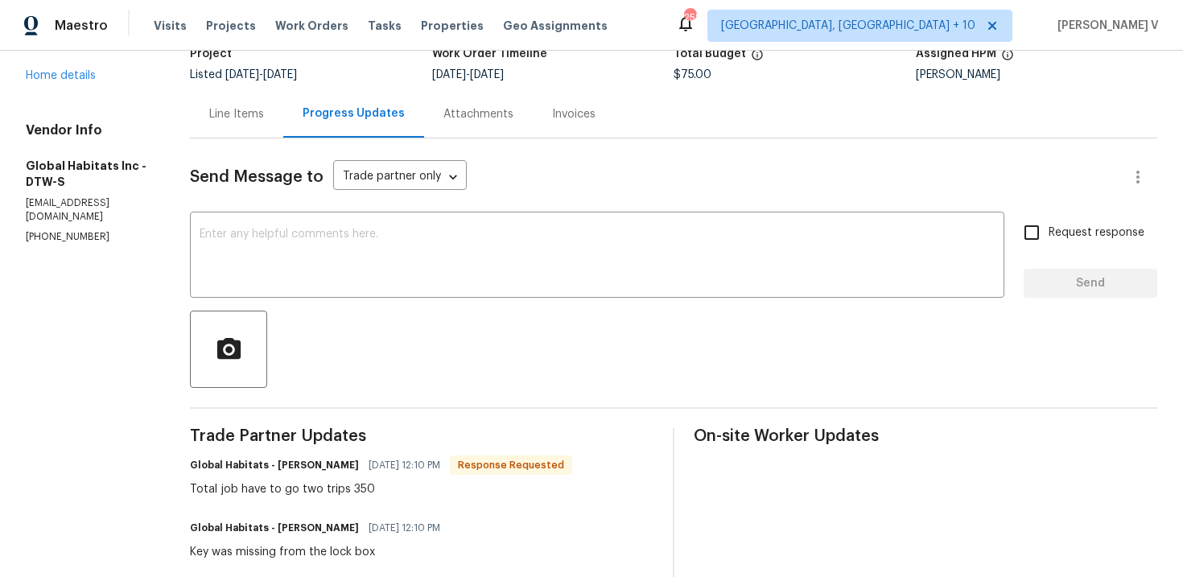
scroll to position [84, 0]
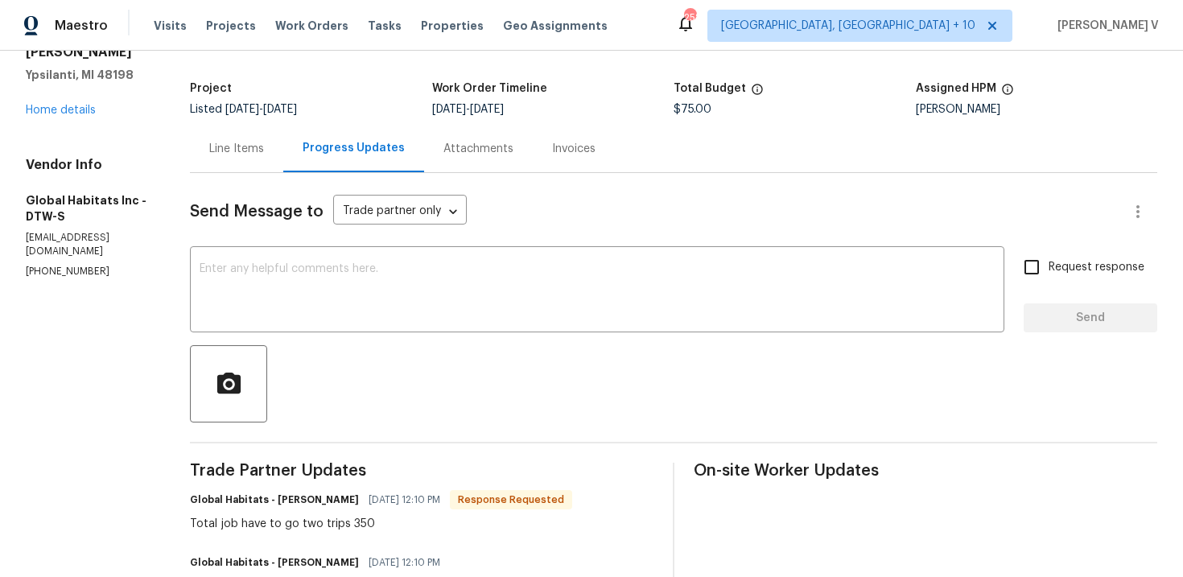
click at [245, 241] on div "Send Message to Trade partner only Trade partner only ​ x ​ Request response Se…" at bounding box center [673, 583] width 967 height 821
click at [228, 267] on textarea at bounding box center [597, 291] width 795 height 56
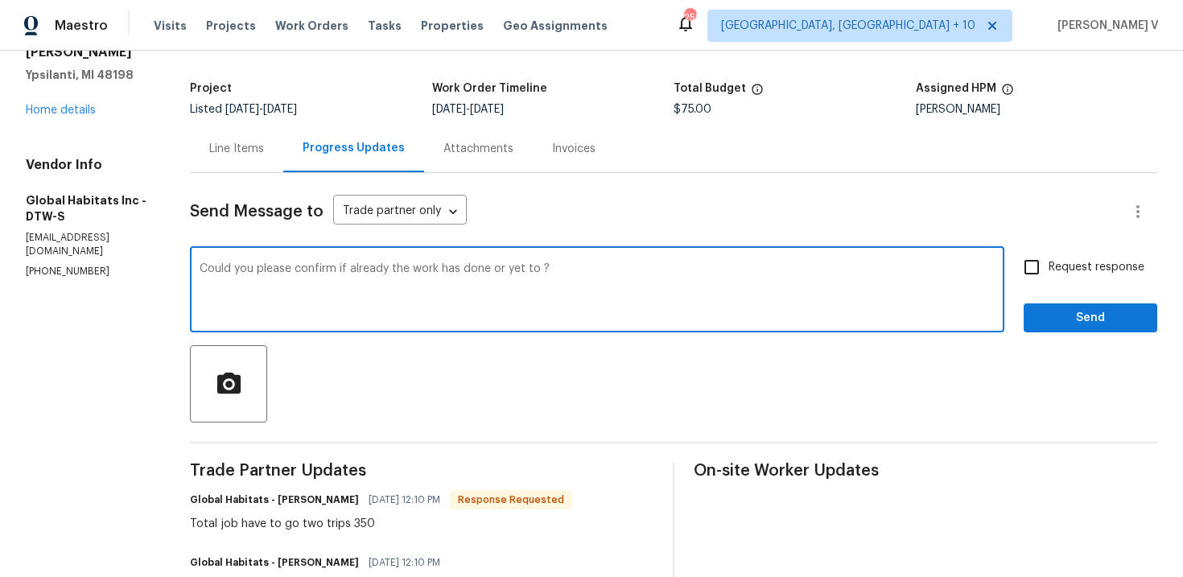
type textarea "Could you please confirm if already the work has done or yet to ?"
click at [1051, 271] on span "Request response" at bounding box center [1096, 267] width 96 height 17
click at [1048, 271] on input "Request response" at bounding box center [1032, 267] width 34 height 34
checkbox input "true"
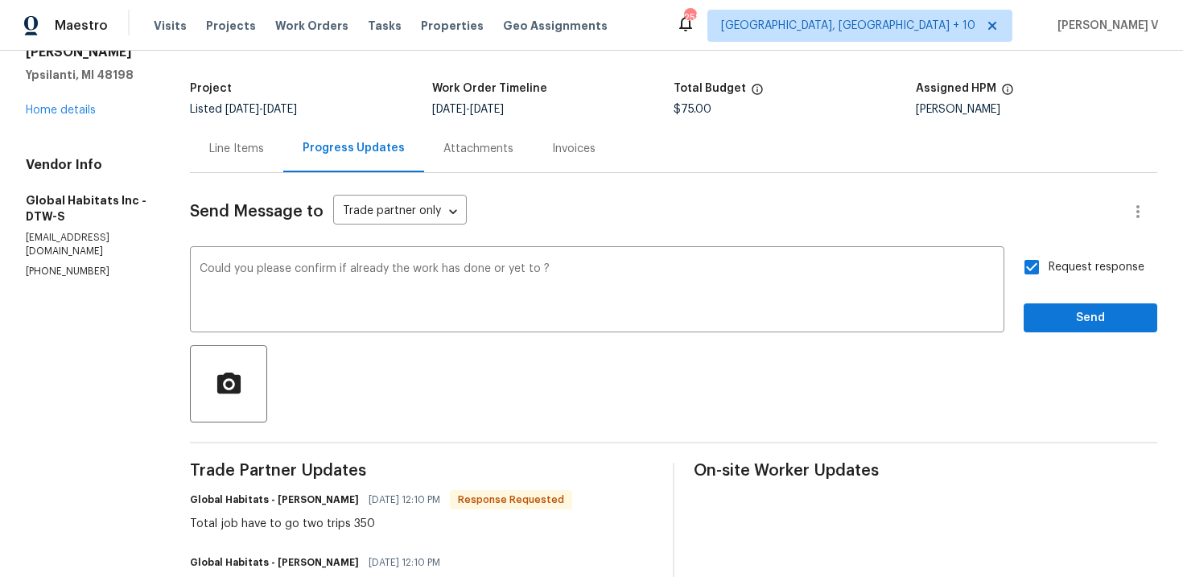
click at [0, 0] on qb-div "Remove already" at bounding box center [0, 0] width 0 height 0
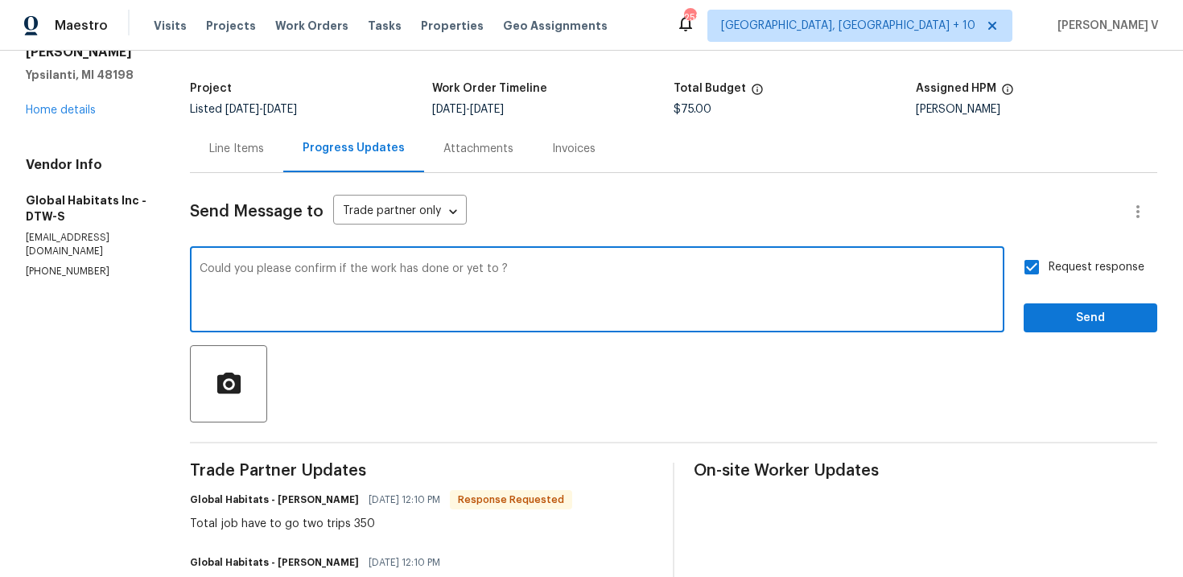
click at [0, 0] on span "already been" at bounding box center [0, 0] width 0 height 0
click at [0, 0] on span "is" at bounding box center [0, 0] width 0 height 0
type textarea "Could you please confirm if the work has already been done or is yet to ?"
click at [1048, 310] on span "Send" at bounding box center [1090, 318] width 108 height 20
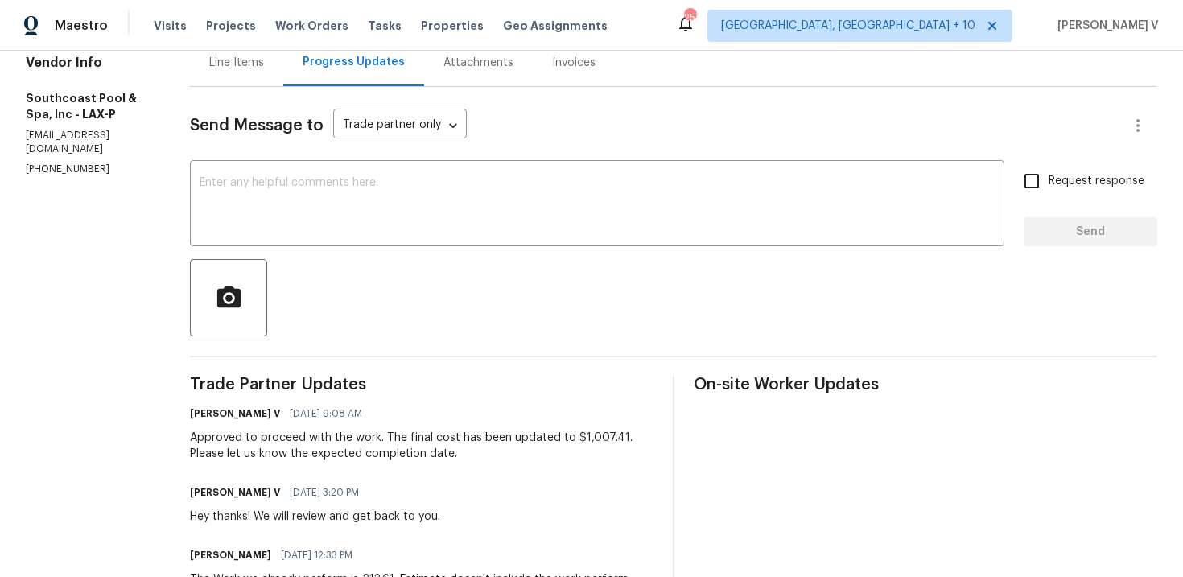
scroll to position [173, 0]
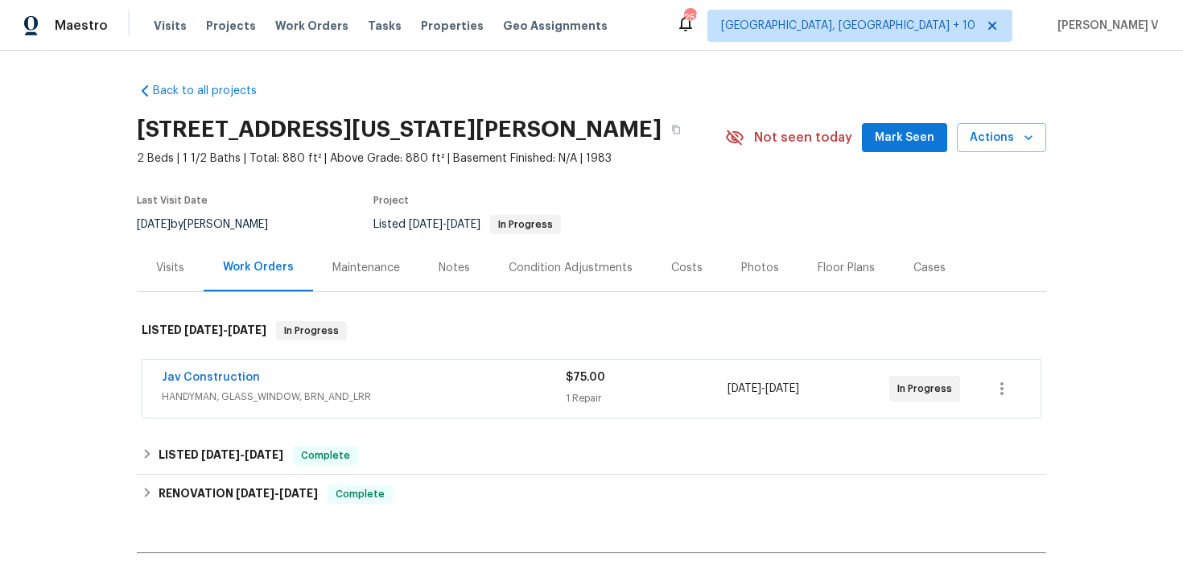
scroll to position [183, 0]
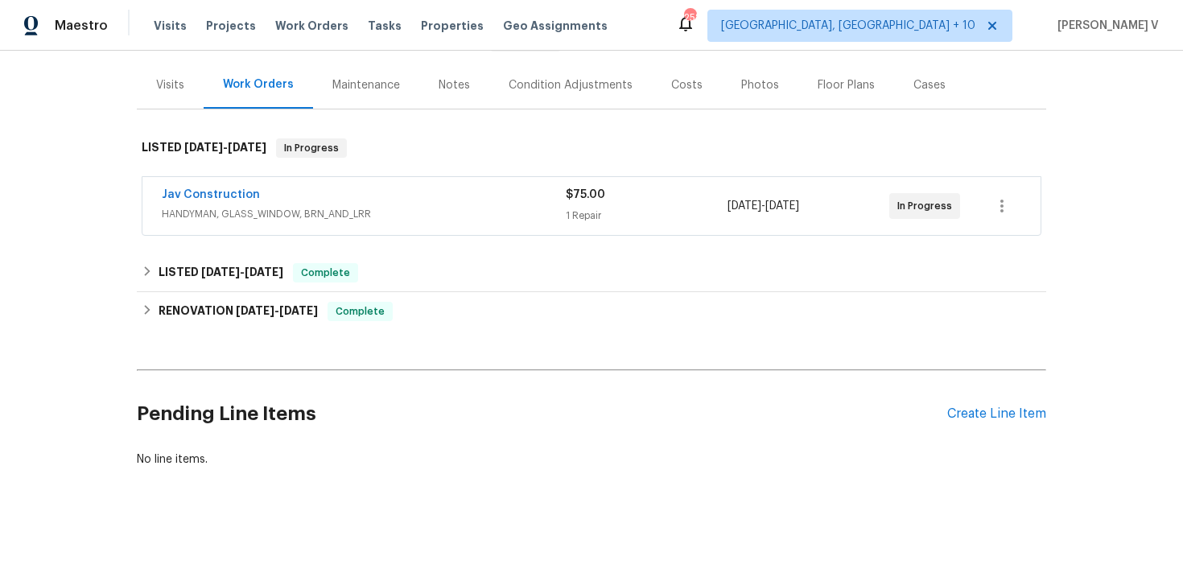
click at [546, 190] on div "Jav Construction" at bounding box center [364, 196] width 404 height 19
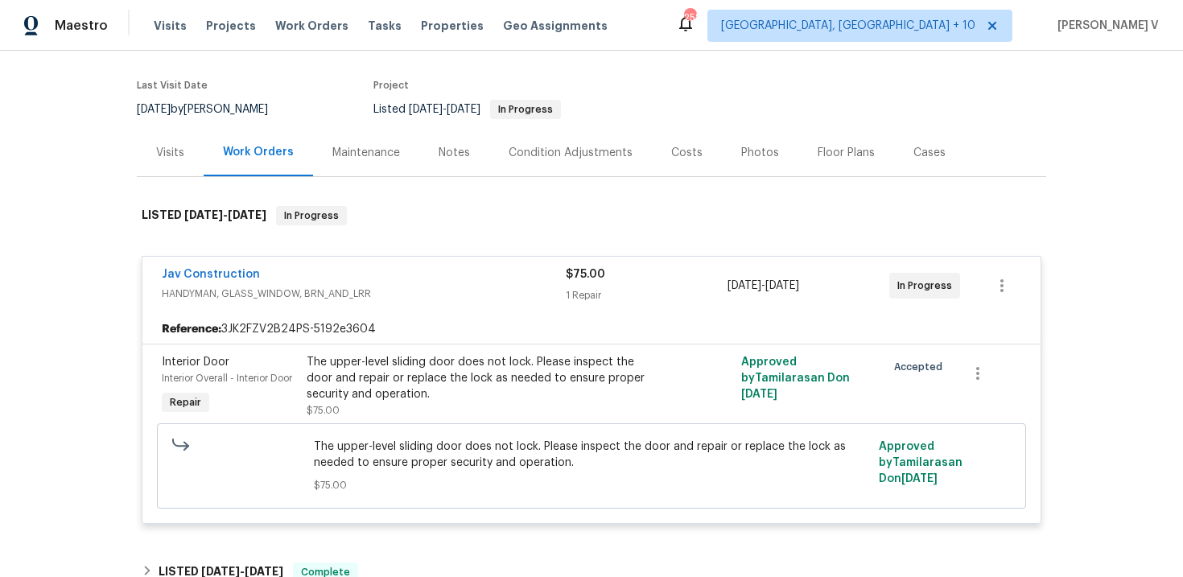
scroll to position [240, 0]
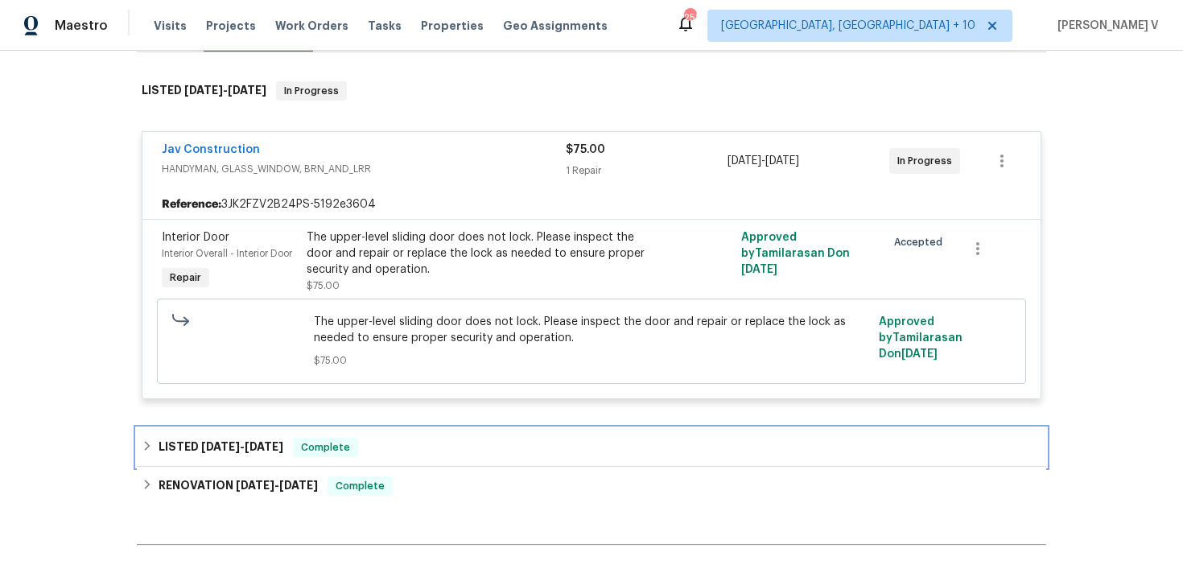
click at [431, 436] on div "LISTED [DATE] - [DATE] Complete" at bounding box center [591, 447] width 909 height 39
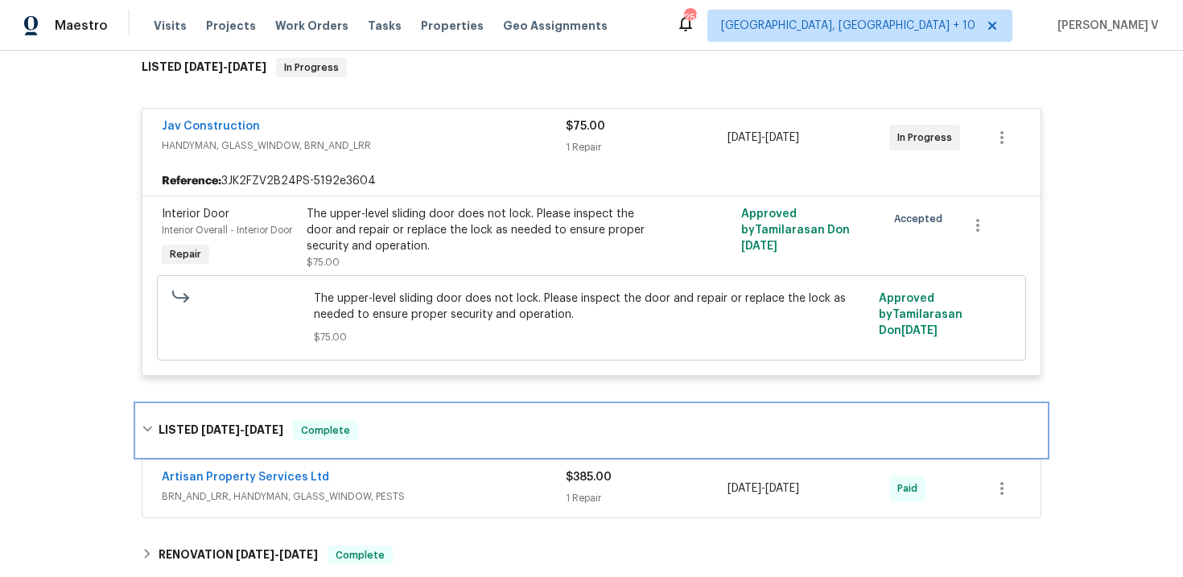
scroll to position [351, 0]
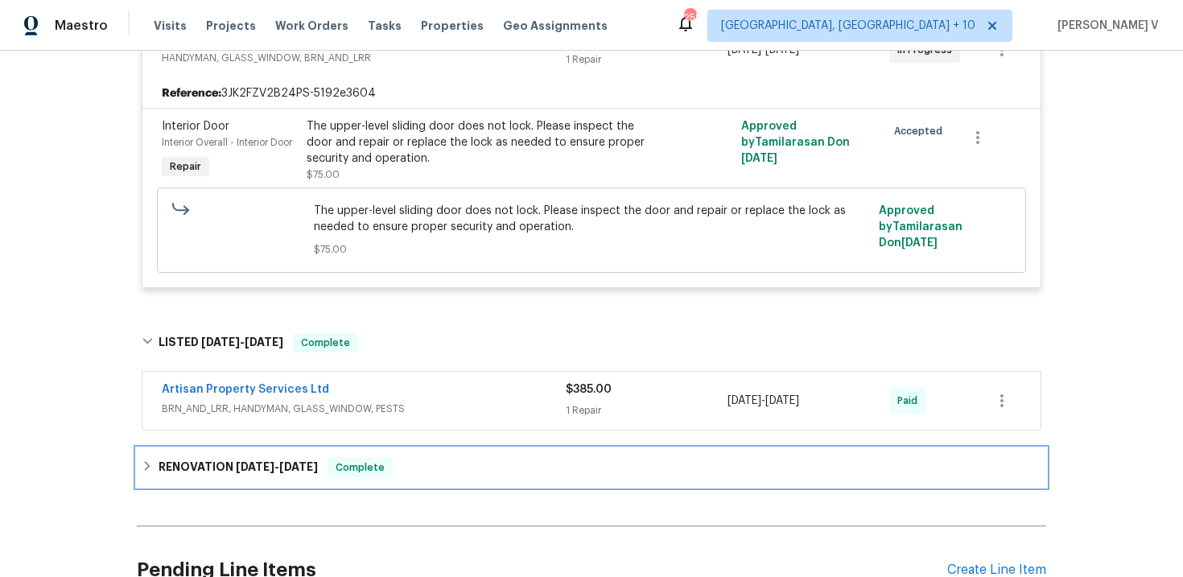
click at [430, 468] on div "RENOVATION [DATE] - [DATE] Complete" at bounding box center [592, 467] width 900 height 19
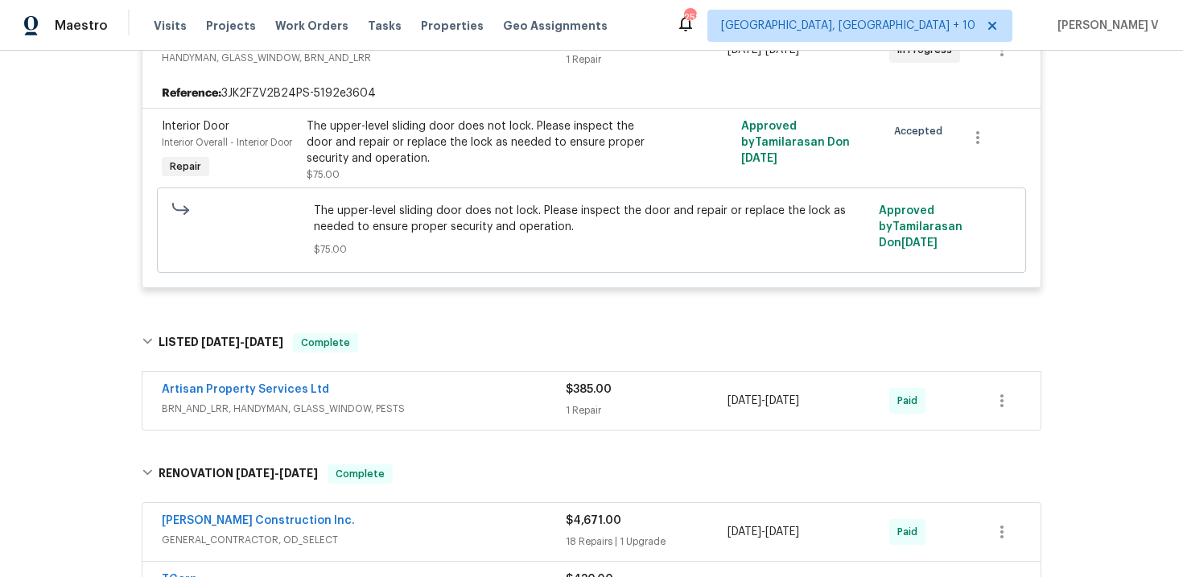
click at [451, 403] on span "BRN_AND_LRR, HANDYMAN, GLASS_WINDOW, PESTS" at bounding box center [364, 409] width 404 height 16
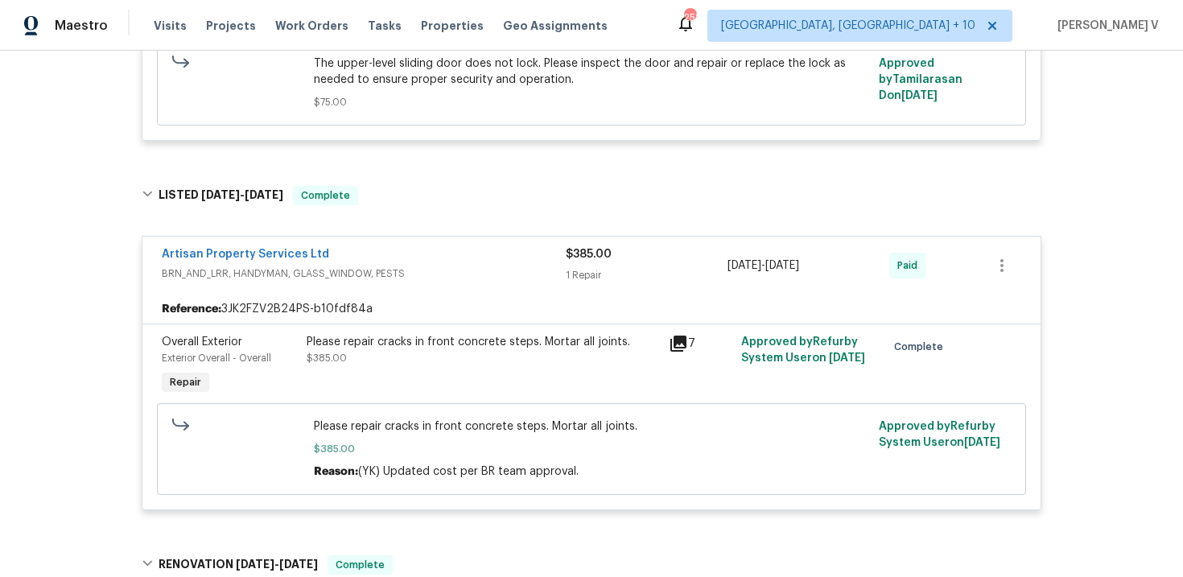
scroll to position [507, 0]
